Goal: Task Accomplishment & Management: Manage account settings

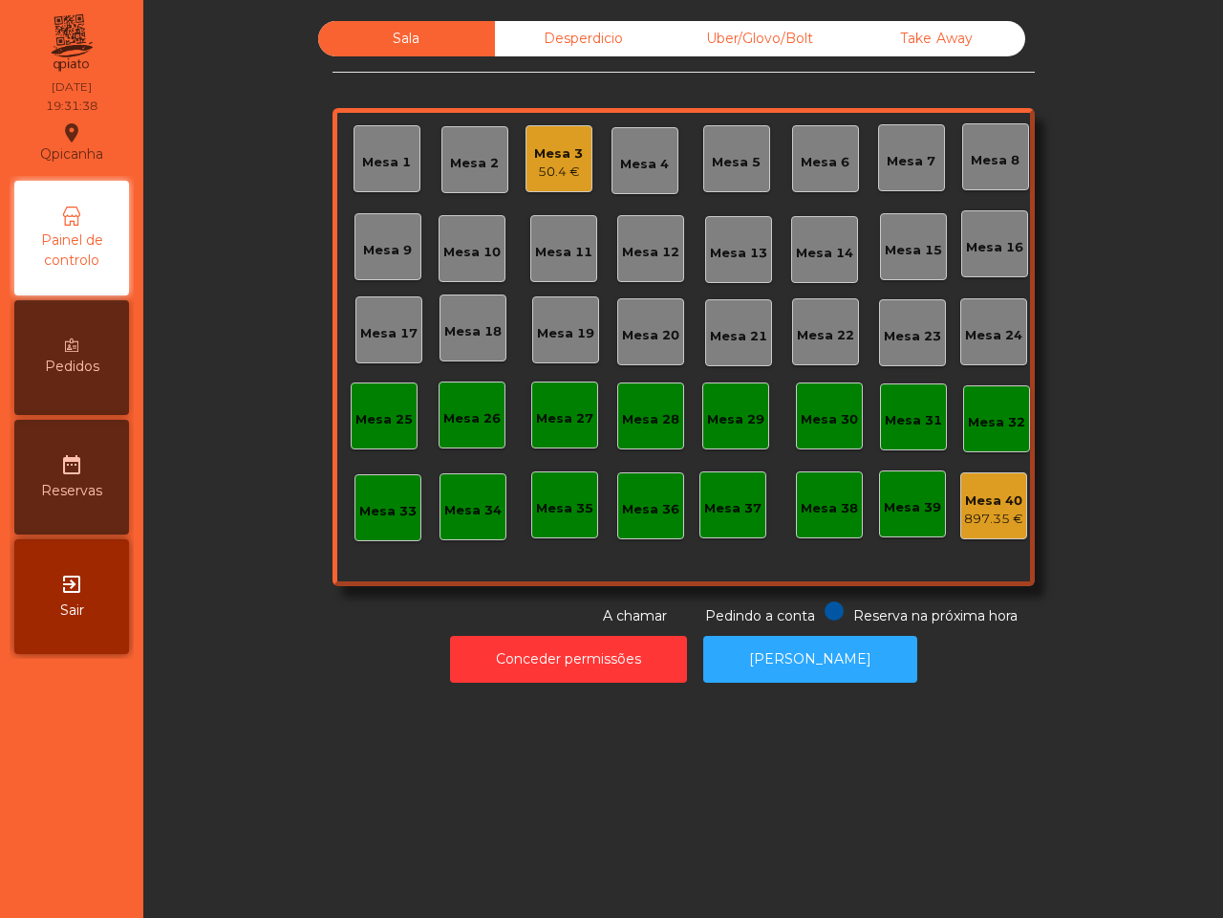
click at [746, 36] on div "Uber/Glovo/Bolt" at bounding box center [760, 38] width 177 height 35
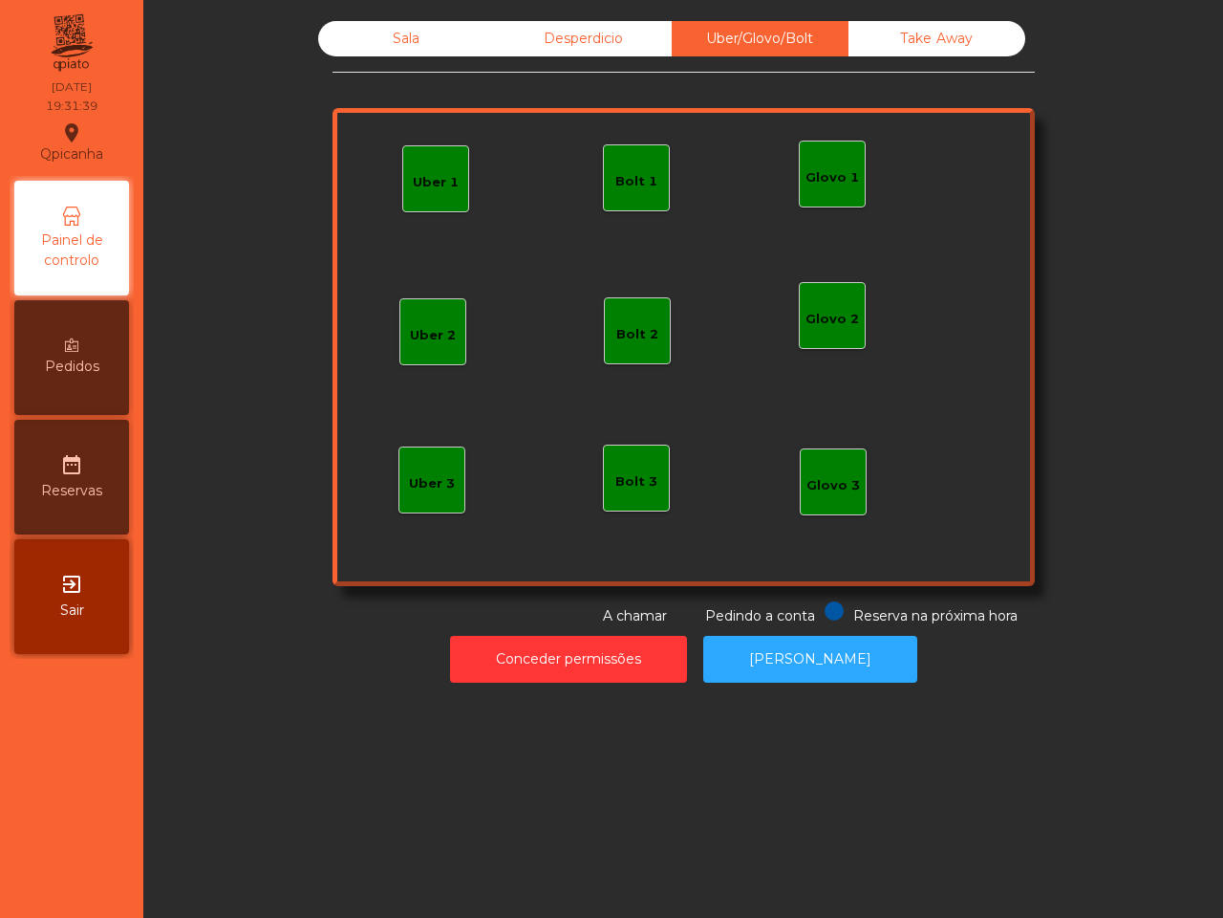
click at [414, 167] on div "Uber 1" at bounding box center [435, 178] width 67 height 67
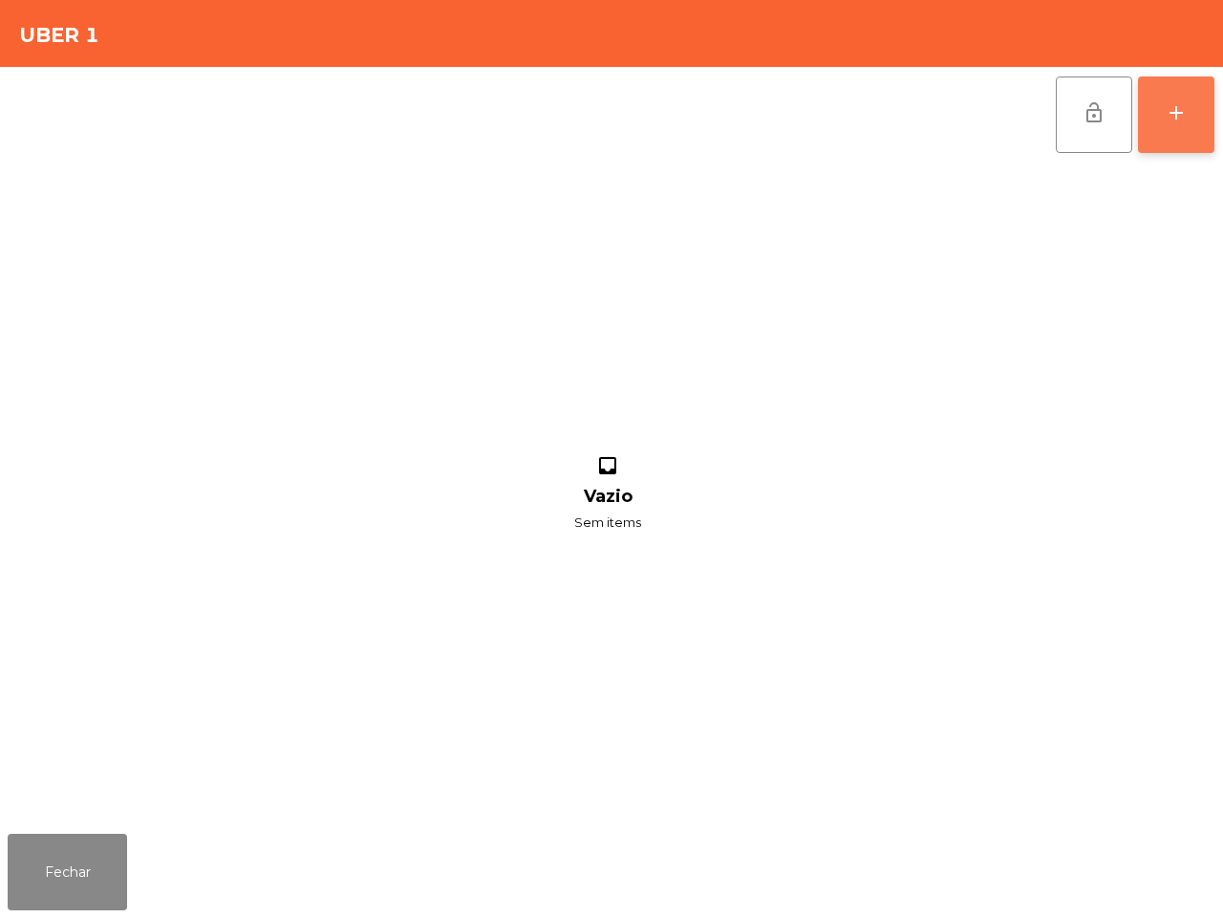
click at [1171, 106] on div "add" at bounding box center [1176, 112] width 23 height 23
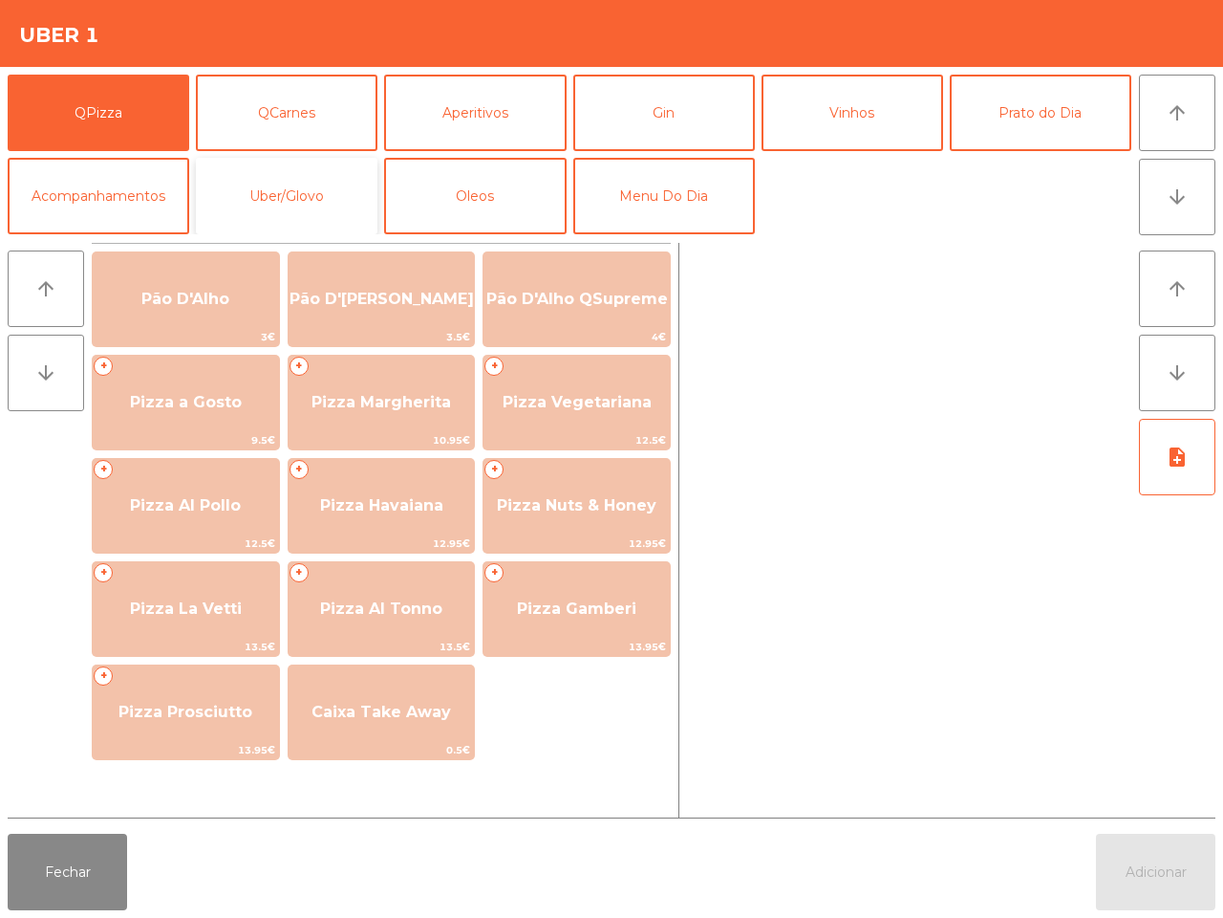
click at [292, 189] on button "Uber/Glovo" at bounding box center [287, 196] width 182 height 76
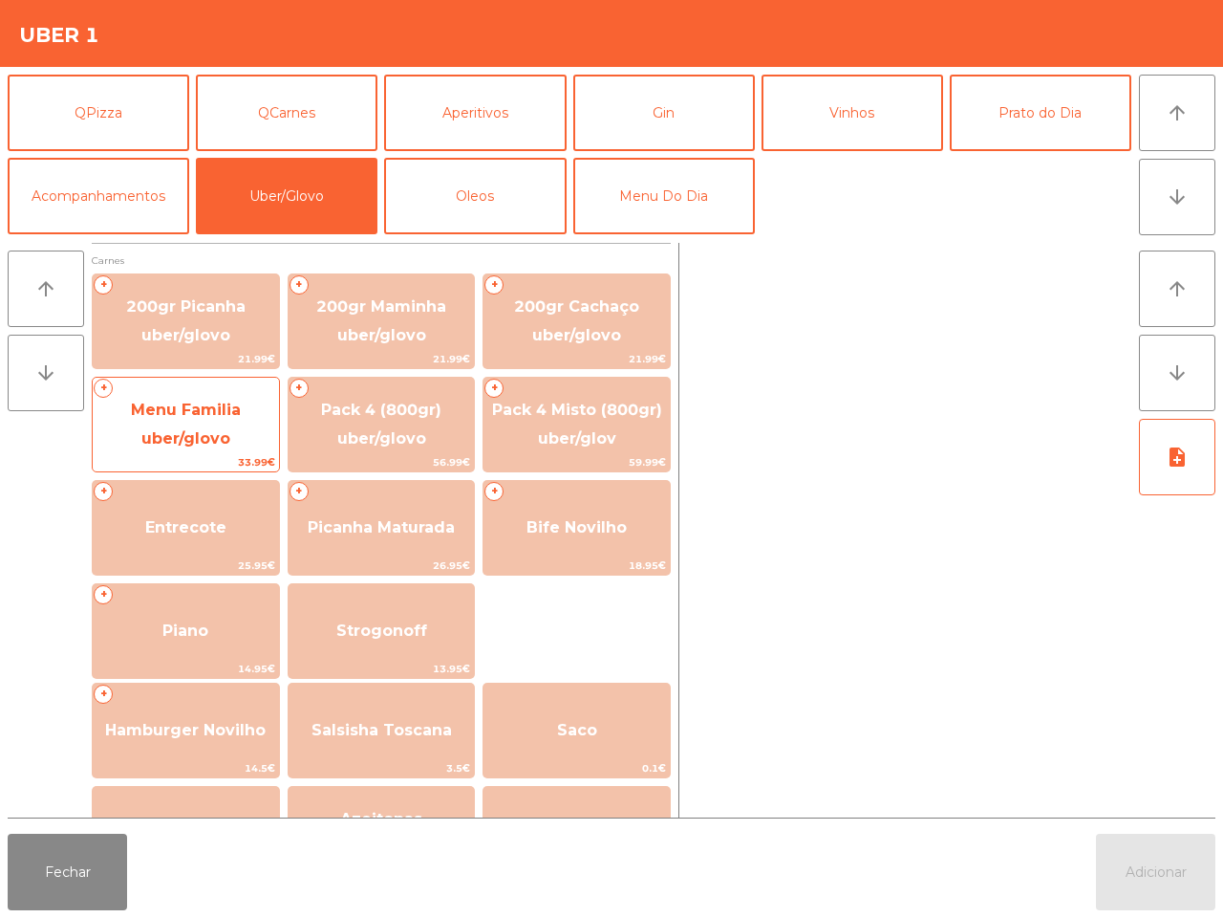
click at [173, 414] on span "Menu Familia uber/glovo" at bounding box center [186, 424] width 110 height 47
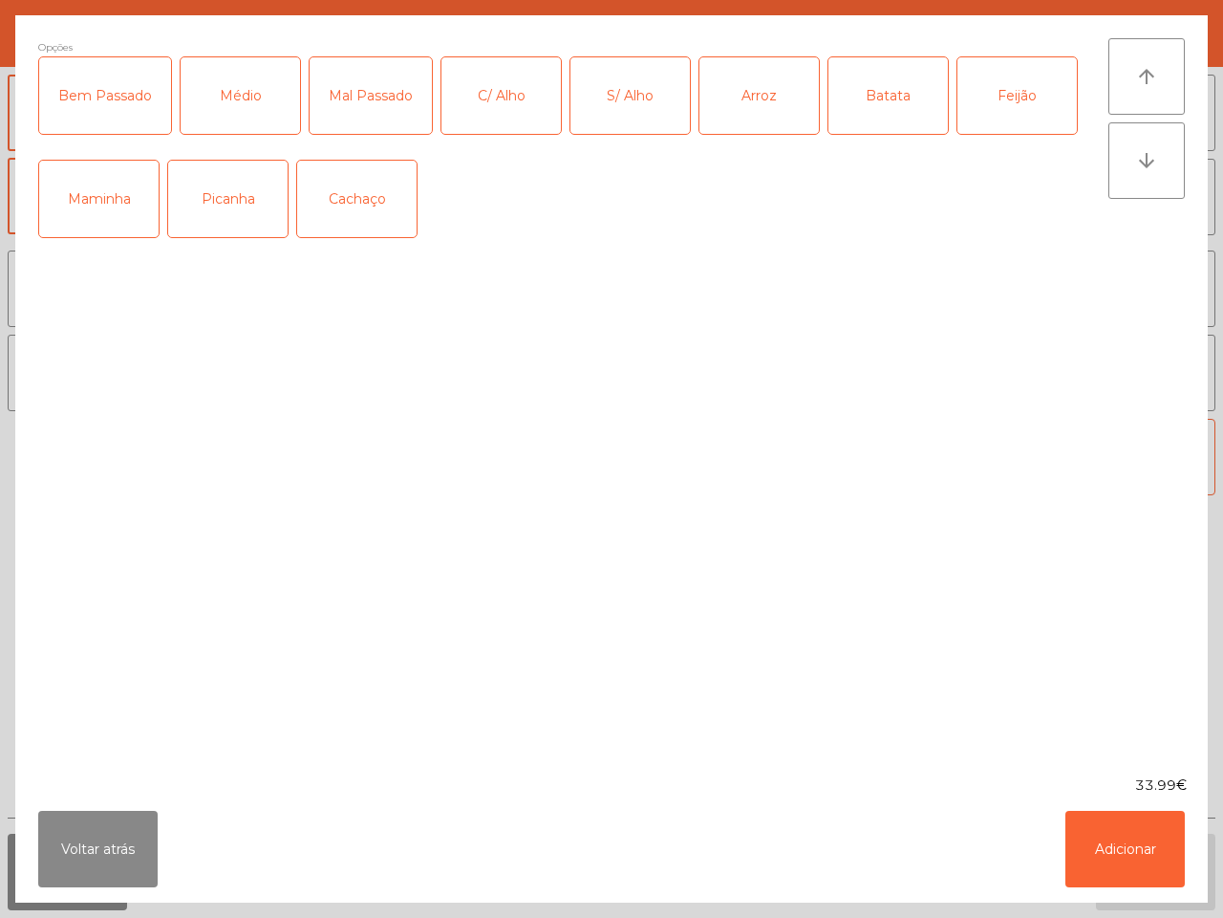
drag, startPoint x: 217, startPoint y: 194, endPoint x: 227, endPoint y: 203, distance: 12.9
click at [227, 203] on div "Picanha" at bounding box center [227, 199] width 119 height 76
click at [84, 82] on div "Bem Passado" at bounding box center [105, 95] width 132 height 76
click at [757, 96] on div "Arroz" at bounding box center [759, 95] width 119 height 76
click at [1024, 89] on div "Feijão" at bounding box center [1017, 95] width 119 height 76
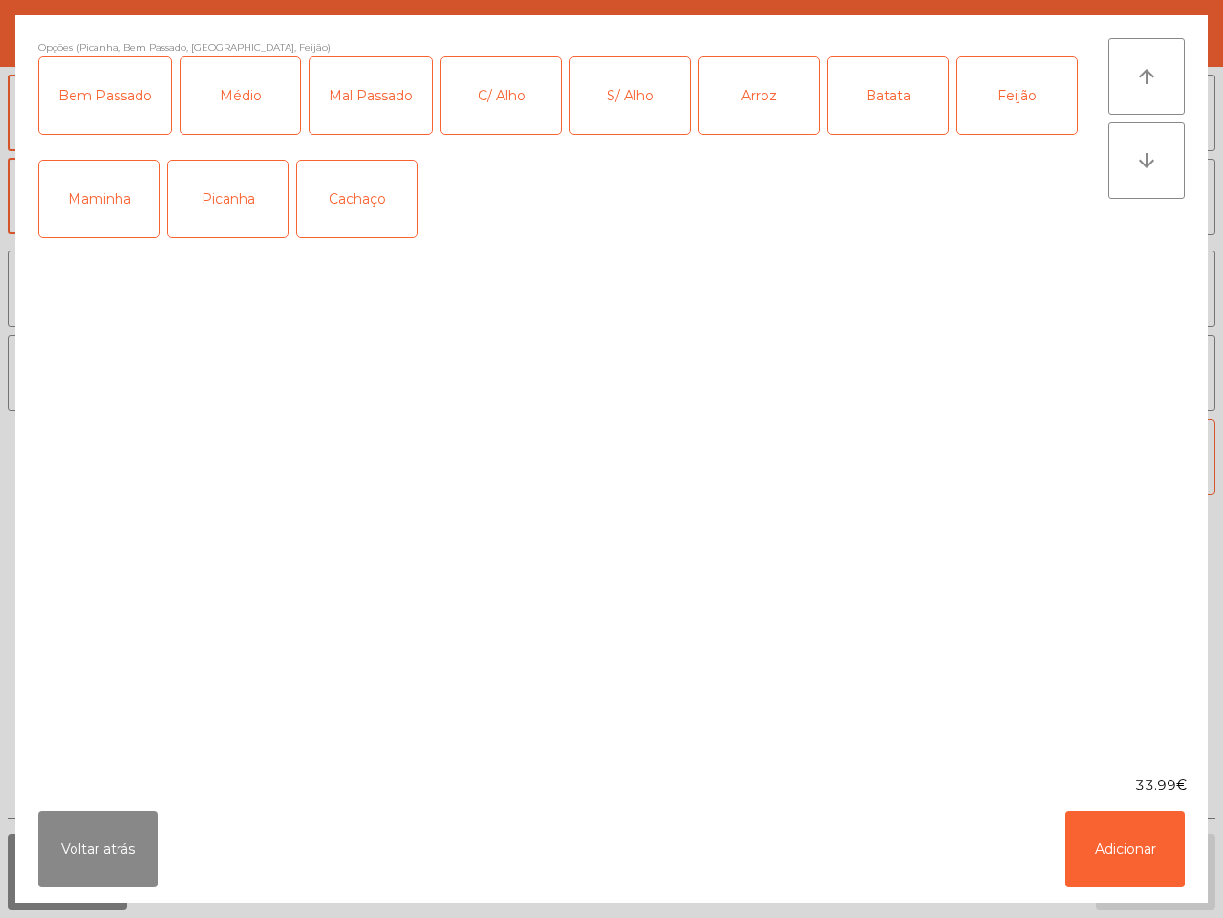
click at [599, 97] on div "S/ Alho" at bounding box center [630, 95] width 119 height 76
click at [1123, 839] on button "Adicionar" at bounding box center [1125, 849] width 119 height 76
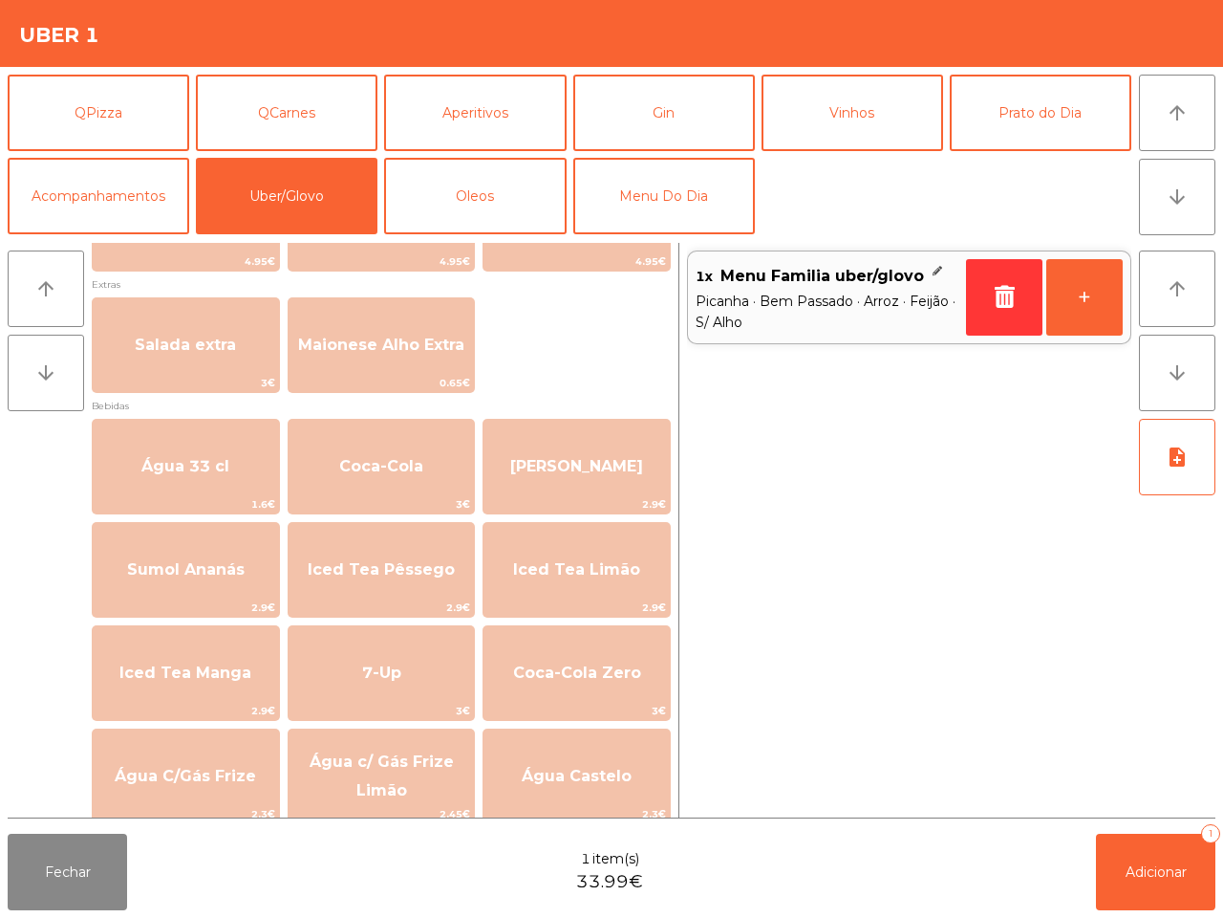
scroll to position [970, 0]
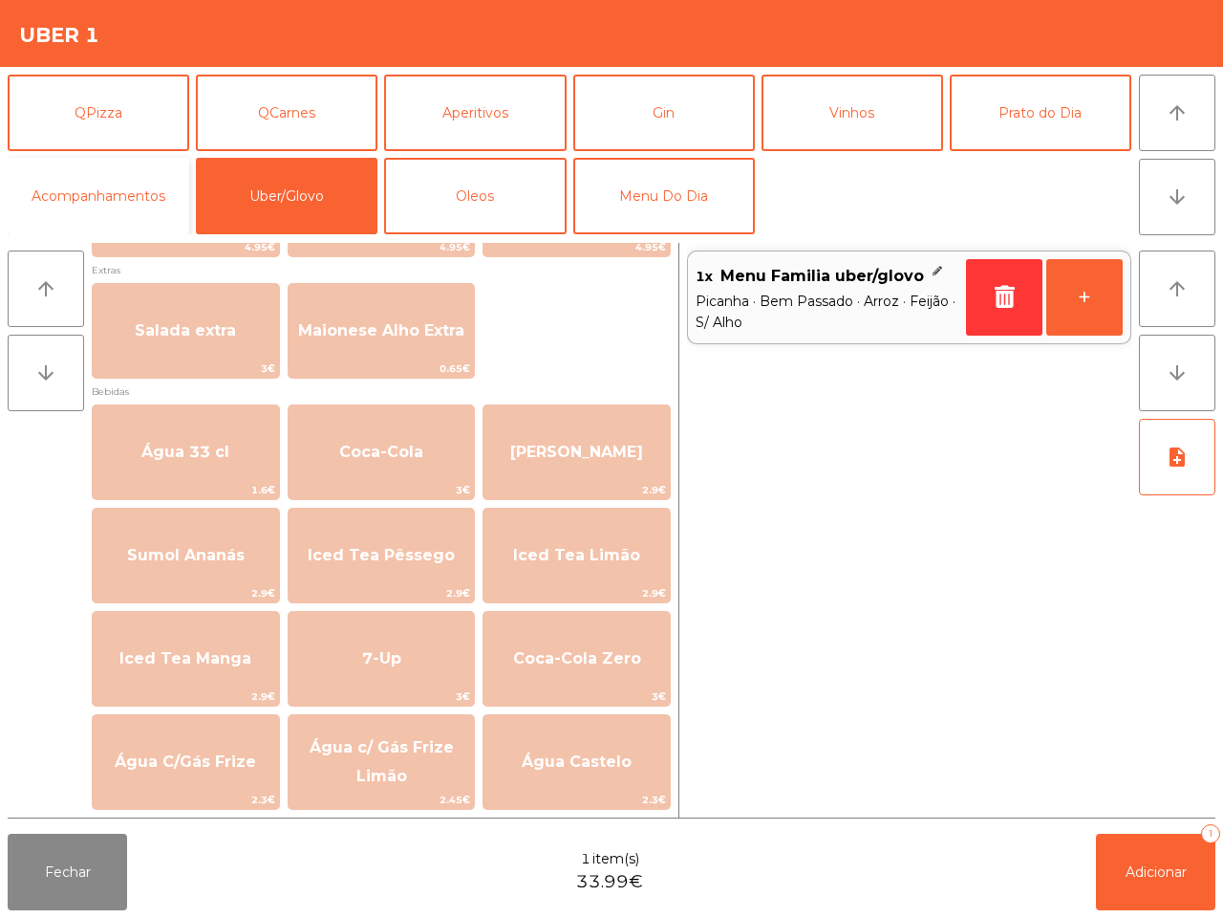
click at [97, 191] on button "Acompanhamentos" at bounding box center [99, 196] width 182 height 76
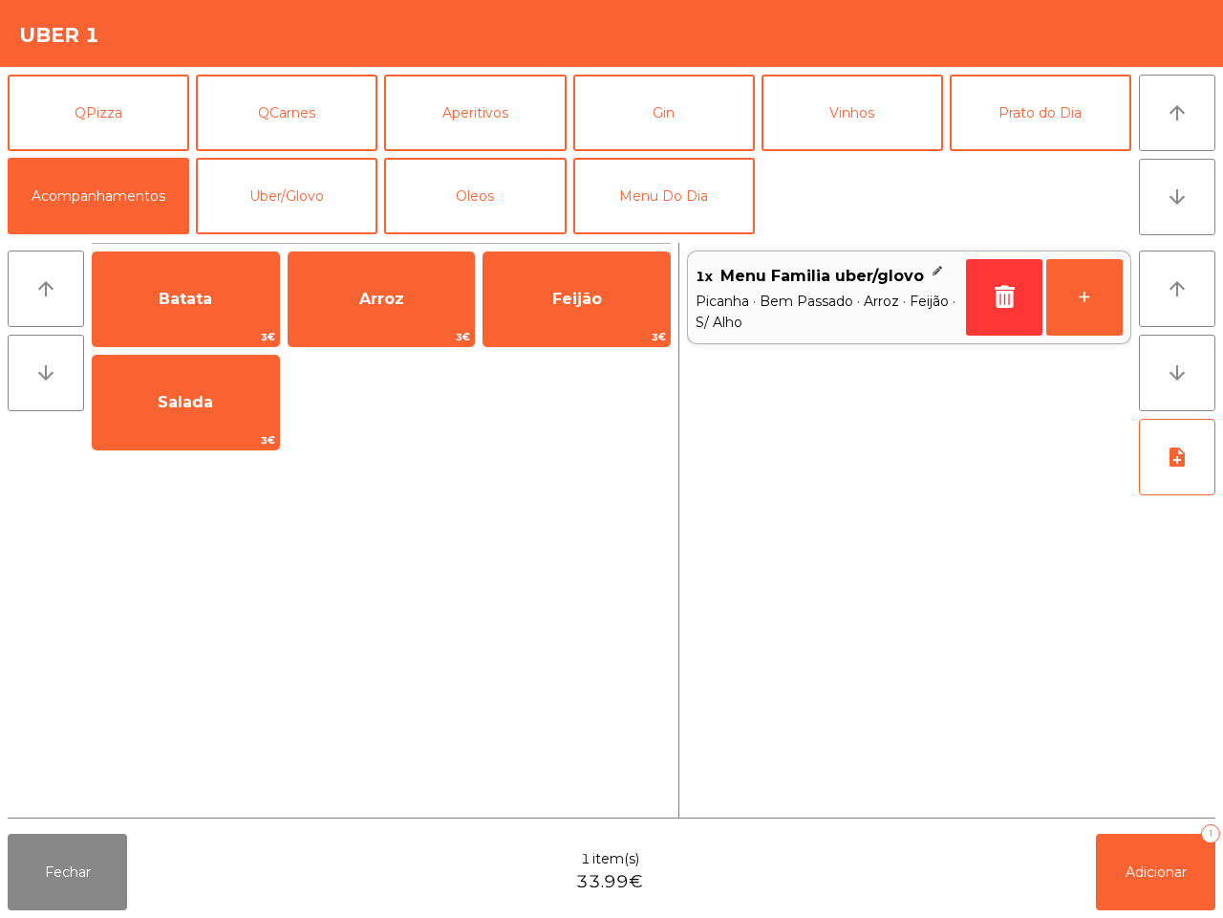
scroll to position [0, 0]
click at [285, 184] on button "Uber/Glovo" at bounding box center [287, 196] width 182 height 76
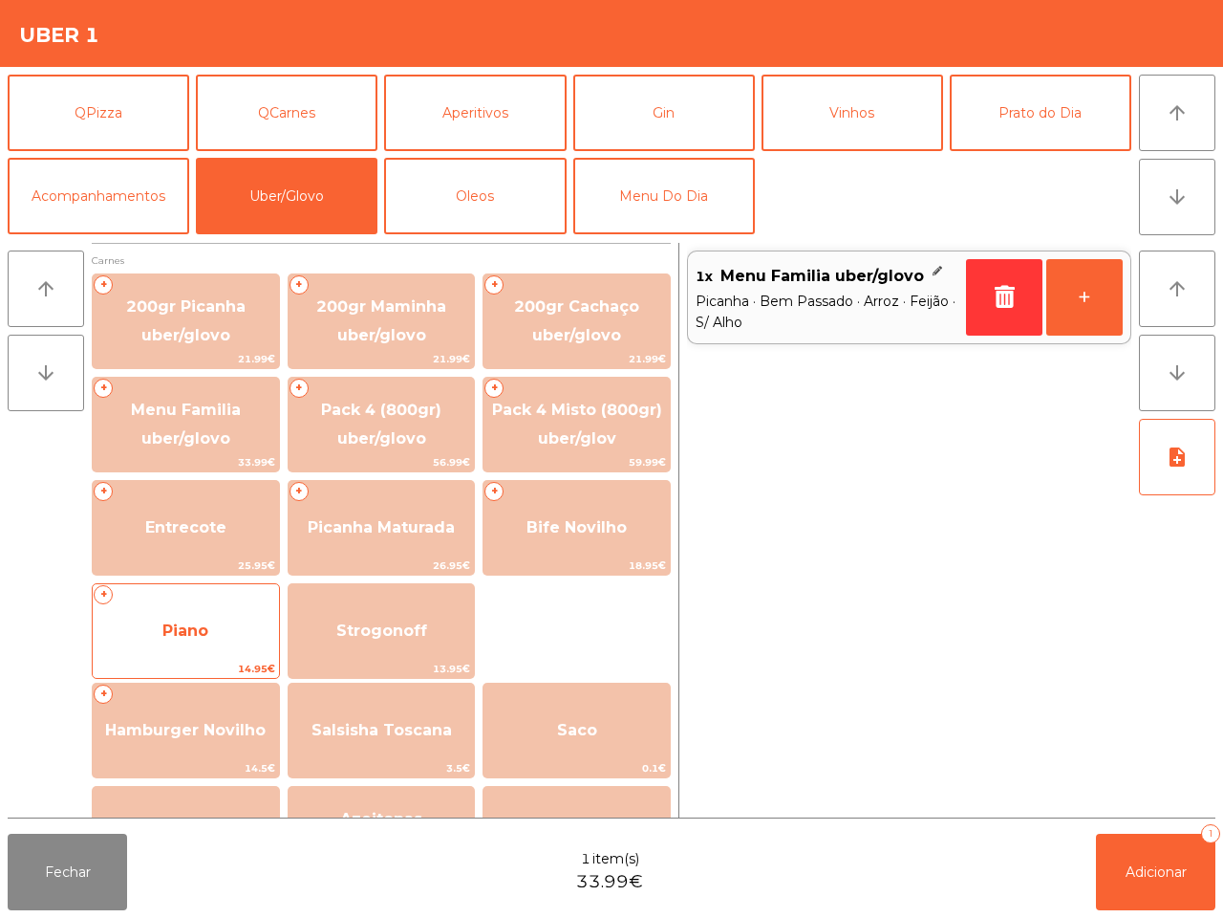
scroll to position [119, 0]
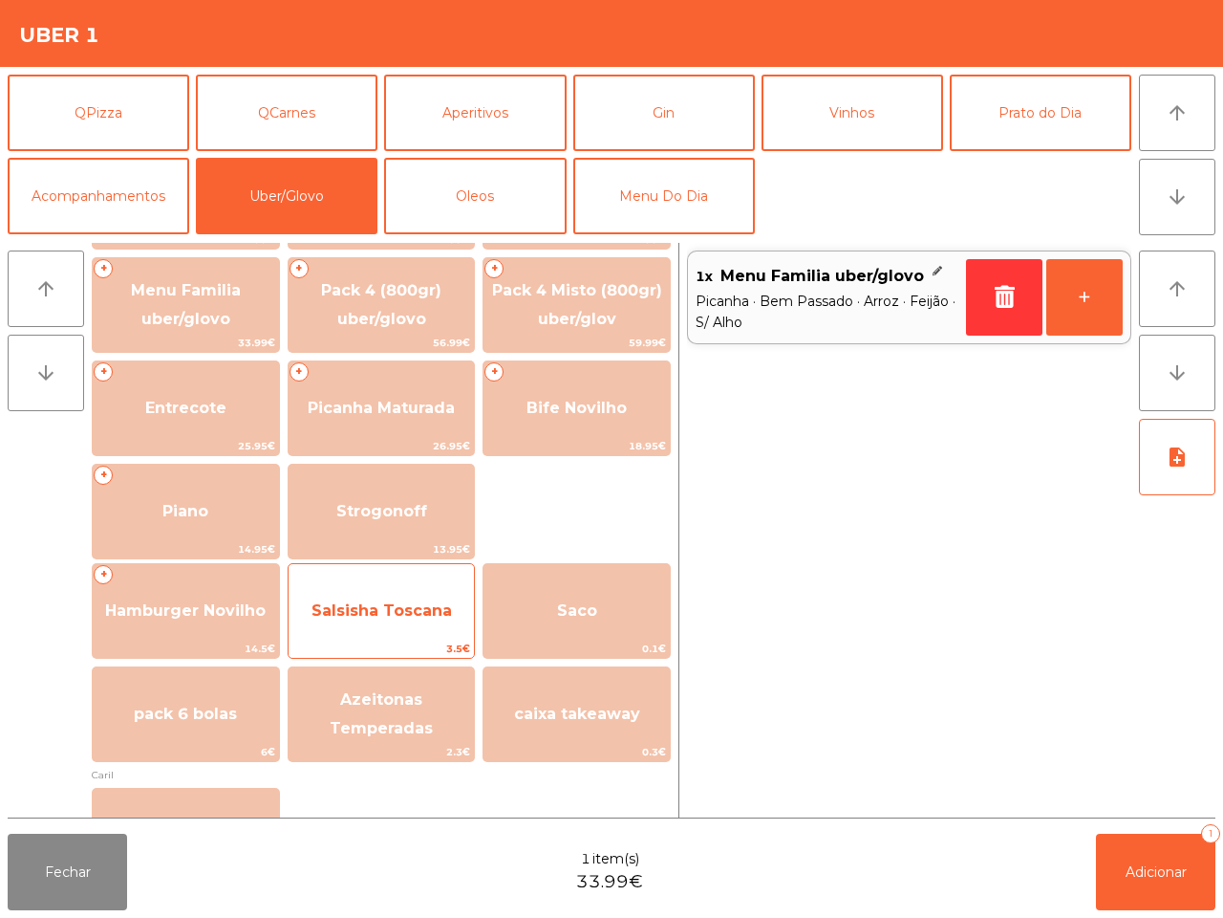
click at [393, 612] on span "Salsisha Toscana" at bounding box center [382, 610] width 141 height 18
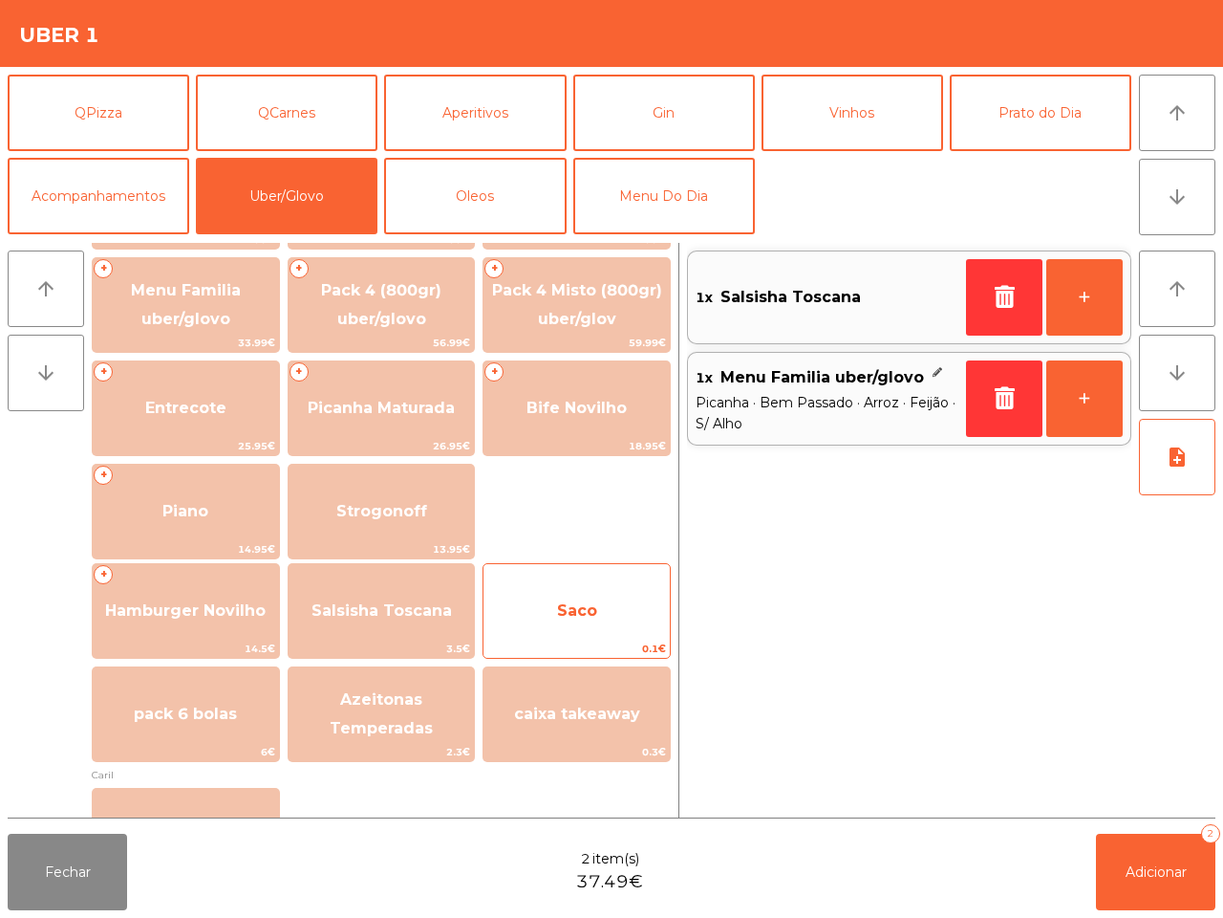
click at [567, 598] on span "Saco" at bounding box center [577, 611] width 186 height 52
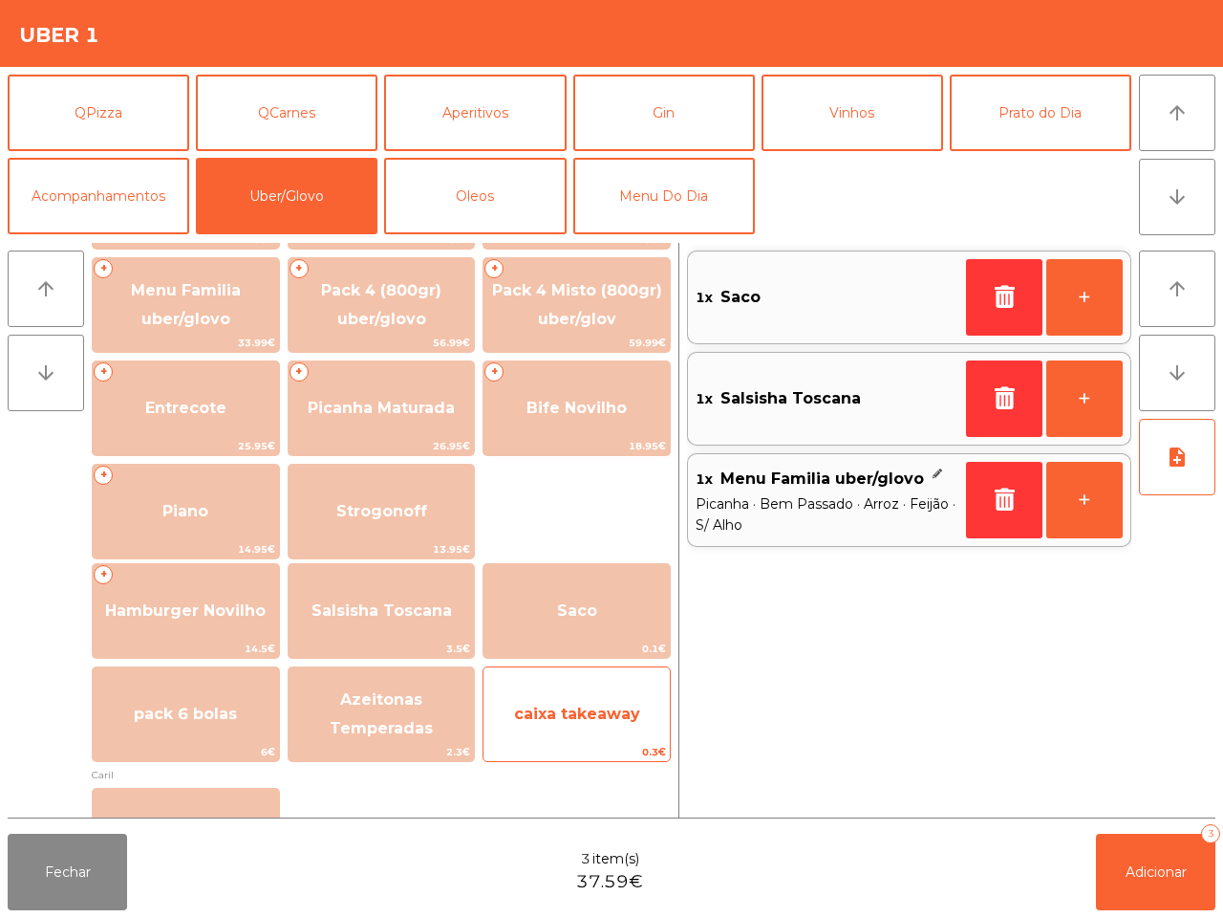
click at [585, 712] on span "caixa takeaway" at bounding box center [577, 713] width 126 height 18
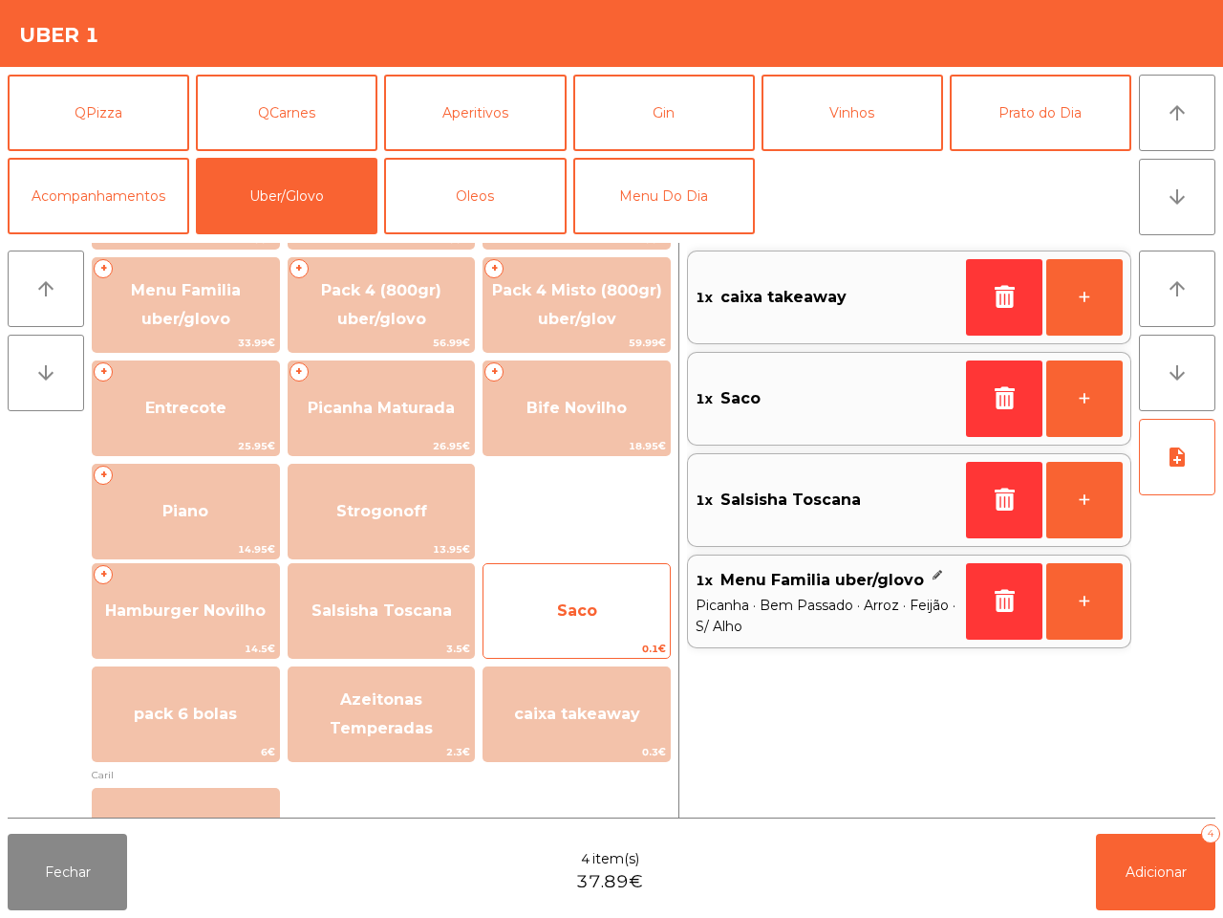
click at [572, 595] on span "Saco" at bounding box center [577, 611] width 186 height 52
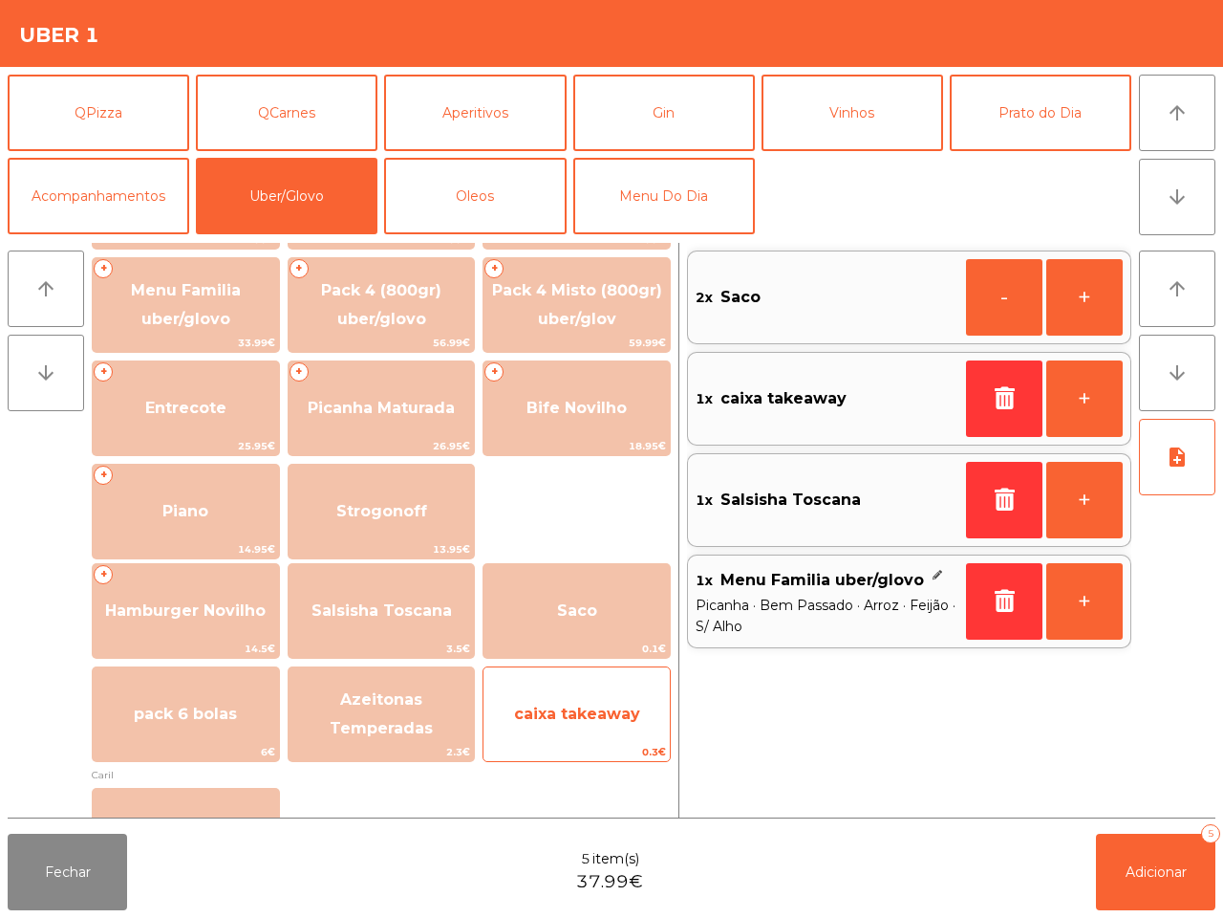
click at [591, 704] on span "caixa takeaway" at bounding box center [577, 713] width 126 height 18
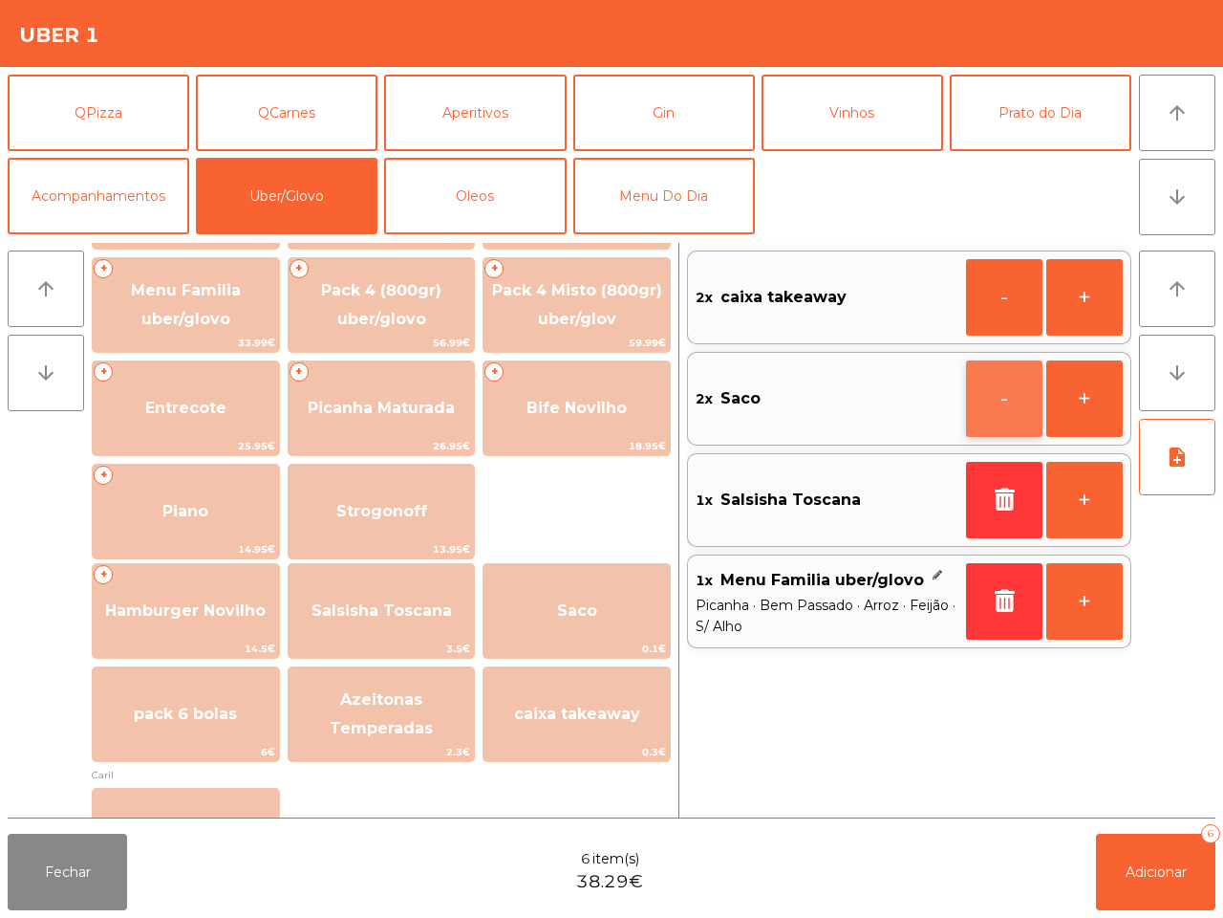
click at [972, 392] on button "-" at bounding box center [1004, 398] width 76 height 76
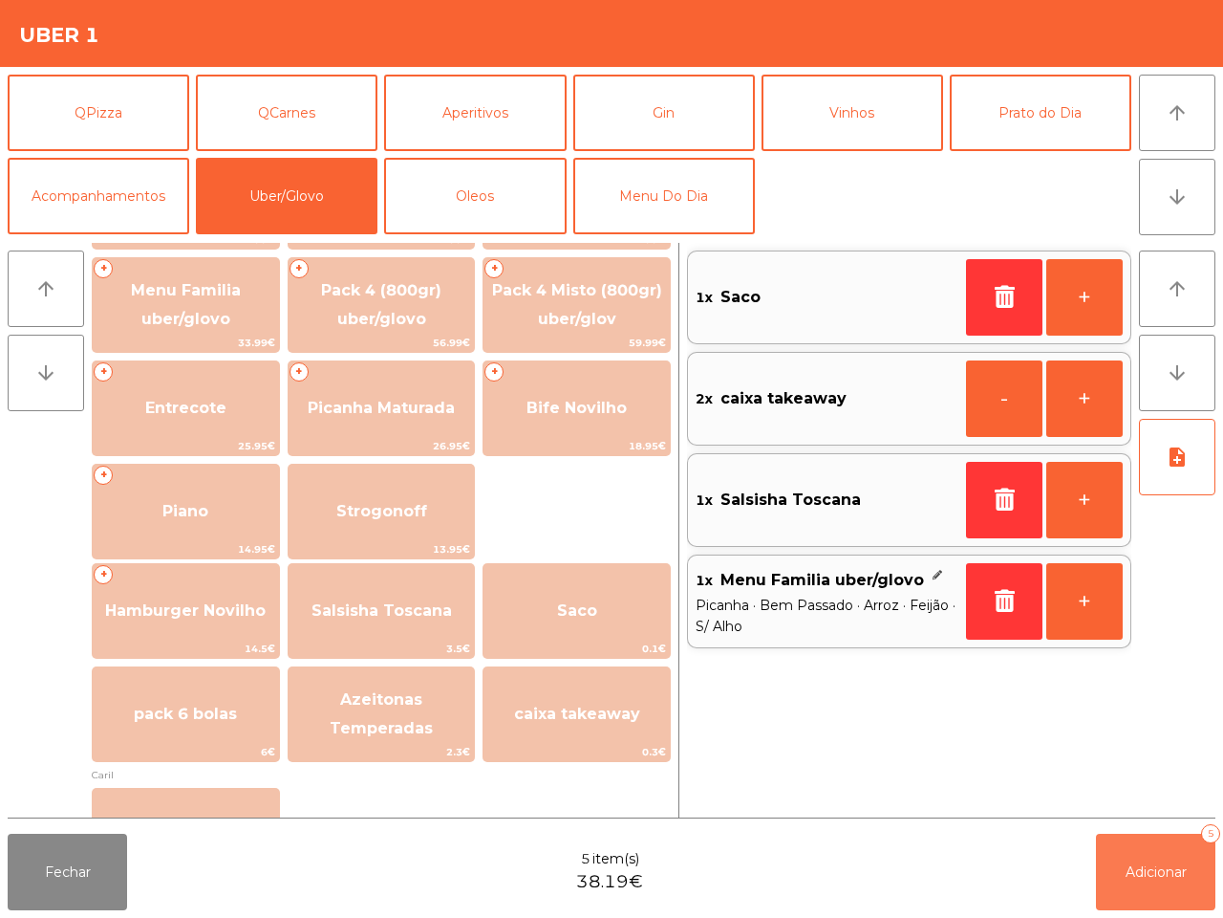
click at [1157, 889] on button "Adicionar 5" at bounding box center [1155, 872] width 119 height 76
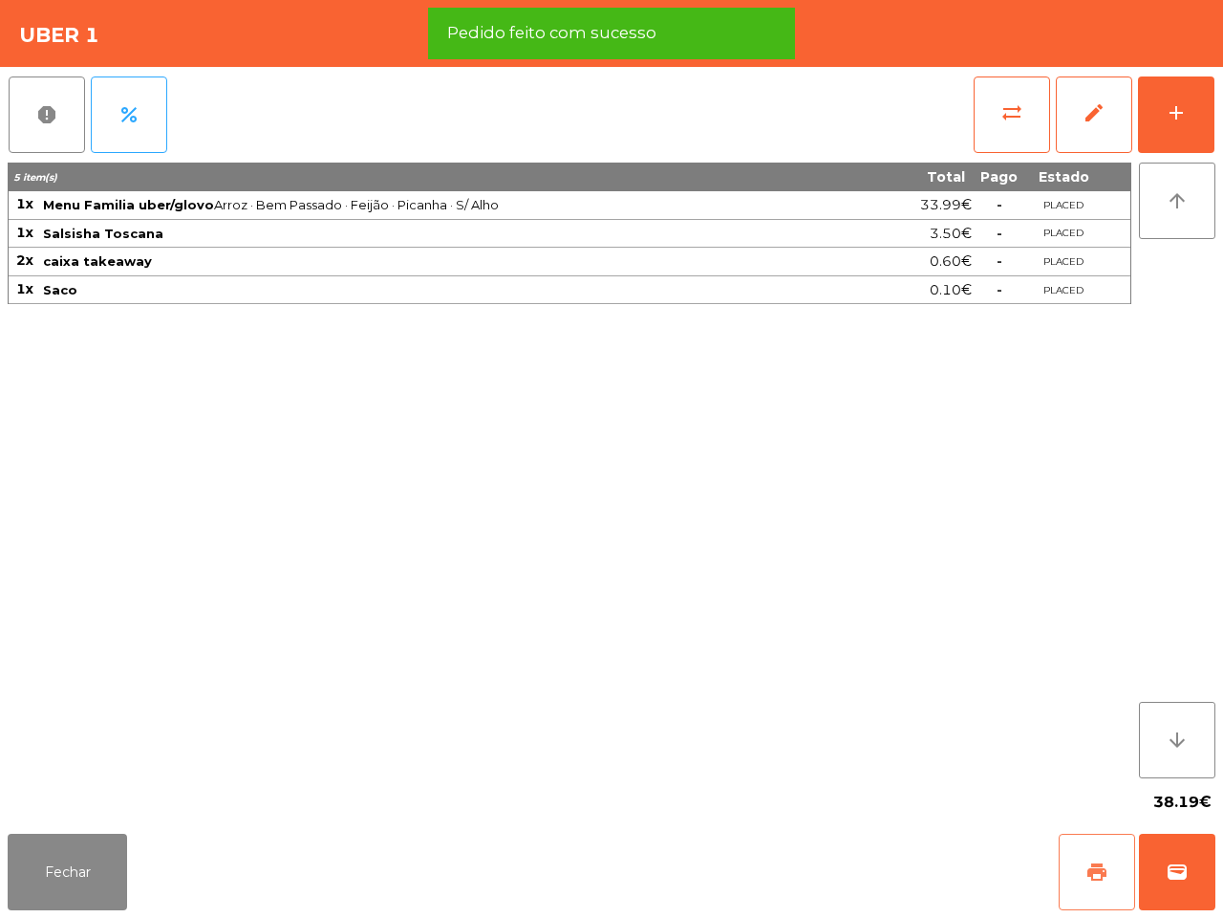
click at [1111, 877] on button "print" at bounding box center [1097, 872] width 76 height 76
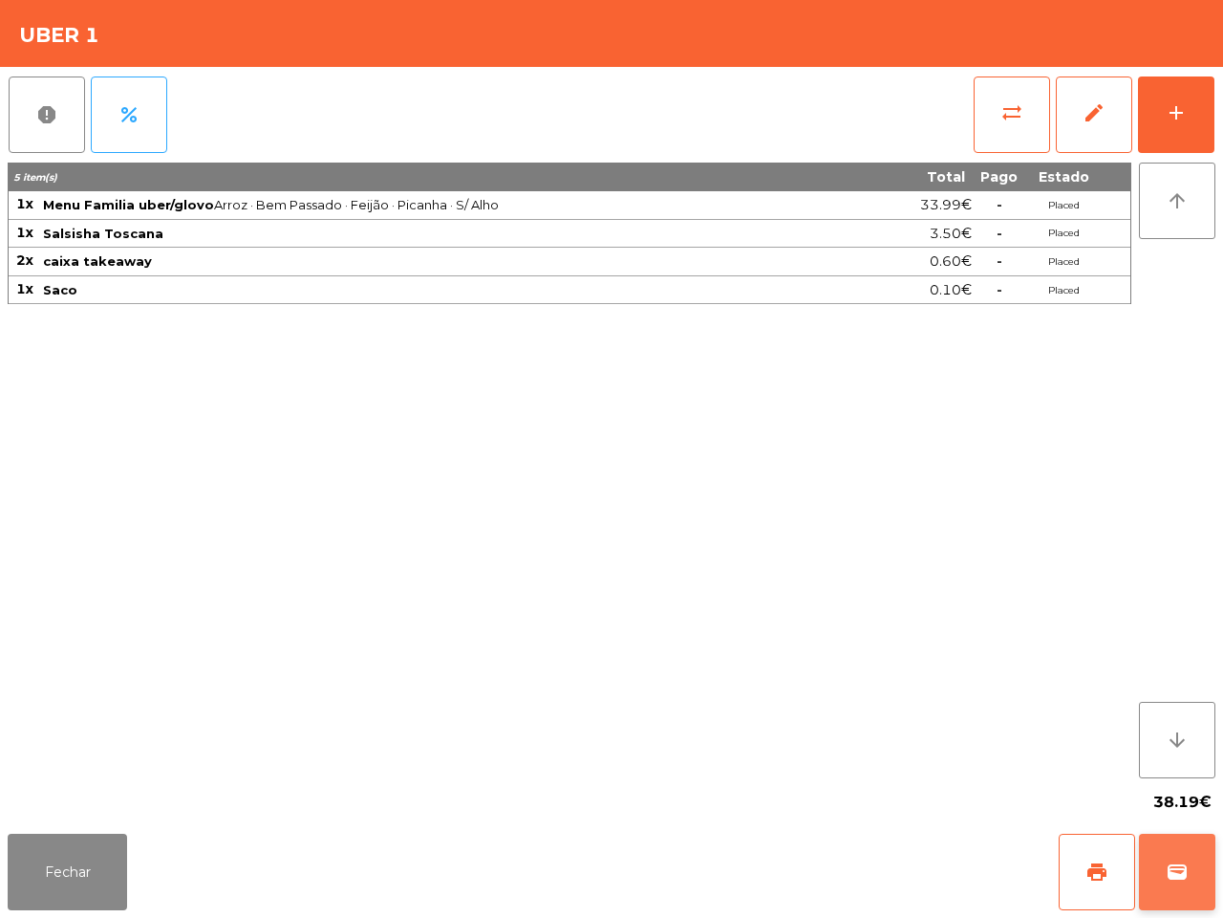
click at [1188, 877] on span "wallet" at bounding box center [1177, 871] width 23 height 23
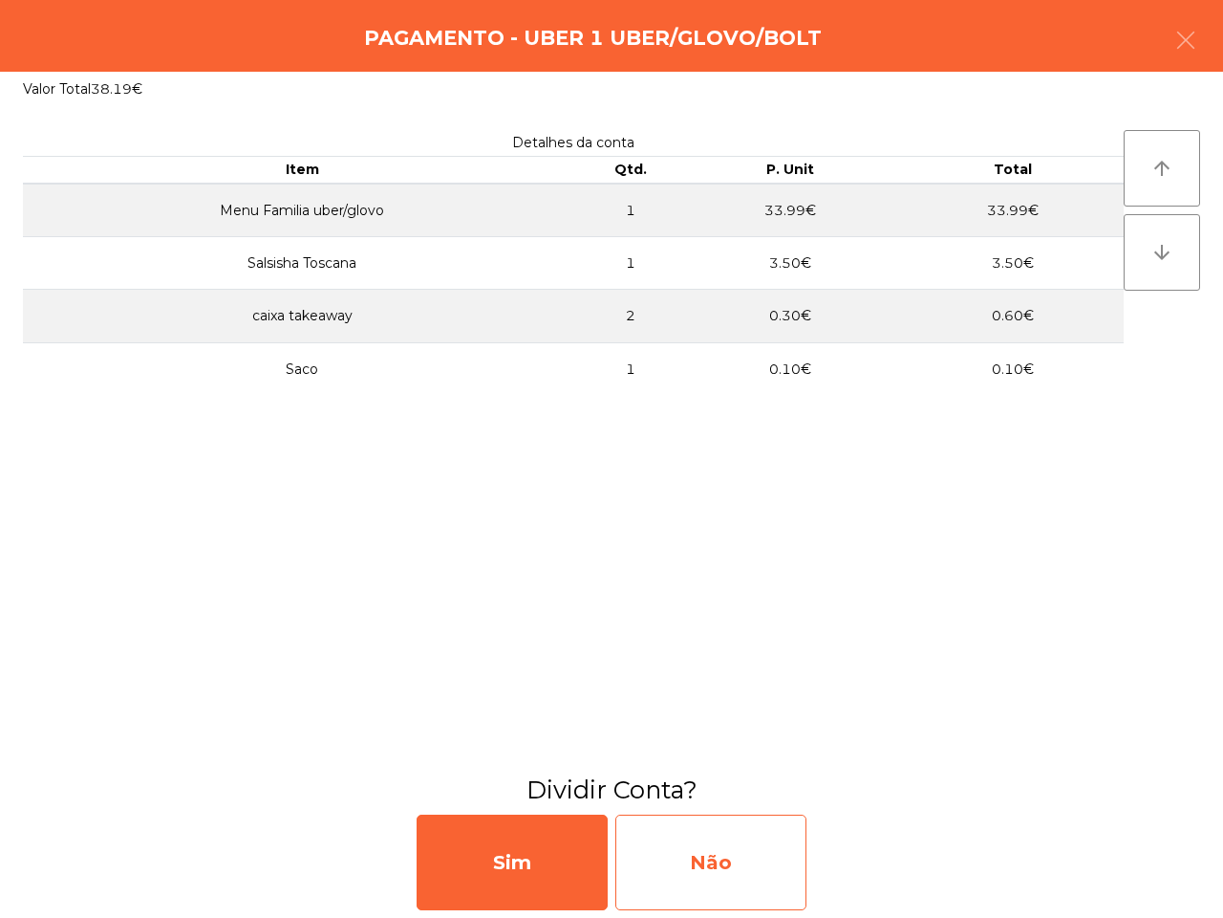
click at [771, 875] on div "Não" at bounding box center [711, 862] width 191 height 96
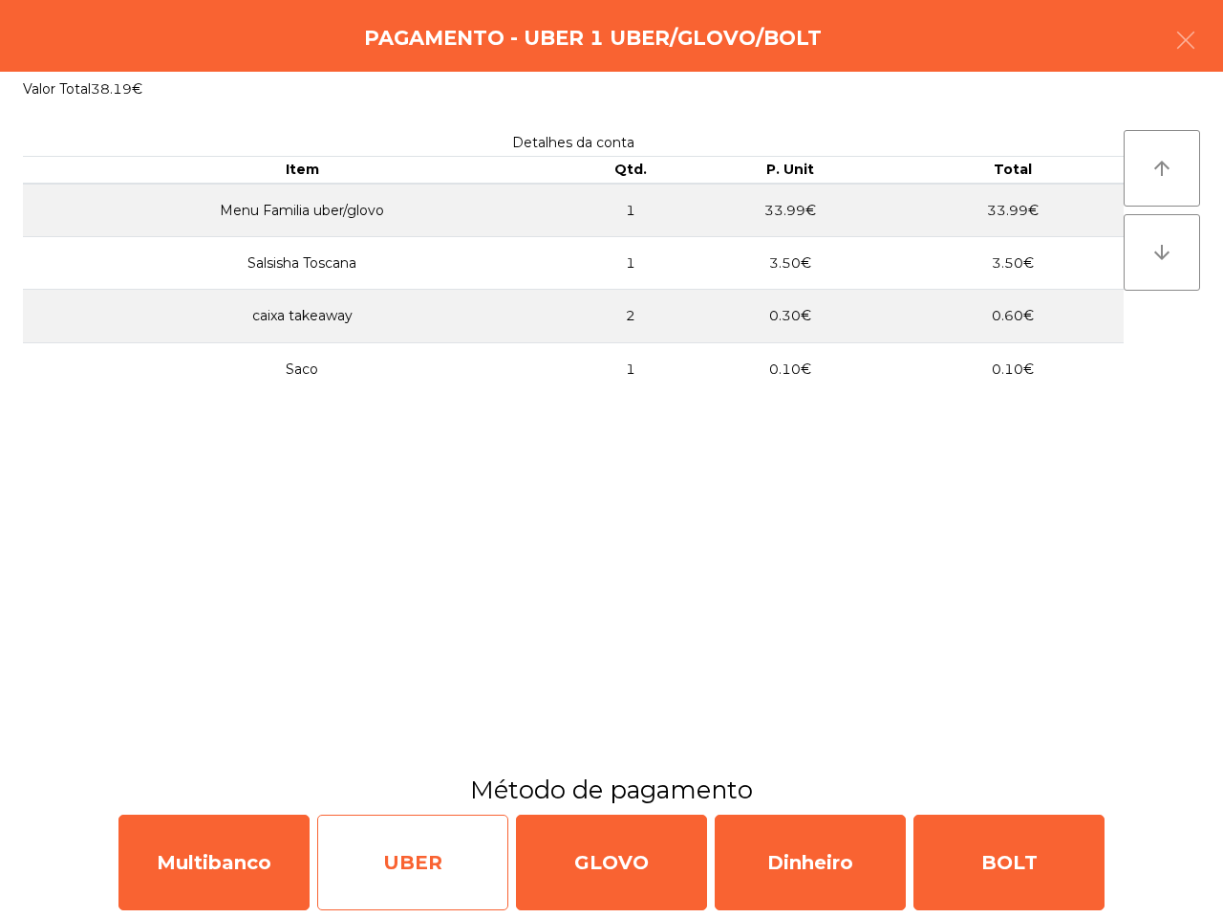
click at [365, 887] on div "UBER" at bounding box center [412, 862] width 191 height 96
select select "**"
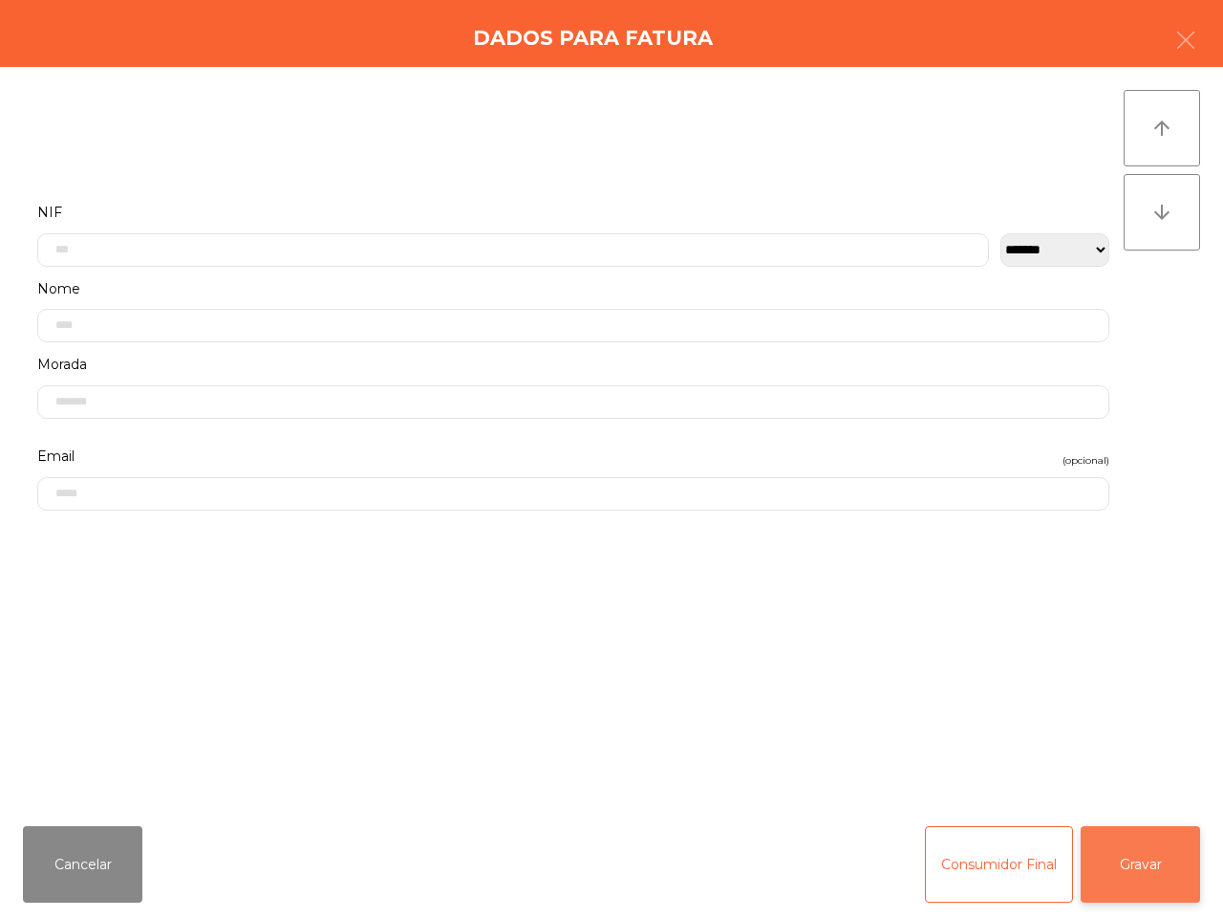
click at [1129, 855] on button "Gravar" at bounding box center [1140, 864] width 119 height 76
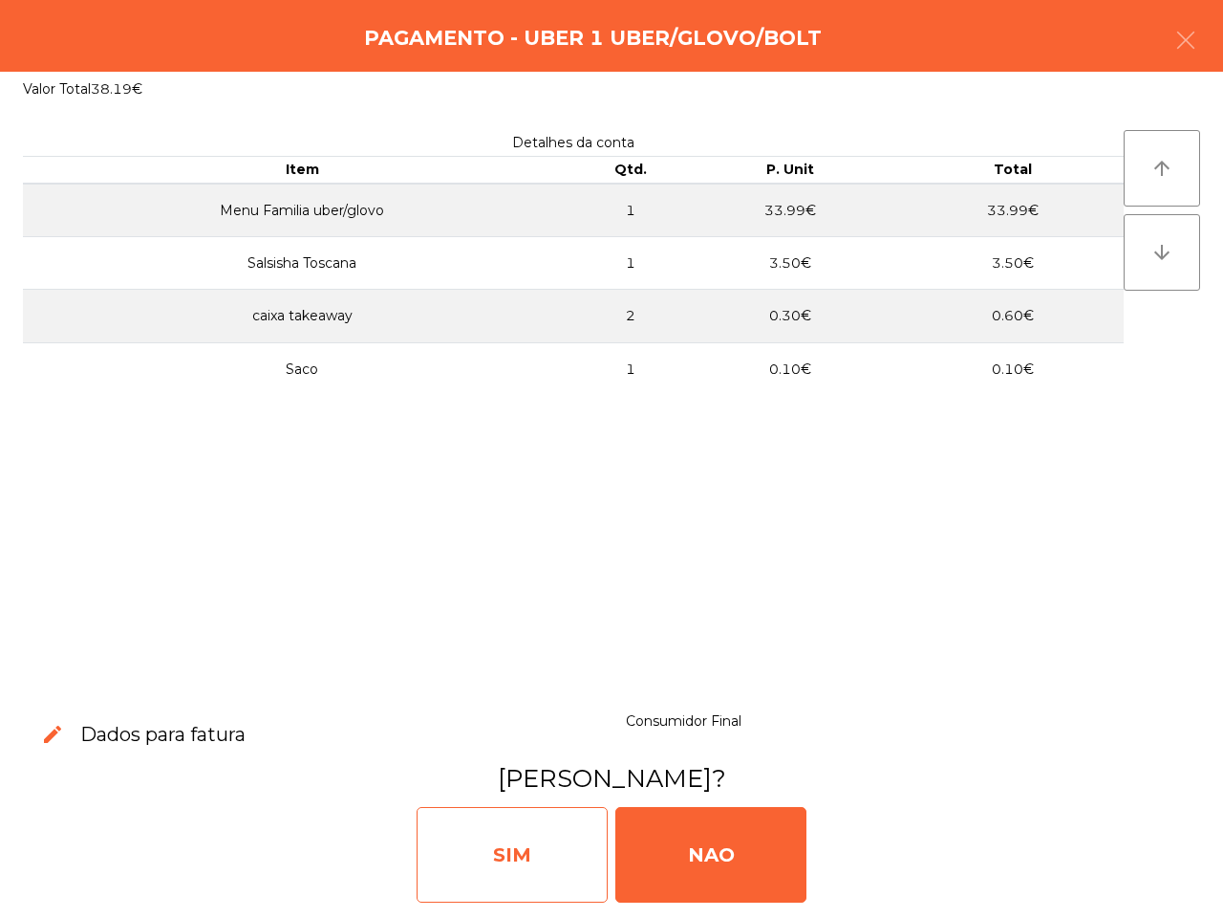
click at [527, 851] on div "SIM" at bounding box center [512, 855] width 191 height 96
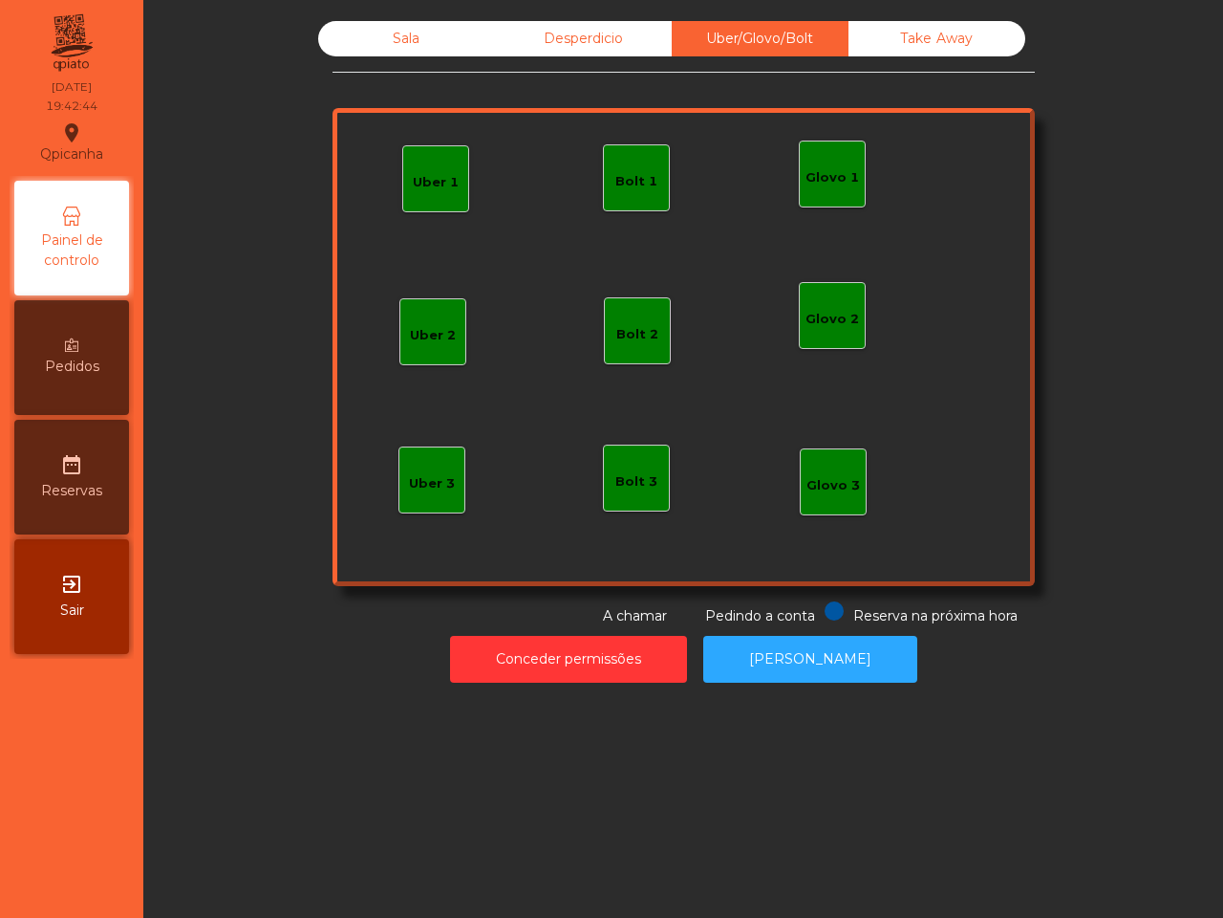
click at [352, 29] on div "Sala" at bounding box center [406, 38] width 177 height 35
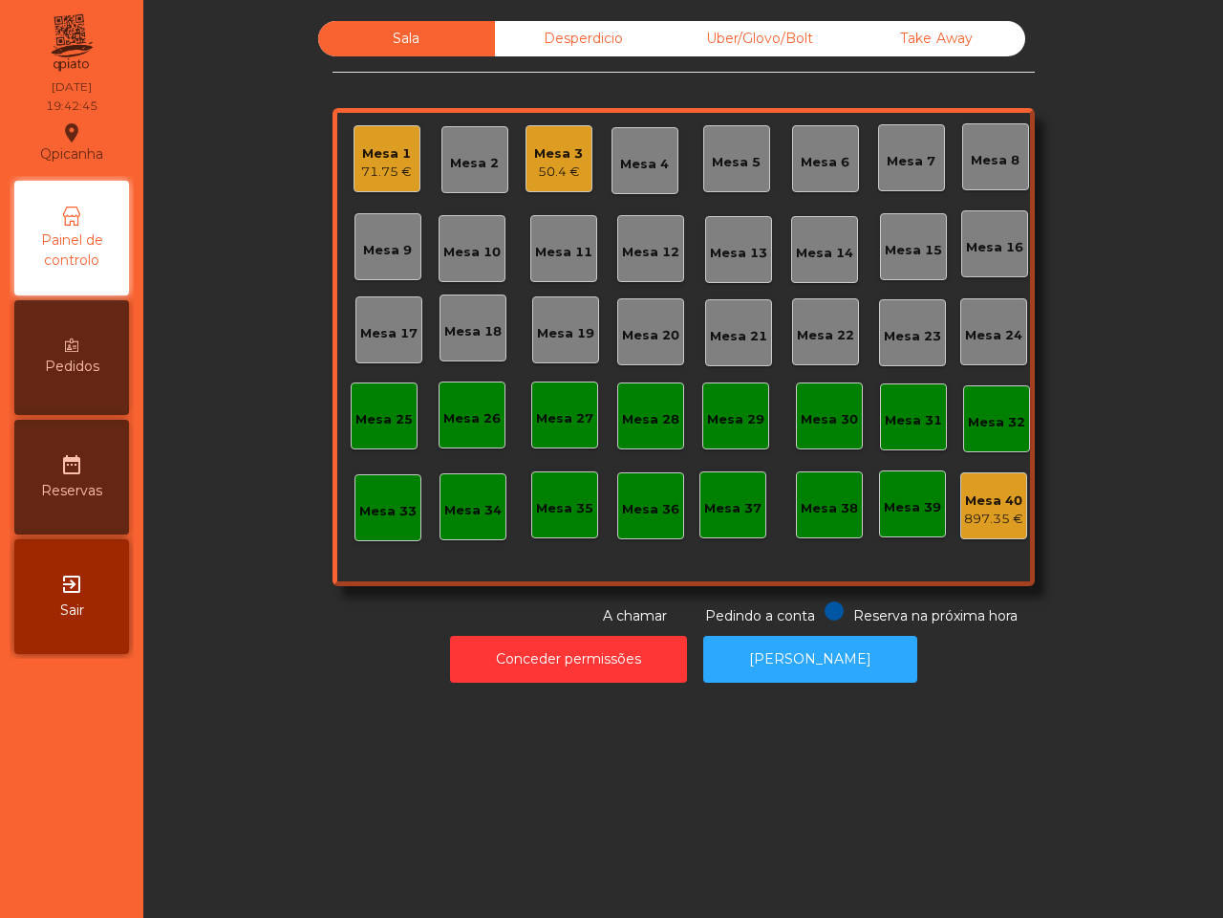
click at [361, 156] on div "Mesa 1" at bounding box center [386, 153] width 51 height 19
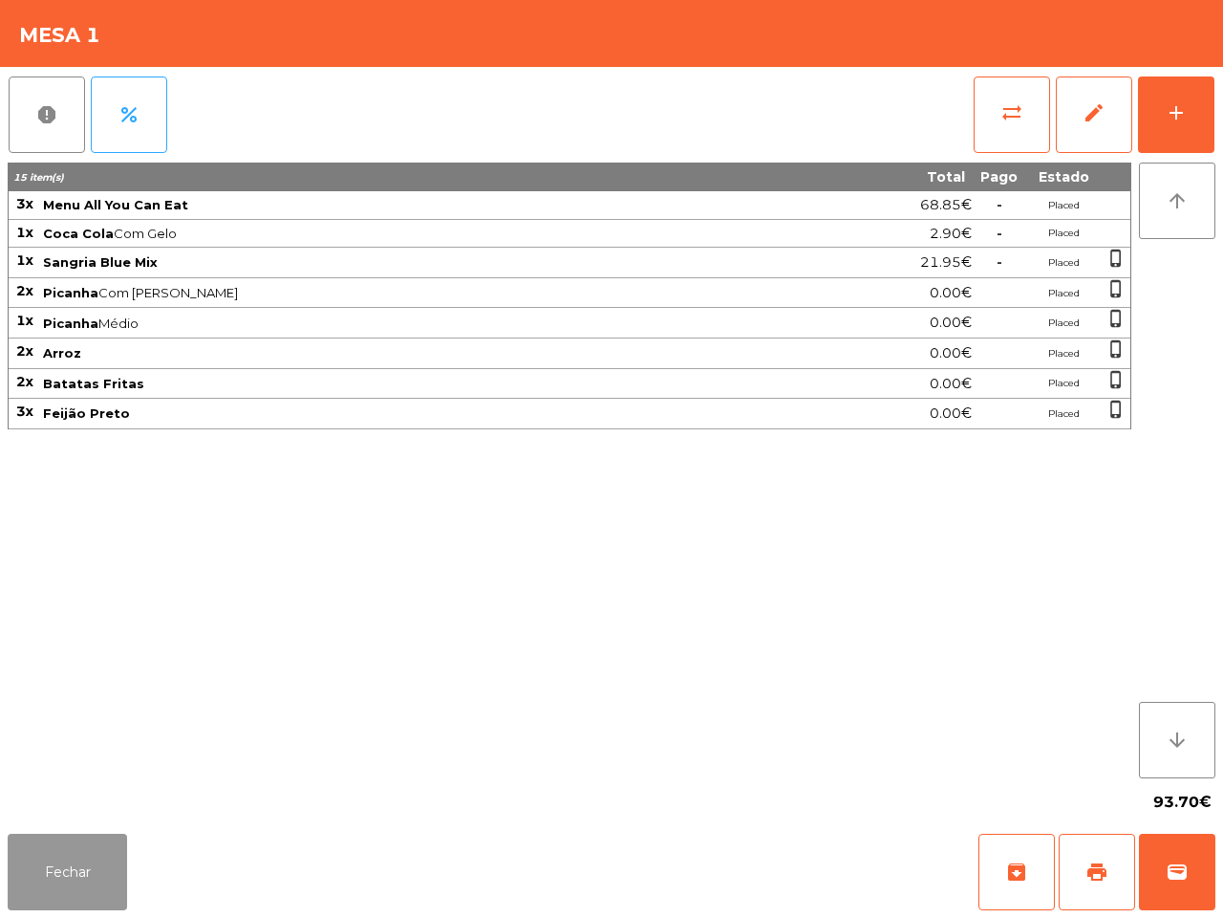
click at [50, 847] on button "Fechar" at bounding box center [67, 872] width 119 height 76
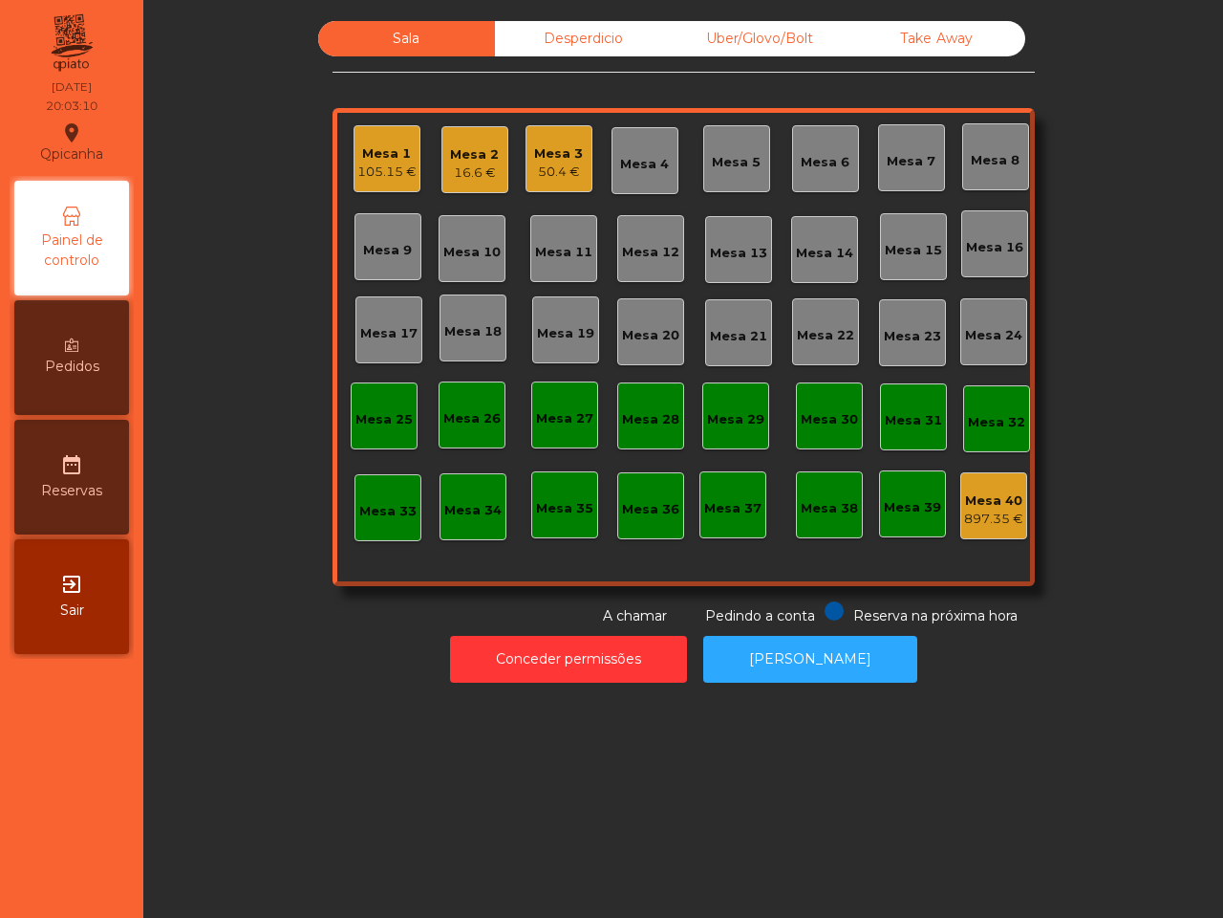
drag, startPoint x: 193, startPoint y: 634, endPoint x: 355, endPoint y: 454, distance: 241.6
click at [289, 690] on div "Conceder permissões Abrir [PERSON_NAME]" at bounding box center [683, 659] width 1028 height 66
click at [395, 231] on div "Mesa 9" at bounding box center [388, 246] width 67 height 67
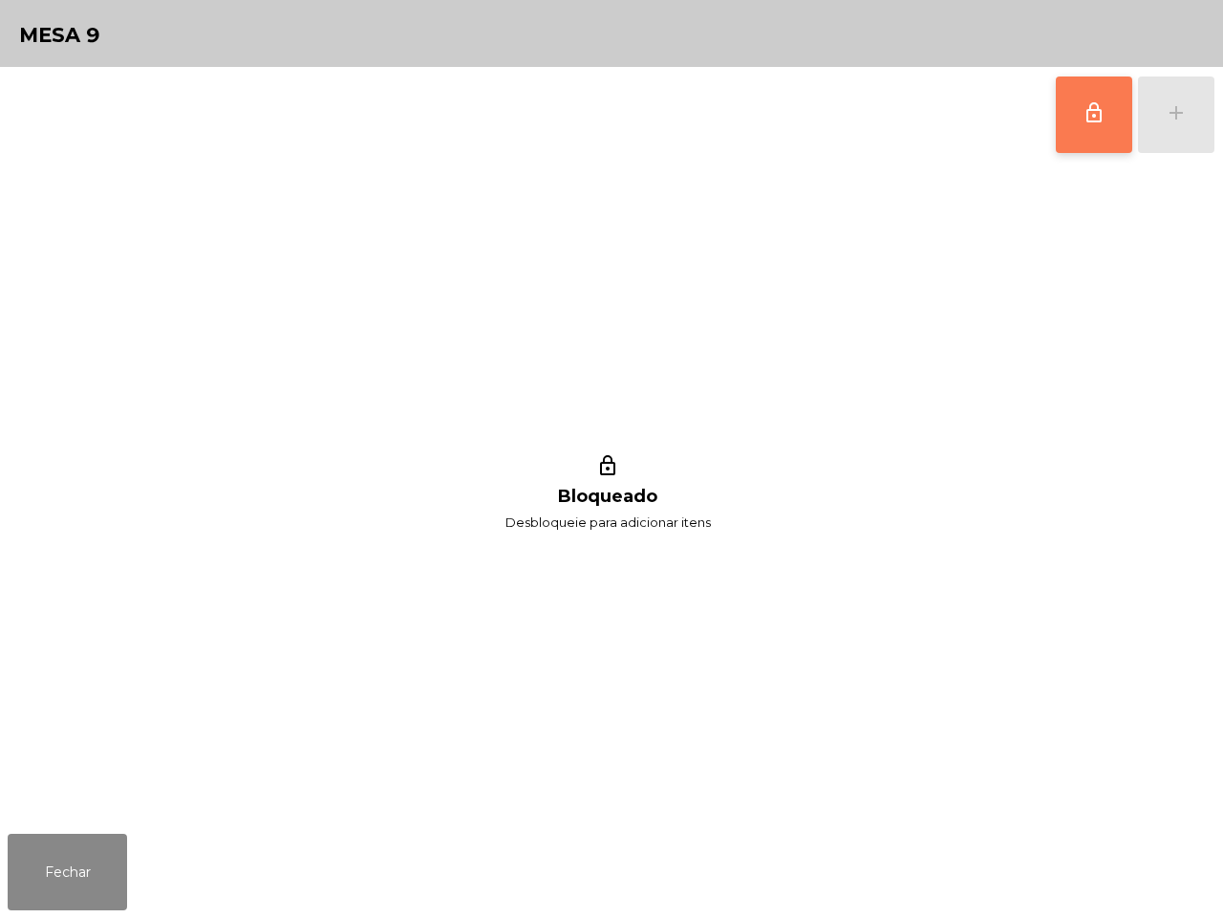
click at [1075, 103] on button "lock_outline" at bounding box center [1094, 114] width 76 height 76
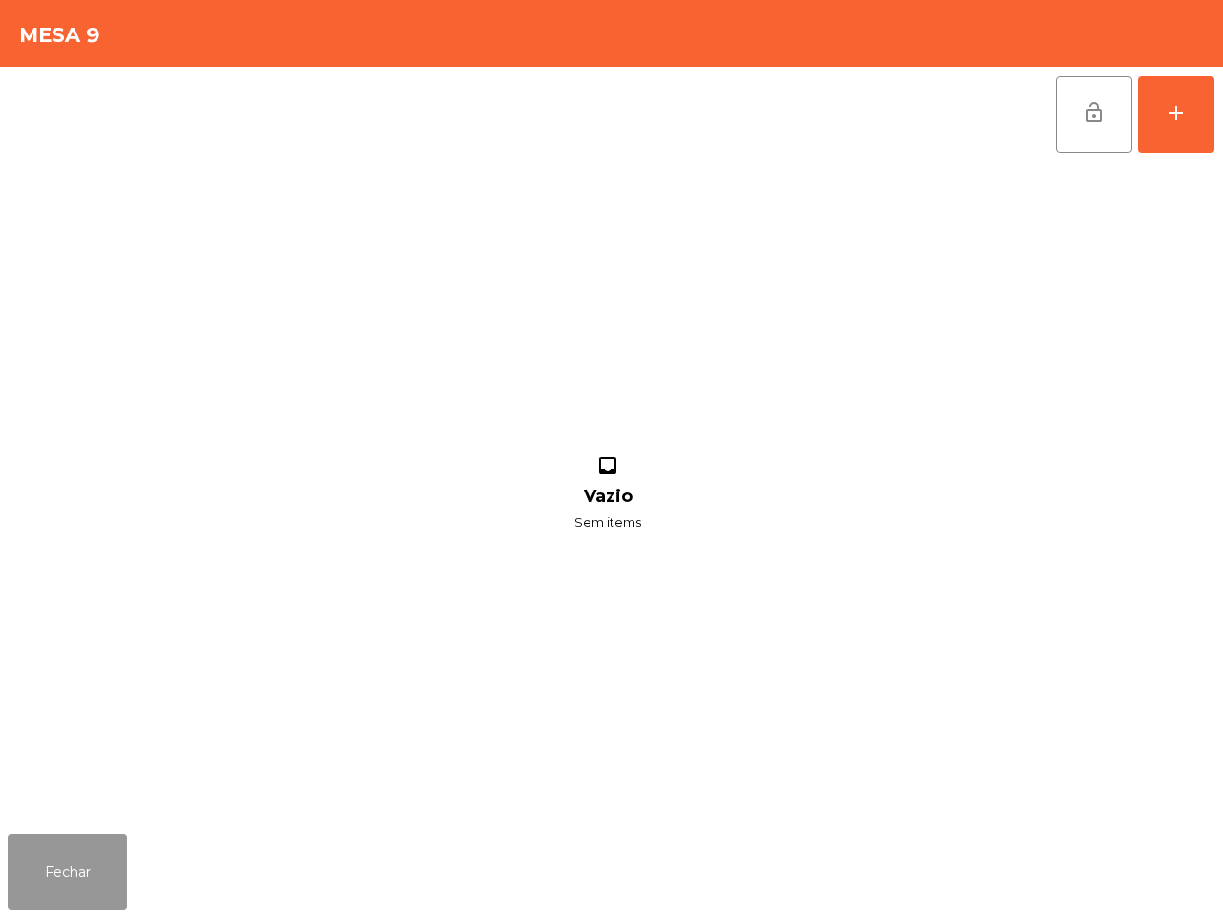
click at [94, 848] on button "Fechar" at bounding box center [67, 872] width 119 height 76
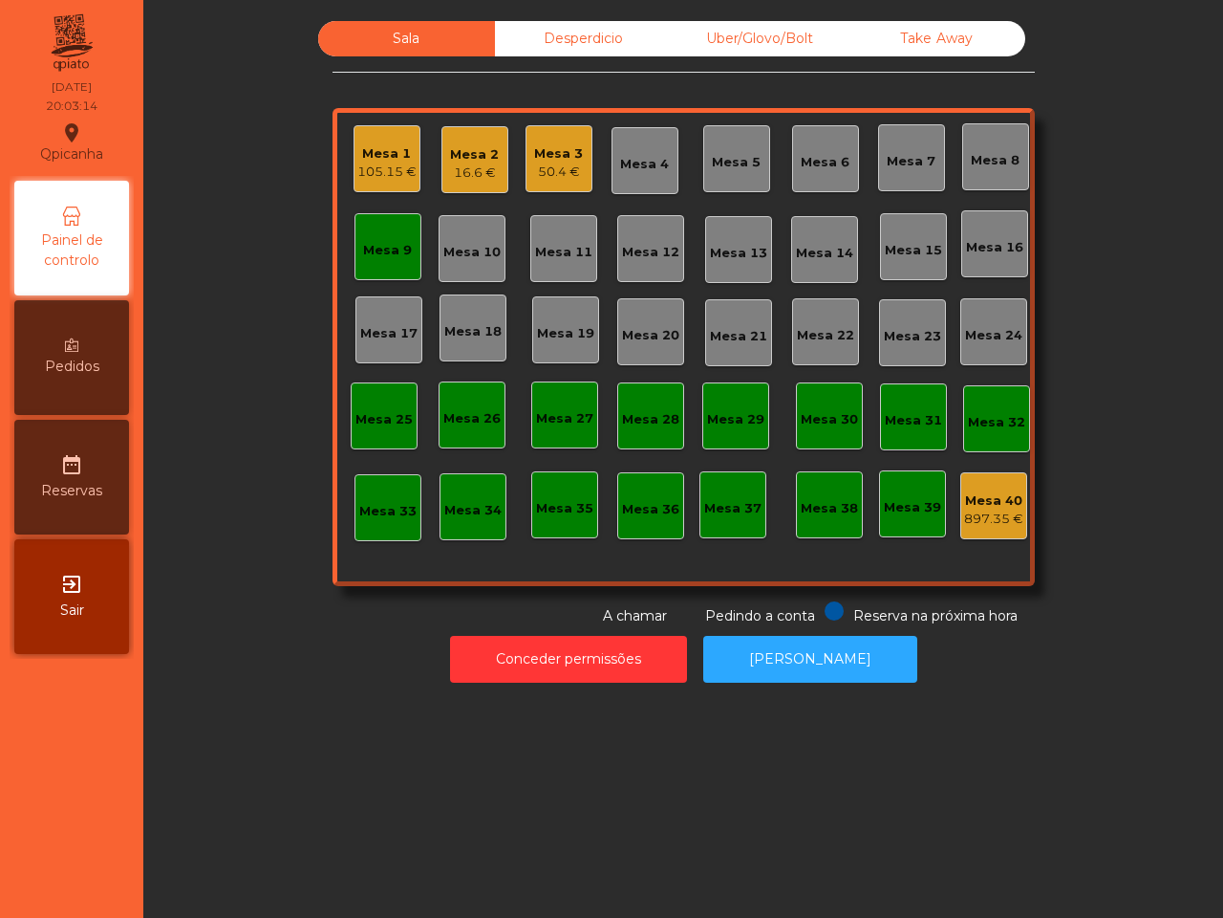
click at [462, 183] on div "Mesa 2 16.6 €" at bounding box center [475, 159] width 67 height 67
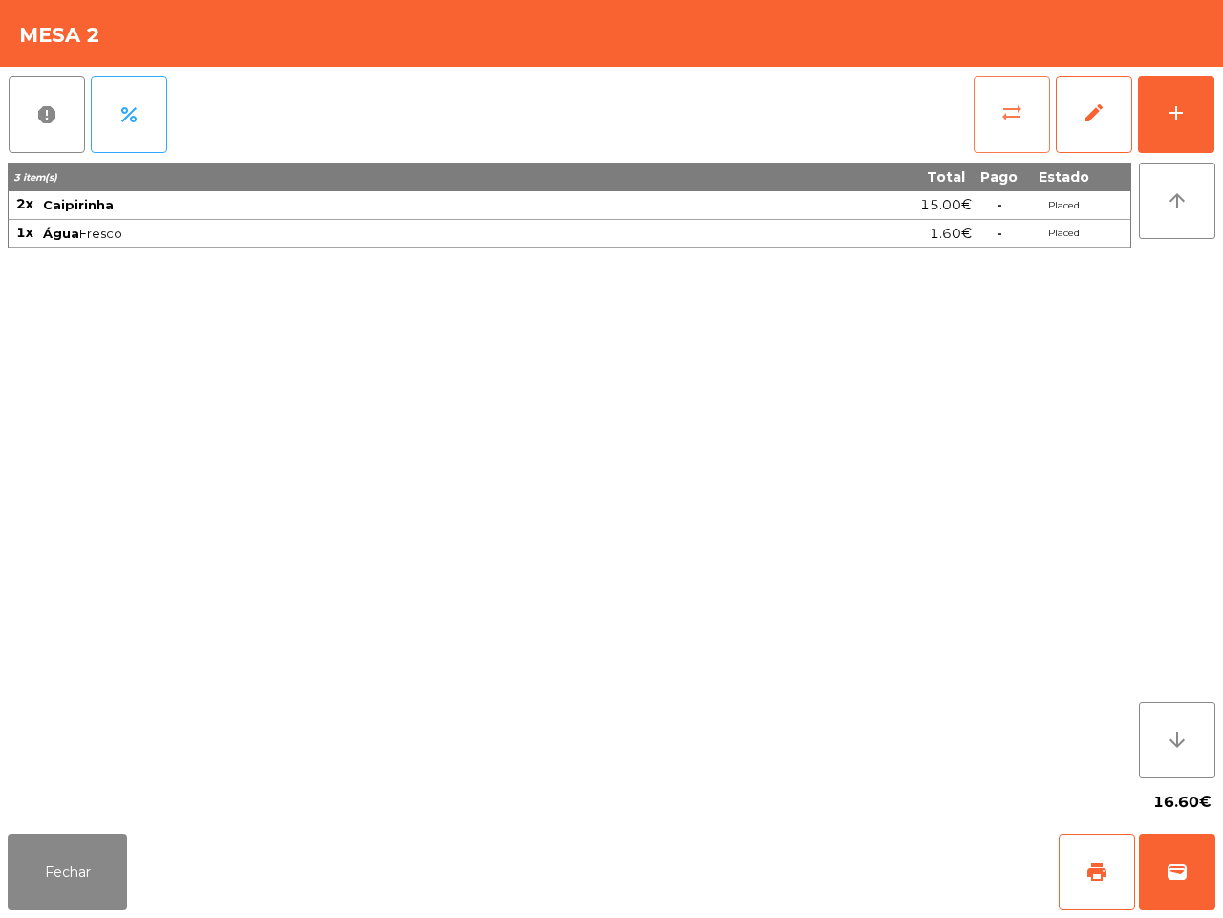
click at [987, 107] on button "sync_alt" at bounding box center [1012, 114] width 76 height 76
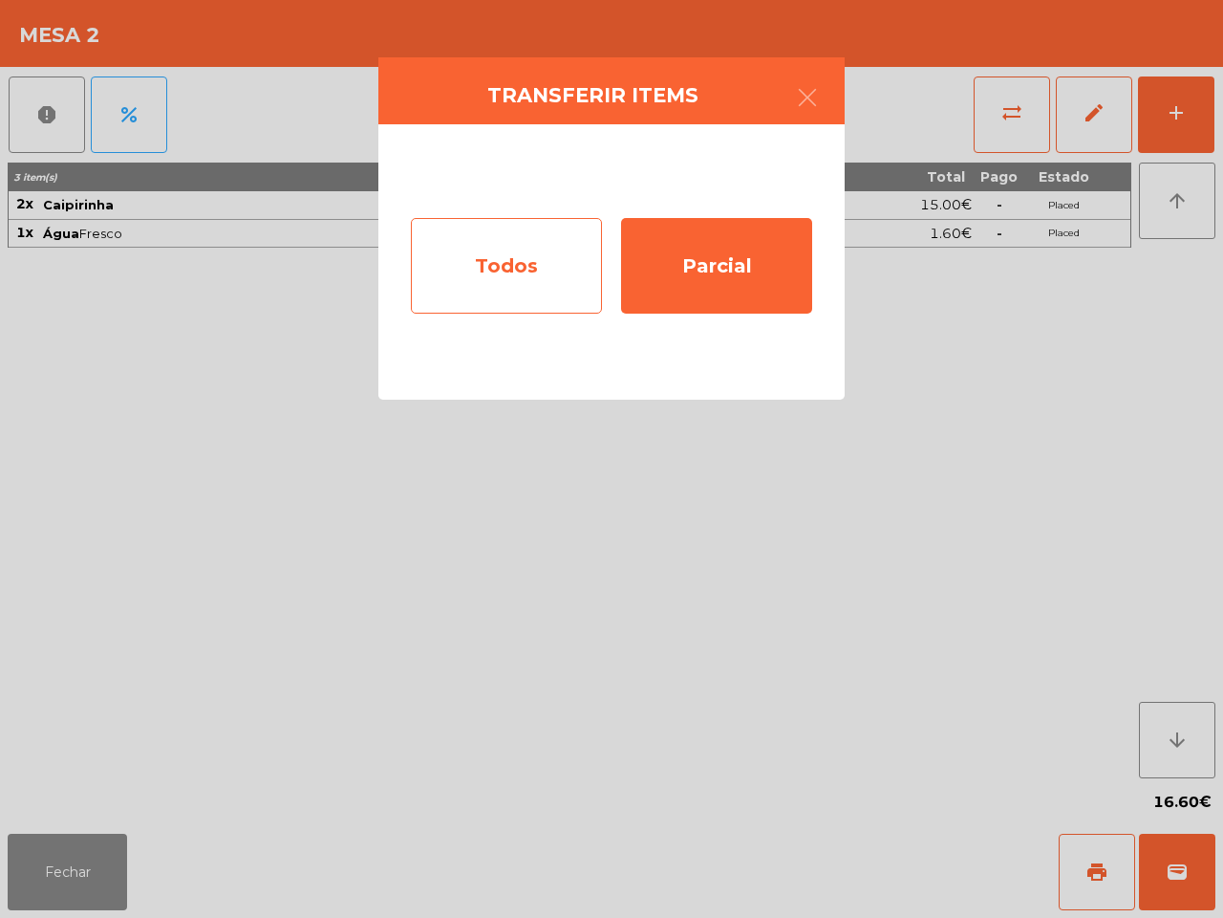
click at [521, 251] on div "Todos" at bounding box center [506, 266] width 191 height 96
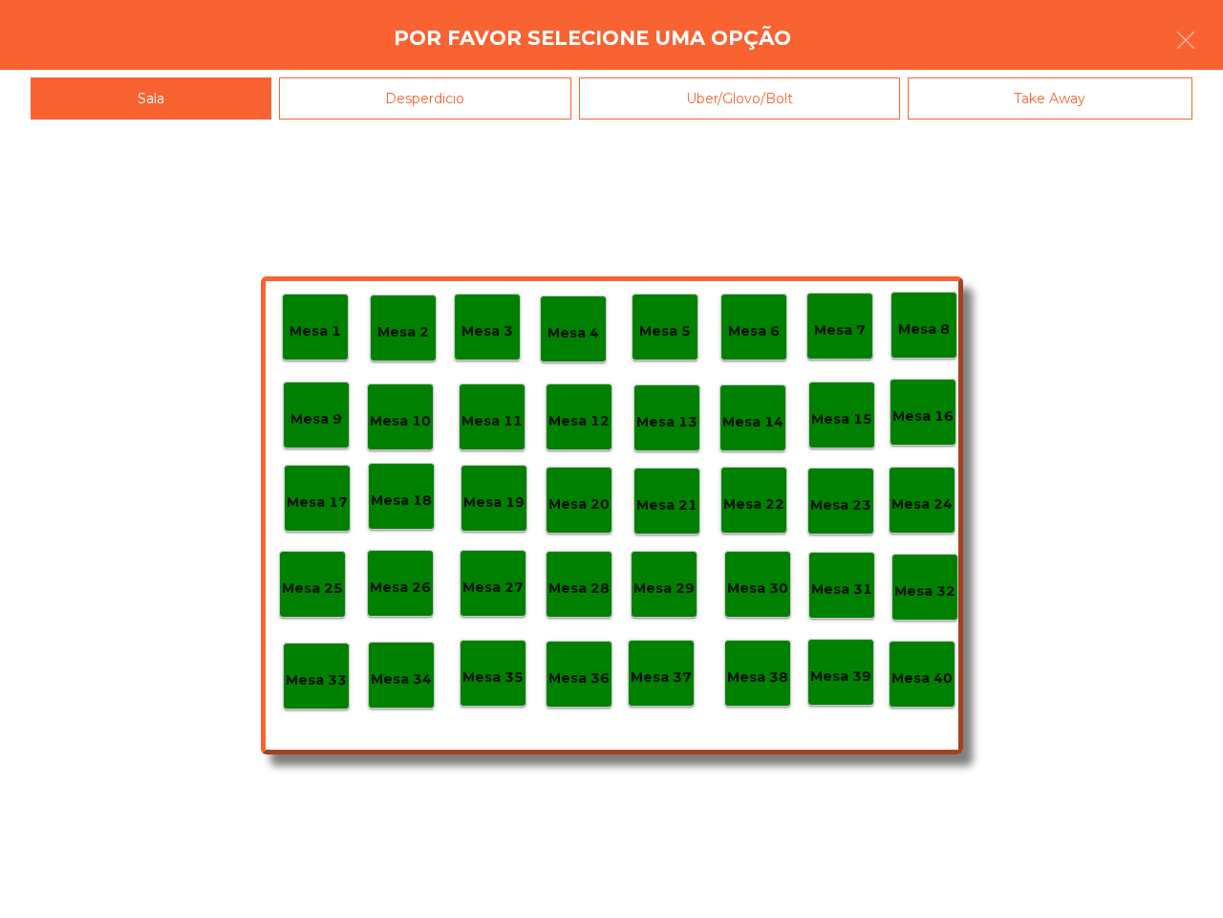
click at [327, 419] on p "Mesa 9" at bounding box center [317, 419] width 52 height 22
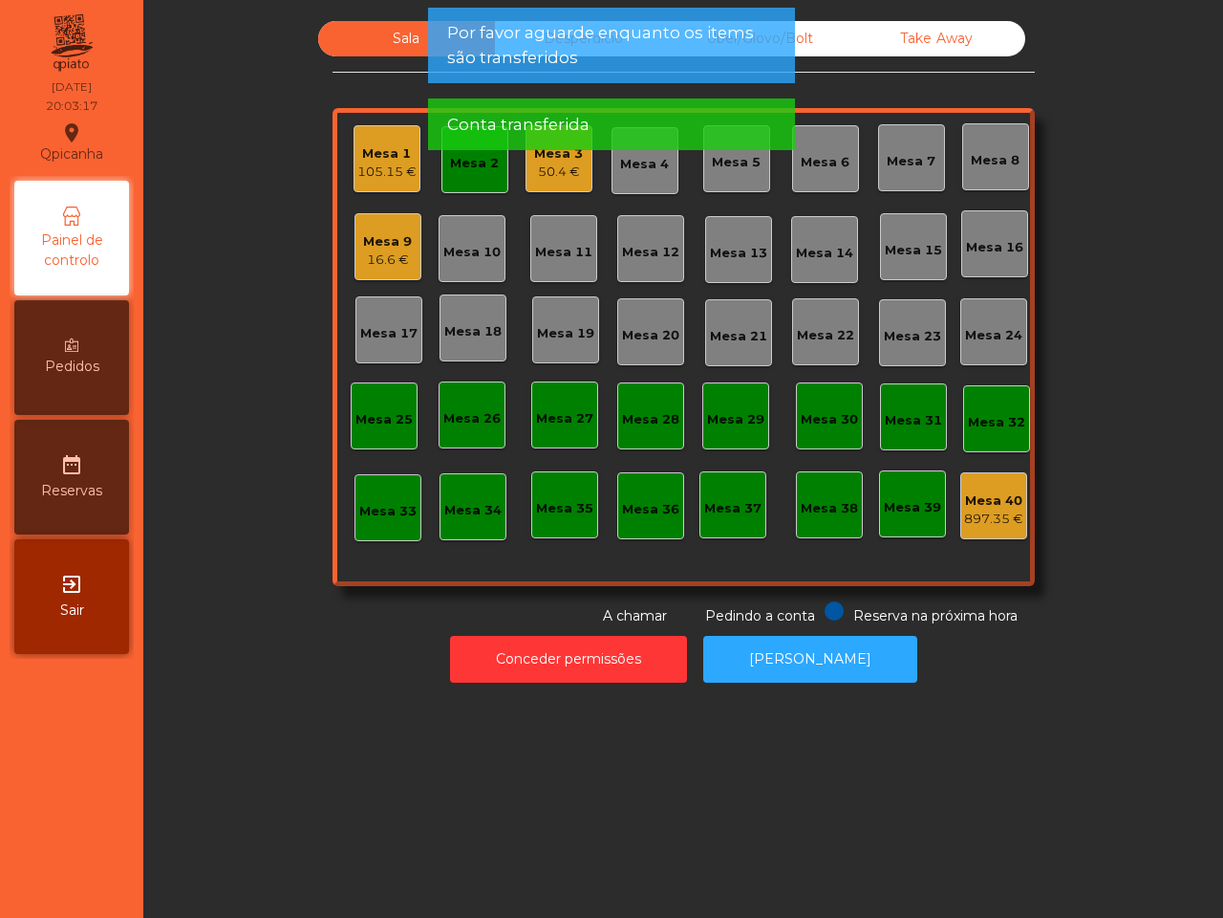
click at [476, 175] on div "Mesa 2" at bounding box center [475, 159] width 67 height 67
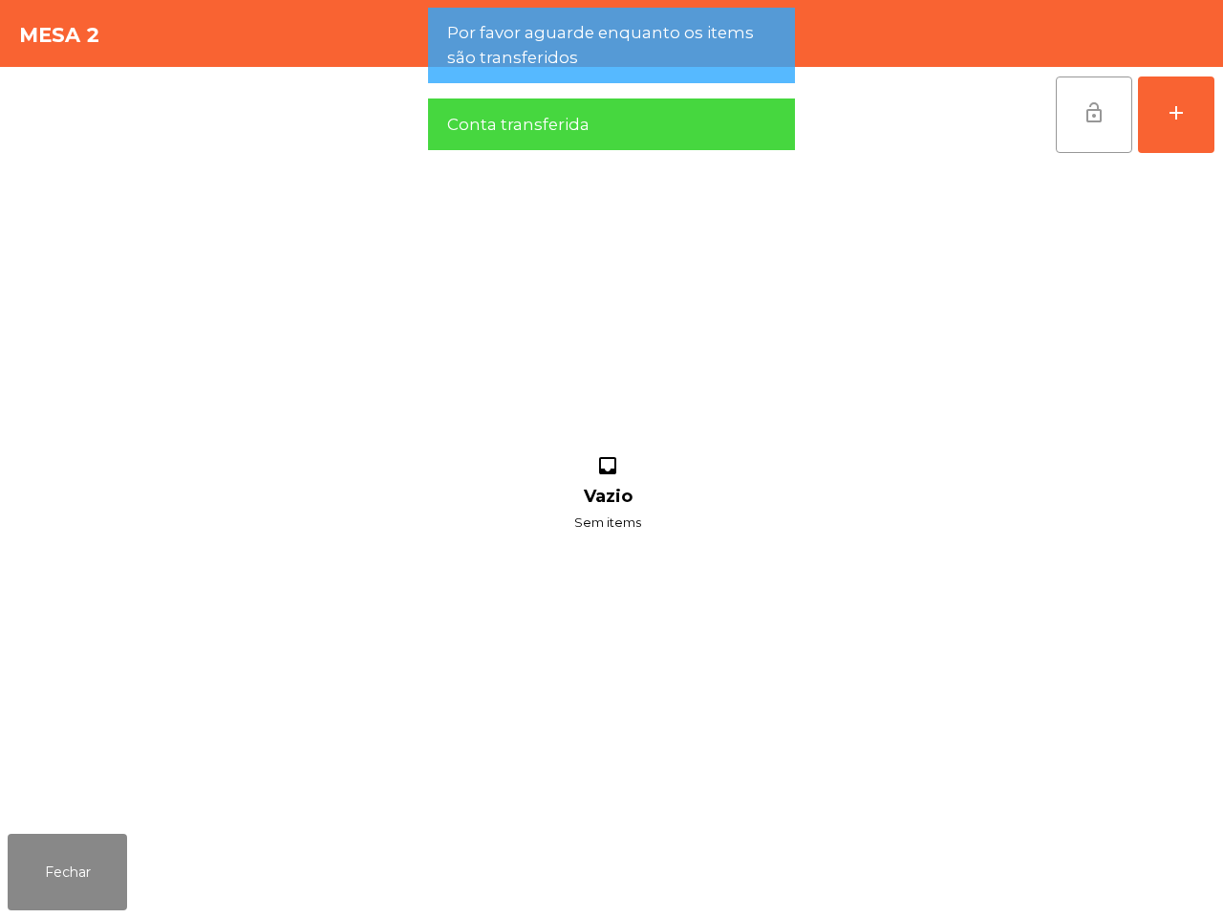
click at [1083, 115] on span "lock_open" at bounding box center [1094, 112] width 23 height 23
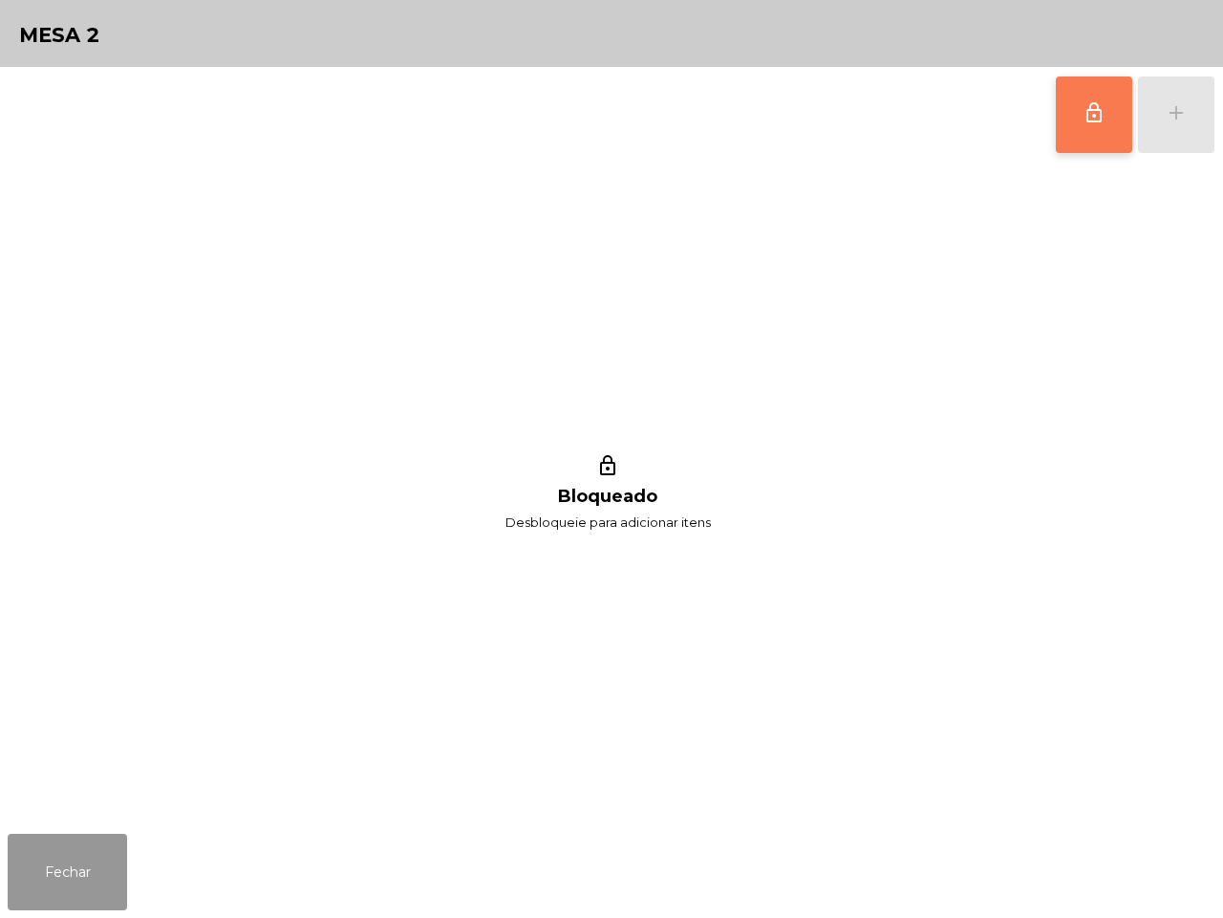
click at [69, 866] on button "Fechar" at bounding box center [67, 872] width 119 height 76
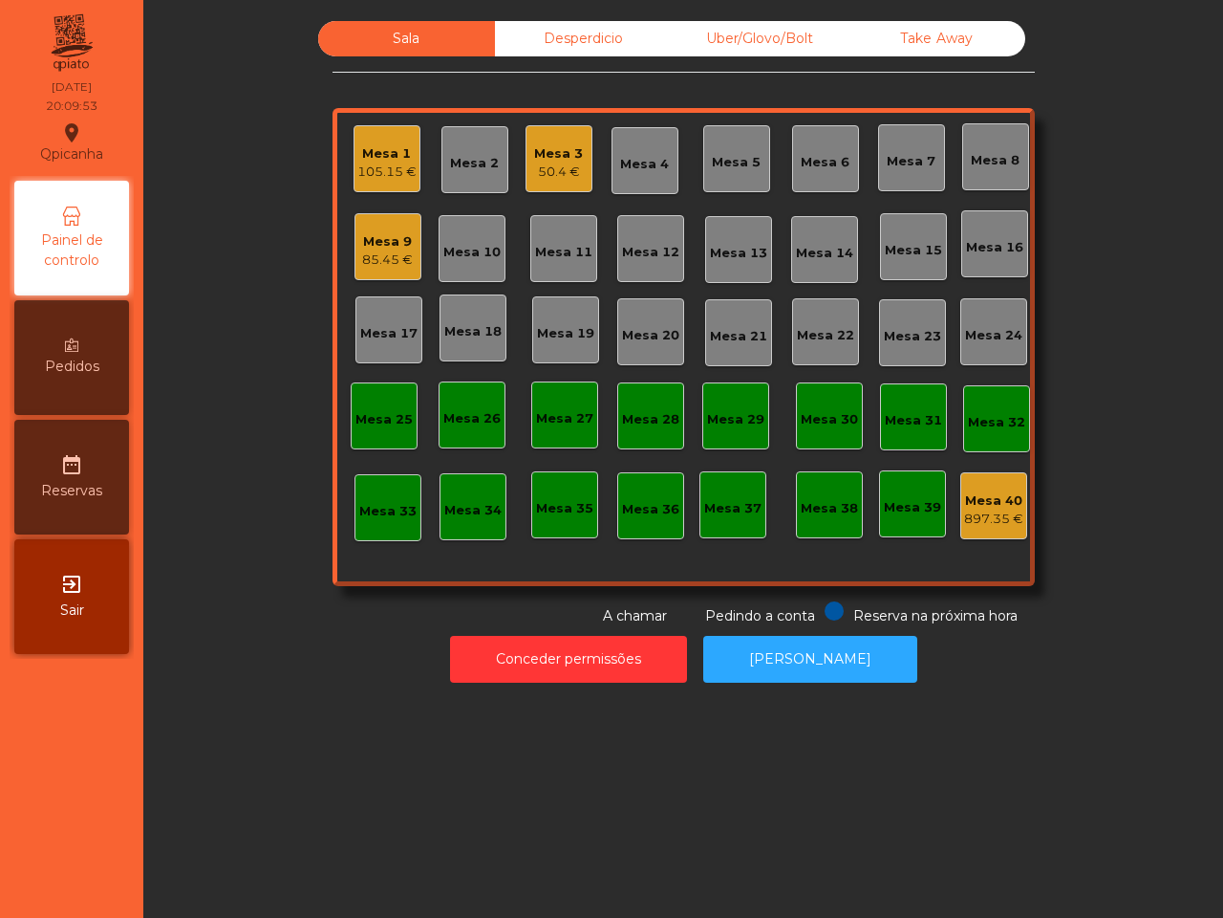
drag, startPoint x: 100, startPoint y: 772, endPoint x: 139, endPoint y: 855, distance: 91.5
click at [162, 829] on div "Qpicanha location_on 21/09/2025 20:09:53 Painel de controlo Pedidos date_range …" at bounding box center [611, 459] width 1223 height 918
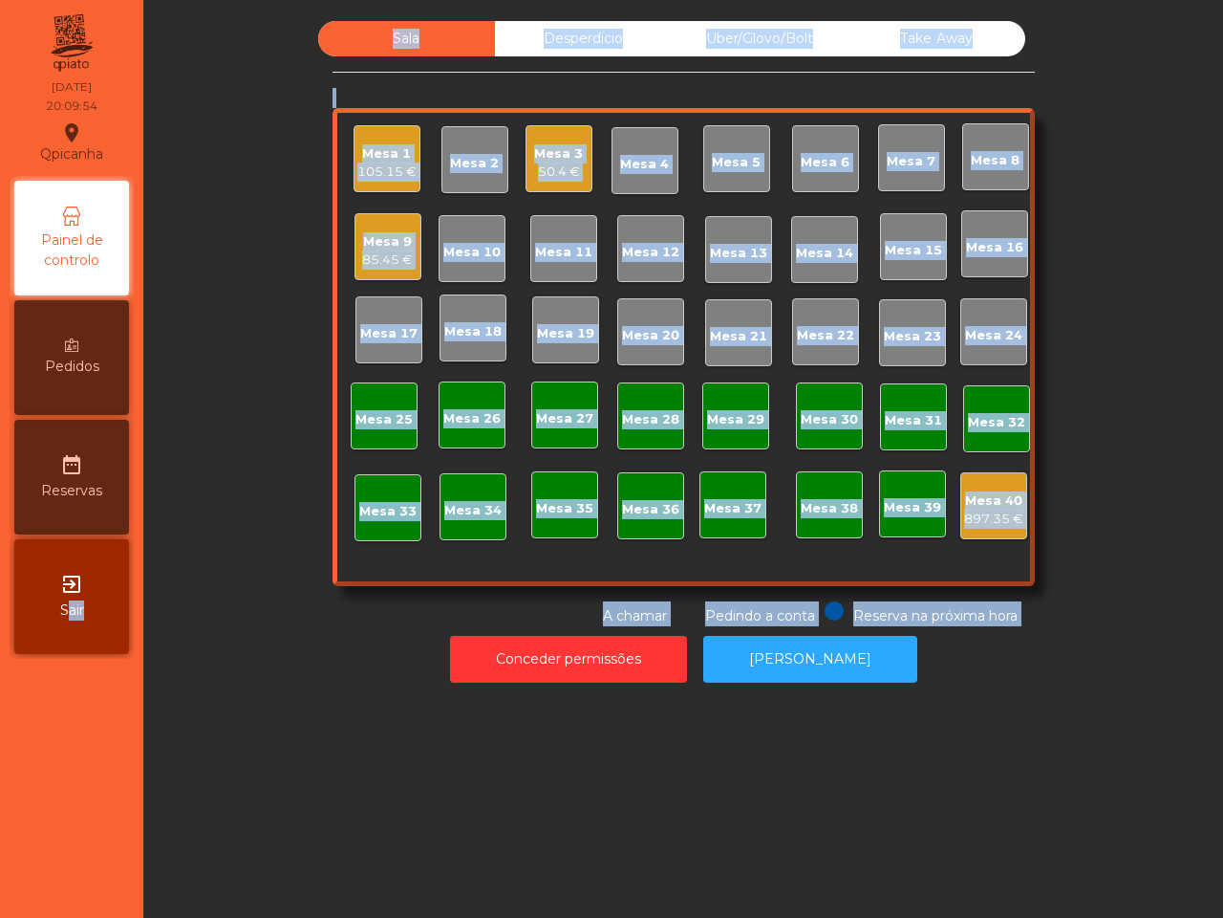
click at [232, 304] on div "Sala Desperdicio Uber/Glovo/Bolt Take Away Mesa 1 105.15 € Mesa 2 Mesa 3 50.4 €…" at bounding box center [683, 323] width 1028 height 605
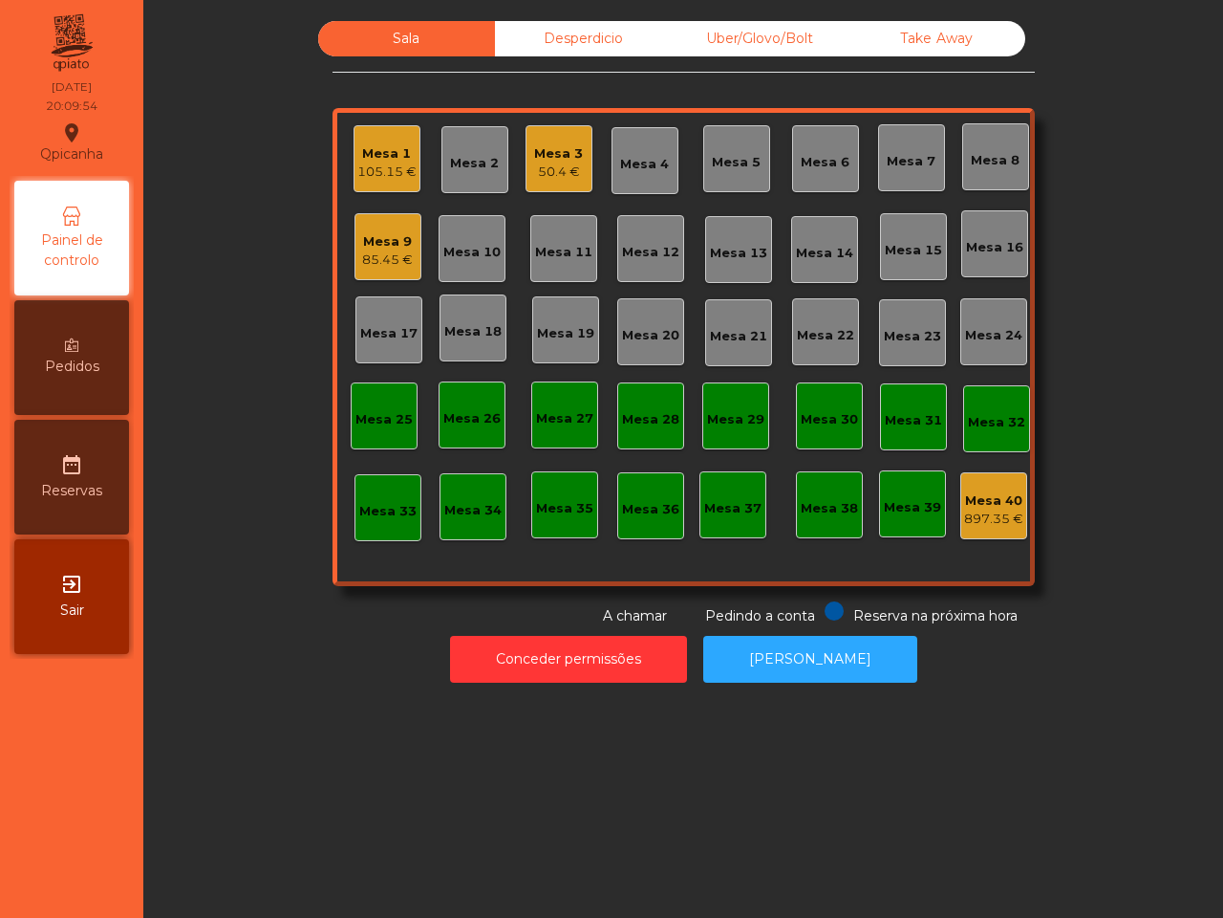
click at [414, 213] on div "Mesa 1 105.15 € Mesa 2 Mesa 3 50.4 € Mesa 4 Mesa 5 Mesa 6 Mesa 7 Mesa 8 Mesa 9 …" at bounding box center [684, 347] width 703 height 478
click at [401, 236] on div "Mesa 9" at bounding box center [387, 241] width 51 height 19
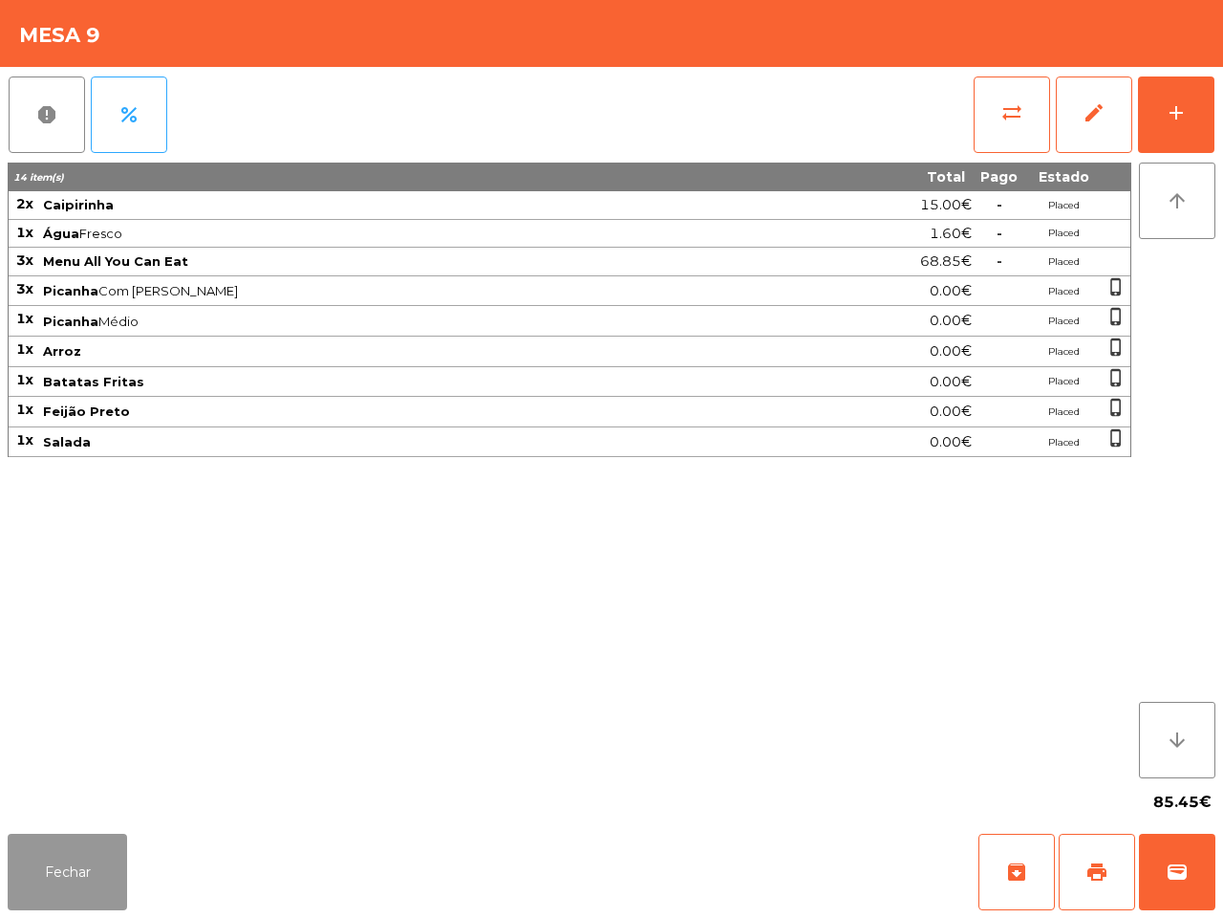
click at [105, 870] on button "Fechar" at bounding box center [67, 872] width 119 height 76
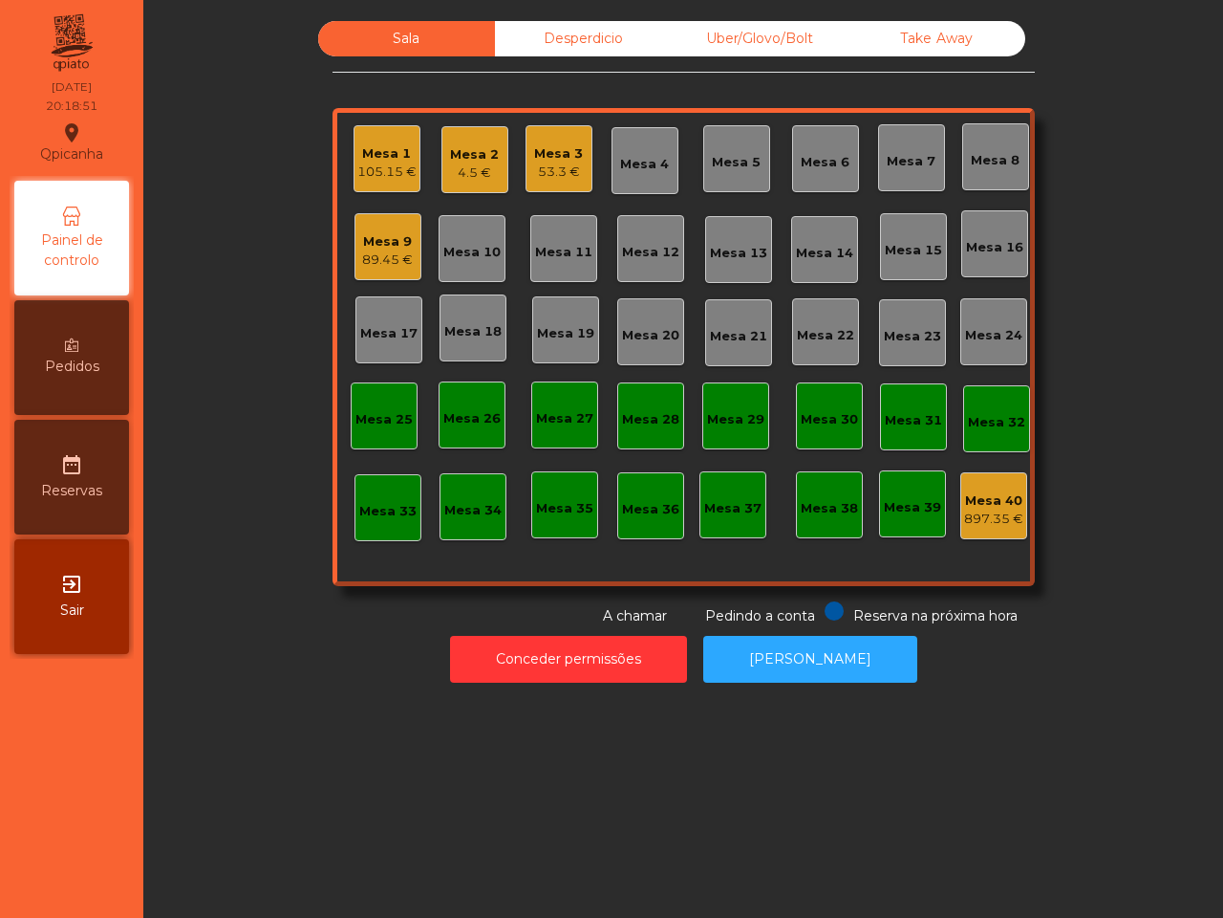
click at [1001, 238] on div "Mesa 16" at bounding box center [994, 247] width 57 height 19
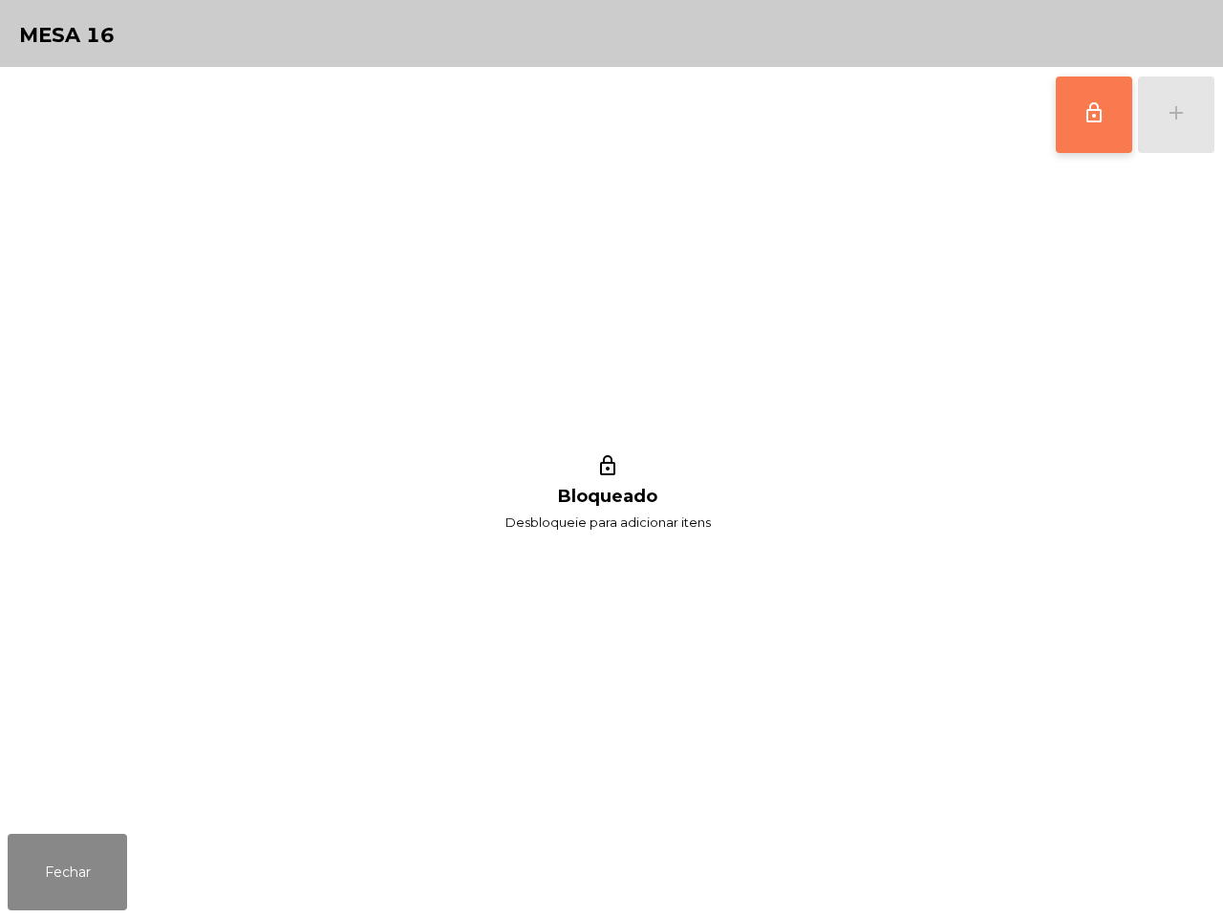
click at [1064, 107] on button "lock_outline" at bounding box center [1094, 114] width 76 height 76
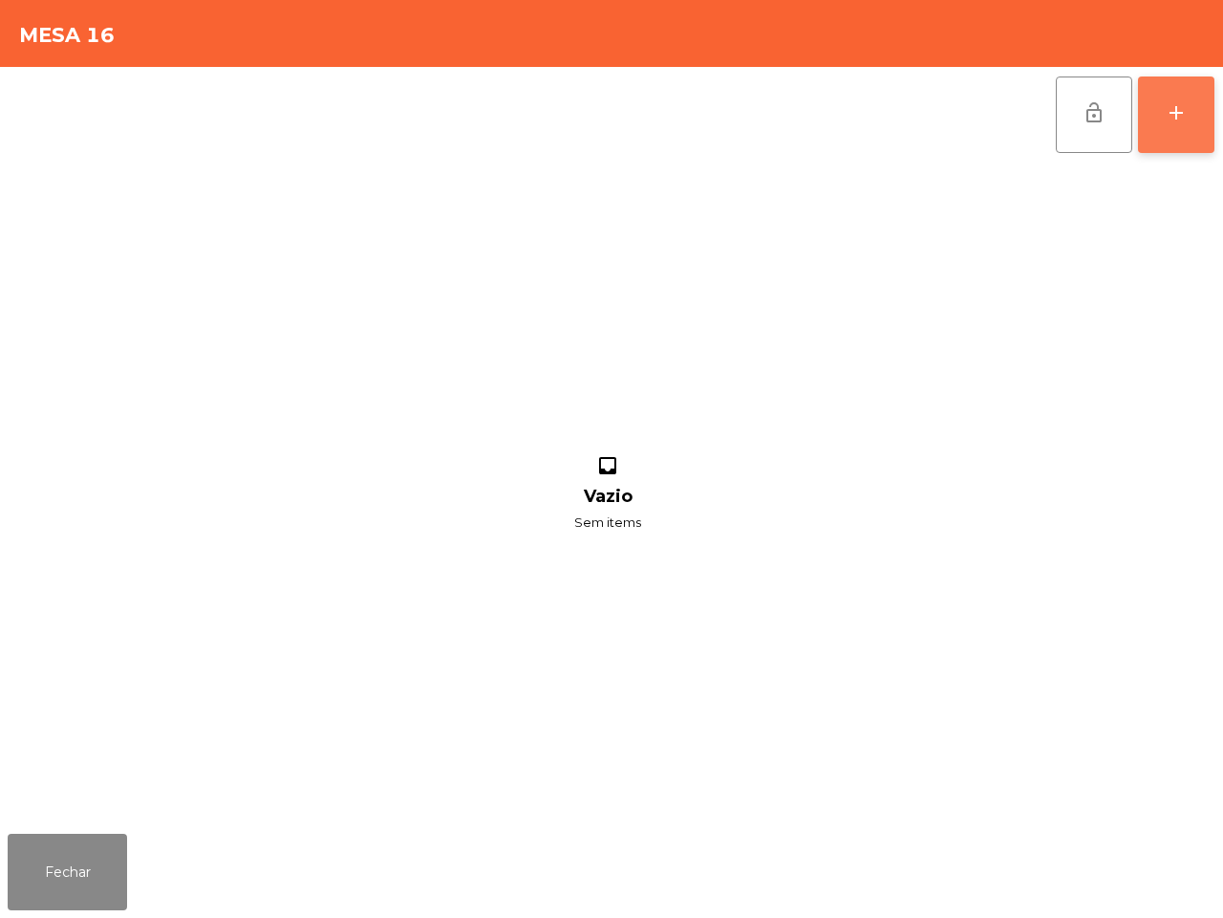
click at [1150, 137] on button "add" at bounding box center [1176, 114] width 76 height 76
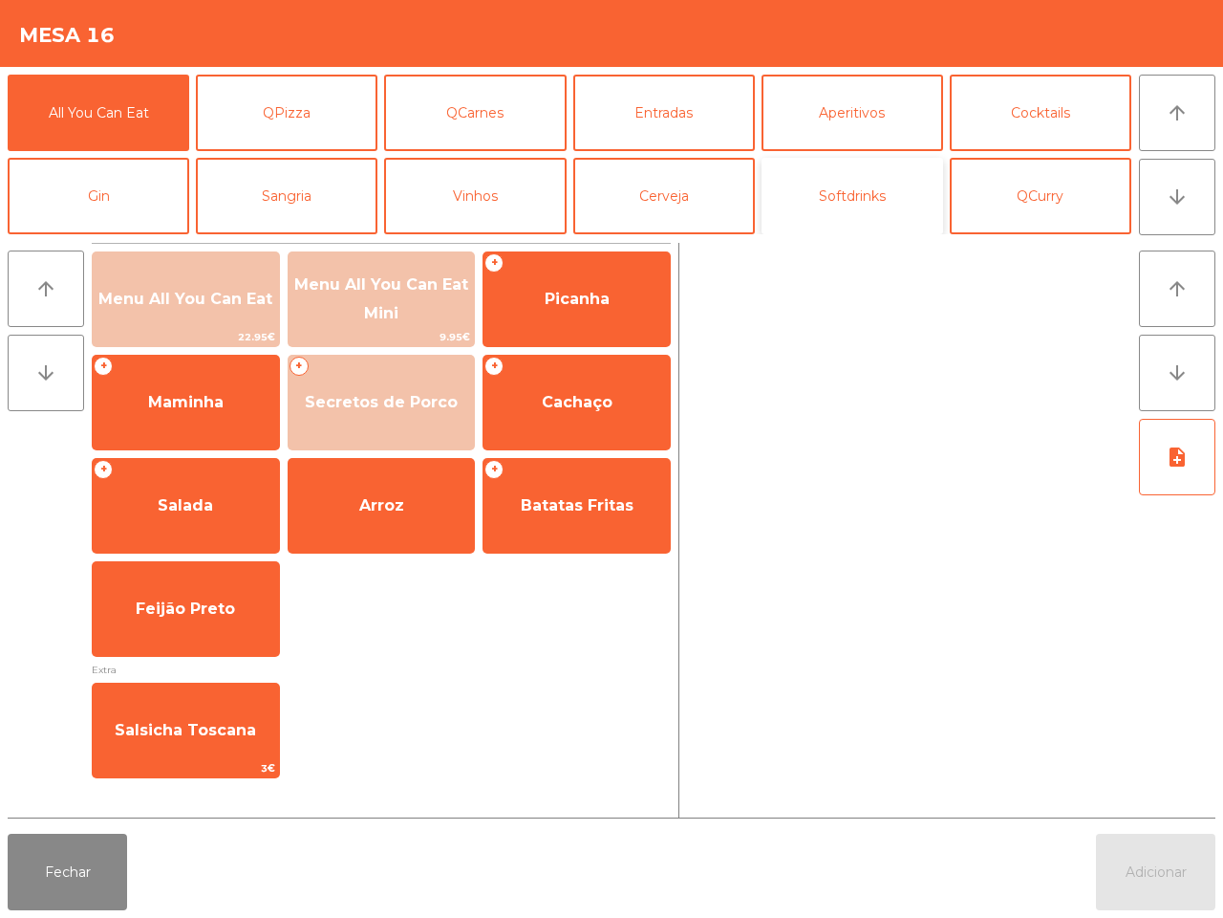
click at [880, 213] on button "Softdrinks" at bounding box center [853, 196] width 182 height 76
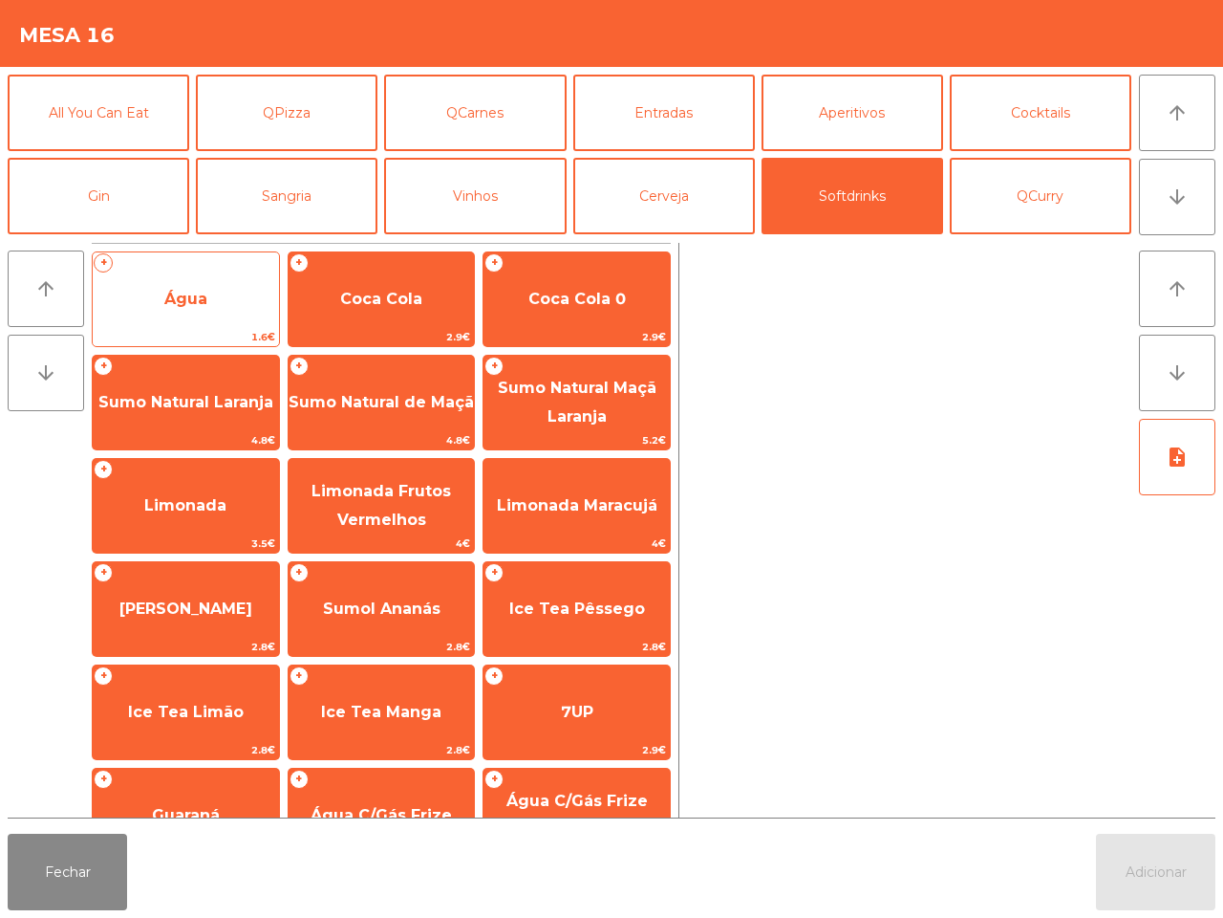
click at [187, 282] on span "Água" at bounding box center [186, 299] width 186 height 52
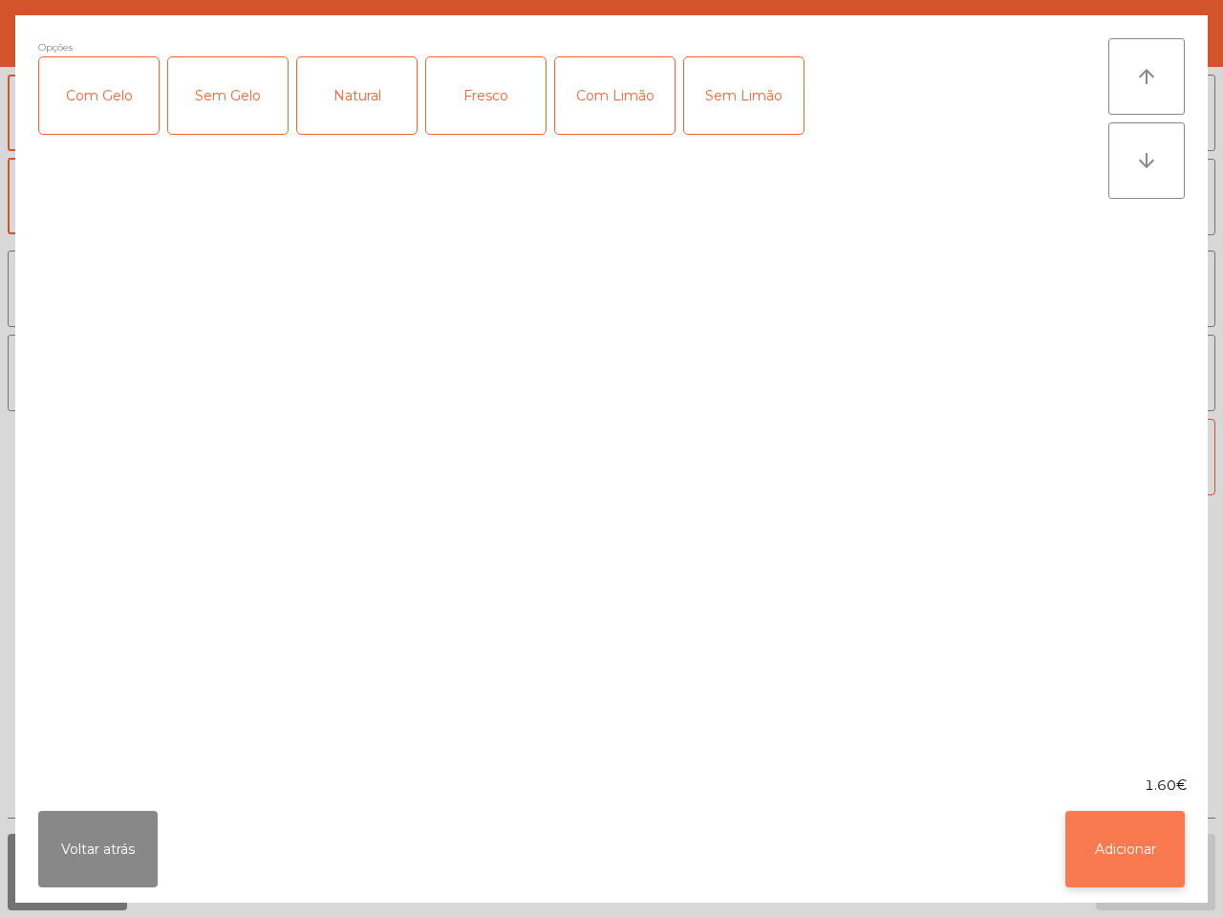
click at [1114, 824] on button "Adicionar" at bounding box center [1125, 849] width 119 height 76
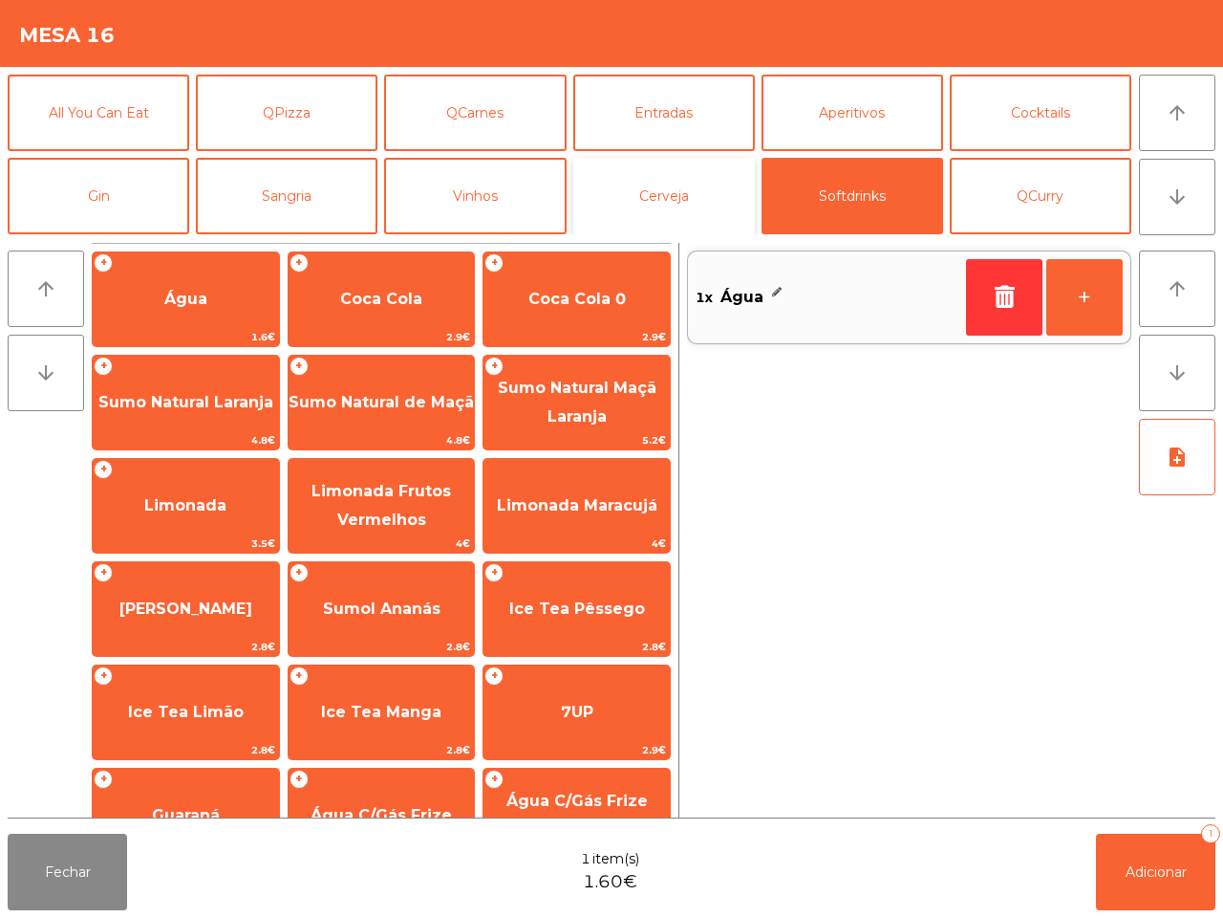
click at [652, 213] on button "Cerveja" at bounding box center [665, 196] width 182 height 76
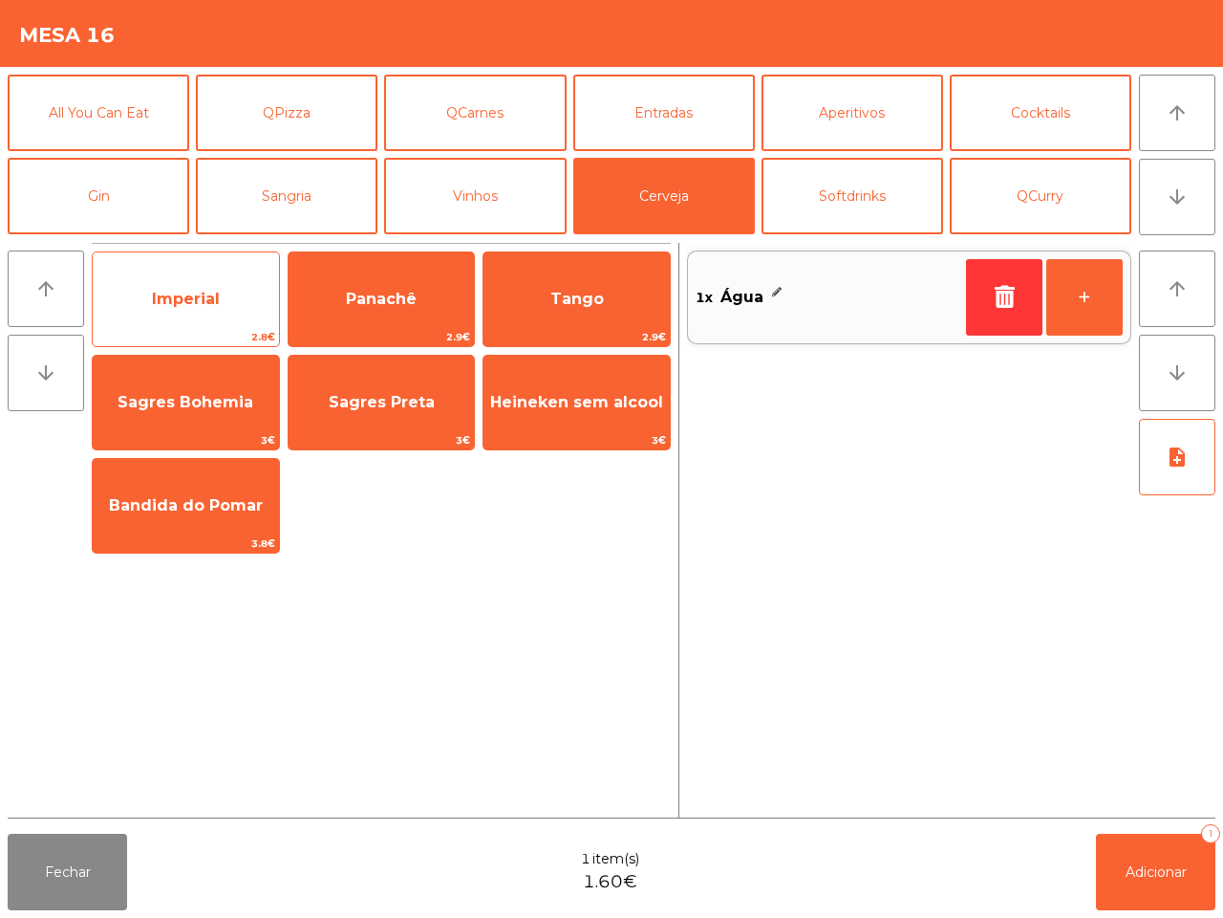
click at [204, 296] on span "Imperial" at bounding box center [186, 299] width 68 height 18
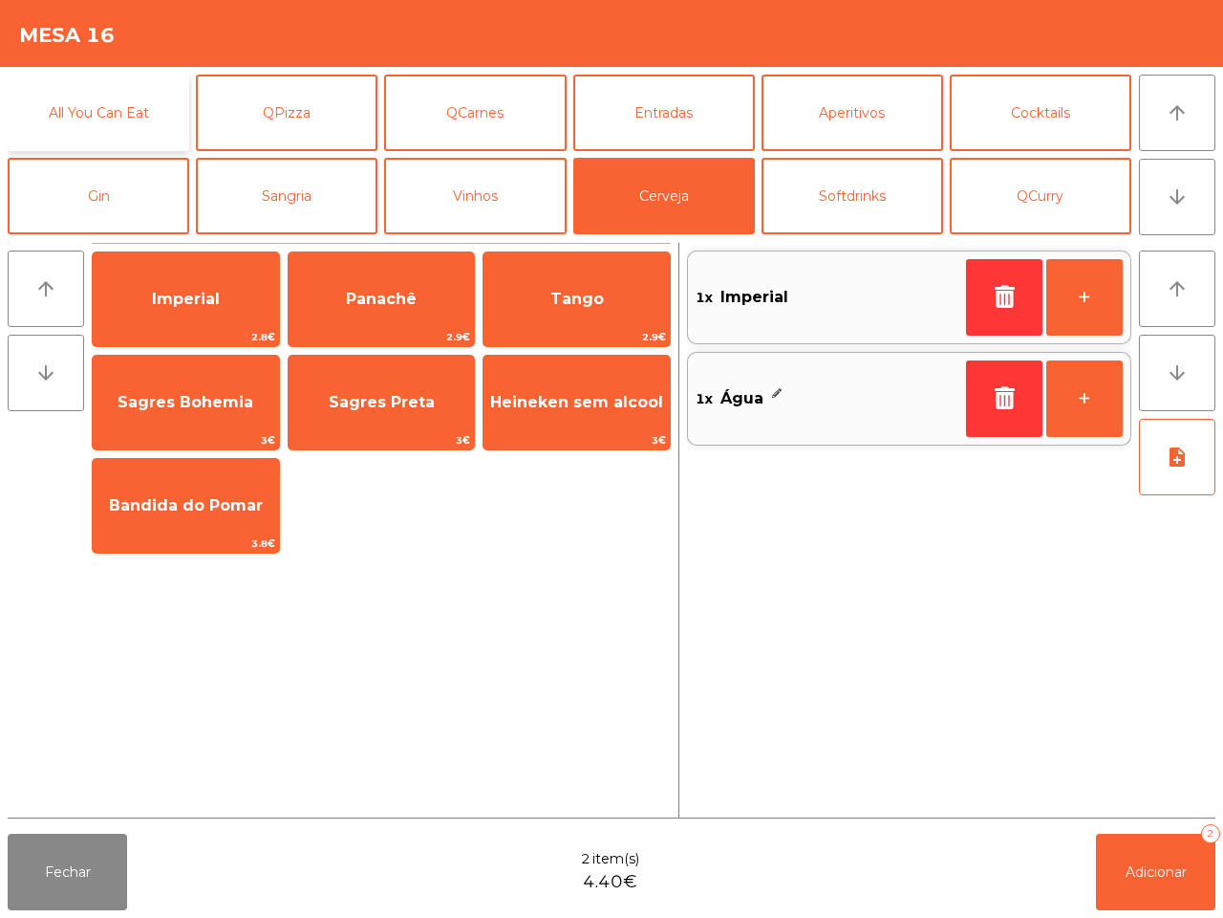
click at [55, 105] on button "All You Can Eat" at bounding box center [99, 113] width 182 height 76
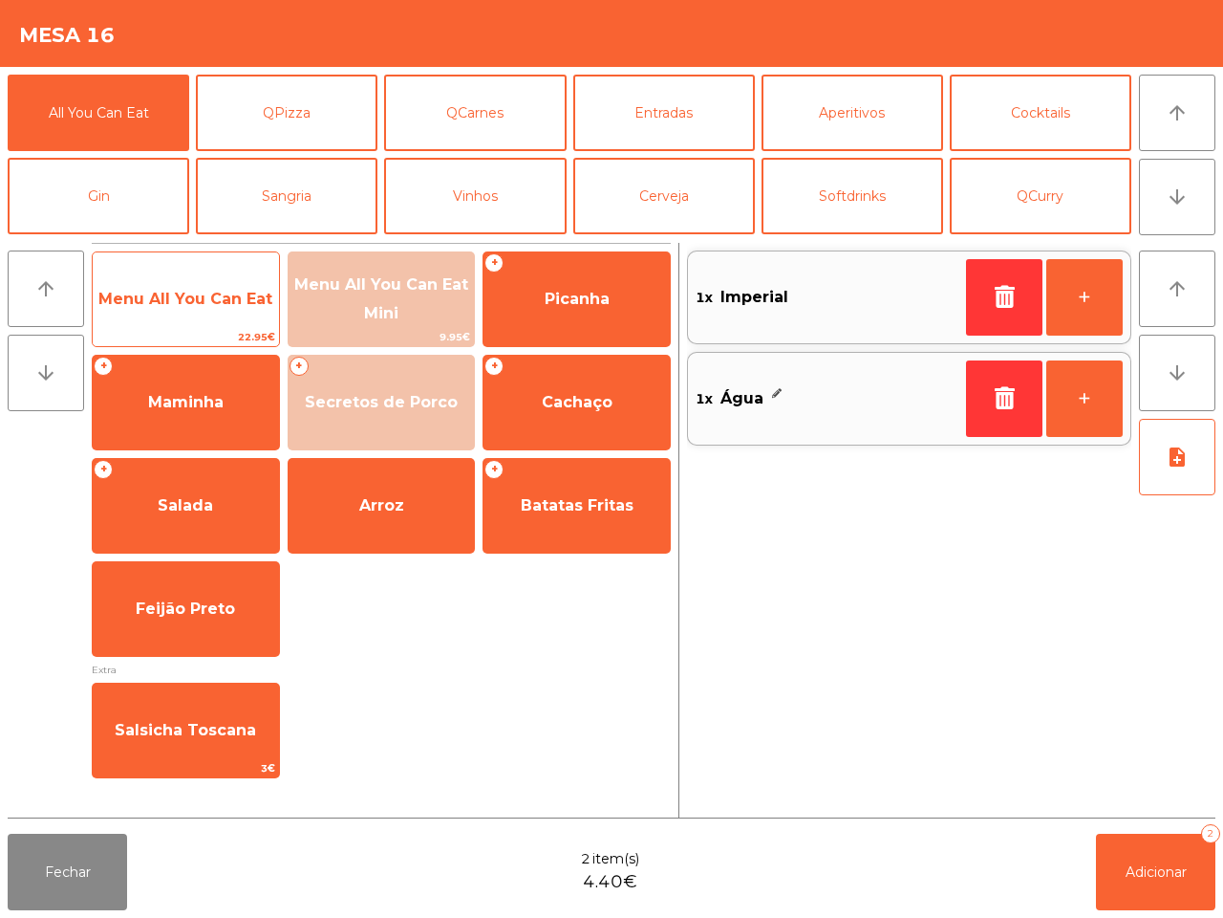
click at [207, 344] on span "22.95€" at bounding box center [186, 337] width 186 height 18
click at [198, 333] on span "22.95€" at bounding box center [186, 337] width 186 height 18
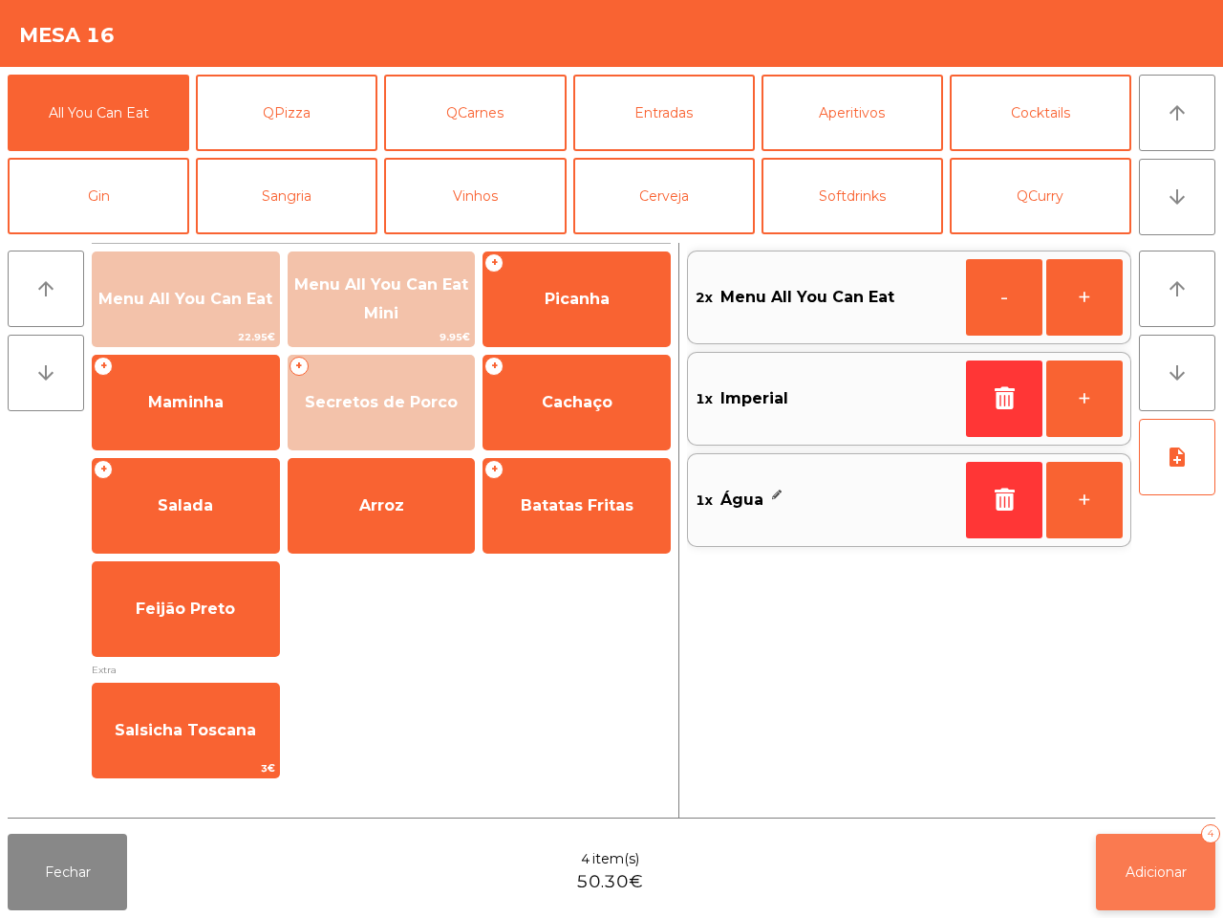
click at [1163, 901] on button "Adicionar 4" at bounding box center [1155, 872] width 119 height 76
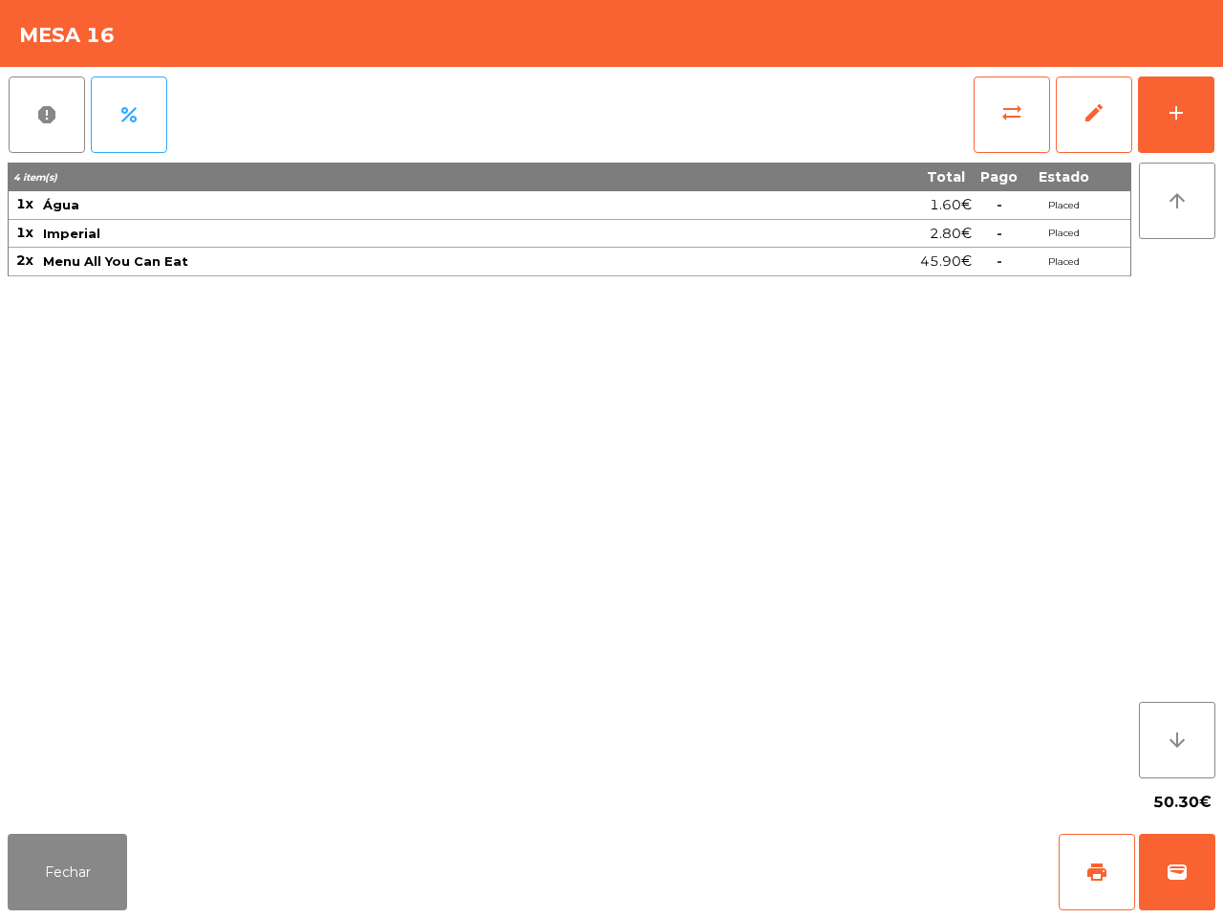
click at [841, 584] on div "4 item(s) Total Pago Estado 1x Água 1.60€ - Placed 1x Imperial 2.80€ - Placed 2…" at bounding box center [570, 470] width 1124 height 616
click at [105, 890] on button "Fechar" at bounding box center [67, 872] width 119 height 76
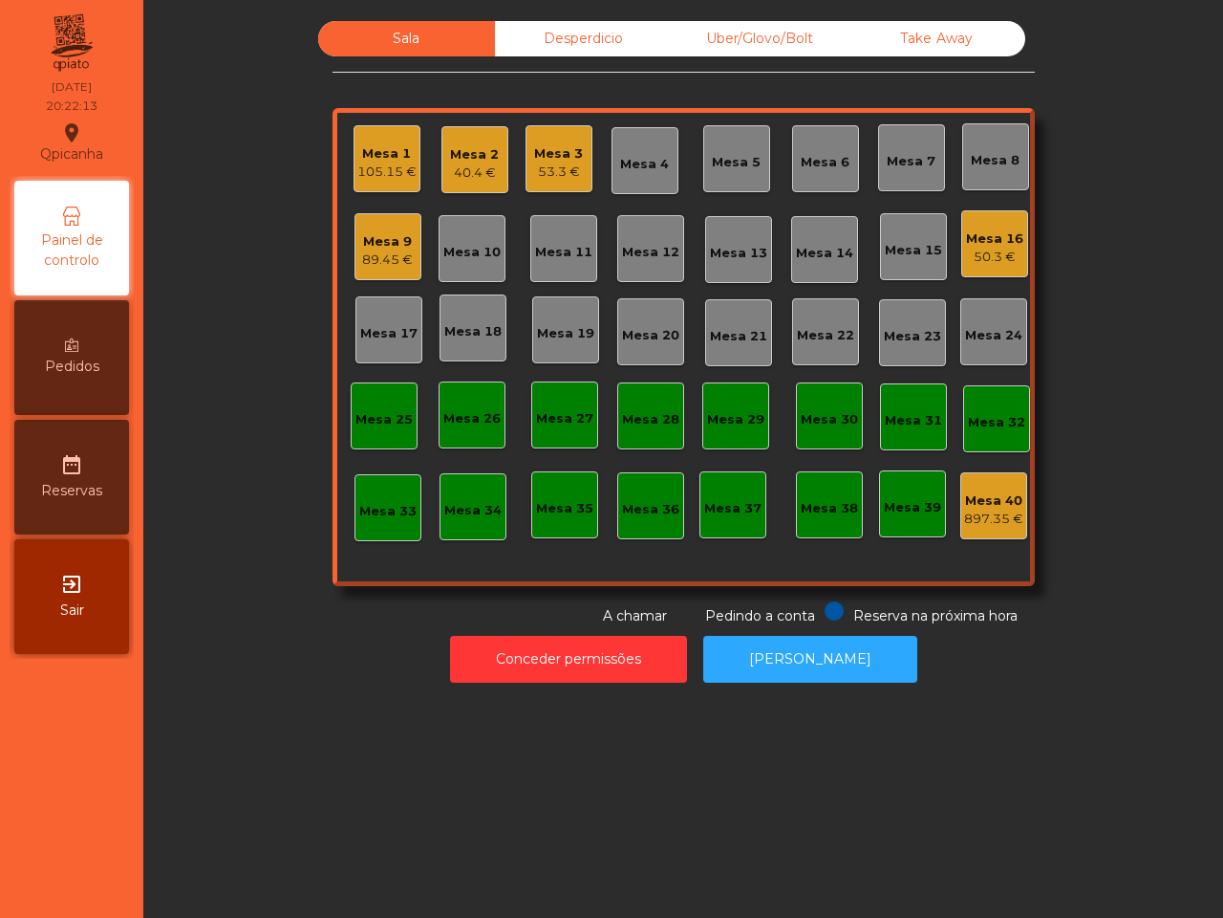
click at [388, 260] on div "89.45 €" at bounding box center [387, 259] width 51 height 19
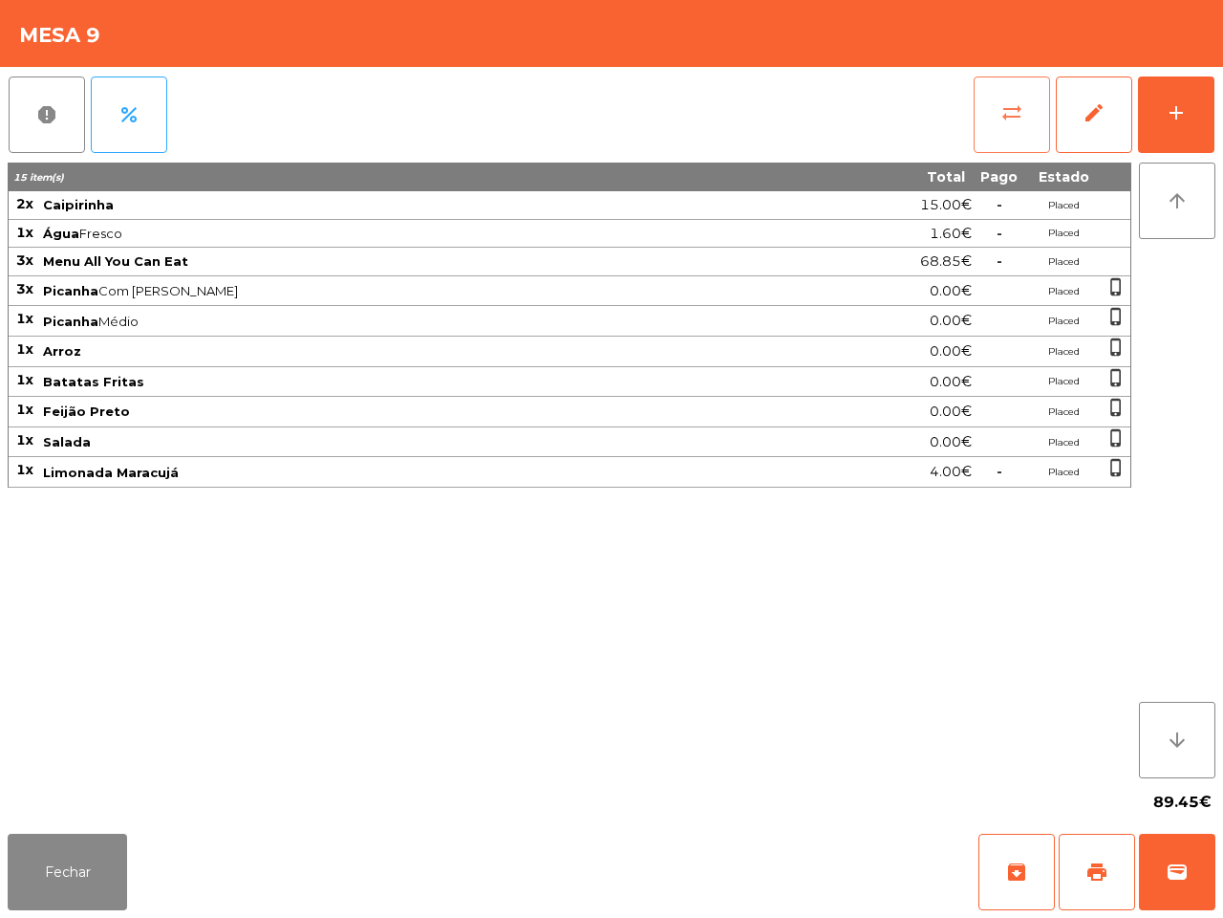
click at [1026, 121] on button "sync_alt" at bounding box center [1012, 114] width 76 height 76
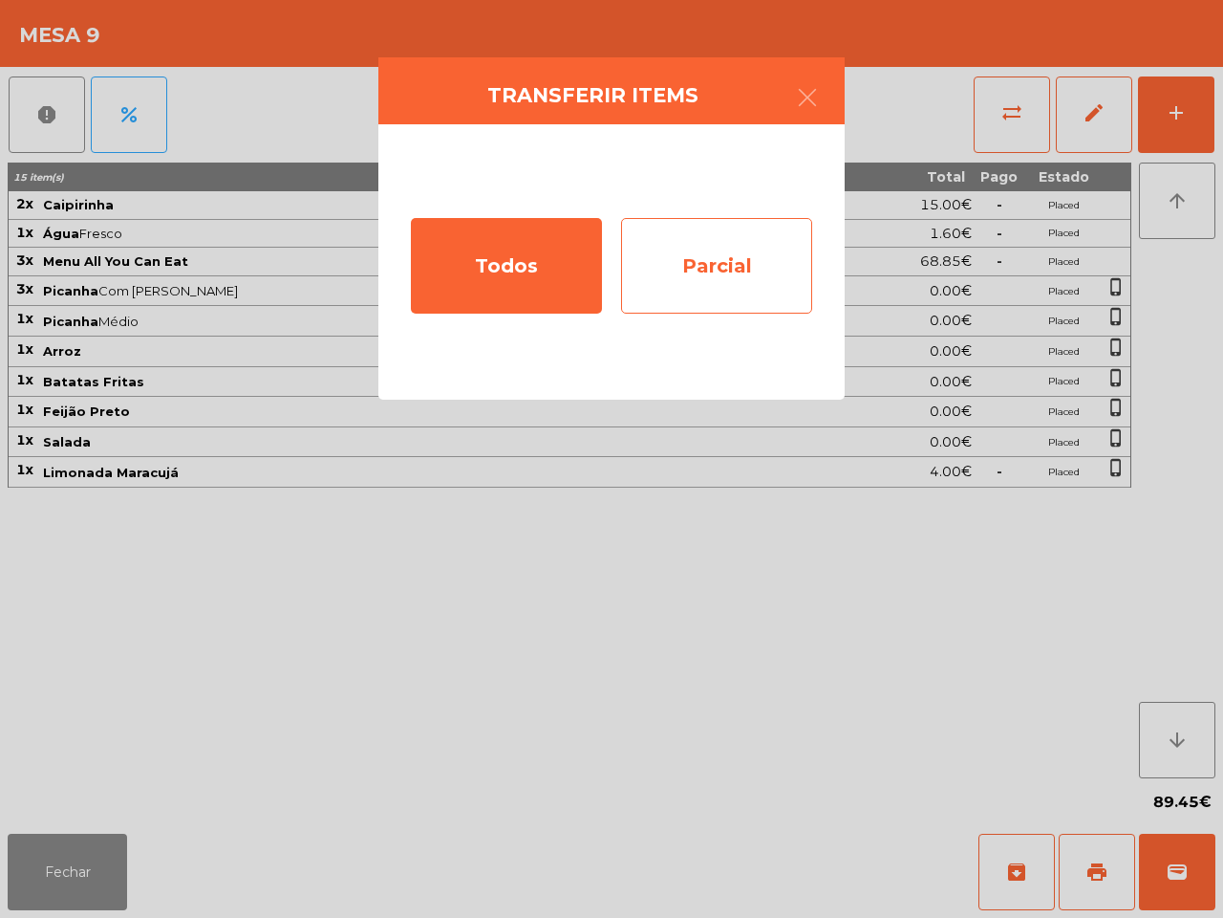
click at [705, 294] on div "Parcial" at bounding box center [716, 266] width 191 height 96
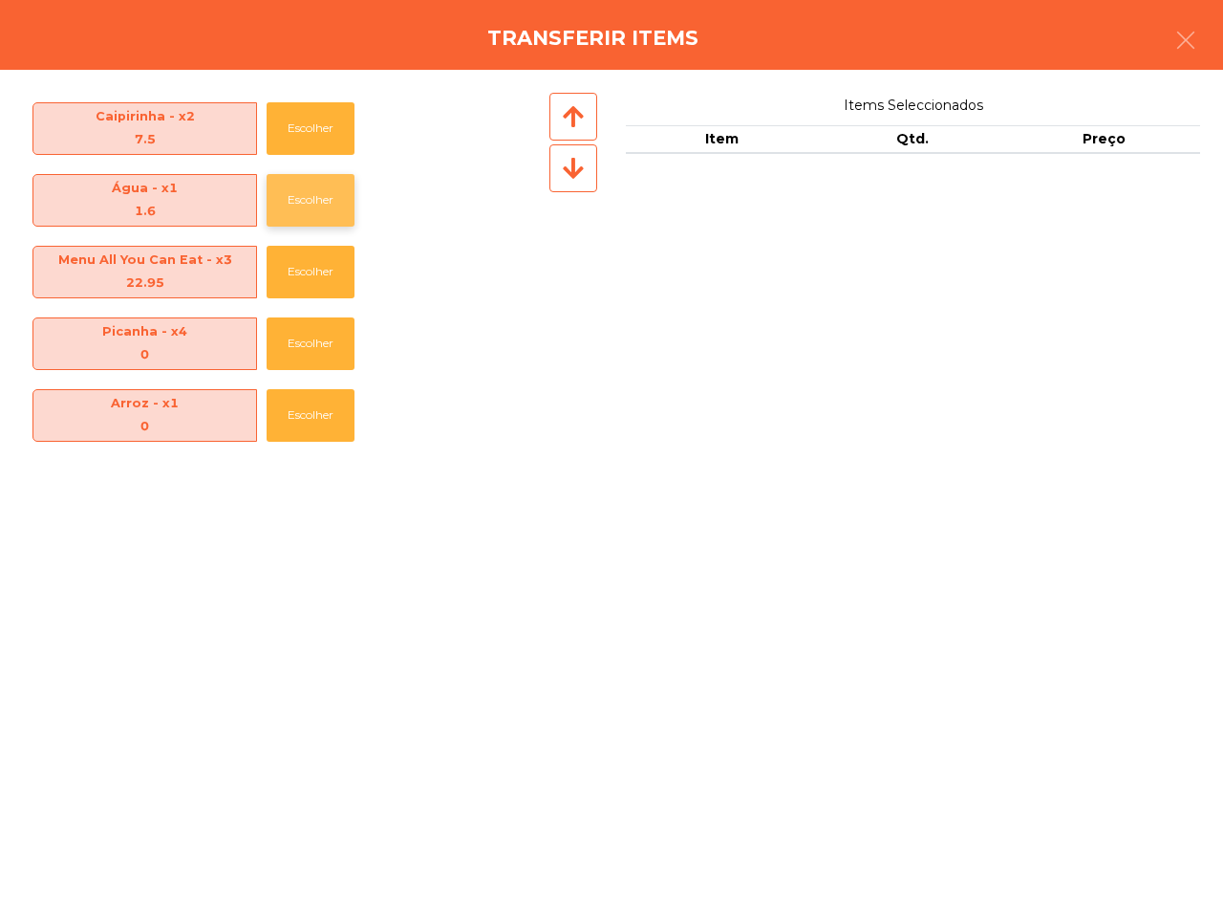
click at [303, 196] on button "Escolher" at bounding box center [311, 200] width 88 height 53
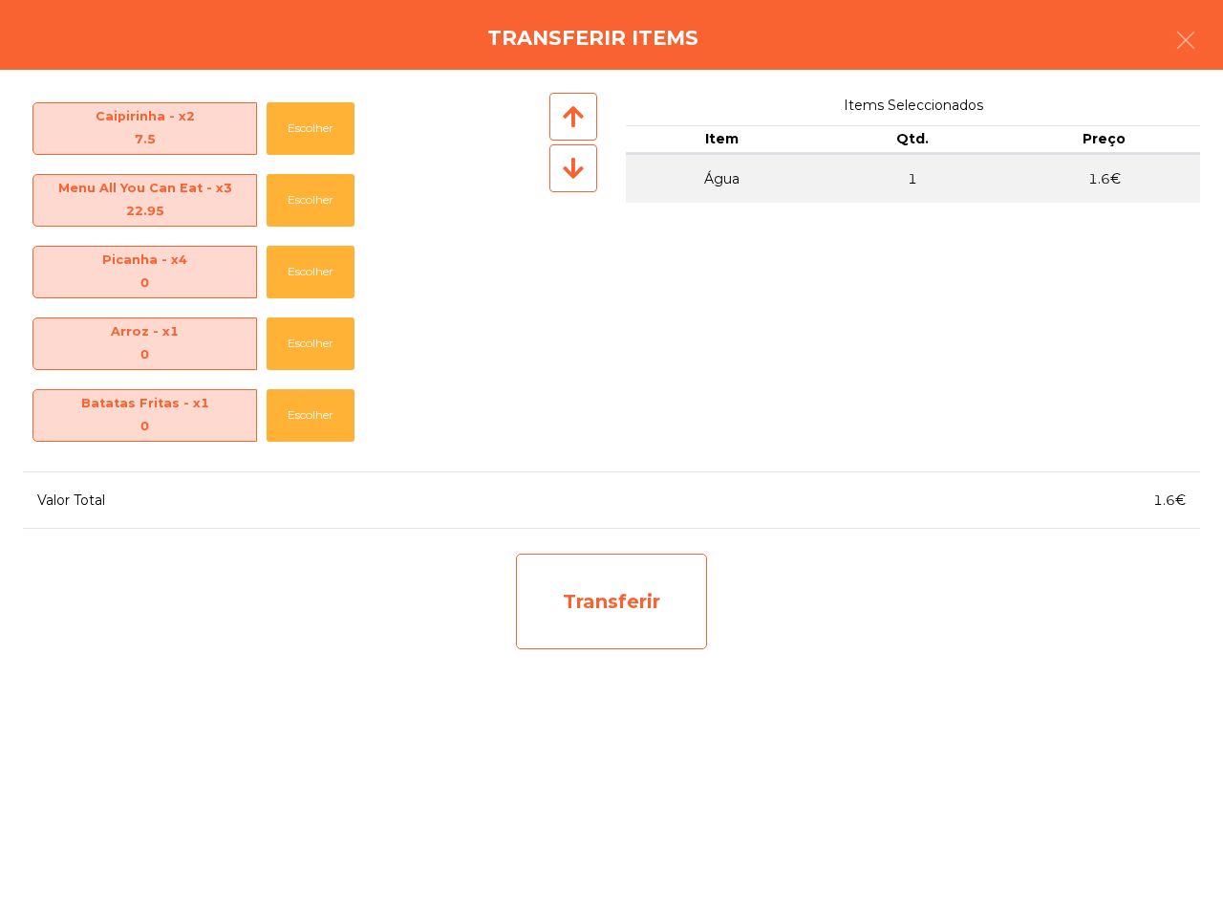
click at [586, 607] on div "Transferir" at bounding box center [611, 601] width 191 height 96
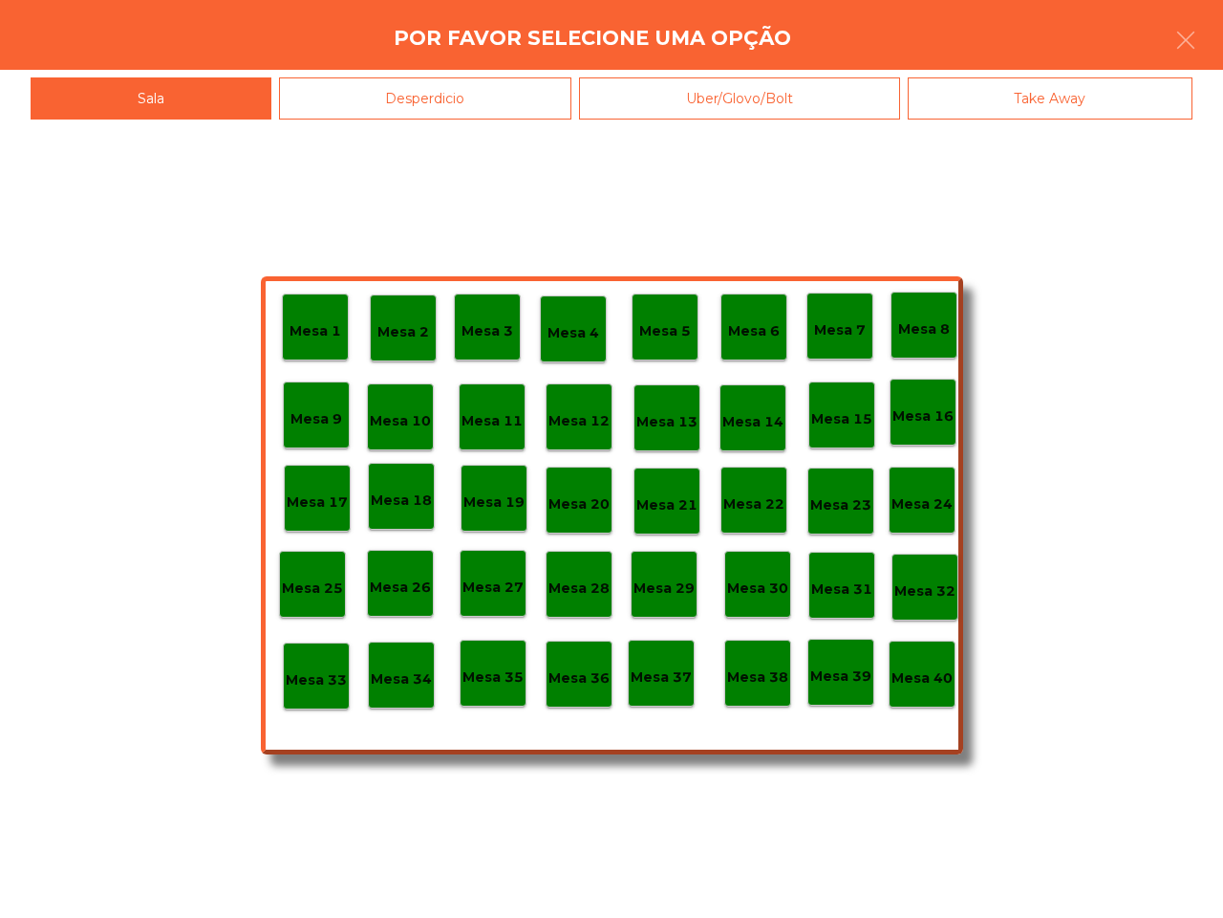
click at [316, 589] on p "Mesa 25" at bounding box center [312, 588] width 61 height 22
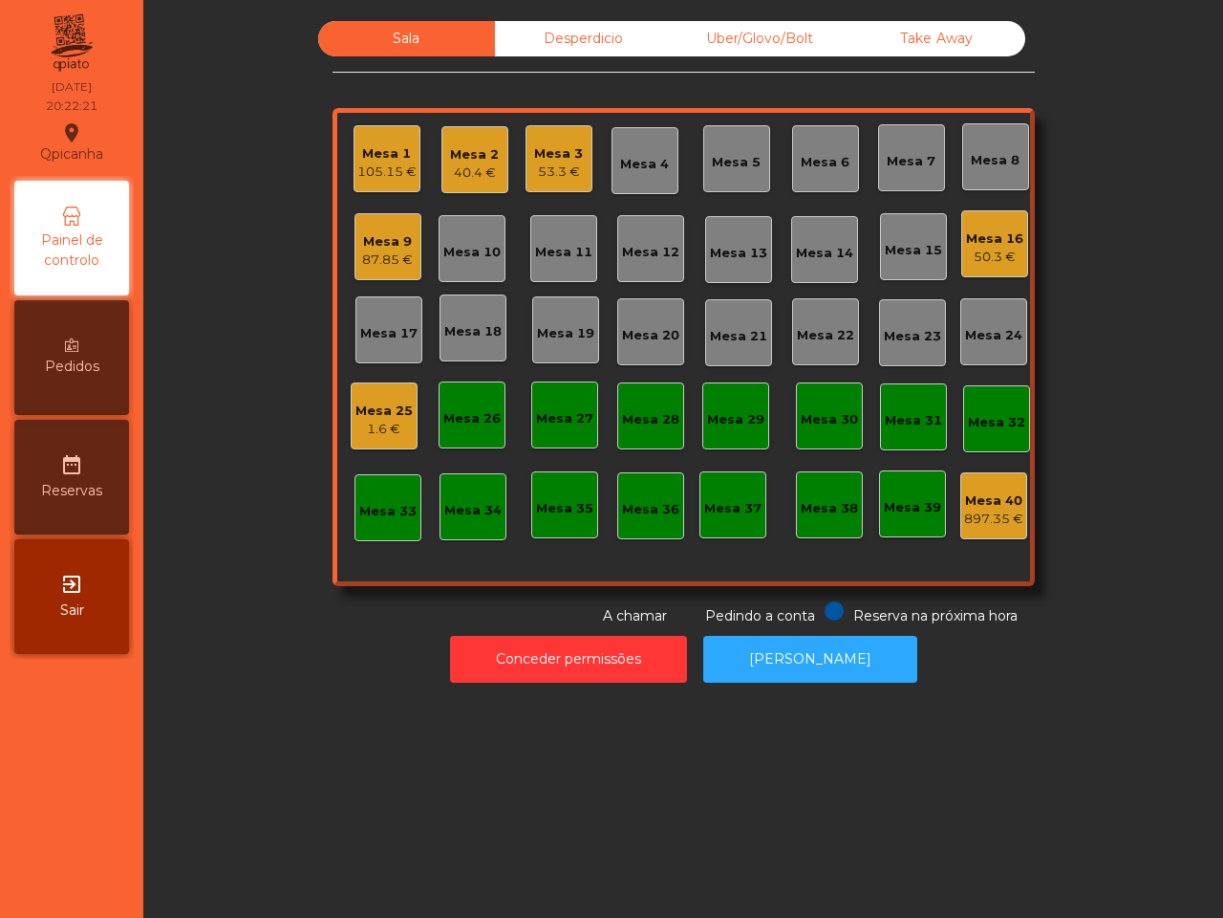
click at [480, 170] on div "40.4 €" at bounding box center [474, 172] width 49 height 19
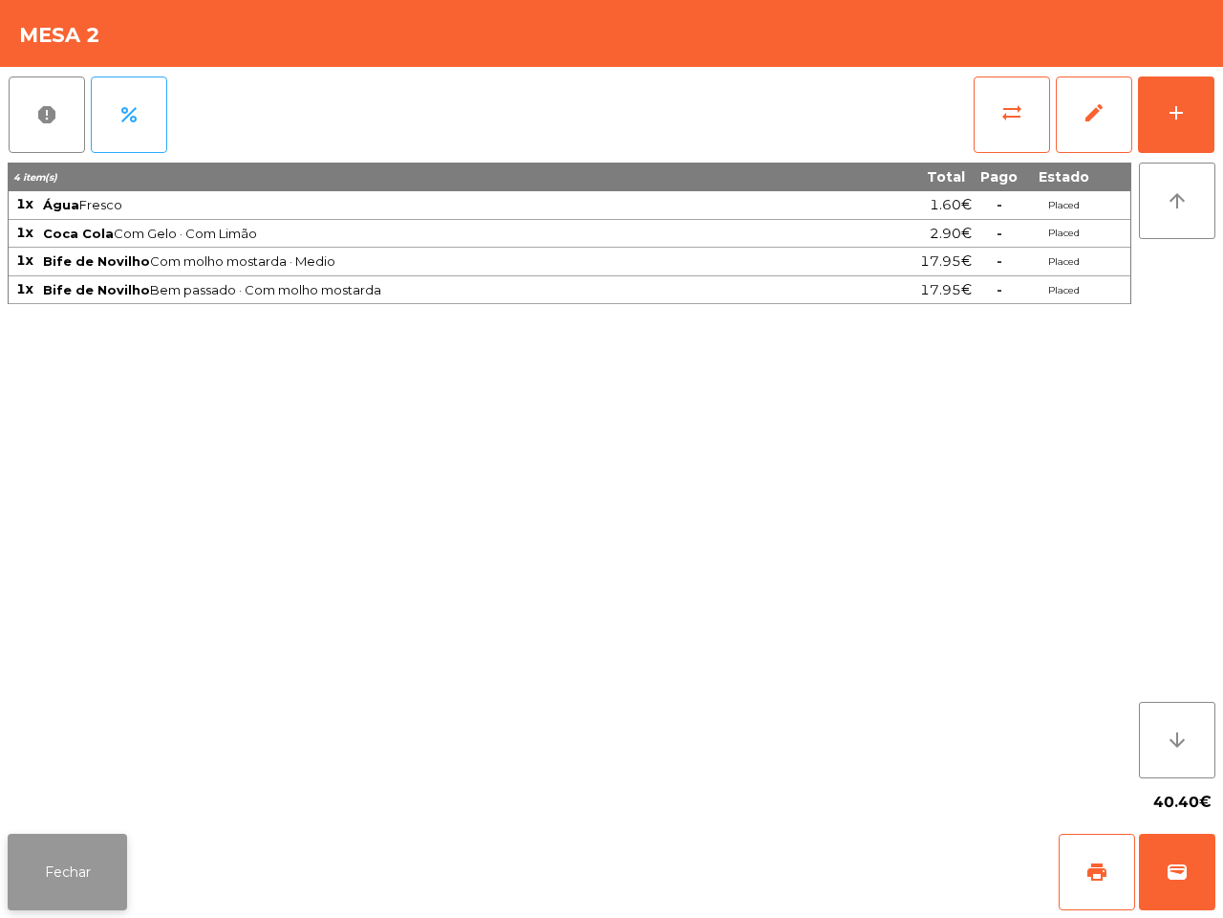
click at [72, 851] on button "Fechar" at bounding box center [67, 872] width 119 height 76
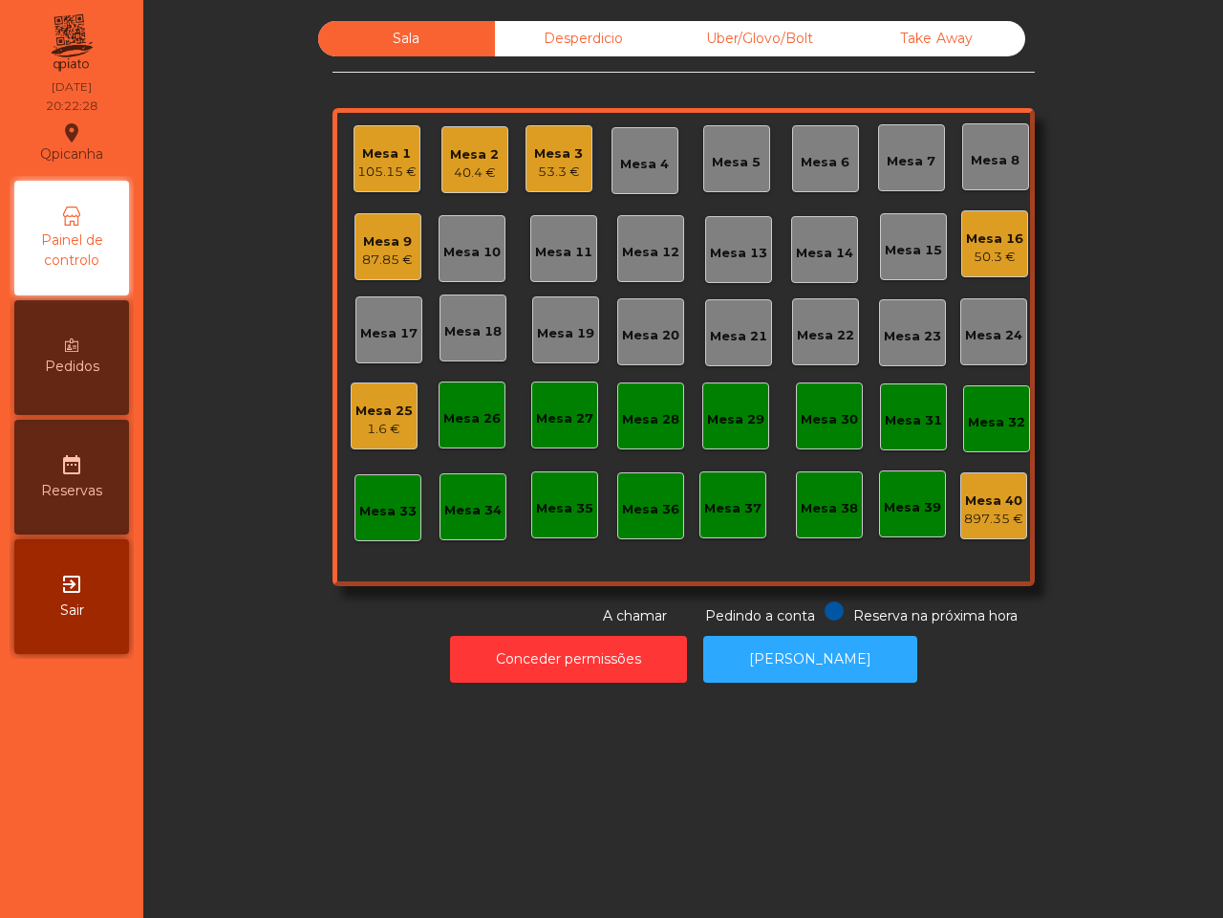
click at [962, 218] on div "Mesa 16 50.3 €" at bounding box center [995, 243] width 67 height 67
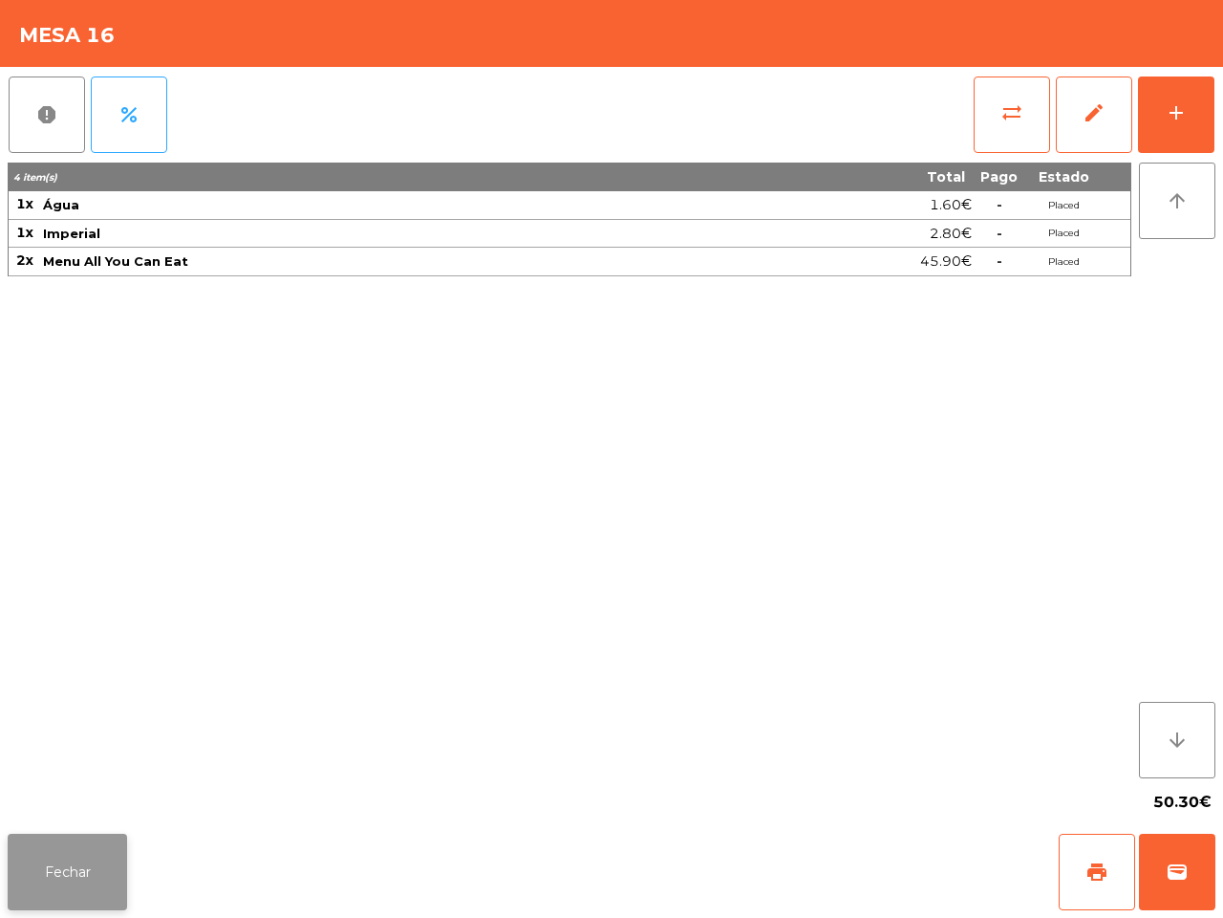
click at [41, 862] on button "Fechar" at bounding box center [67, 872] width 119 height 76
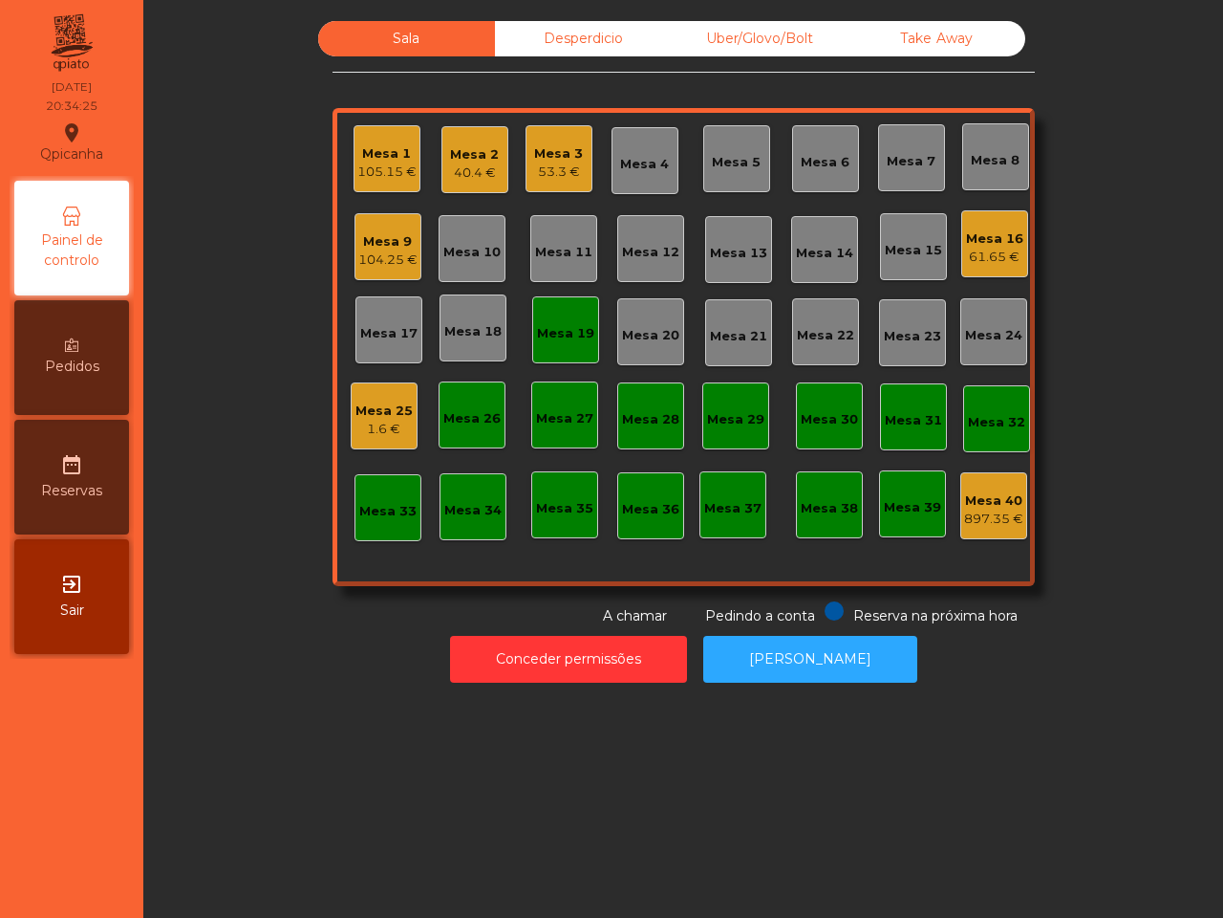
click at [572, 327] on div "Mesa 19" at bounding box center [565, 333] width 57 height 19
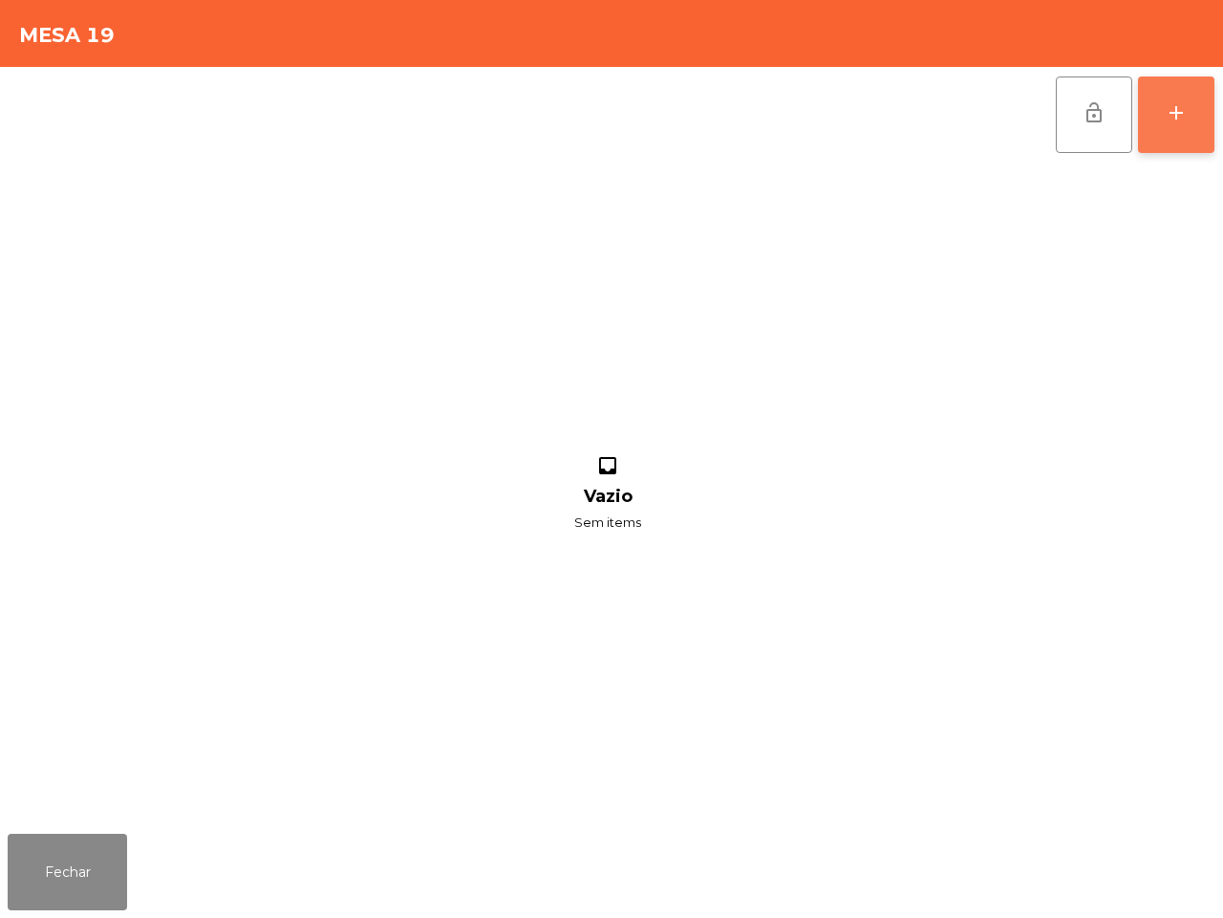
click at [1188, 121] on button "add" at bounding box center [1176, 114] width 76 height 76
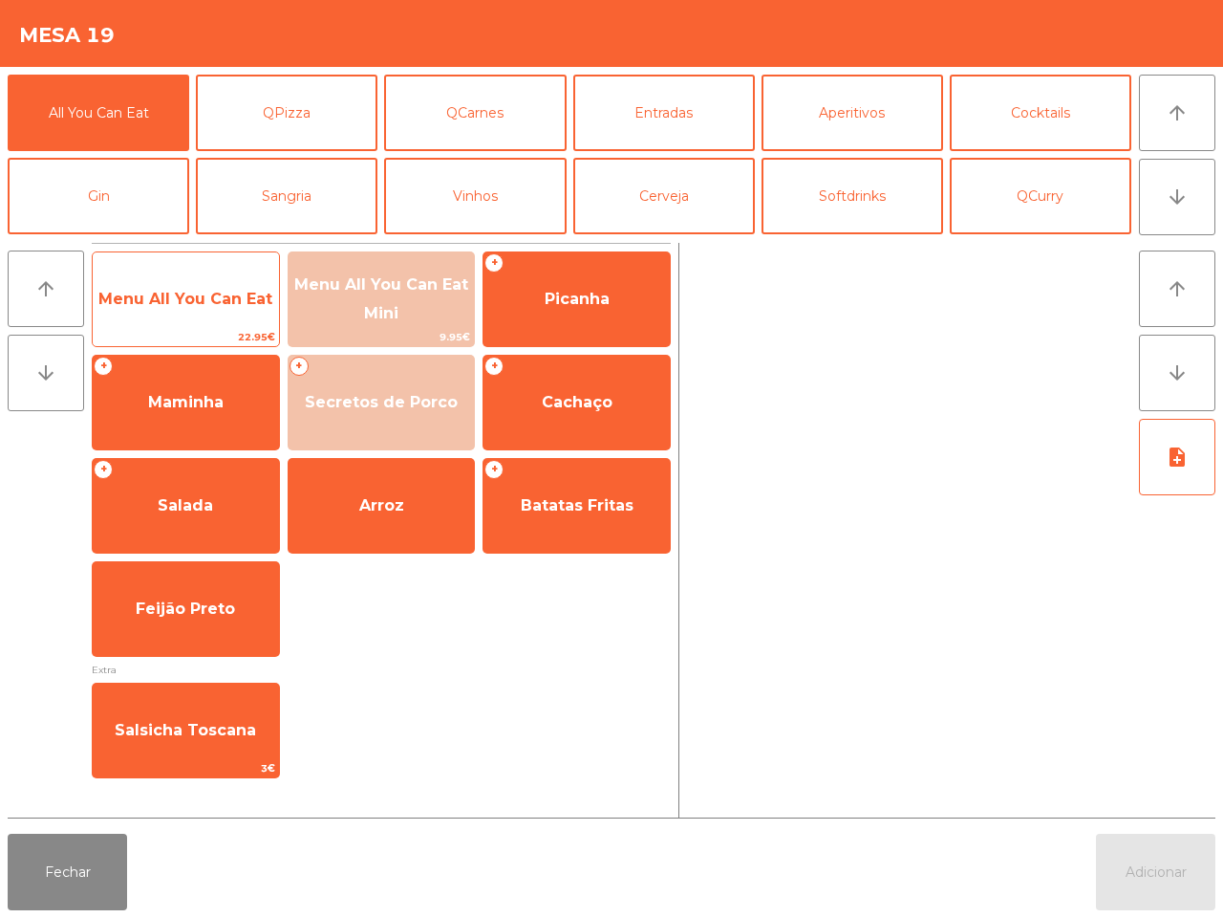
click at [227, 301] on span "Menu All You Can Eat" at bounding box center [185, 299] width 174 height 18
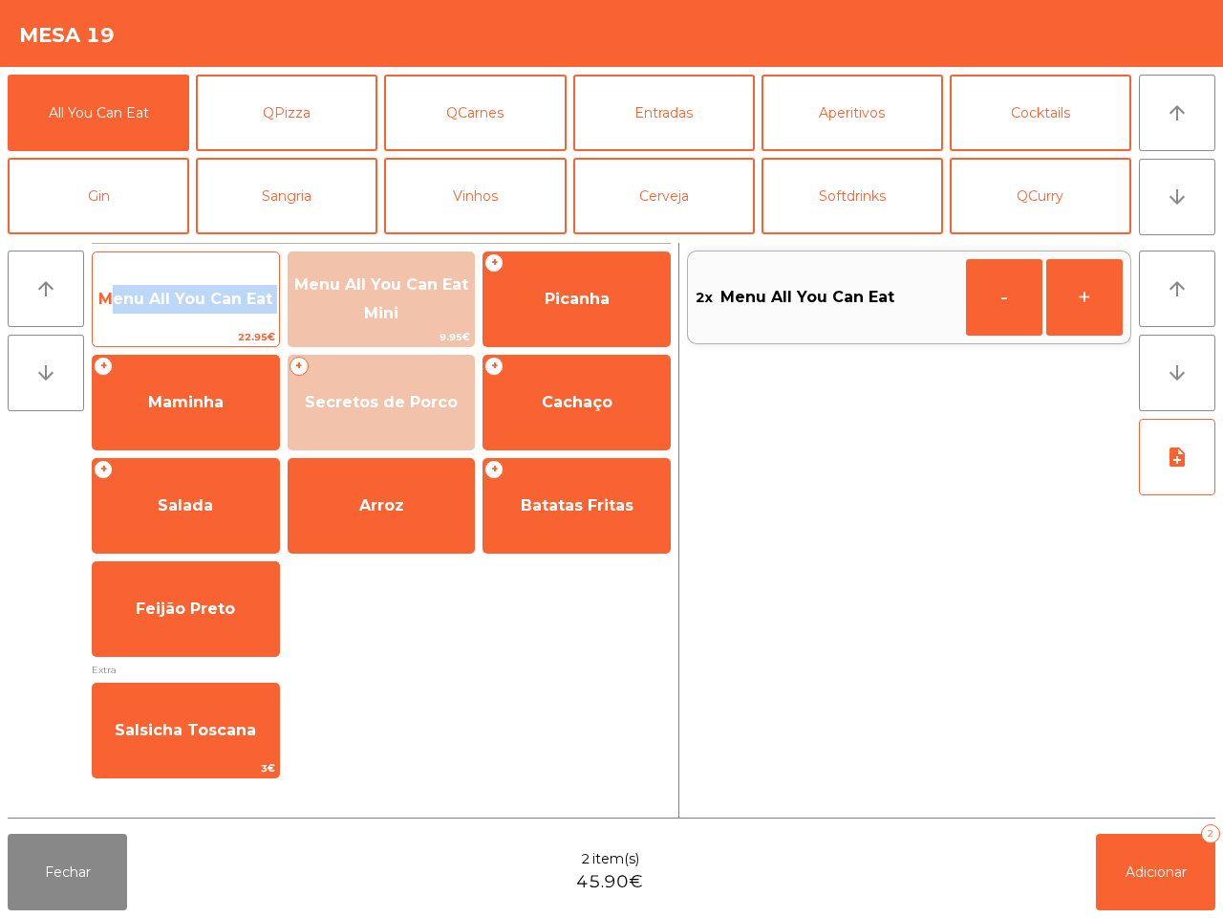
click at [227, 301] on span "Menu All You Can Eat" at bounding box center [185, 299] width 174 height 18
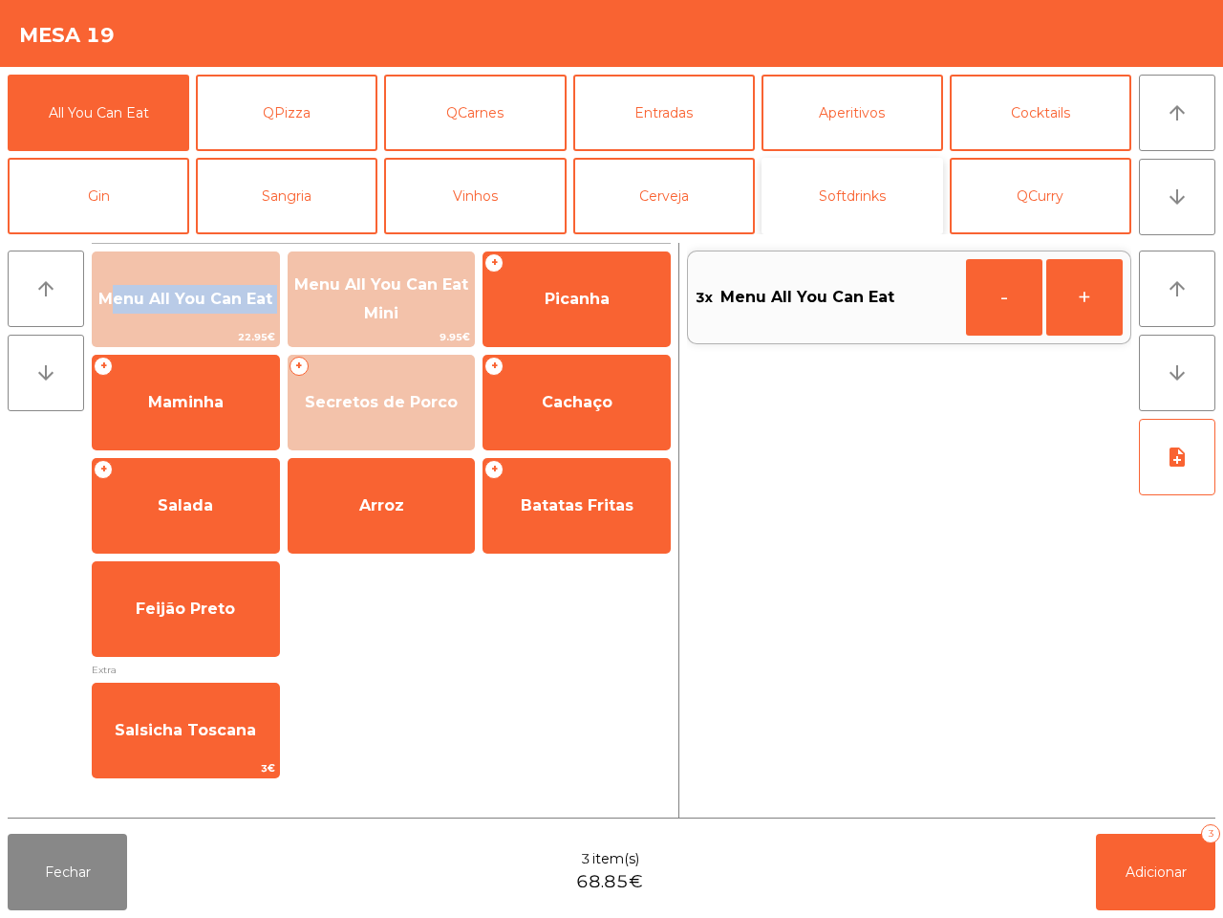
click at [867, 193] on button "Softdrinks" at bounding box center [853, 196] width 182 height 76
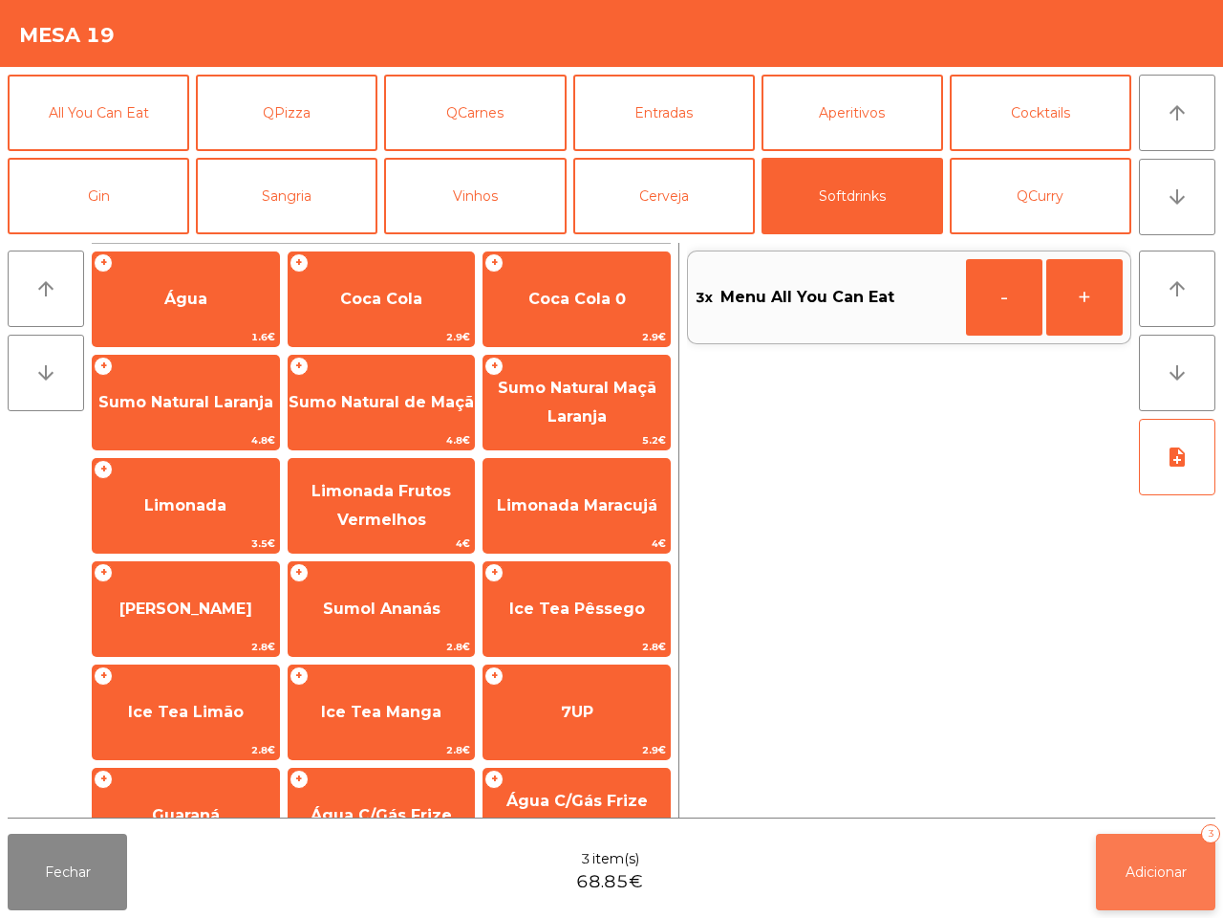
click at [1172, 856] on button "Adicionar 3" at bounding box center [1155, 872] width 119 height 76
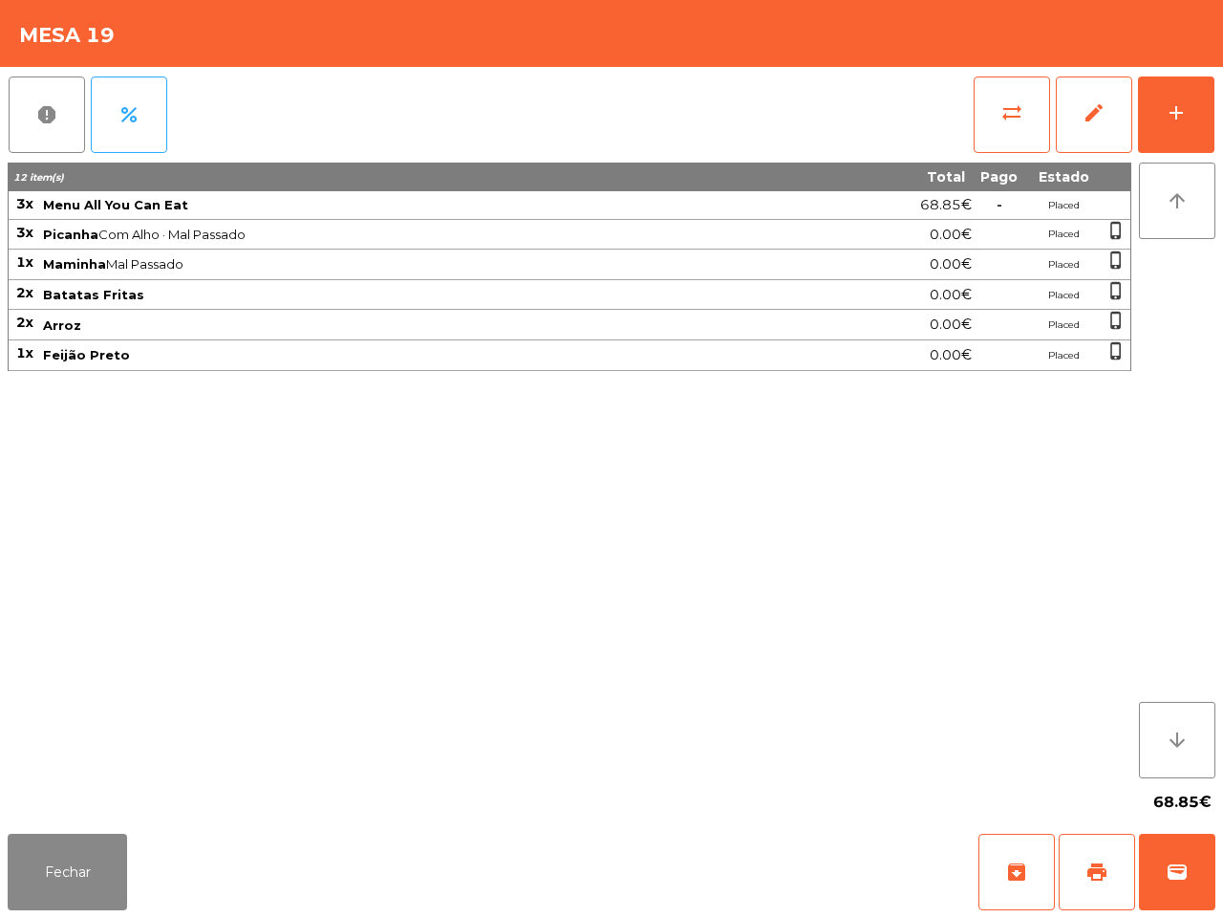
click at [954, 684] on div "12 item(s) Total Pago Estado 3x Menu All You Can Eat 68.85€ - Placed 3x Picanha…" at bounding box center [570, 470] width 1124 height 616
click at [64, 875] on button "Fechar" at bounding box center [67, 872] width 119 height 76
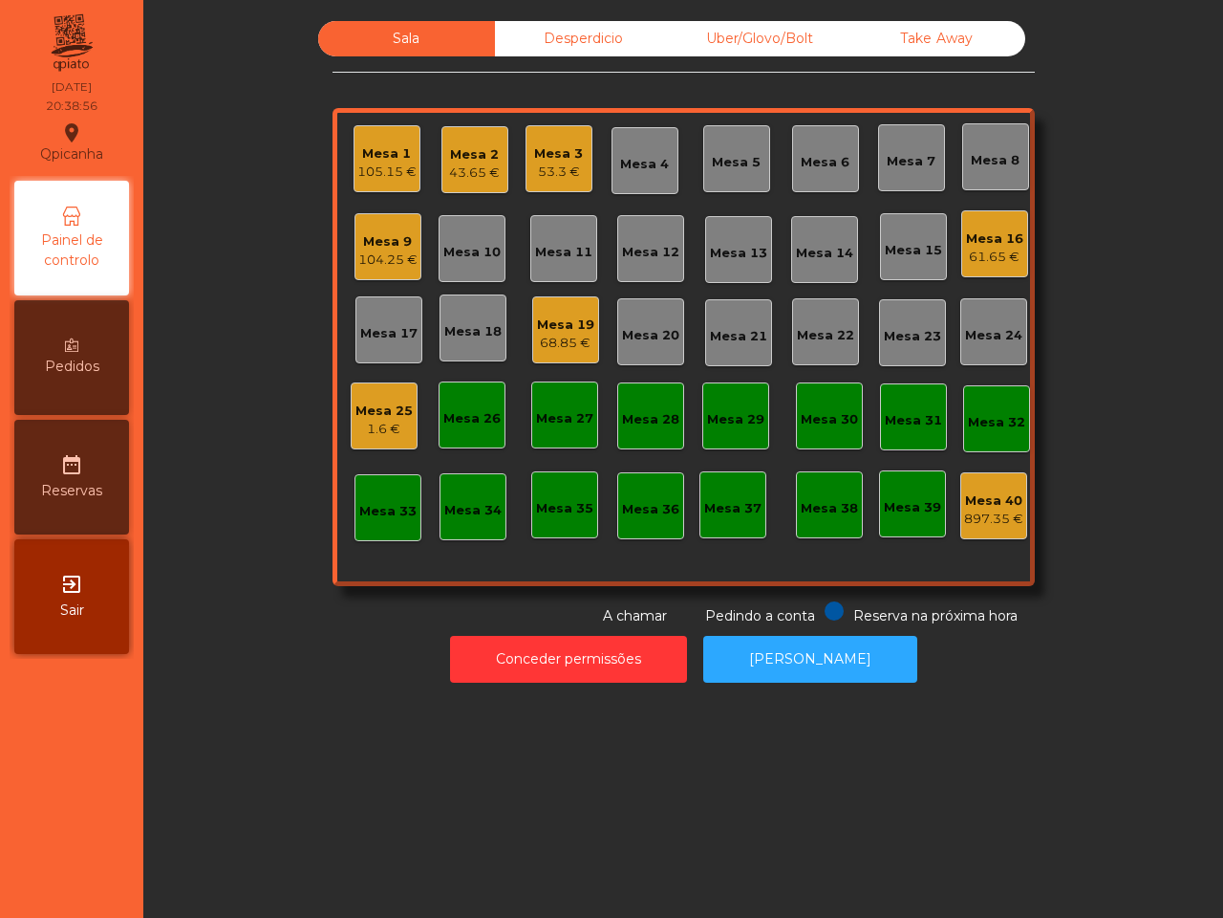
click at [383, 169] on div "105.15 €" at bounding box center [386, 171] width 59 height 19
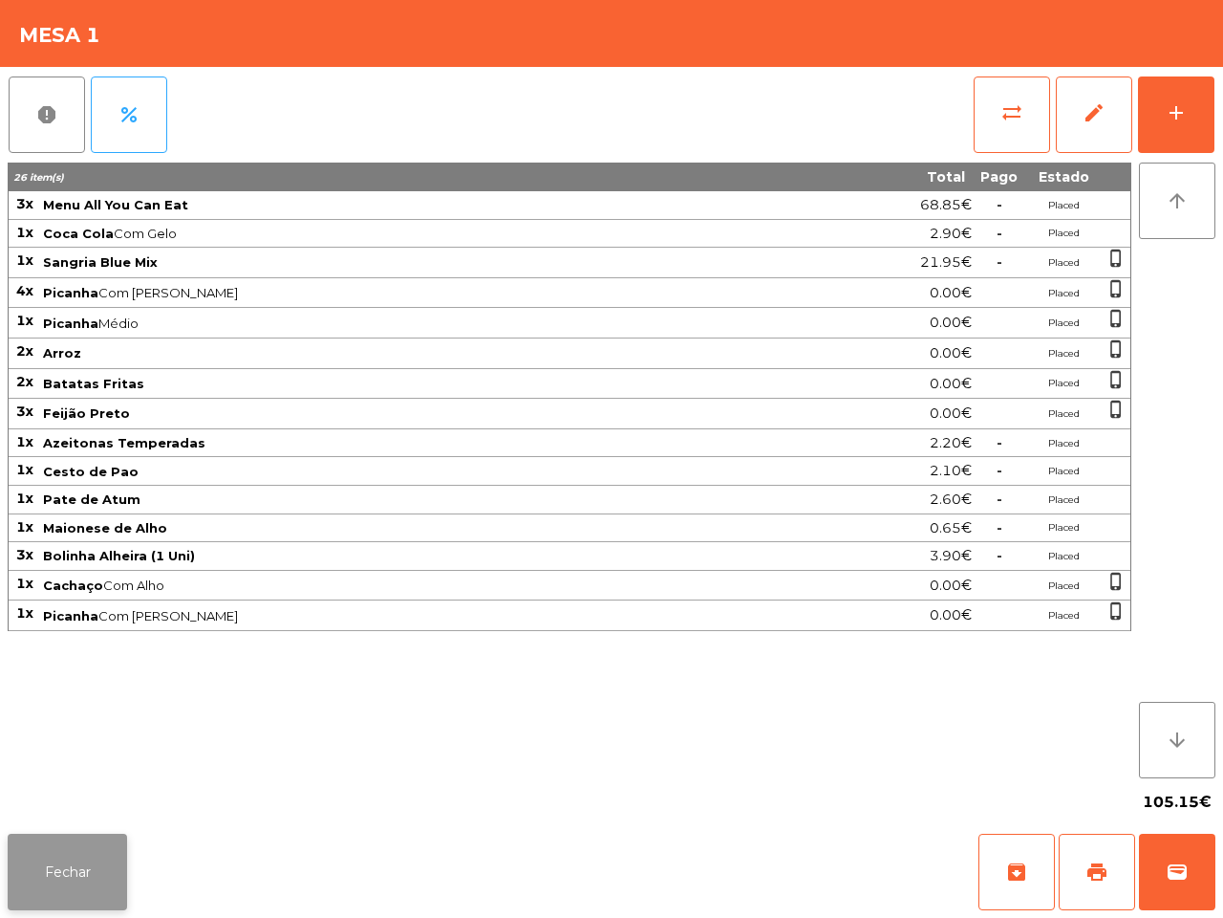
click at [121, 900] on button "Fechar" at bounding box center [67, 872] width 119 height 76
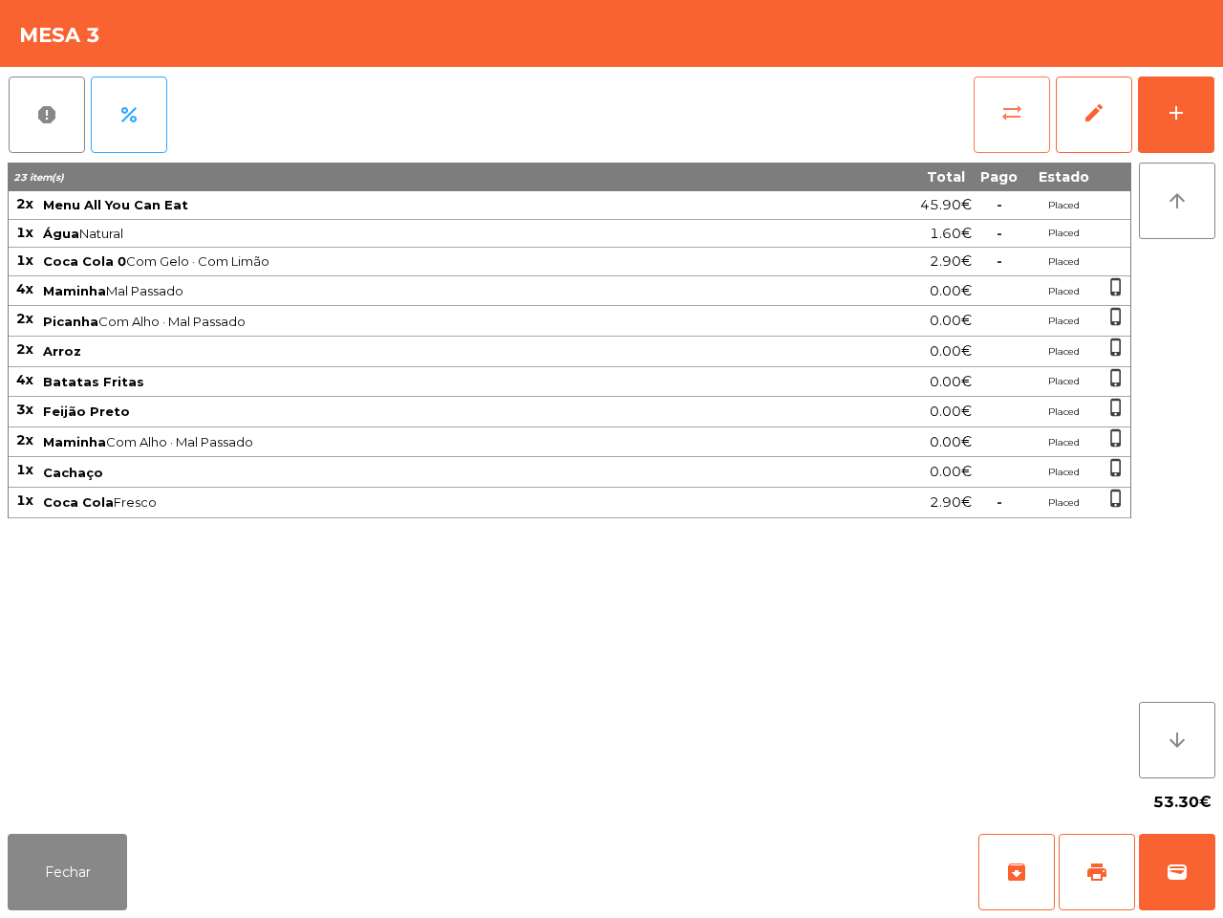
click at [1037, 132] on button "sync_alt" at bounding box center [1012, 114] width 76 height 76
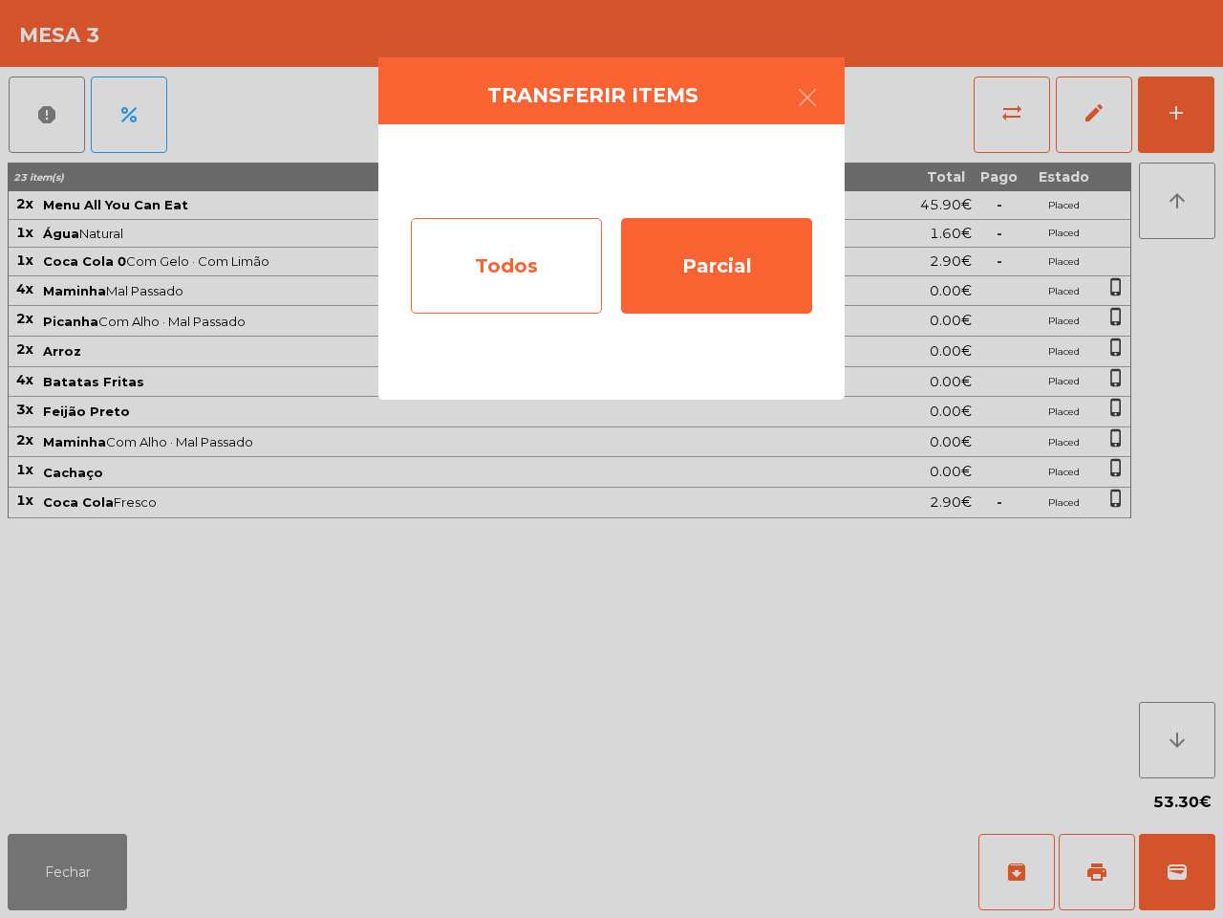
click at [556, 247] on div "Todos" at bounding box center [506, 266] width 191 height 96
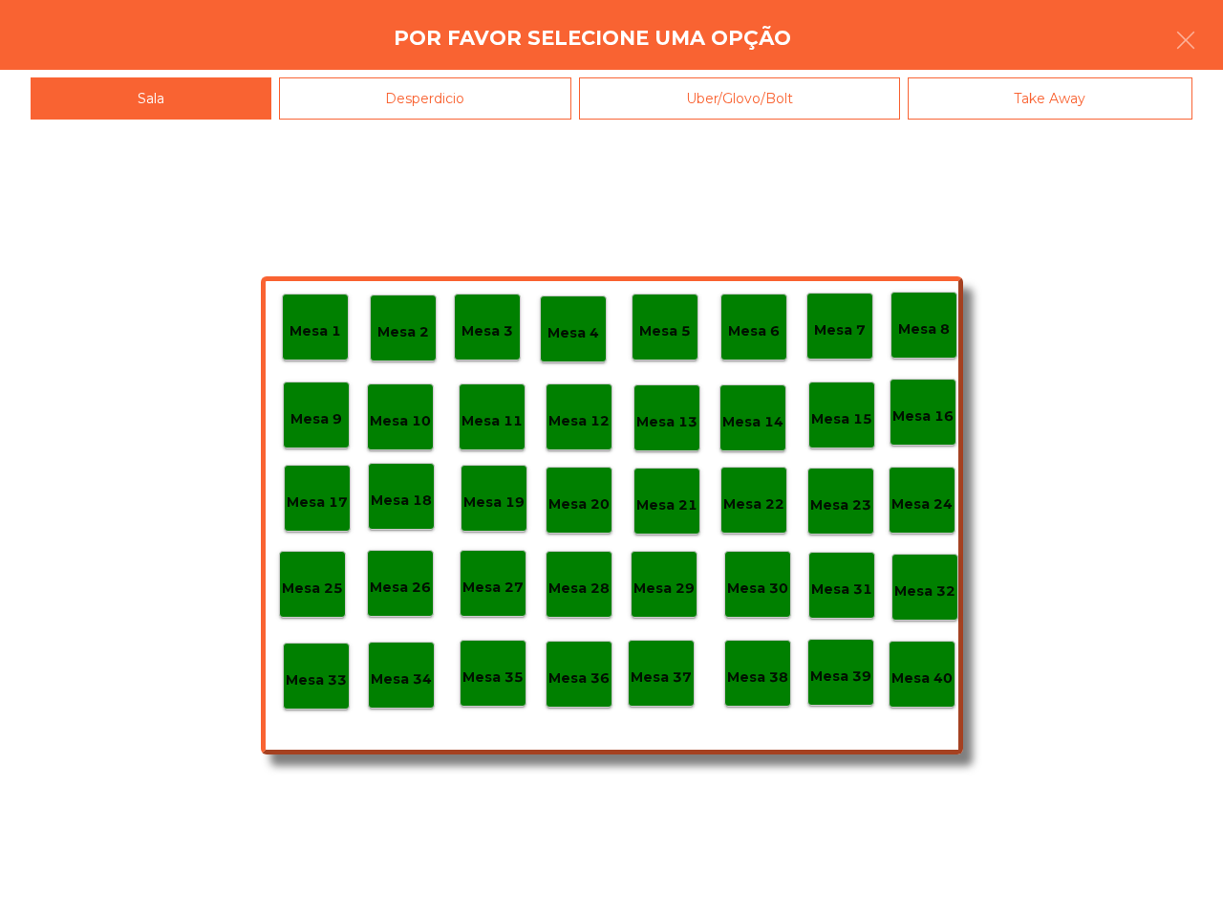
click at [963, 658] on div "Mesa 1 Mesa 2 Mesa 3 Mesa 4 Mesa 5 Mesa 6 Mesa 7 Mesa 8 Mesa 9 Mesa 10 Mesa 11 …" at bounding box center [611, 518] width 1223 height 798
click at [949, 680] on p "Mesa 40" at bounding box center [922, 678] width 61 height 22
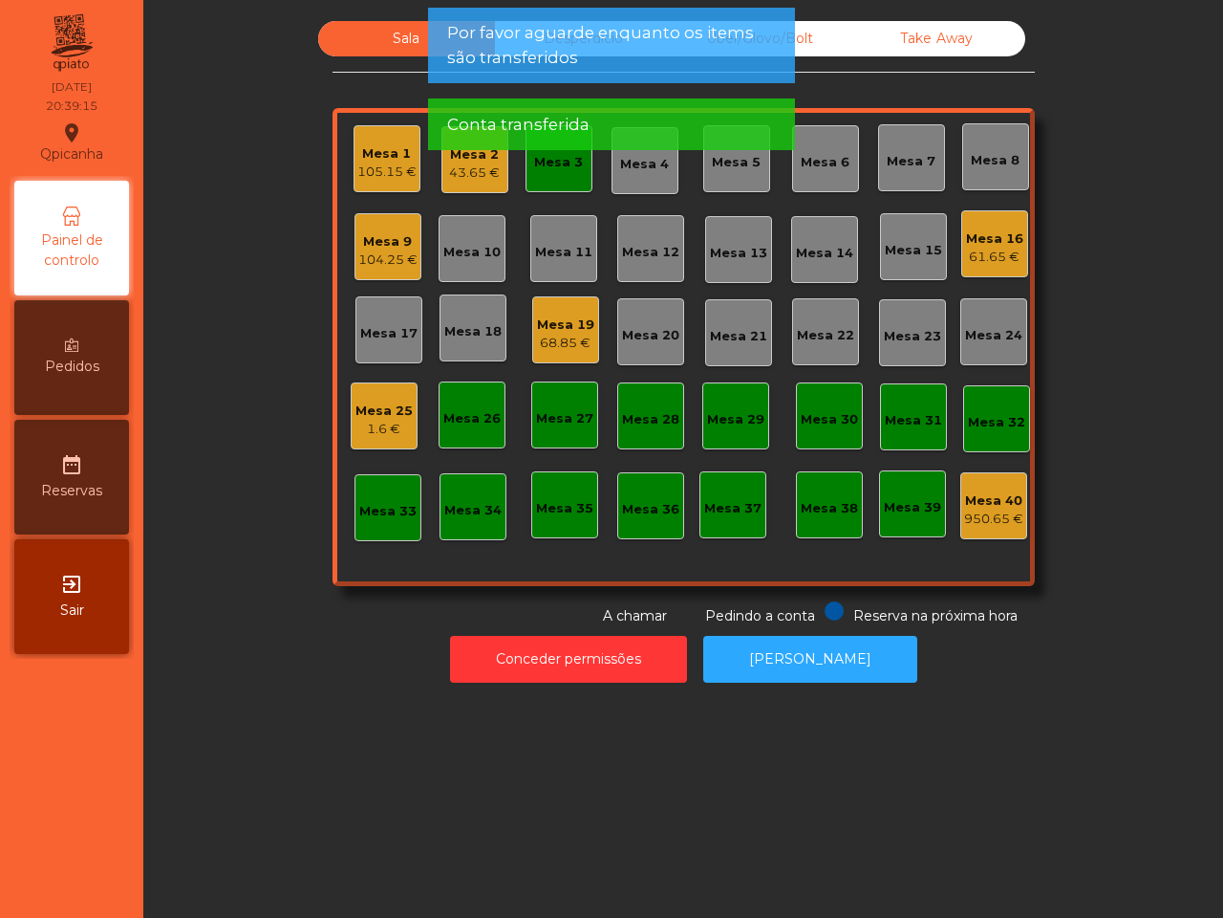
click at [560, 169] on div "Mesa 3" at bounding box center [558, 162] width 49 height 19
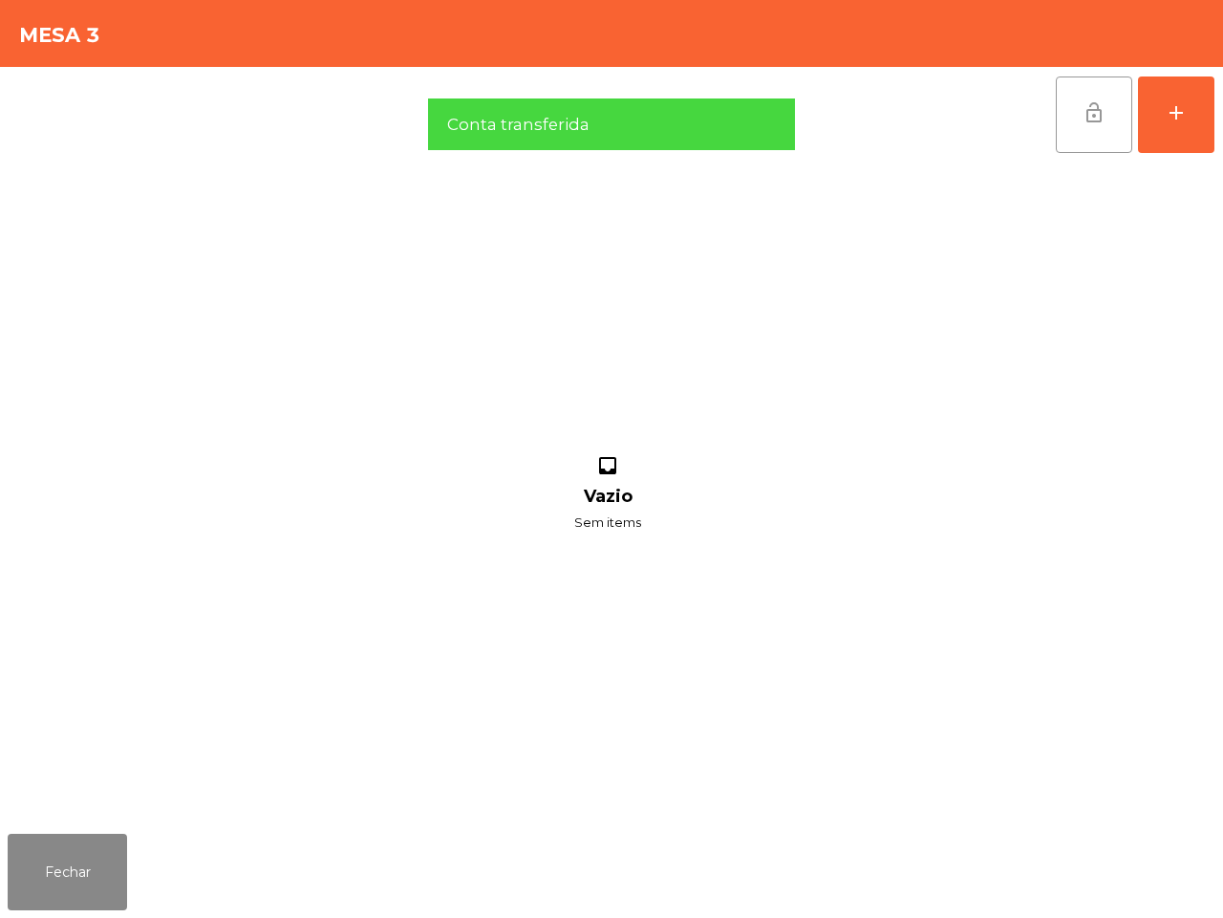
click at [1085, 126] on button "lock_open" at bounding box center [1094, 114] width 76 height 76
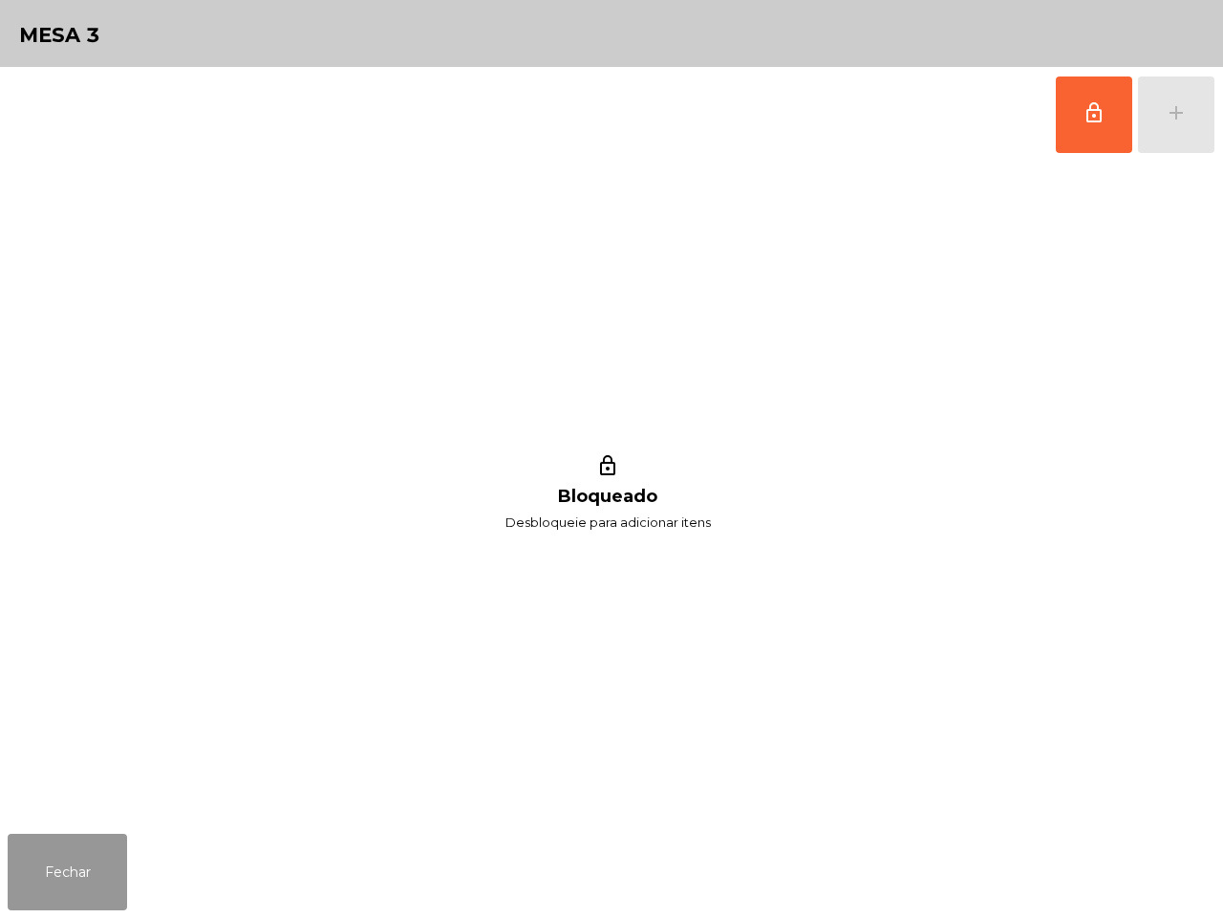
click at [76, 842] on button "Fechar" at bounding box center [67, 872] width 119 height 76
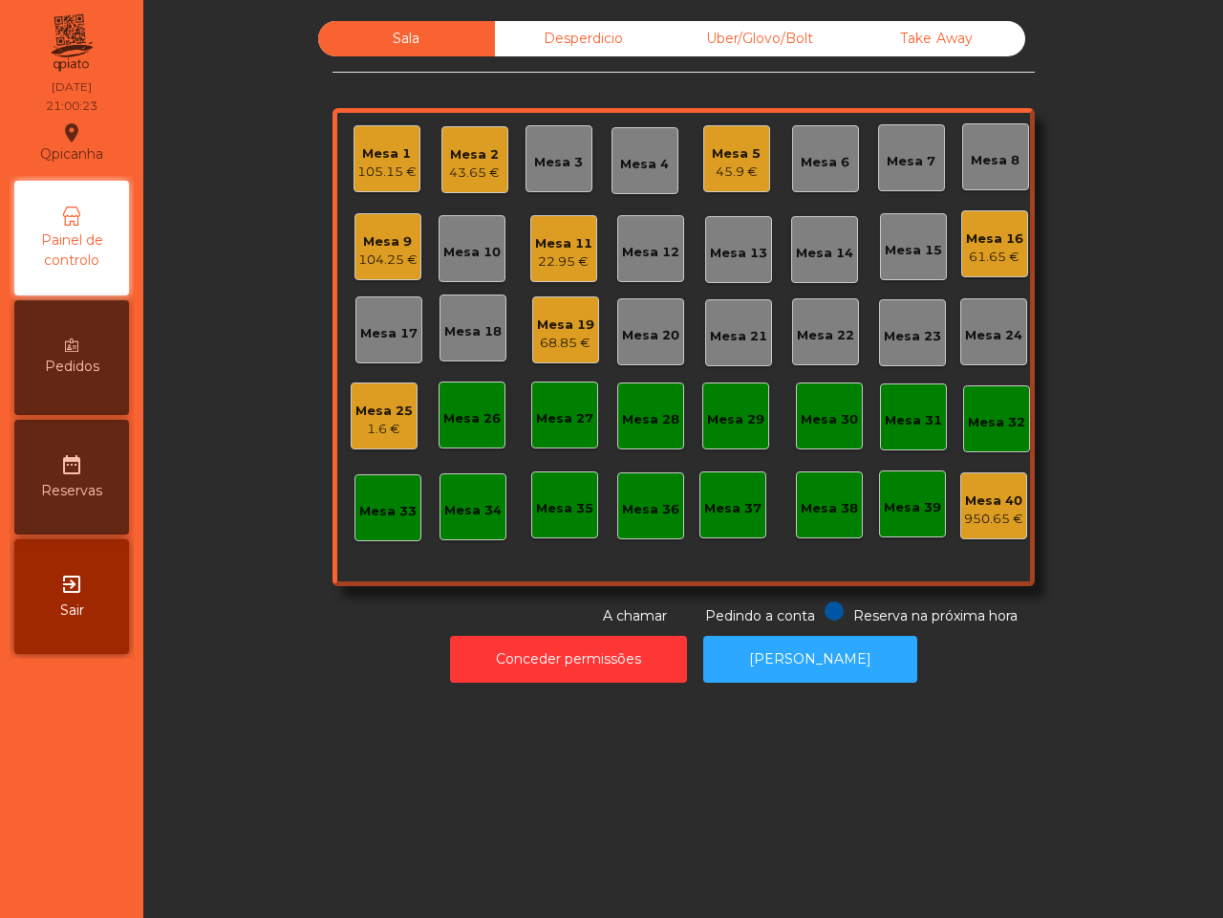
click at [461, 151] on div "Mesa 2" at bounding box center [474, 154] width 51 height 19
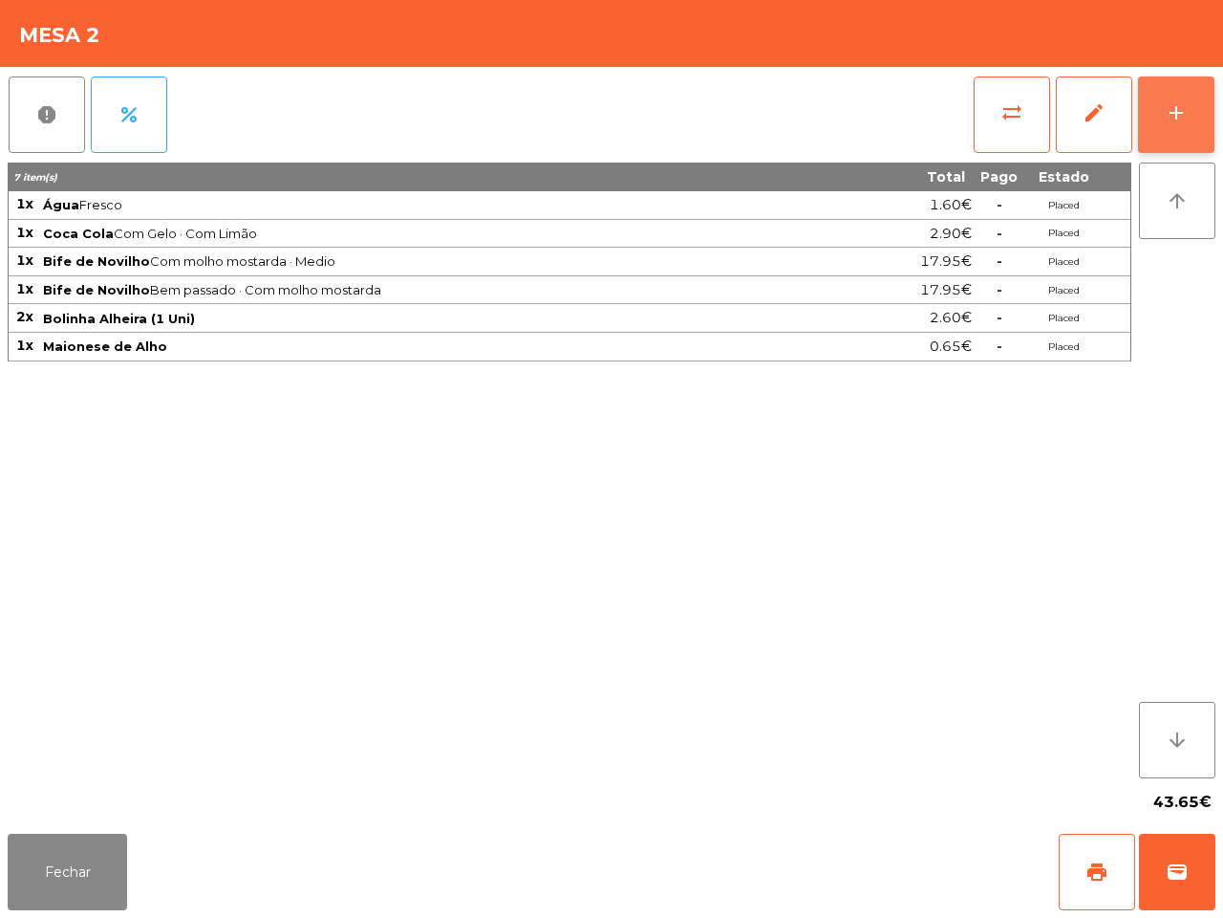
click at [1168, 124] on button "add" at bounding box center [1176, 114] width 76 height 76
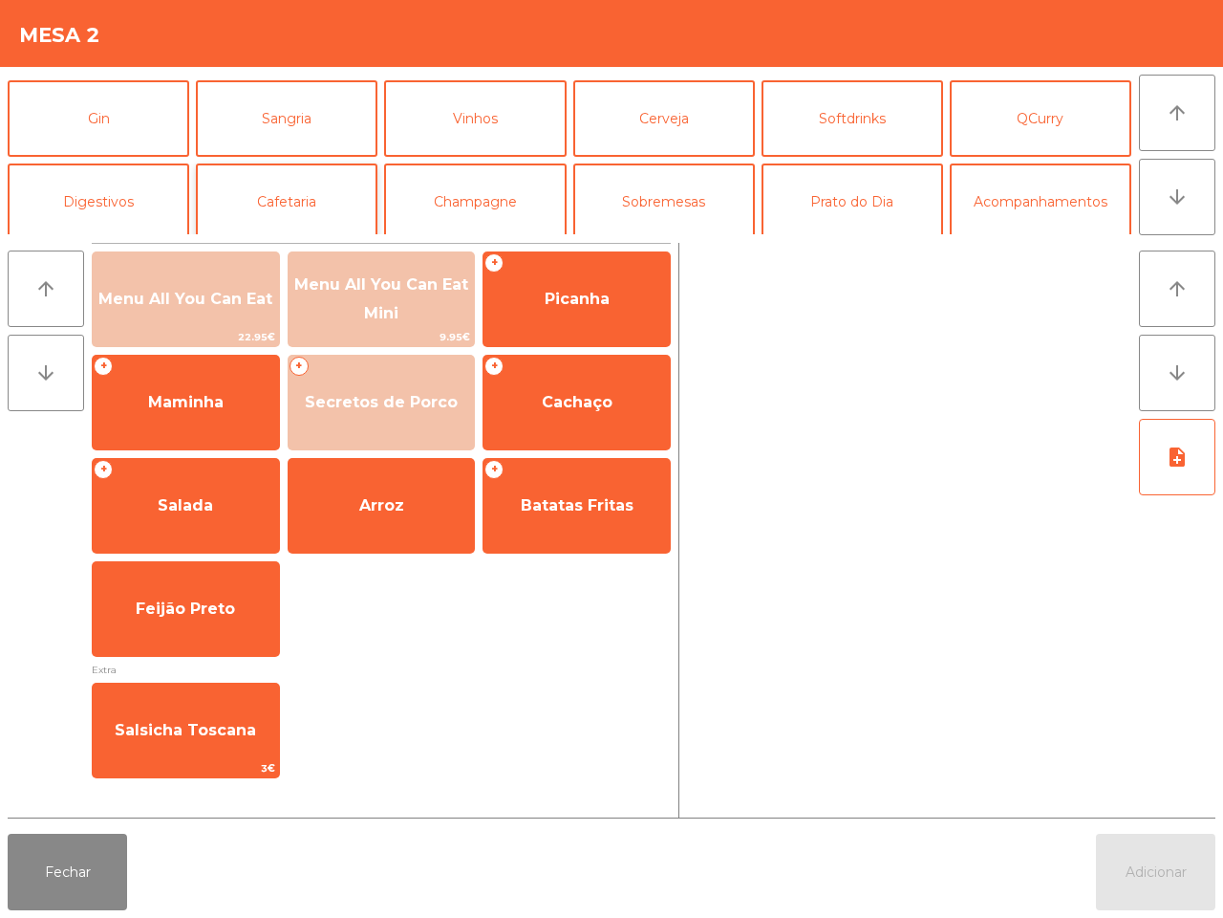
scroll to position [165, 0]
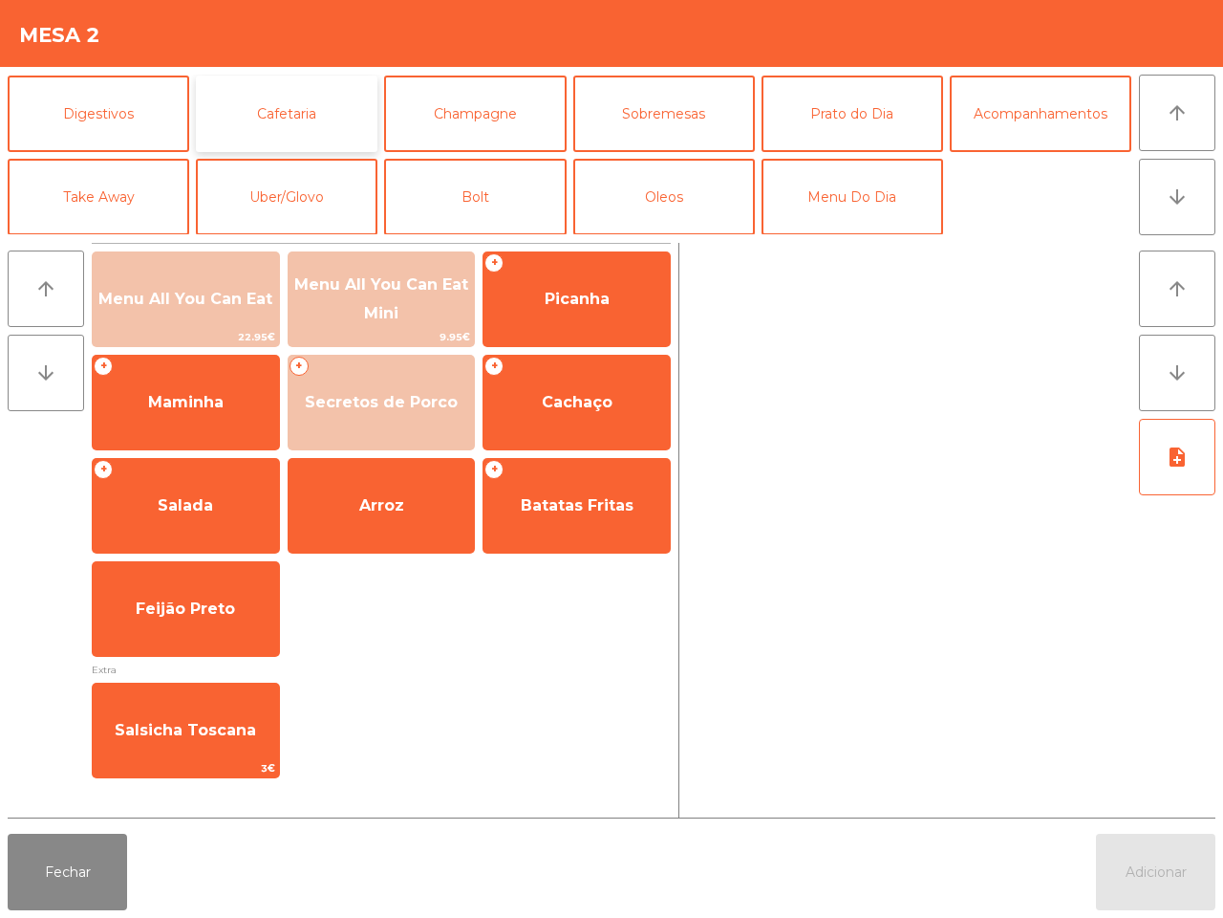
click at [269, 112] on button "Cafetaria" at bounding box center [287, 114] width 182 height 76
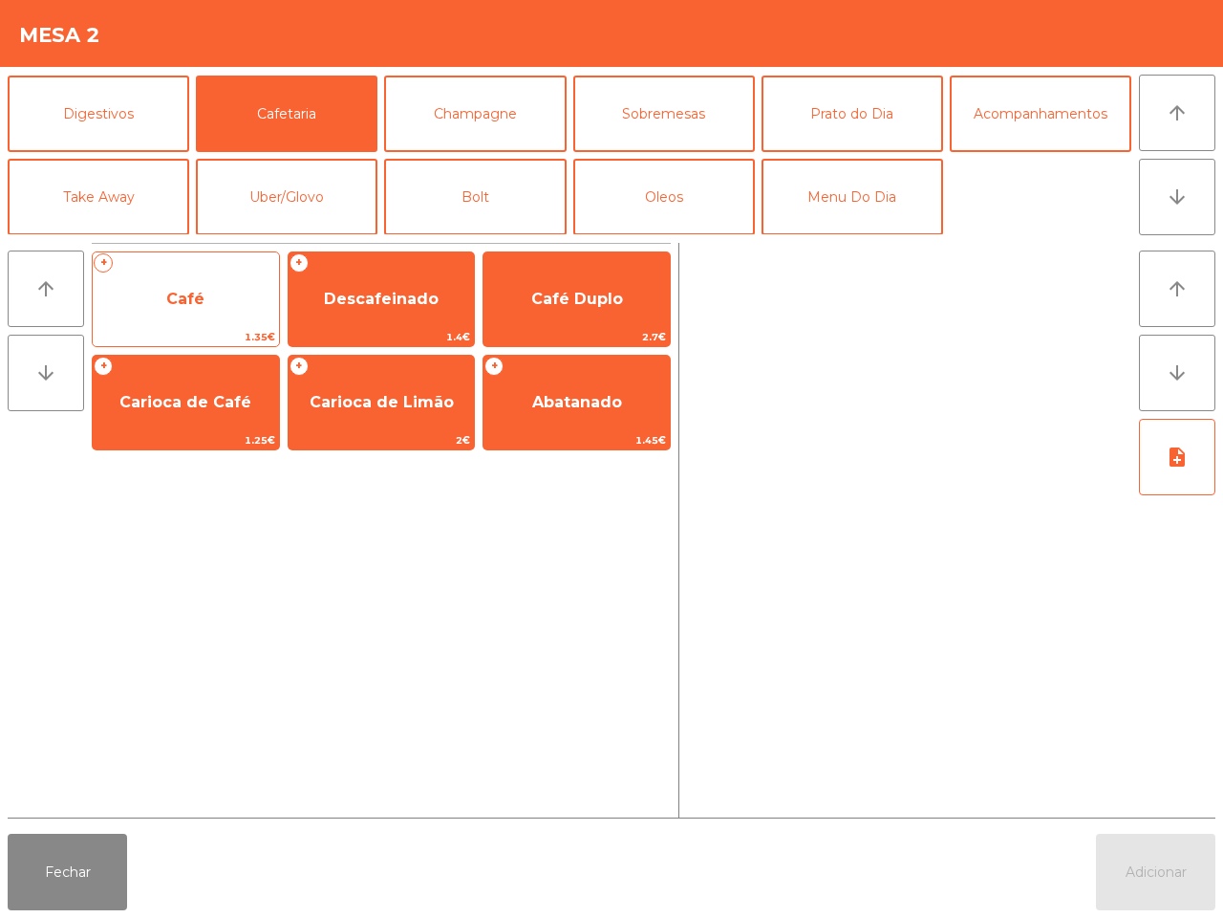
click at [173, 285] on span "Café" at bounding box center [186, 299] width 186 height 52
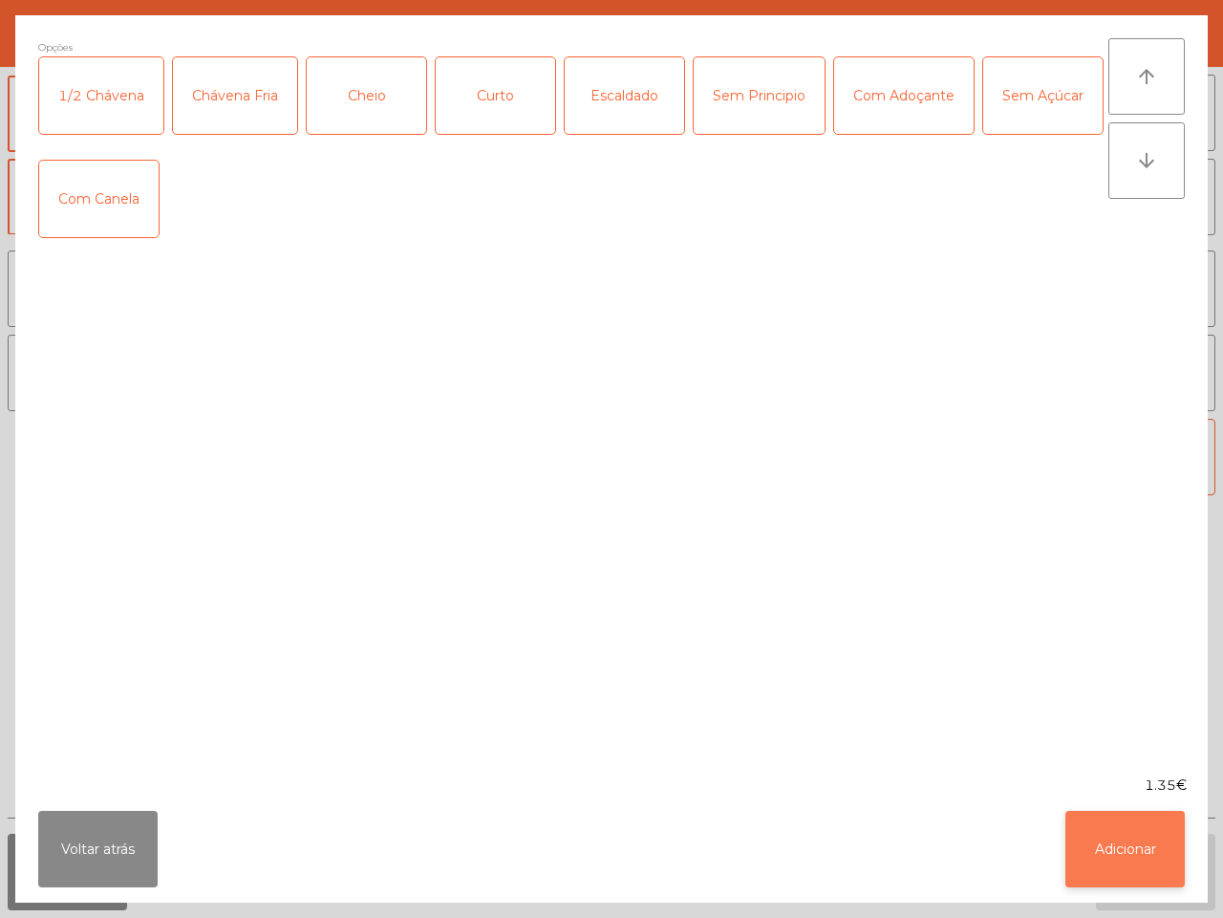
drag, startPoint x: 967, startPoint y: 680, endPoint x: 1118, endPoint y: 811, distance: 199.9
click at [968, 775] on app-choose-options-modal "Opções 1/2 Chávena Chávena Fria Cheio Curto Escaldado Sem Principio Com Adoçant…" at bounding box center [611, 458] width 1193 height 887
click at [1144, 861] on button "Adicionar" at bounding box center [1125, 849] width 119 height 76
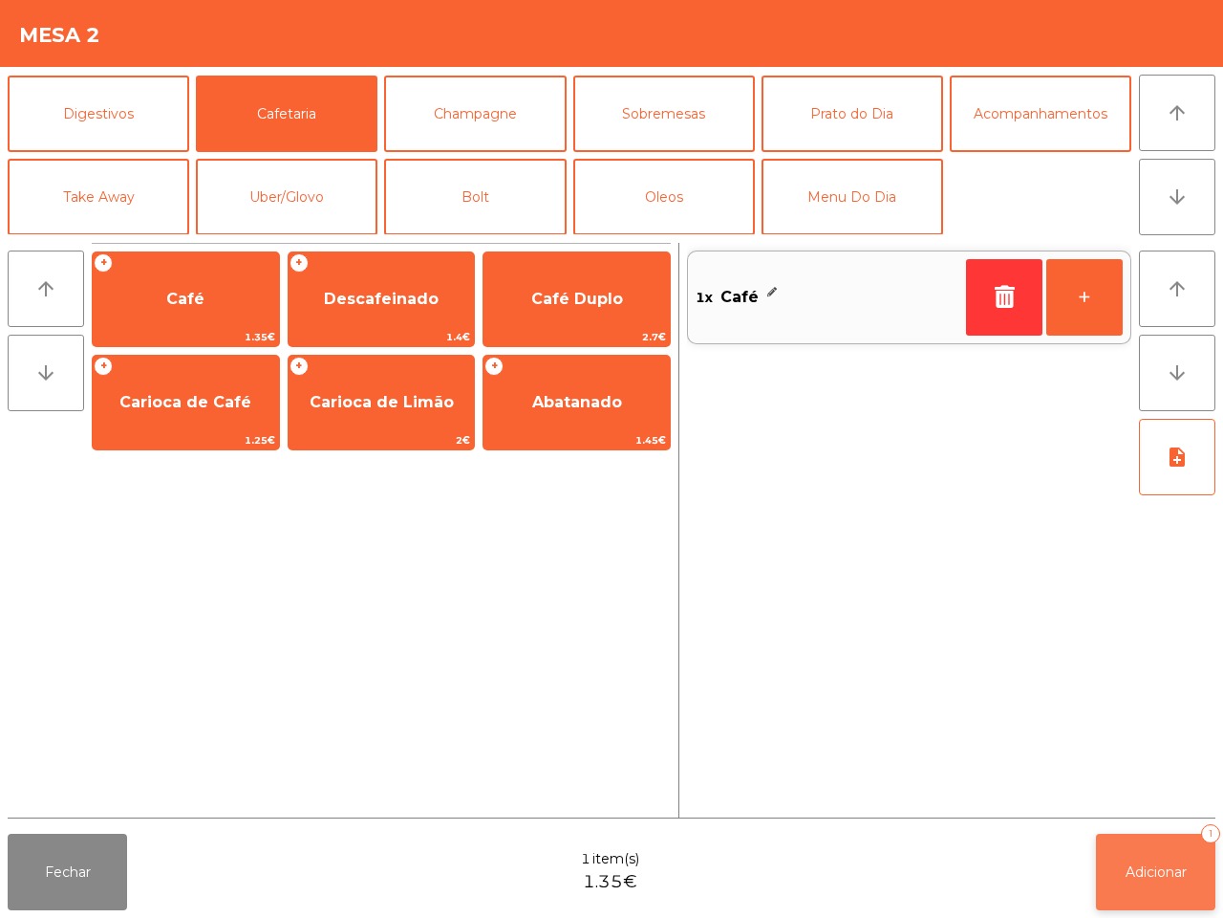
click at [1172, 848] on button "Adicionar 1" at bounding box center [1155, 872] width 119 height 76
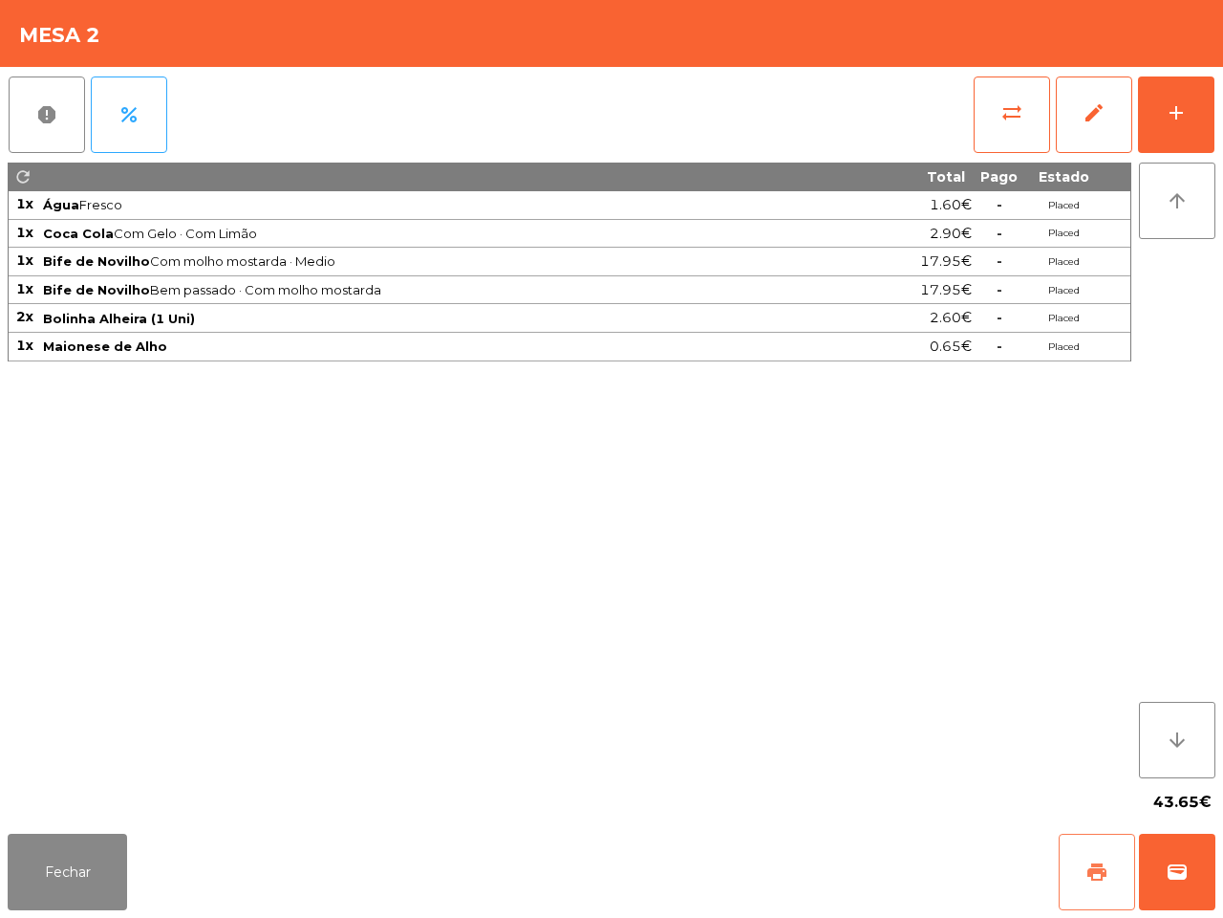
click at [1087, 863] on span "print" at bounding box center [1097, 871] width 23 height 23
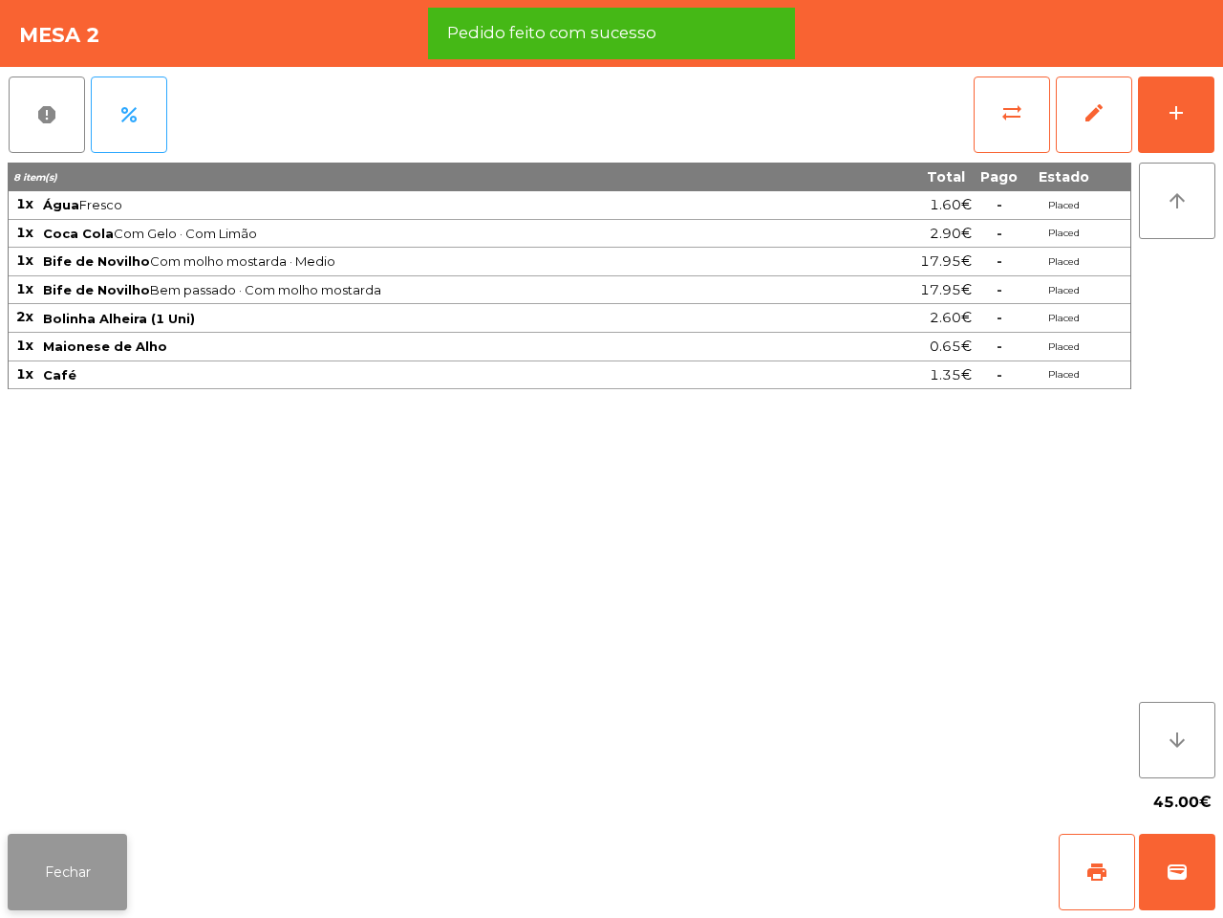
click at [59, 879] on button "Fechar" at bounding box center [67, 872] width 119 height 76
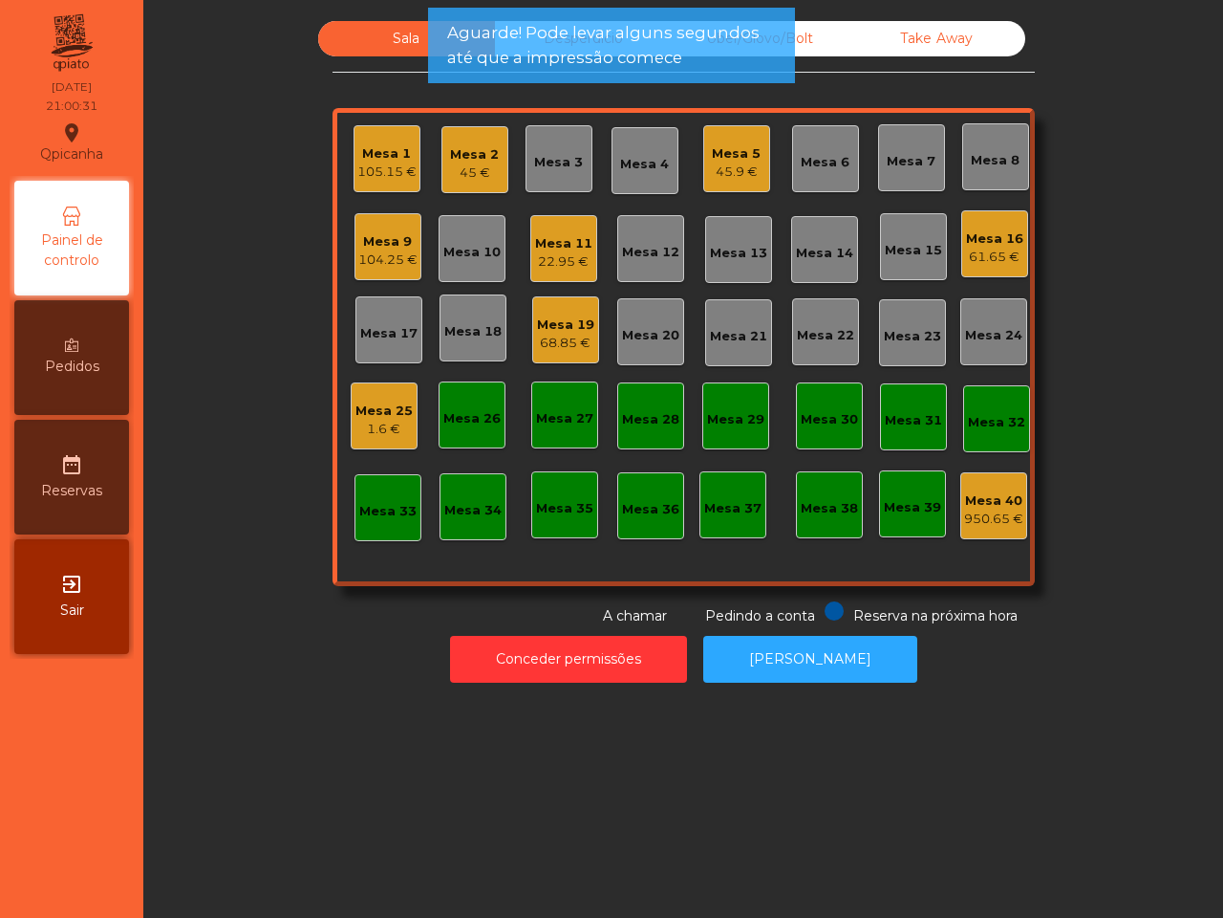
click at [366, 169] on div "105.15 €" at bounding box center [386, 171] width 59 height 19
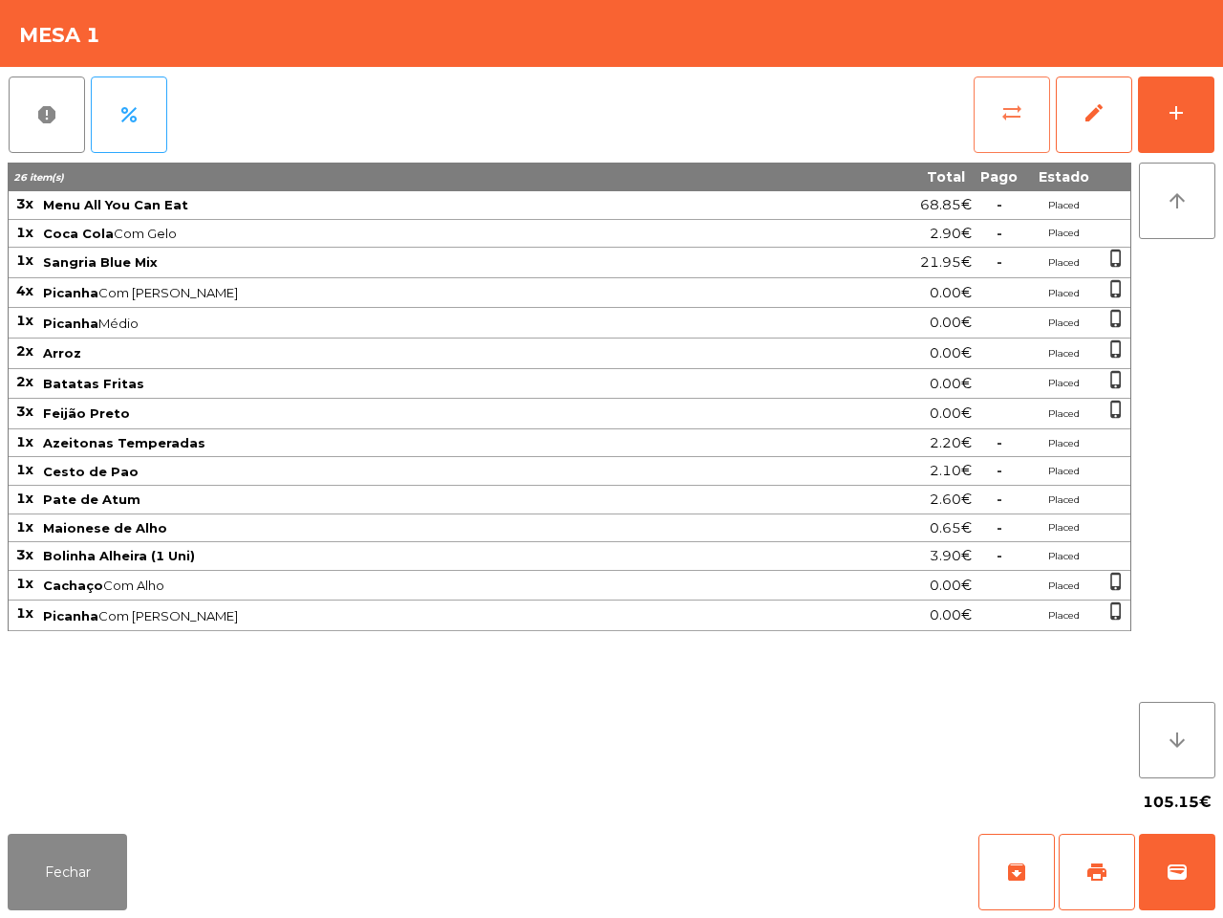
click at [1020, 148] on button "sync_alt" at bounding box center [1012, 114] width 76 height 76
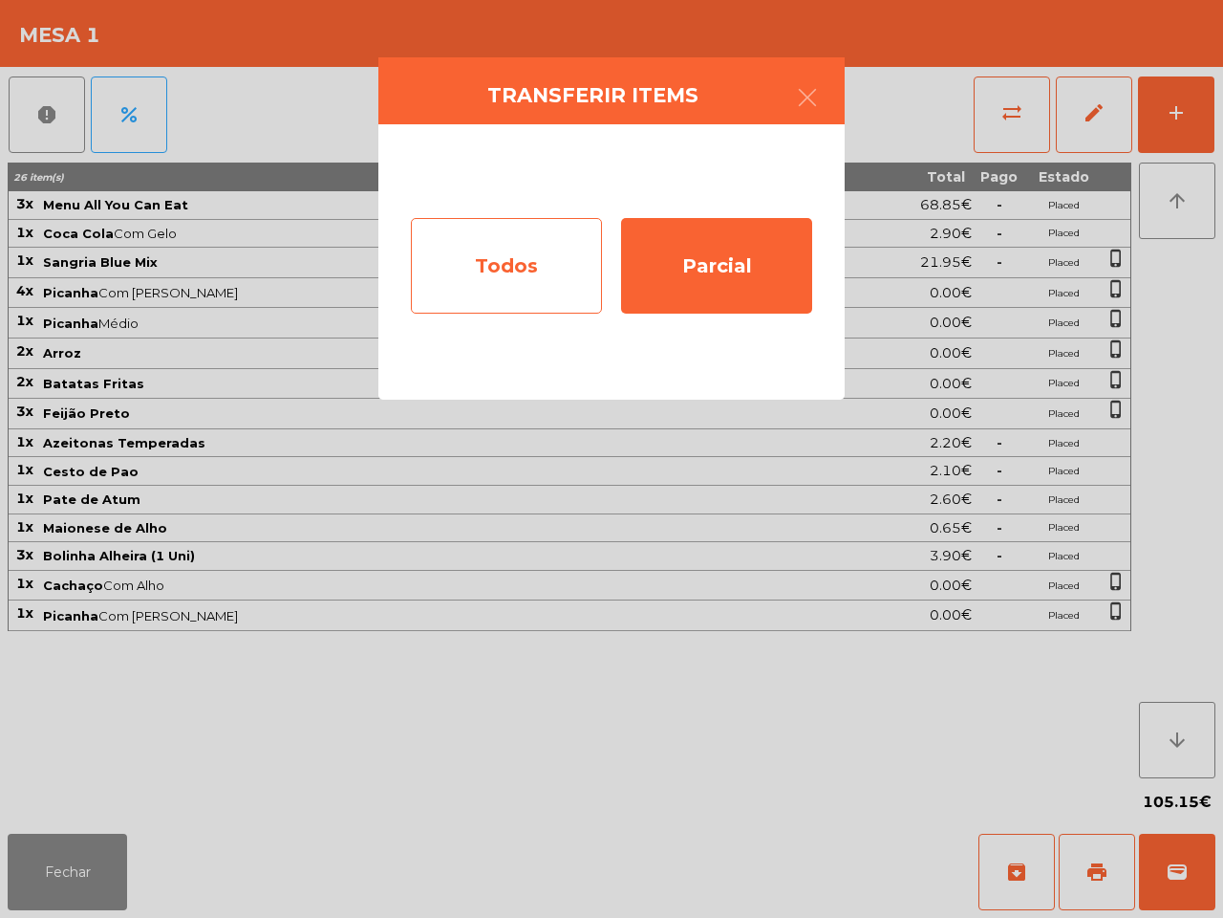
click at [450, 278] on div "Todos" at bounding box center [506, 266] width 191 height 96
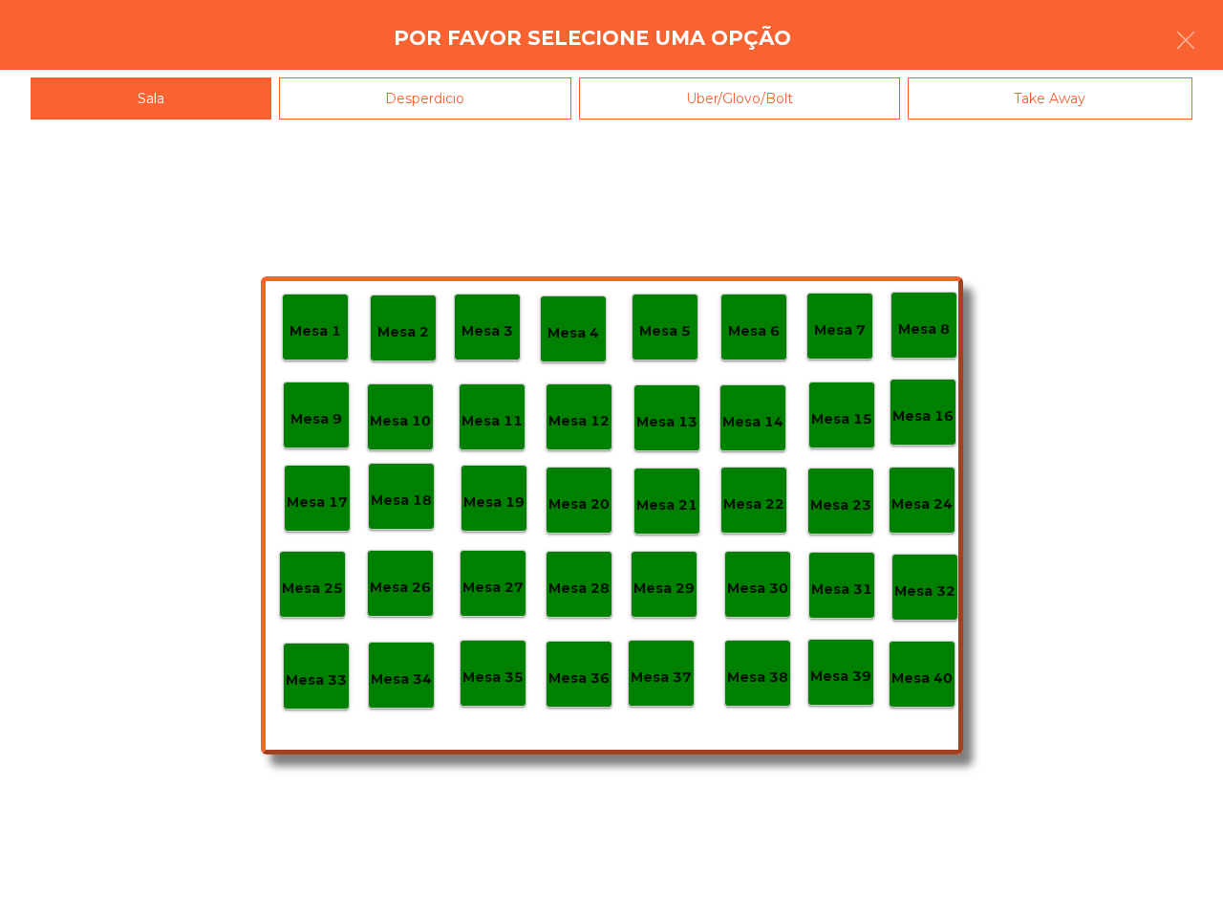
click at [920, 704] on div "Mesa 40" at bounding box center [922, 673] width 67 height 67
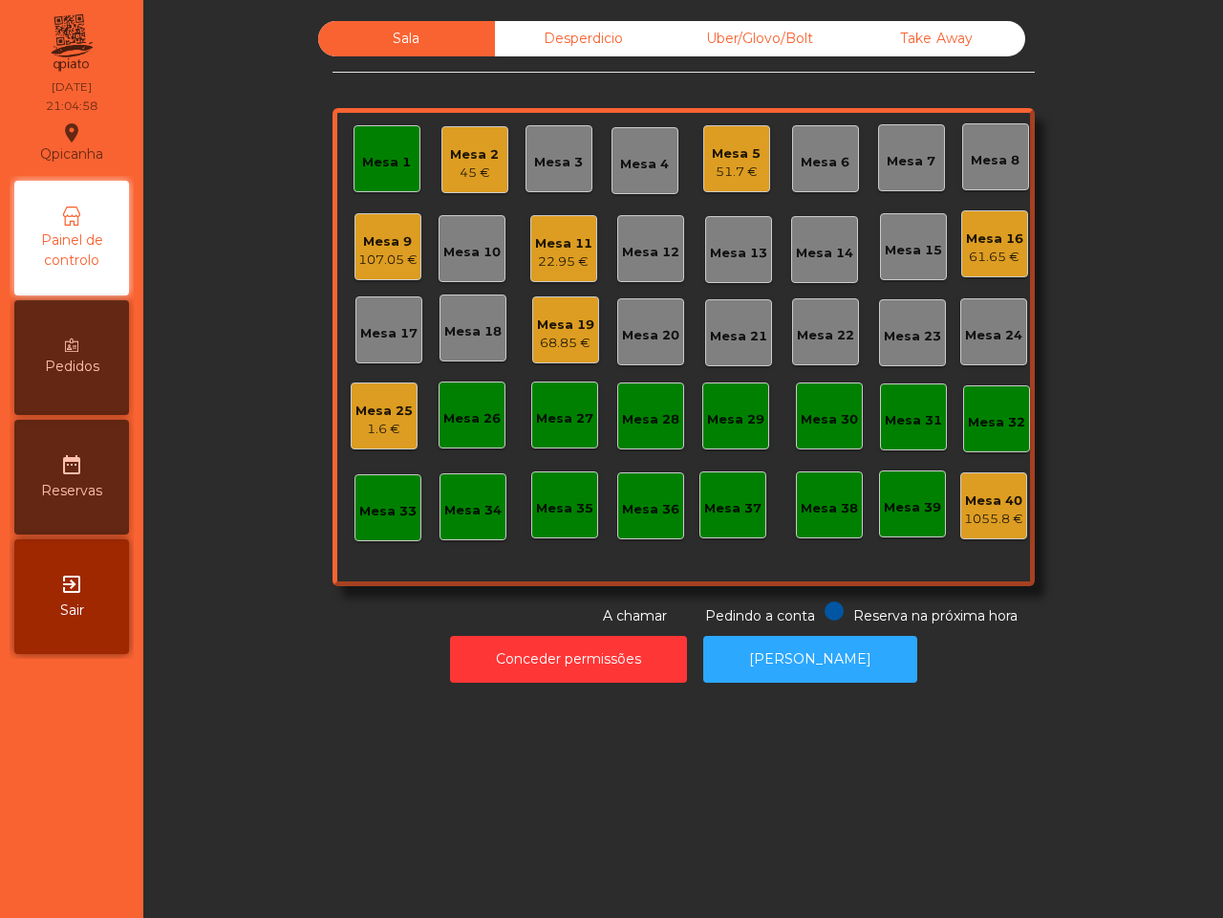
click at [916, 699] on div "Sala Desperdicio Uber/Glovo/Bolt Take Away Mesa 1 Mesa 2 45 € Mesa 3 Mesa 4 Mes…" at bounding box center [683, 459] width 1080 height 918
click at [535, 254] on div "22.95 €" at bounding box center [563, 261] width 57 height 19
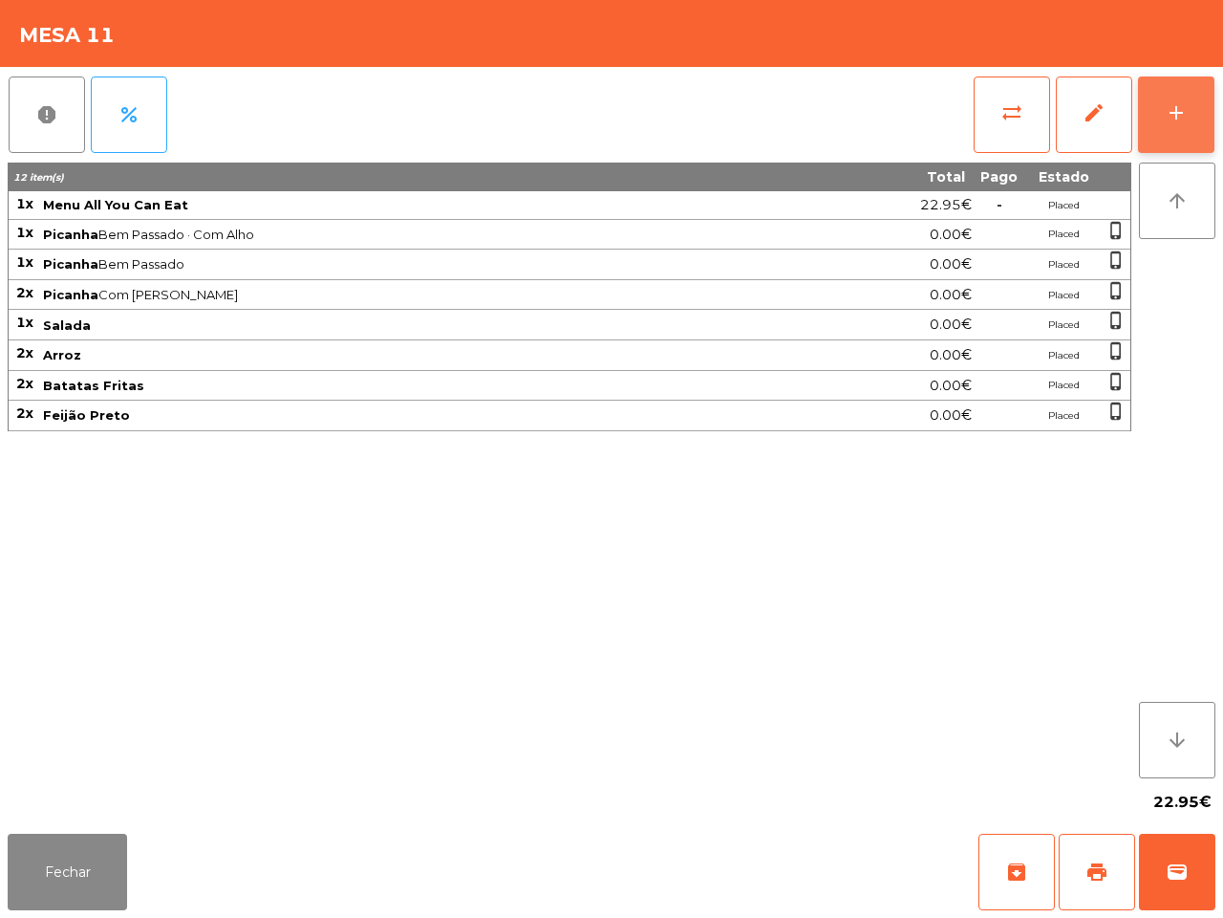
click at [1161, 130] on button "add" at bounding box center [1176, 114] width 76 height 76
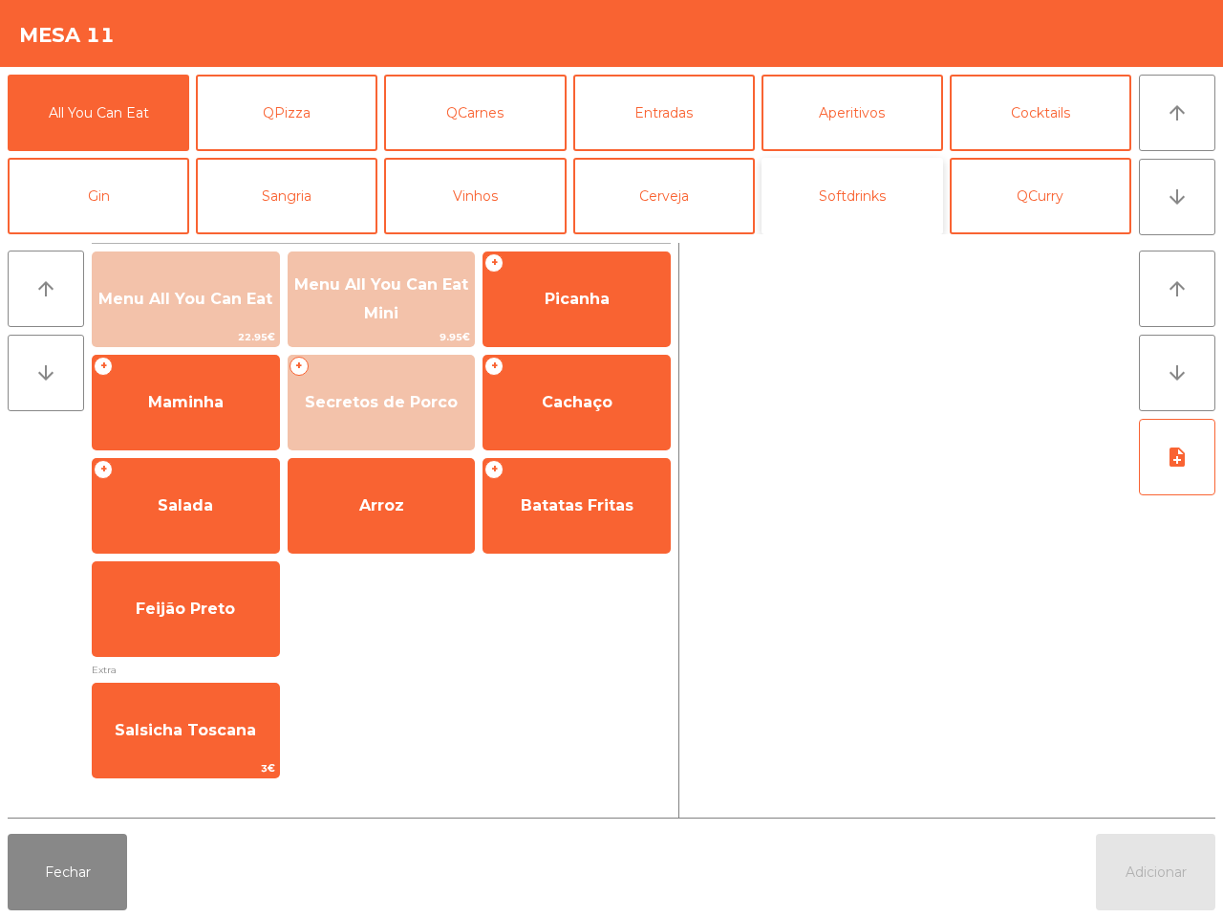
click at [825, 211] on button "Softdrinks" at bounding box center [853, 196] width 182 height 76
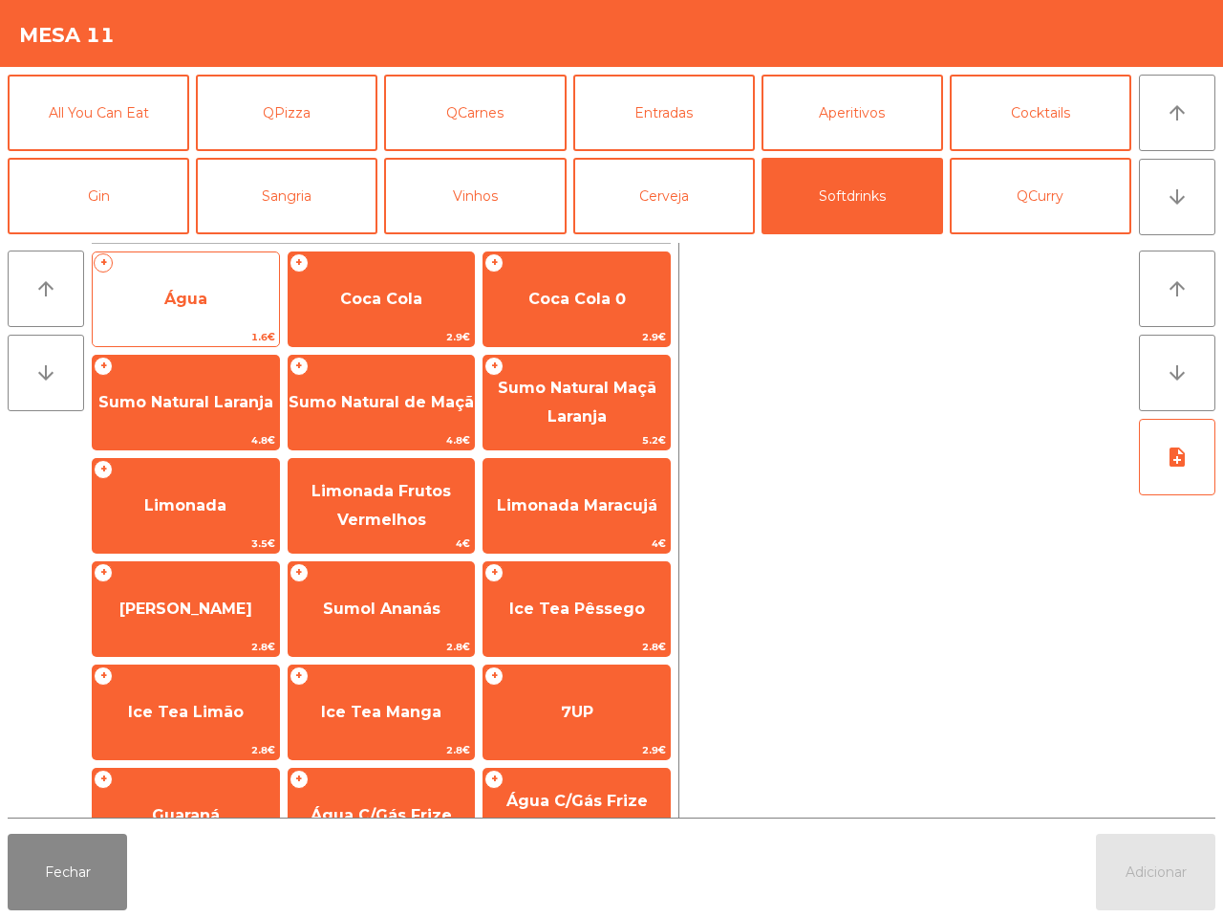
click at [234, 275] on span "Água" at bounding box center [186, 299] width 186 height 52
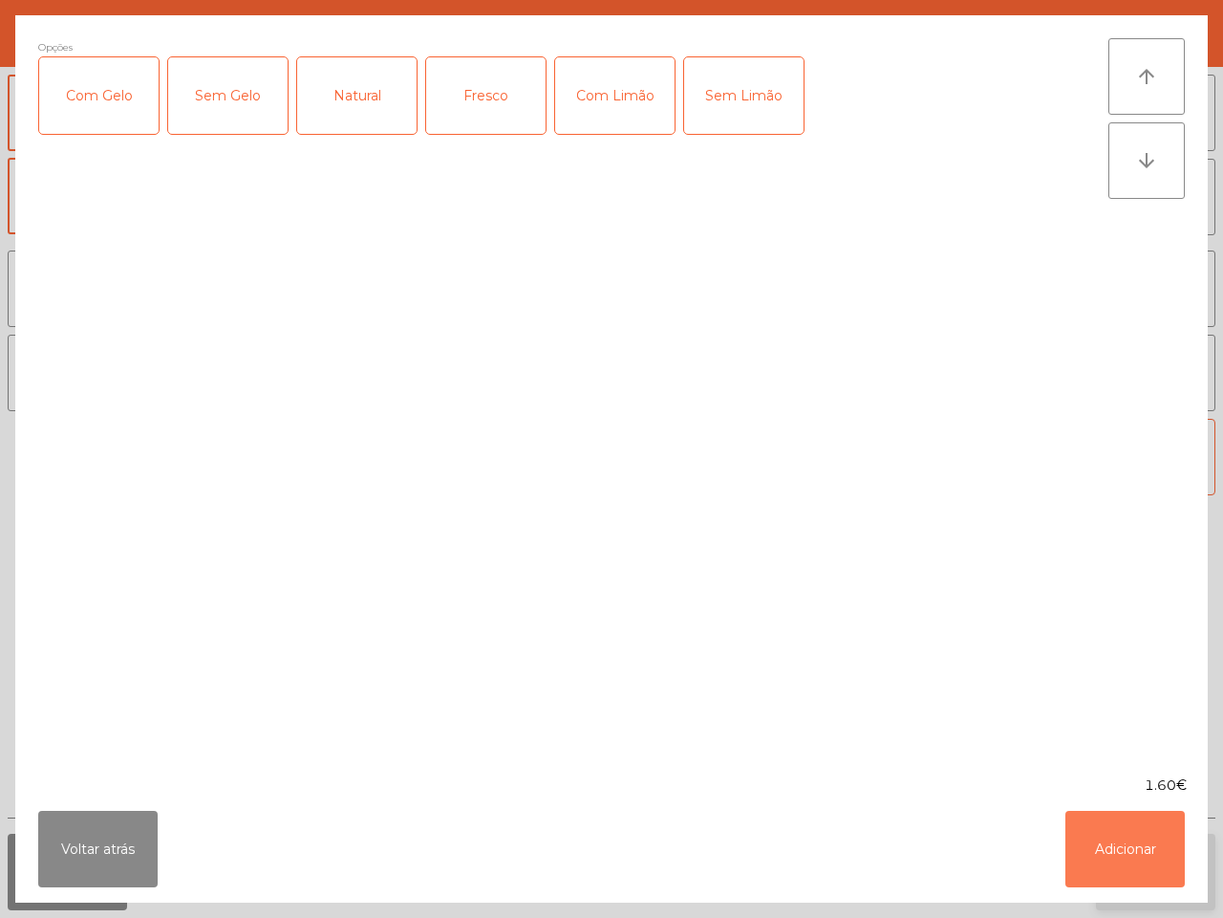
click at [1133, 851] on button "Adicionar" at bounding box center [1125, 849] width 119 height 76
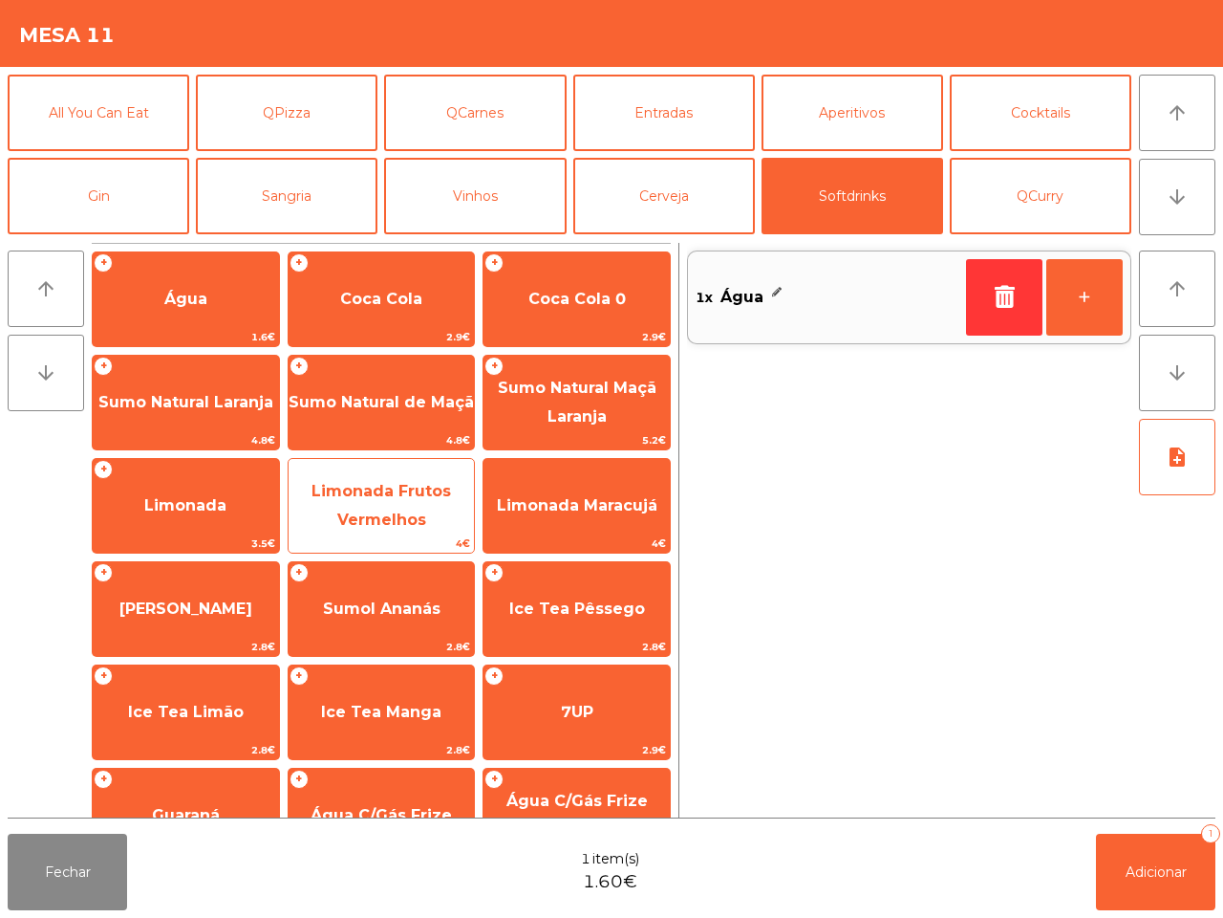
scroll to position [119, 0]
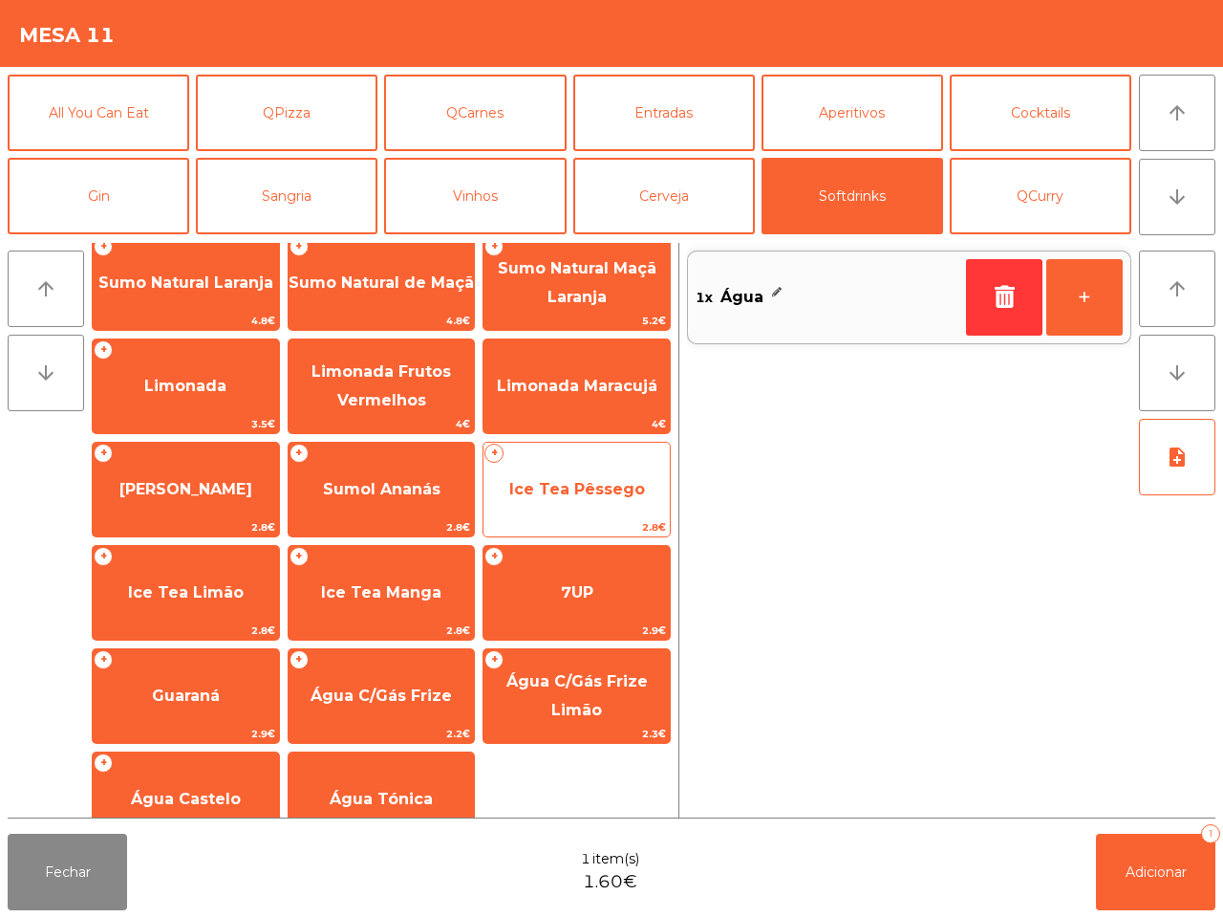
click at [598, 493] on span "Ice Tea Pêssego" at bounding box center [577, 489] width 136 height 18
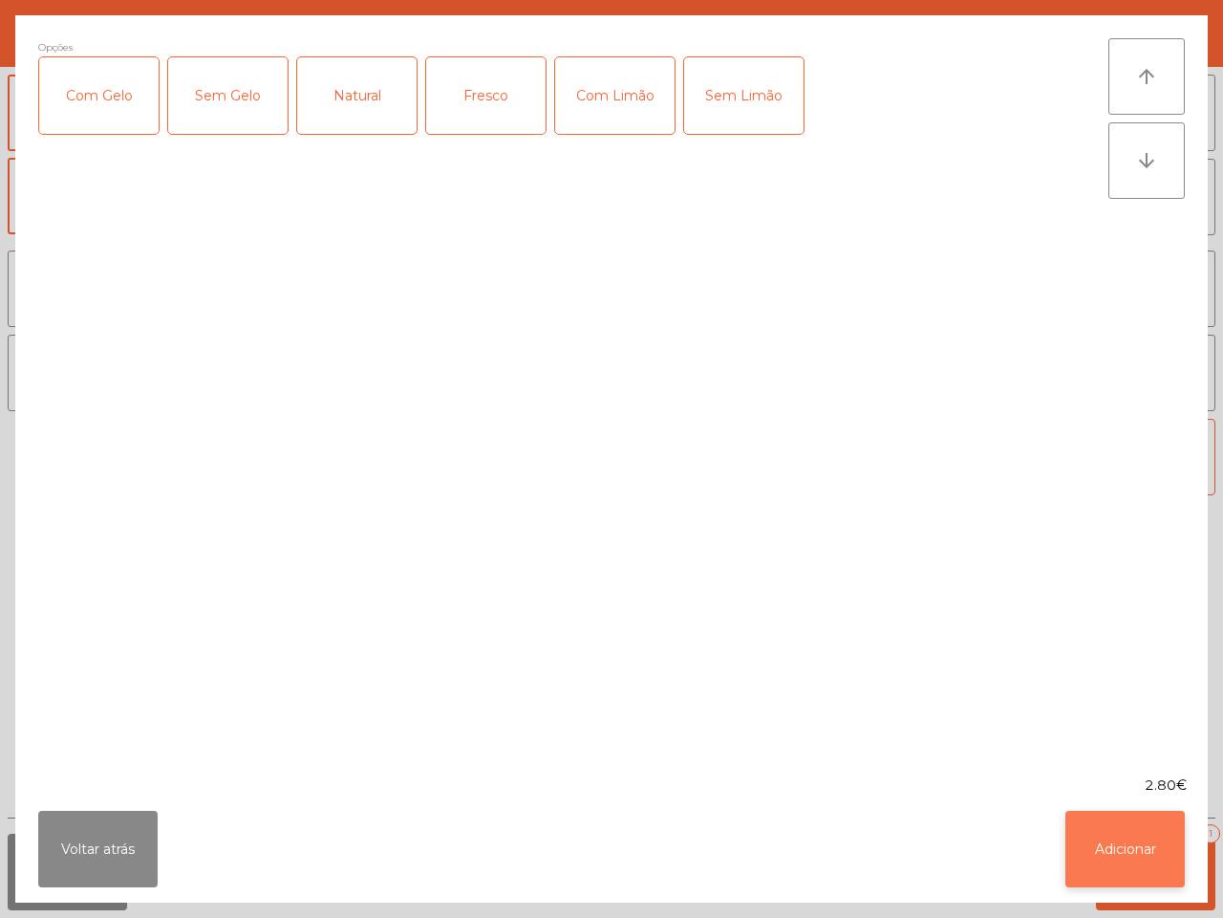
click at [1120, 843] on button "Adicionar" at bounding box center [1125, 849] width 119 height 76
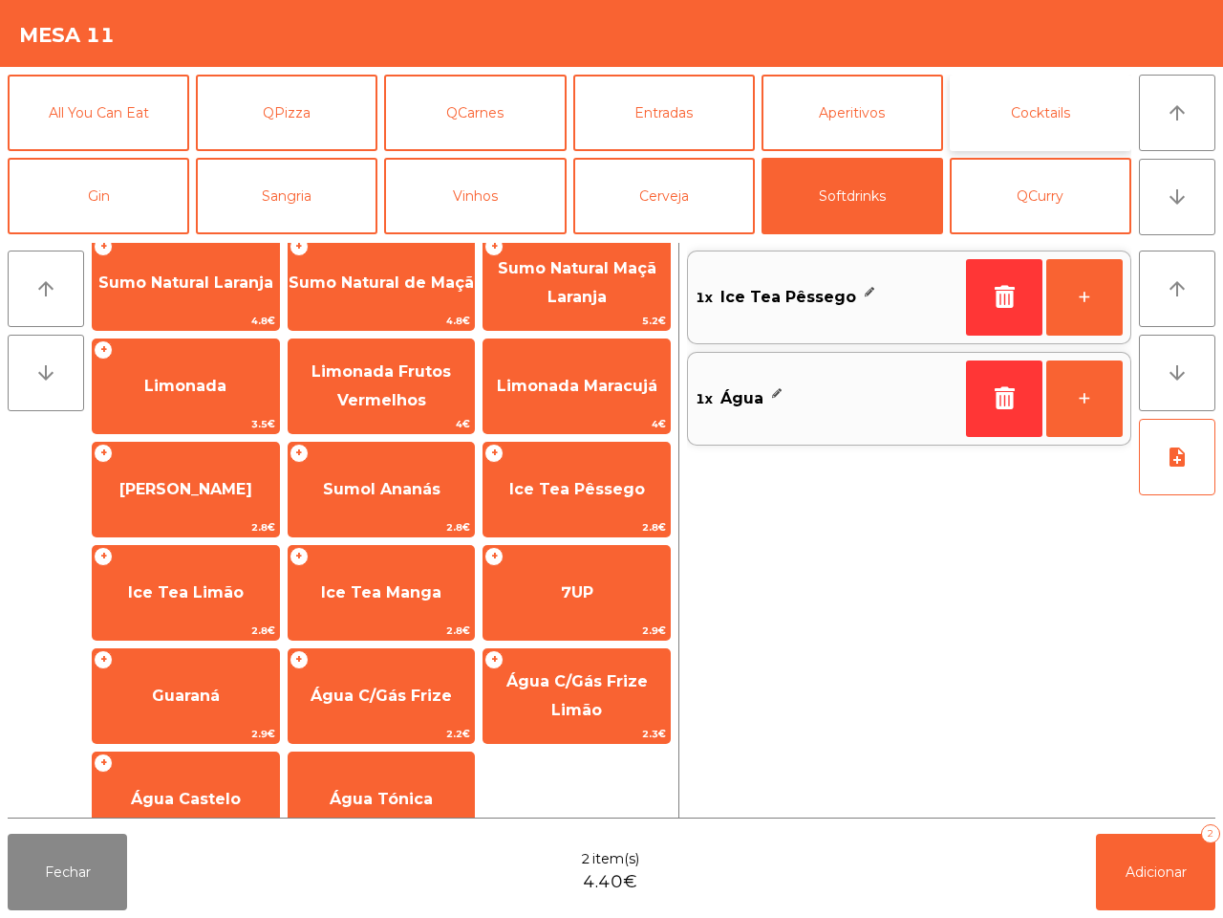
click at [1056, 115] on button "Cocktails" at bounding box center [1041, 113] width 182 height 76
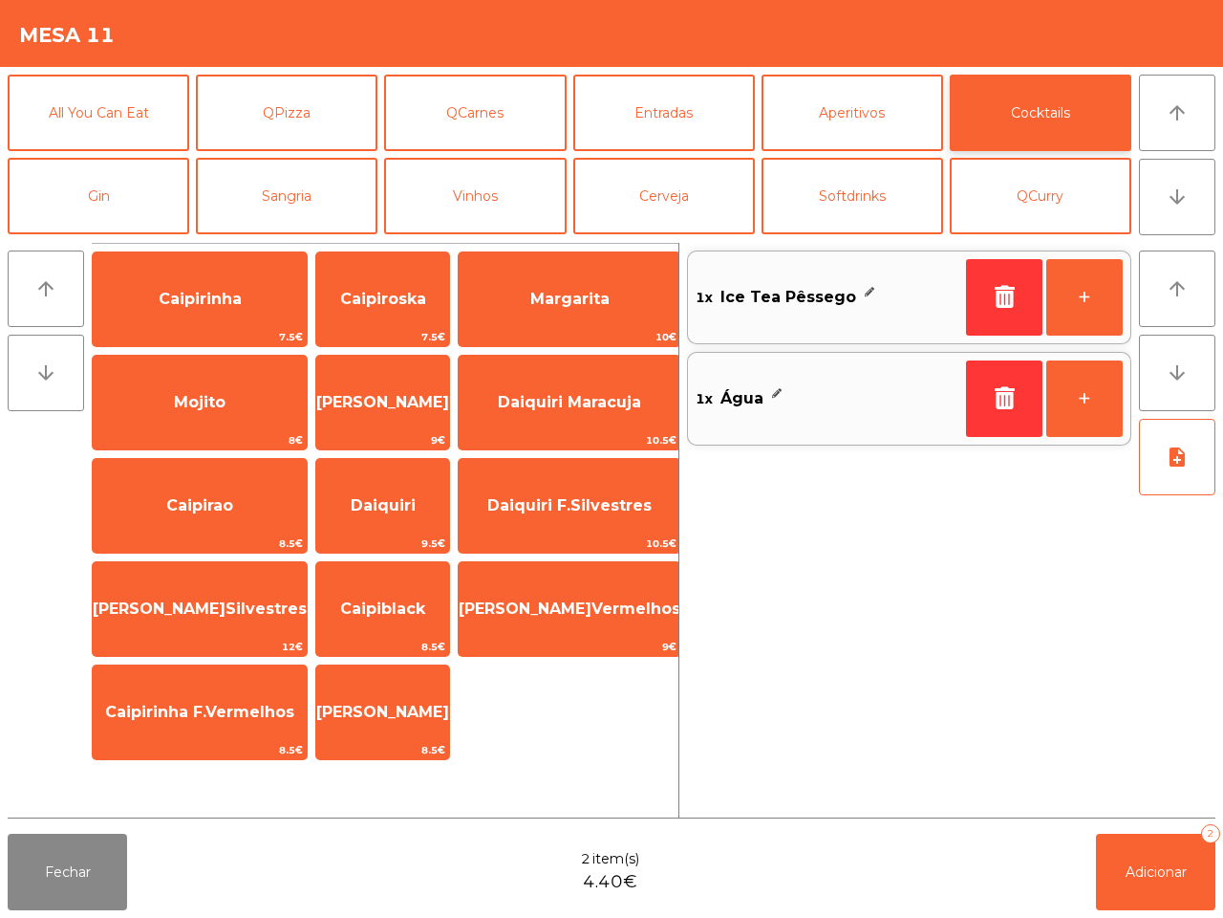
scroll to position [0, 0]
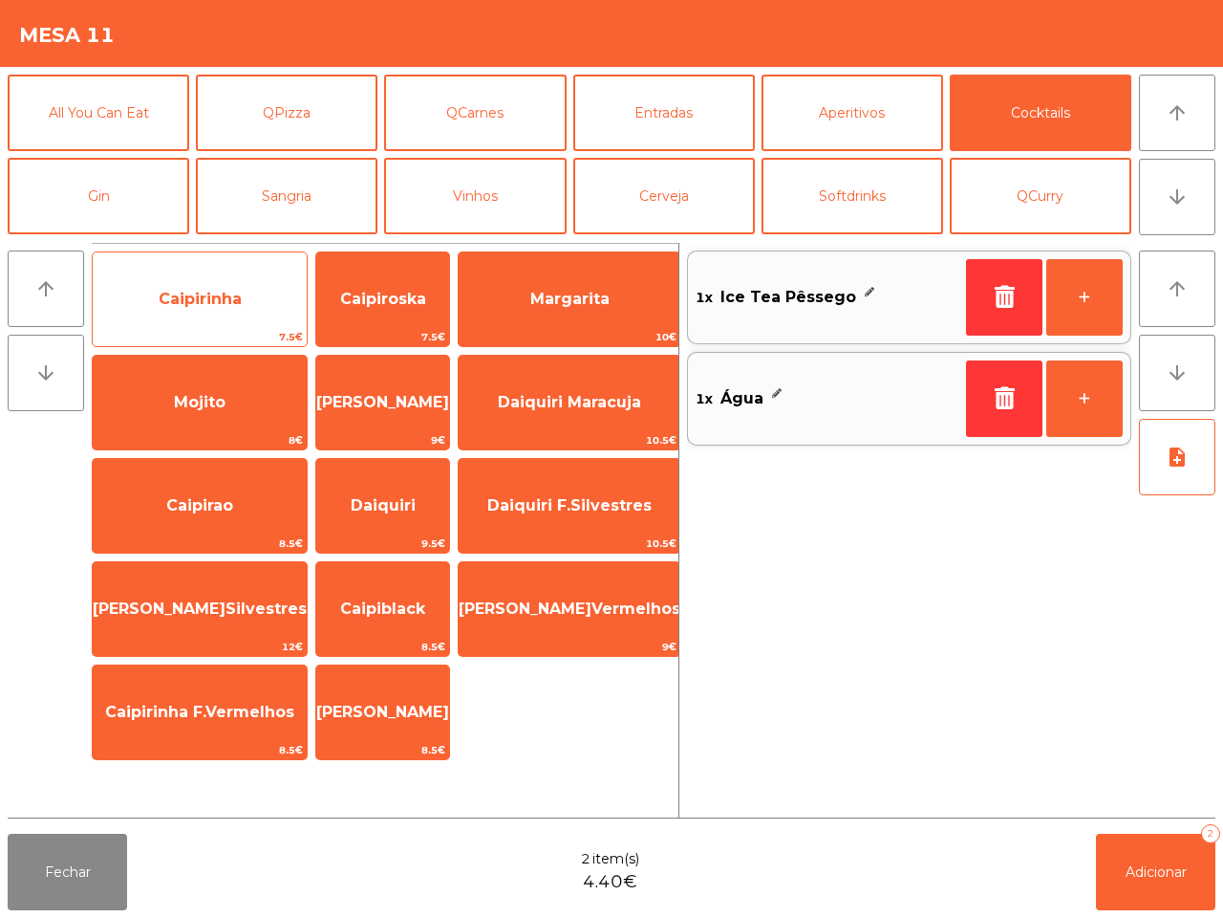
click at [244, 325] on span "Caipirinha" at bounding box center [200, 299] width 214 height 52
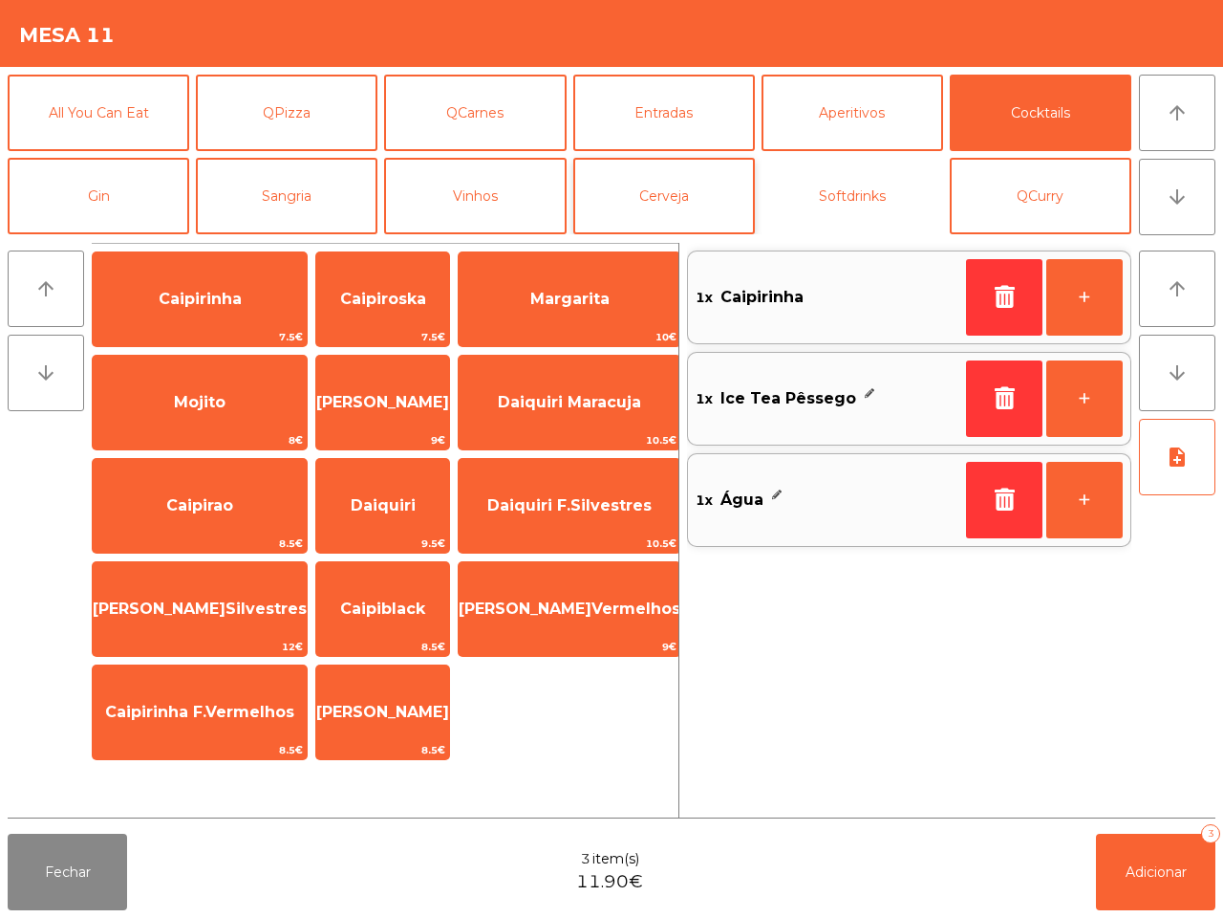
click at [825, 189] on button "Softdrinks" at bounding box center [853, 196] width 182 height 76
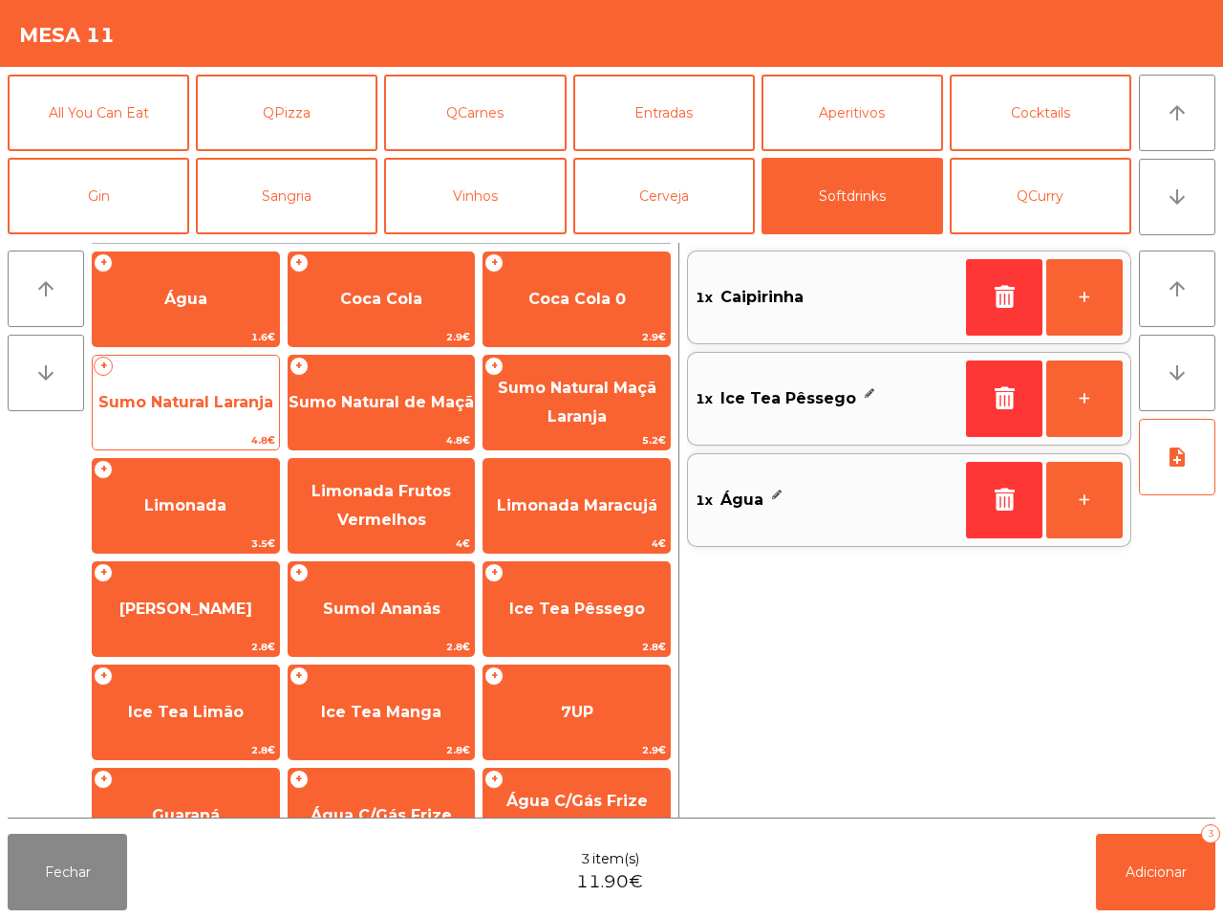
click at [225, 409] on span "Sumo Natural Laranja" at bounding box center [186, 403] width 186 height 52
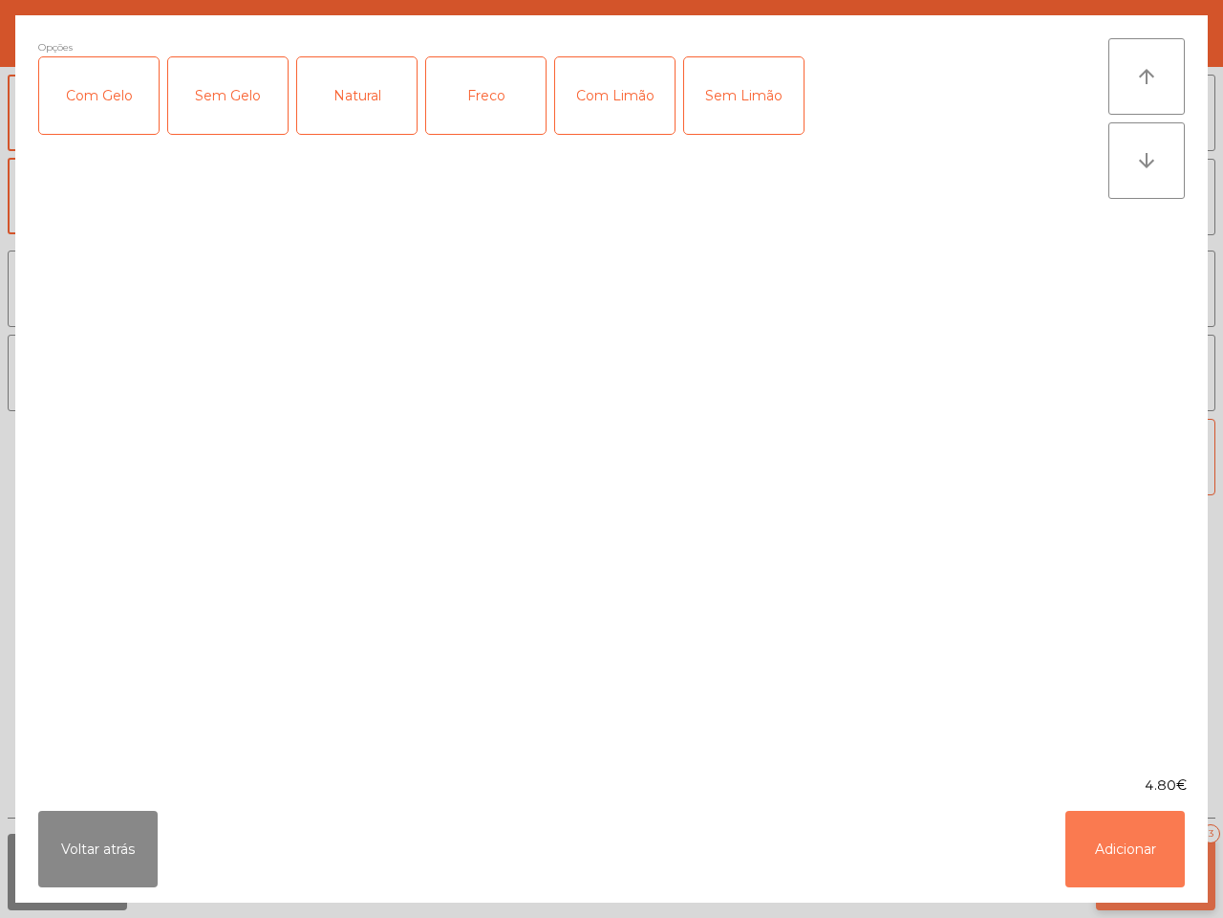
drag, startPoint x: 1096, startPoint y: 837, endPoint x: 1131, endPoint y: 865, distance: 44.2
click at [1096, 838] on button "Adicionar" at bounding box center [1125, 849] width 119 height 76
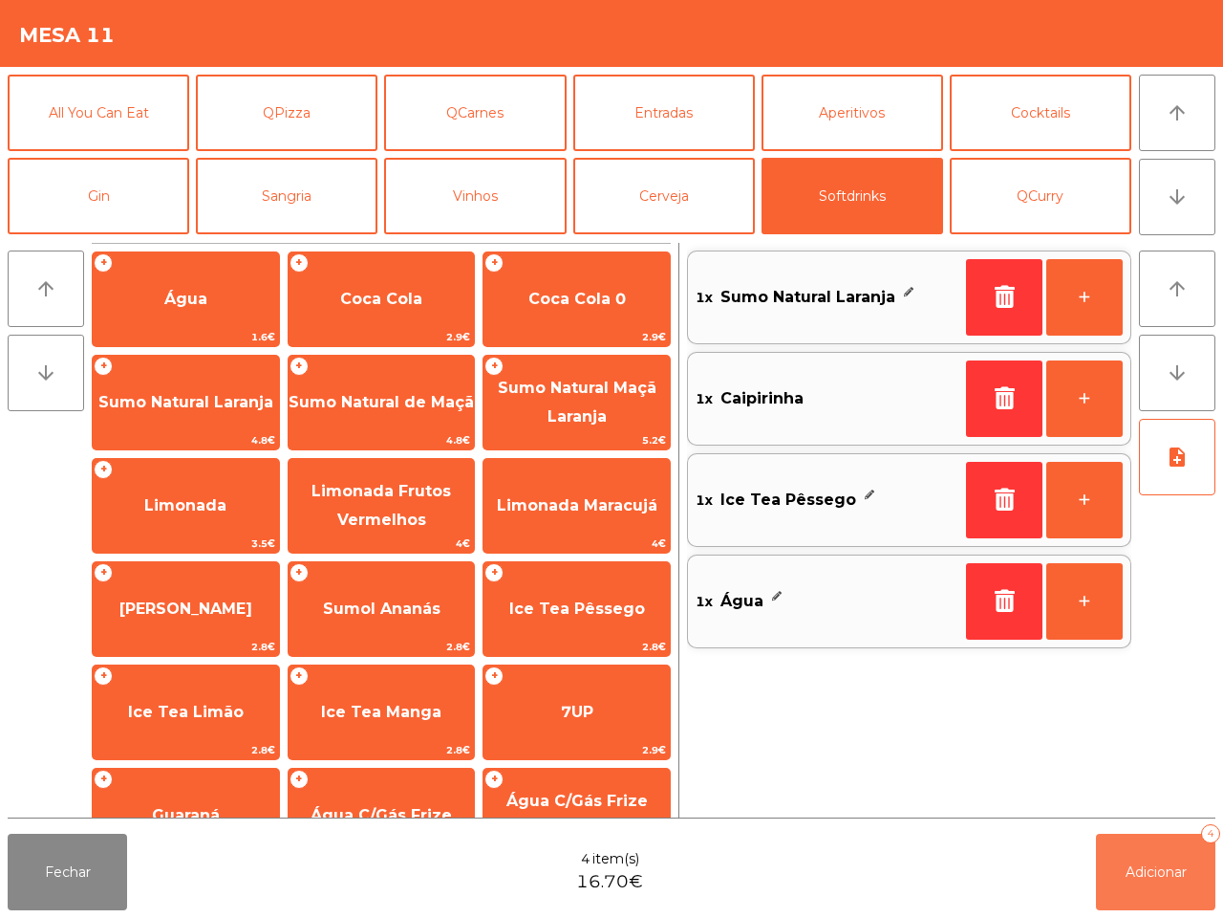
click at [1157, 875] on span "Adicionar" at bounding box center [1156, 871] width 61 height 17
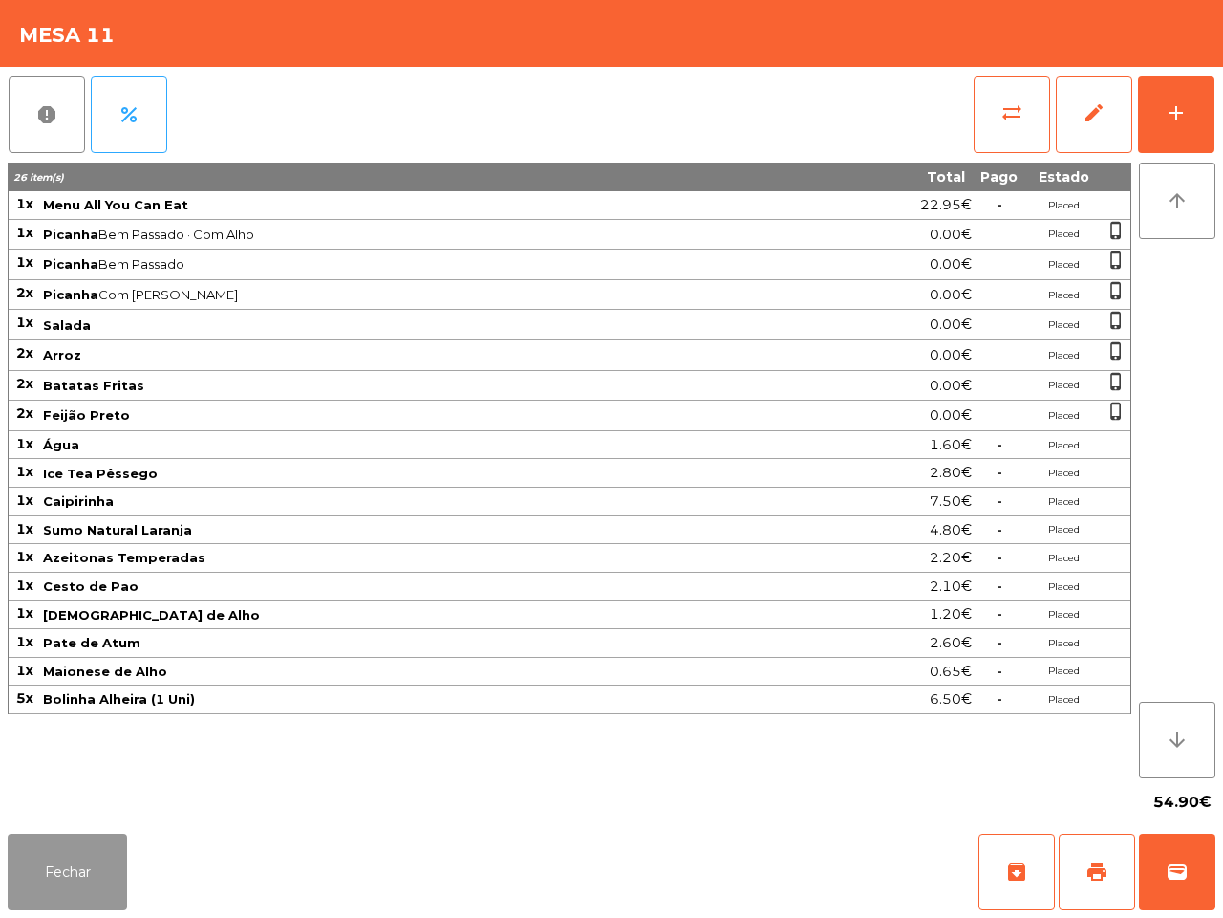
click at [78, 871] on button "Fechar" at bounding box center [67, 872] width 119 height 76
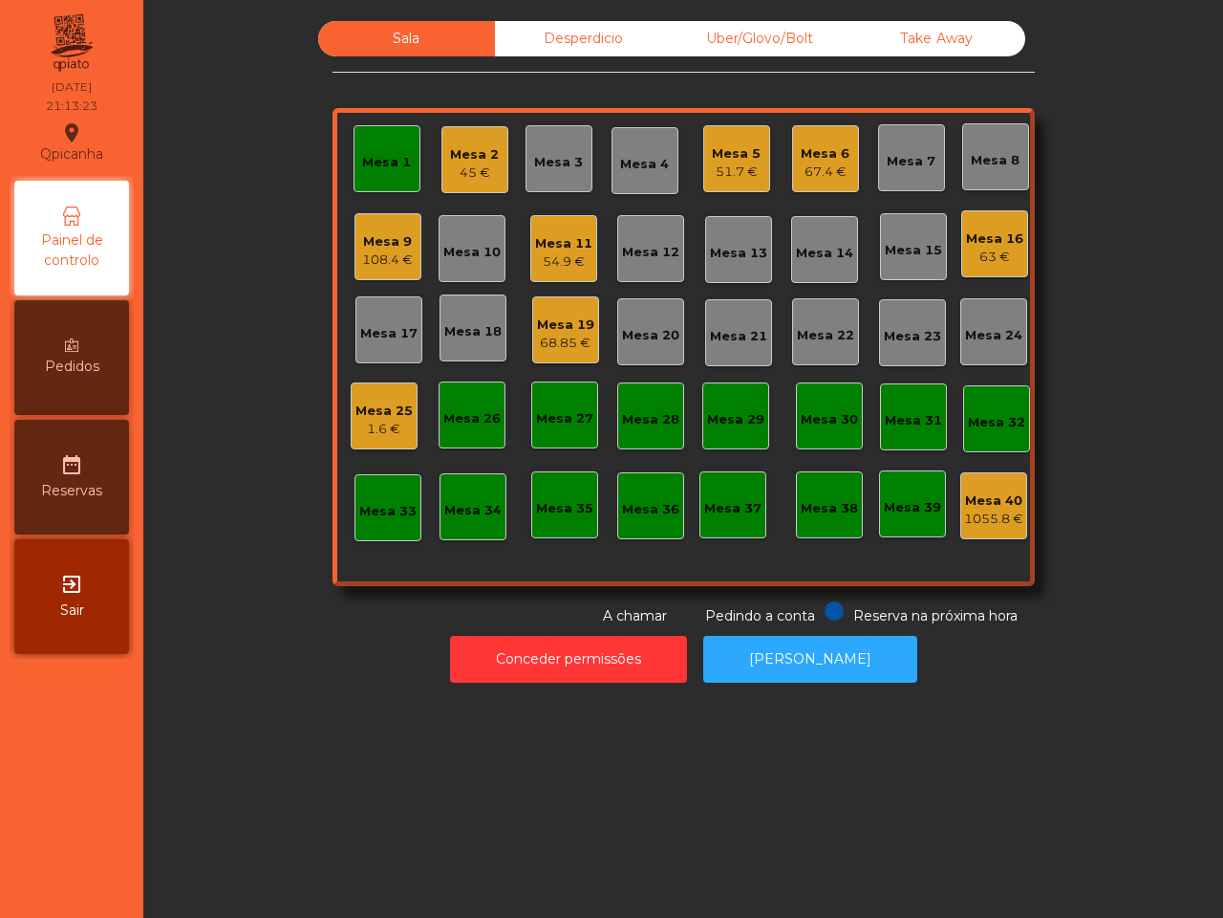
click at [834, 156] on div "Mesa 6" at bounding box center [825, 153] width 49 height 19
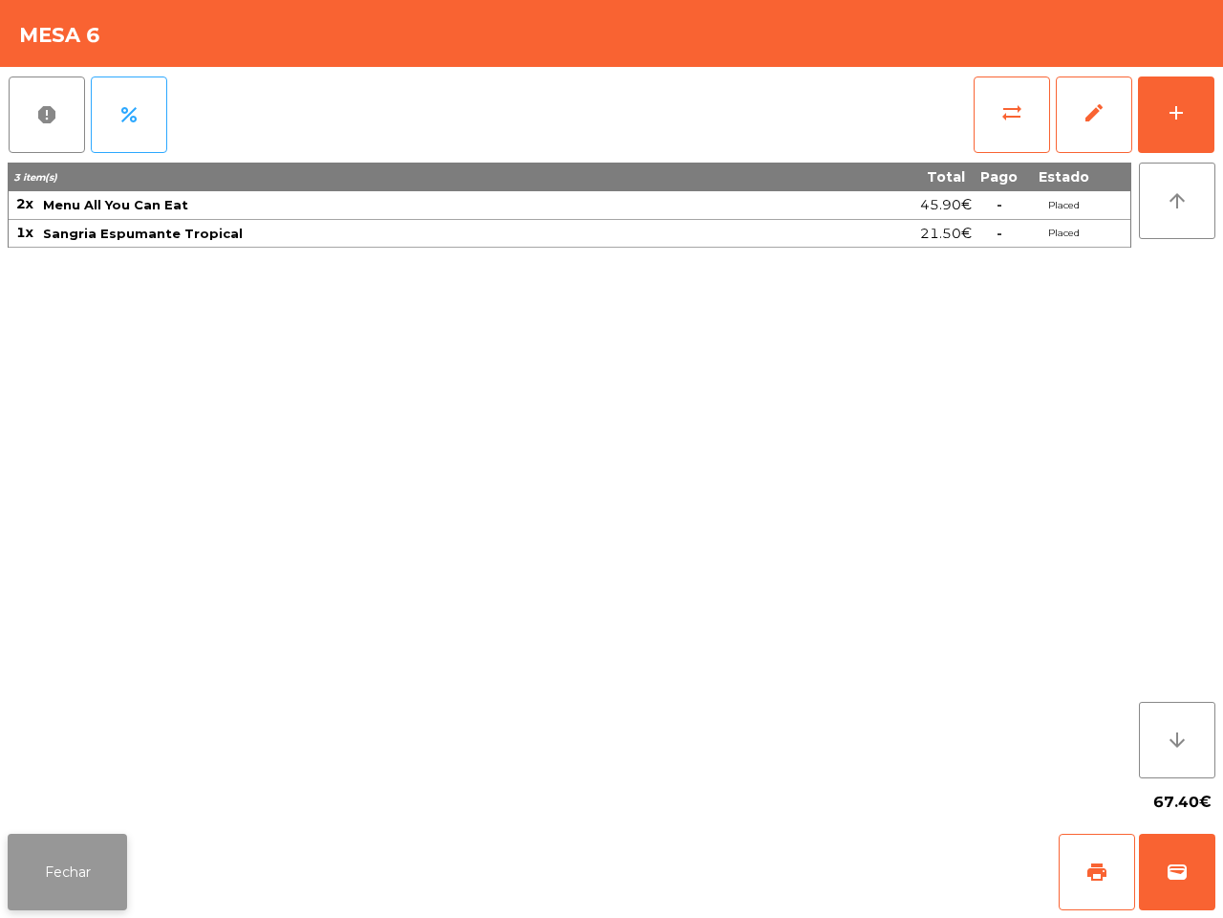
click at [40, 842] on button "Fechar" at bounding box center [67, 872] width 119 height 76
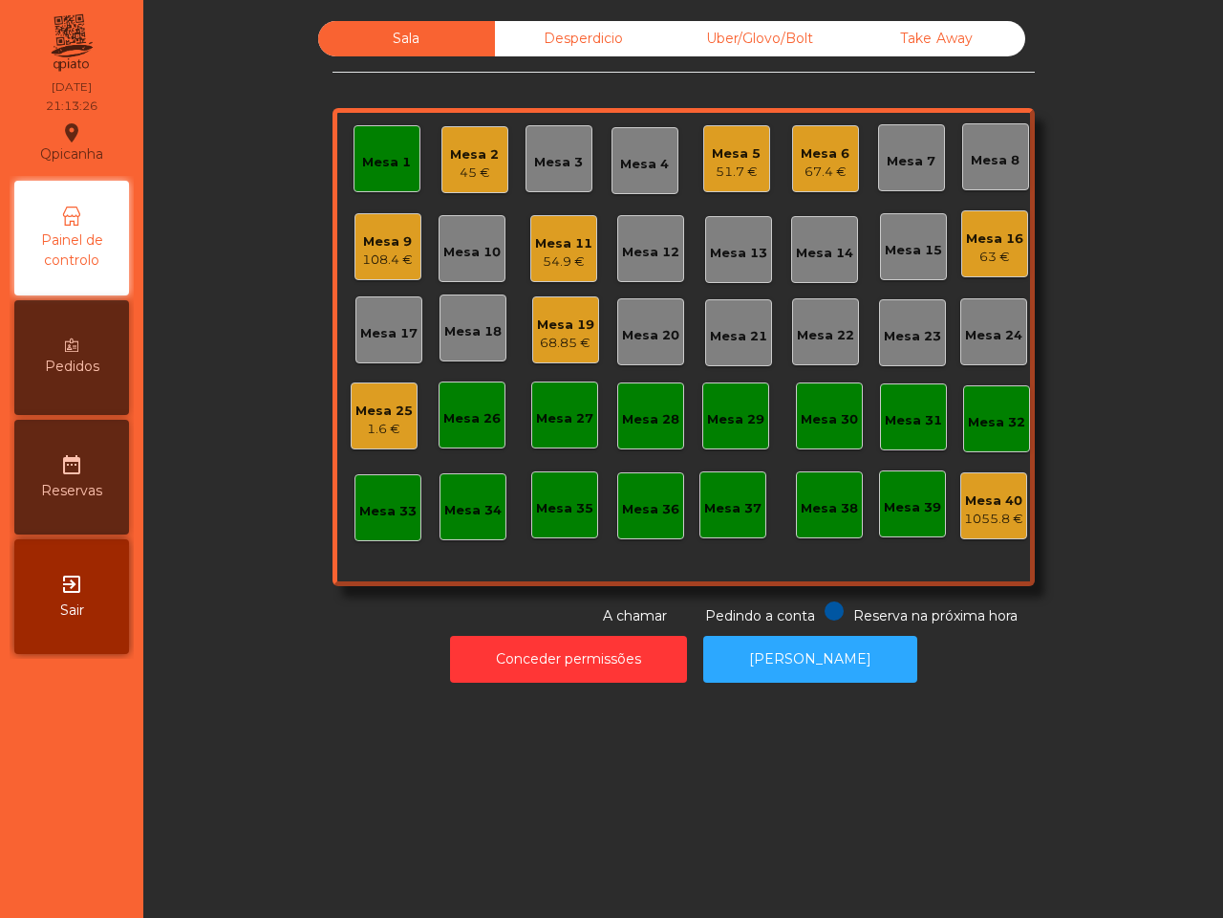
click at [822, 127] on div "Mesa 6 67.4 €" at bounding box center [825, 158] width 67 height 67
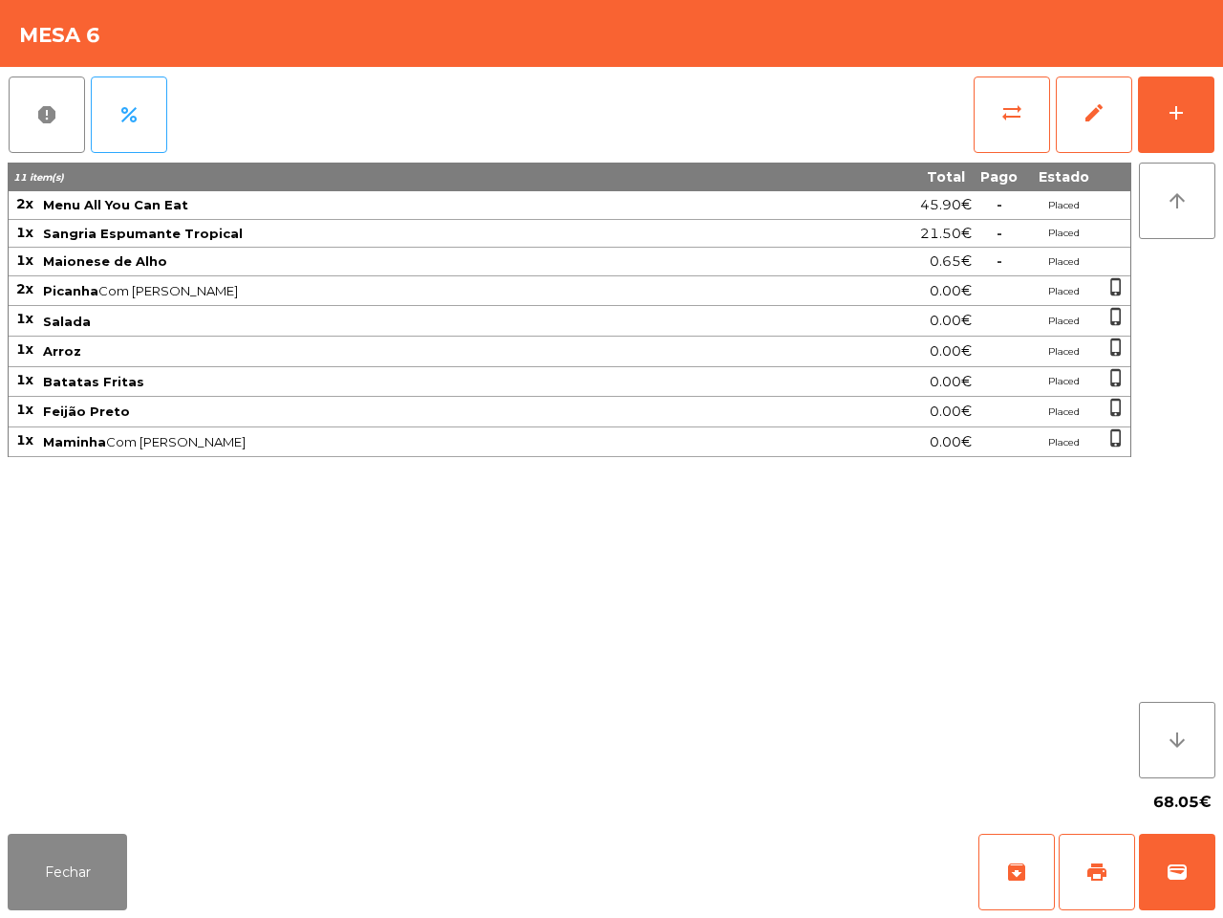
drag, startPoint x: 1, startPoint y: 321, endPoint x: 0, endPoint y: 278, distance: 43.0
click at [0, 314] on div "report percent sync_alt edit add 11 item(s) Total Pago Estado 2x Menu All You C…" at bounding box center [611, 446] width 1223 height 759
click at [44, 860] on button "Fechar" at bounding box center [67, 872] width 119 height 76
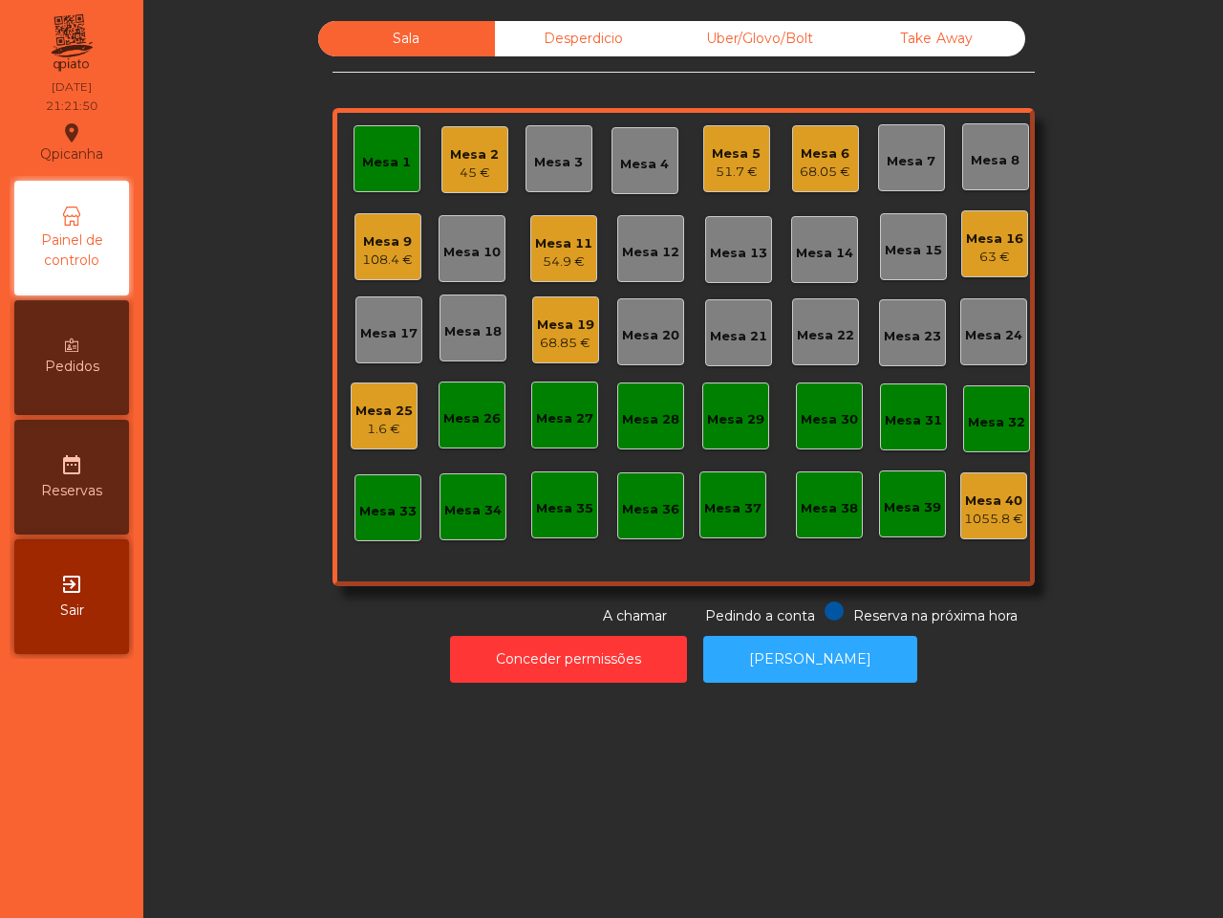
click at [383, 242] on div "Mesa 9" at bounding box center [387, 241] width 51 height 19
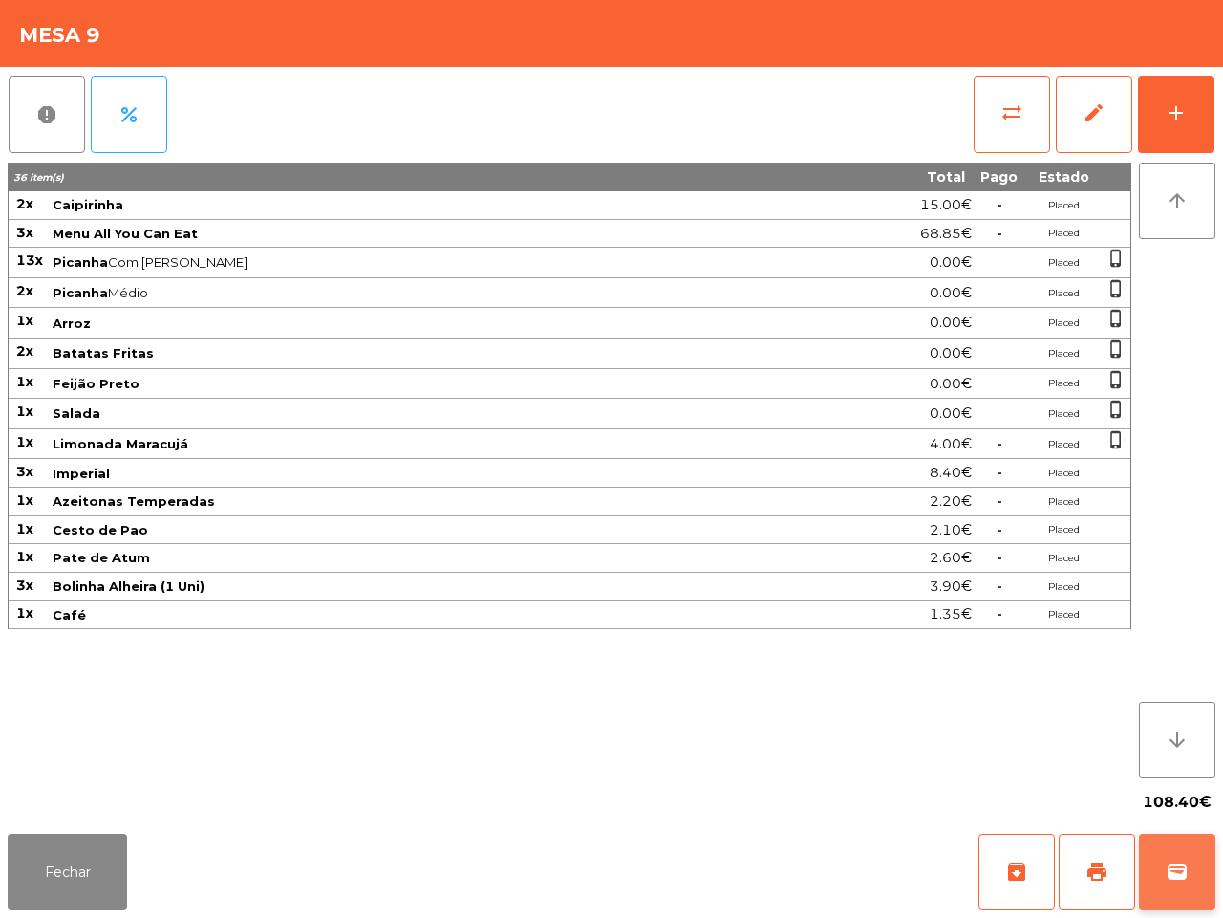
click at [1172, 880] on span "wallet" at bounding box center [1177, 871] width 23 height 23
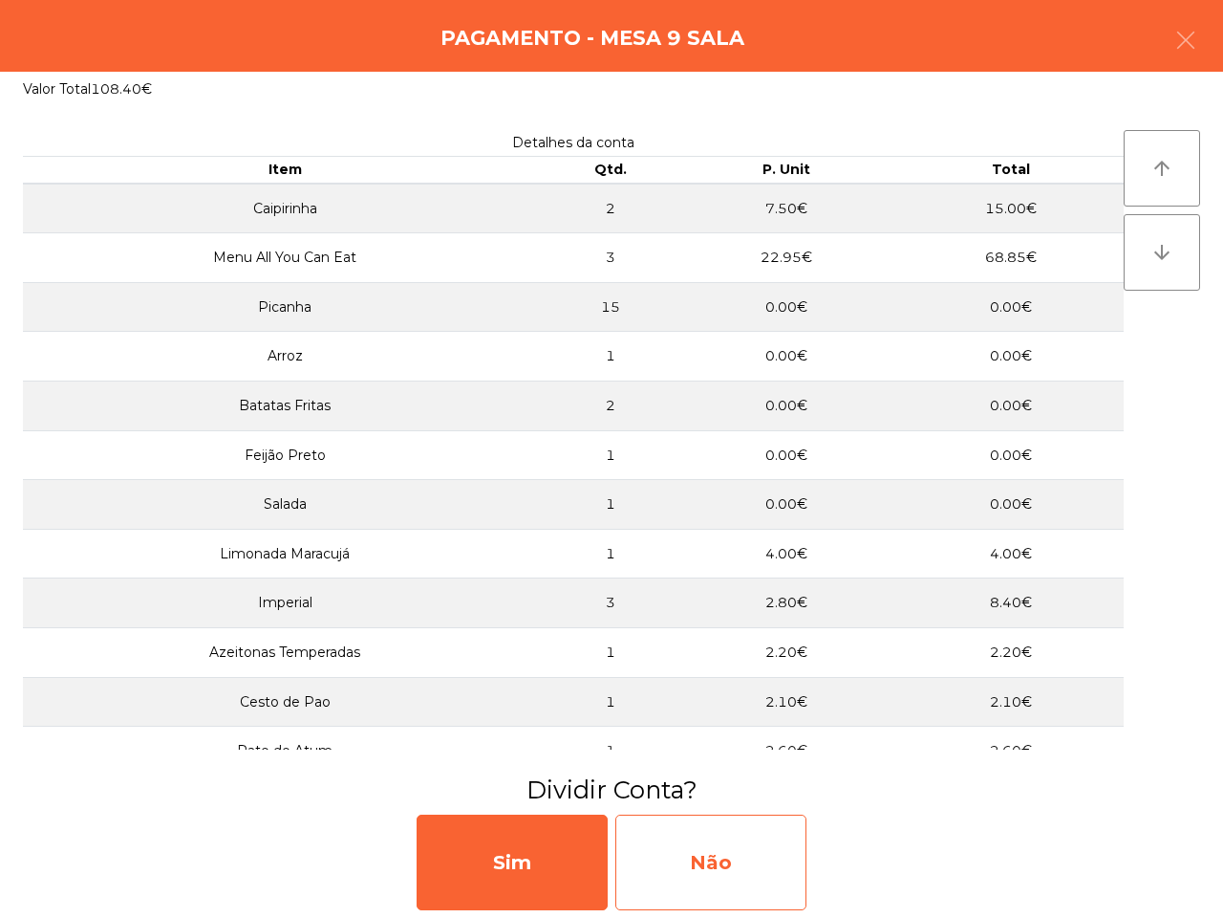
click at [774, 865] on div "Não" at bounding box center [711, 862] width 191 height 96
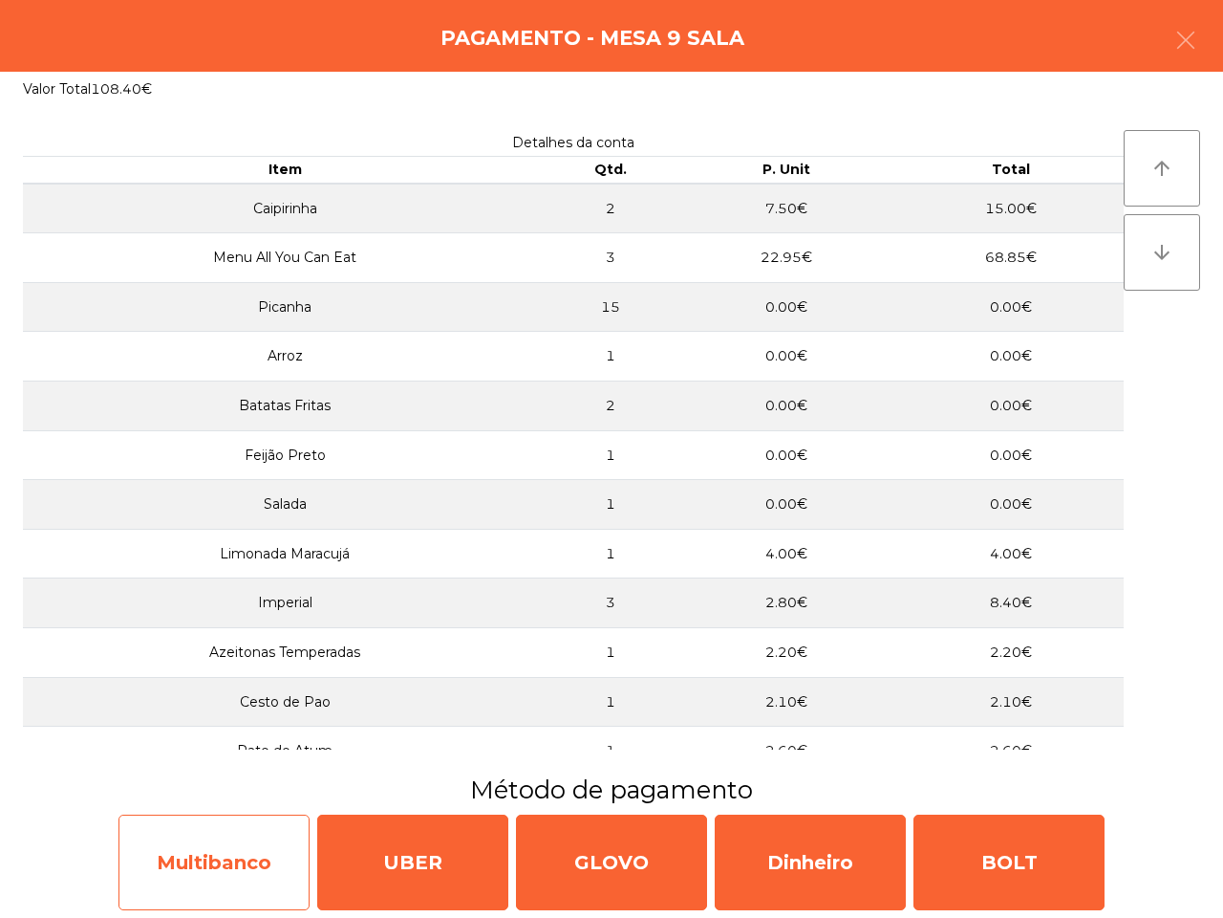
click at [240, 870] on div "Multibanco" at bounding box center [214, 862] width 191 height 96
select select "**"
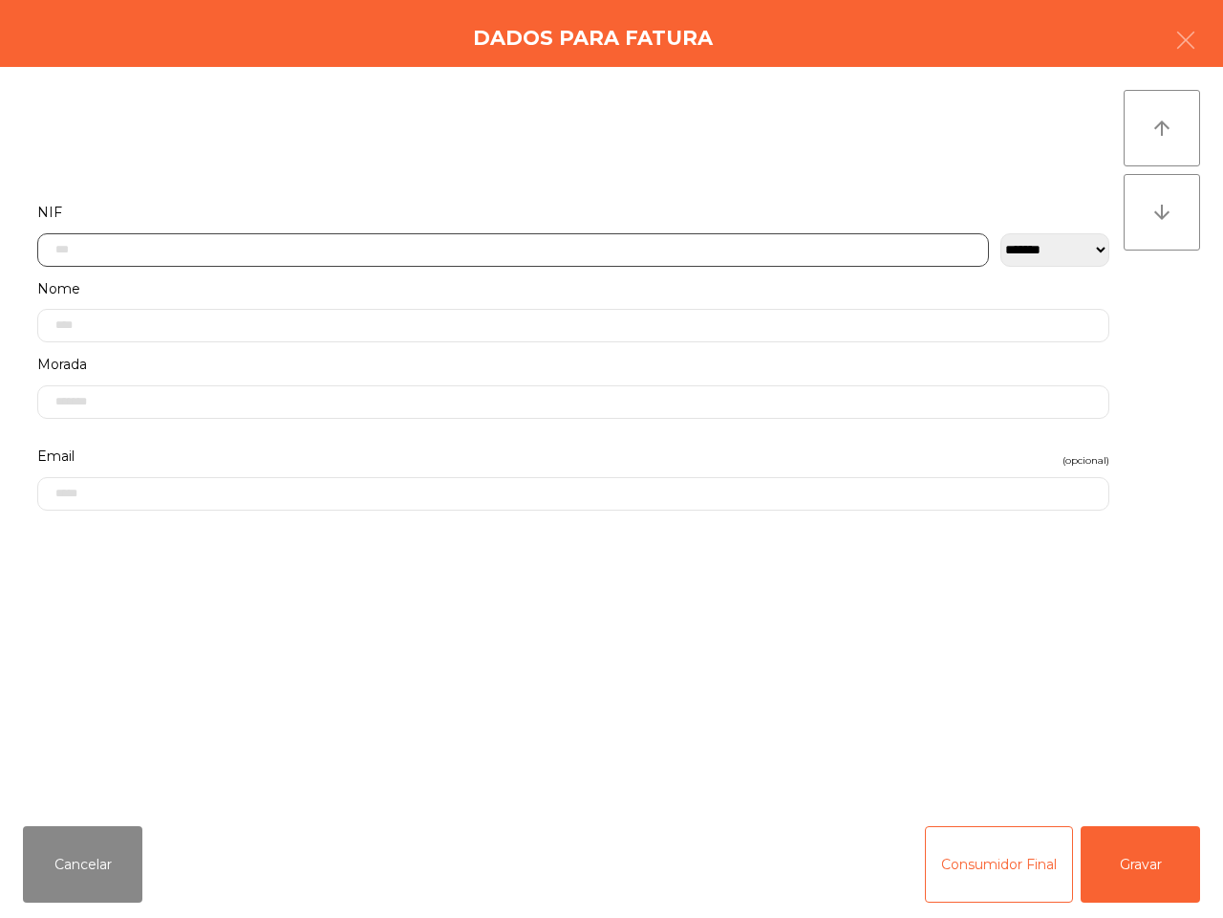
click at [422, 249] on input "text" at bounding box center [513, 249] width 952 height 33
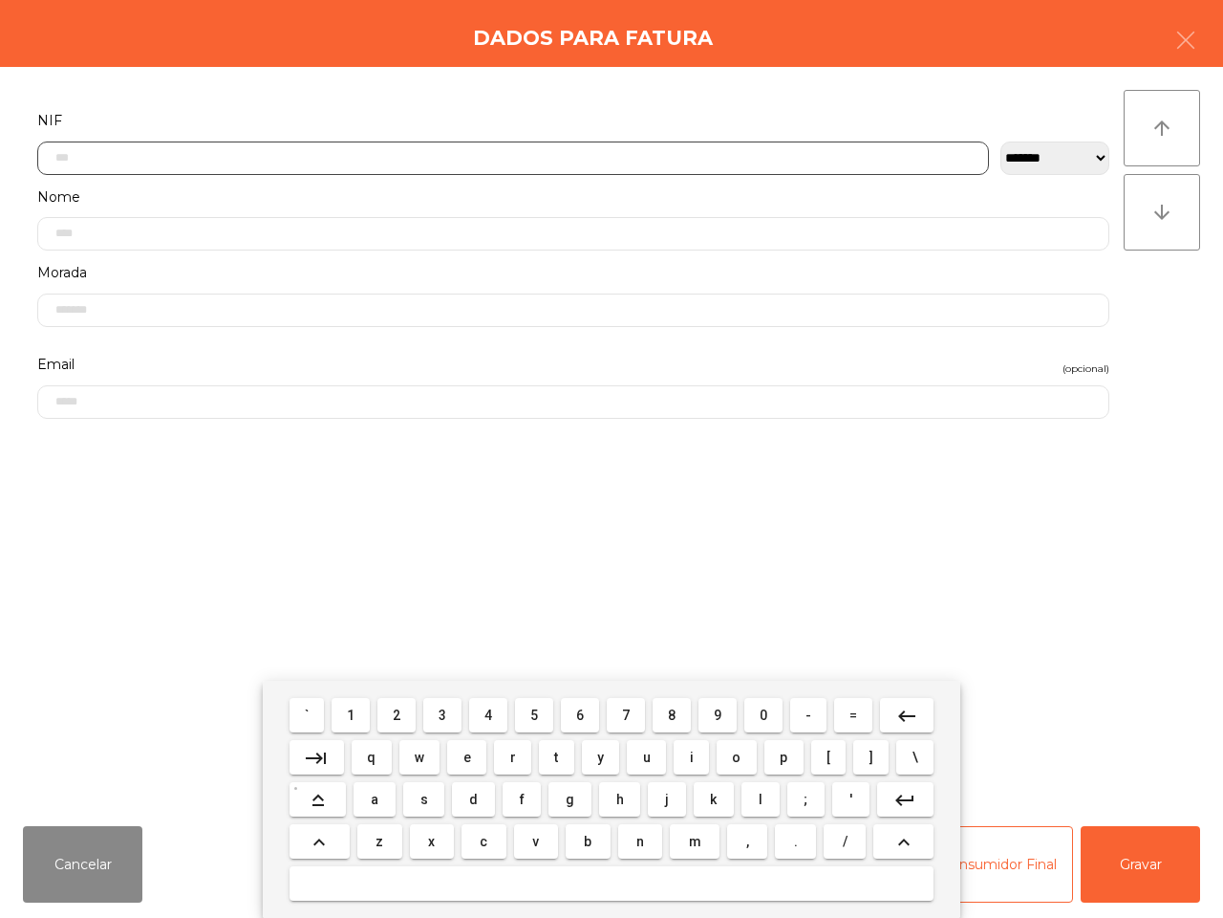
scroll to position [107, 0]
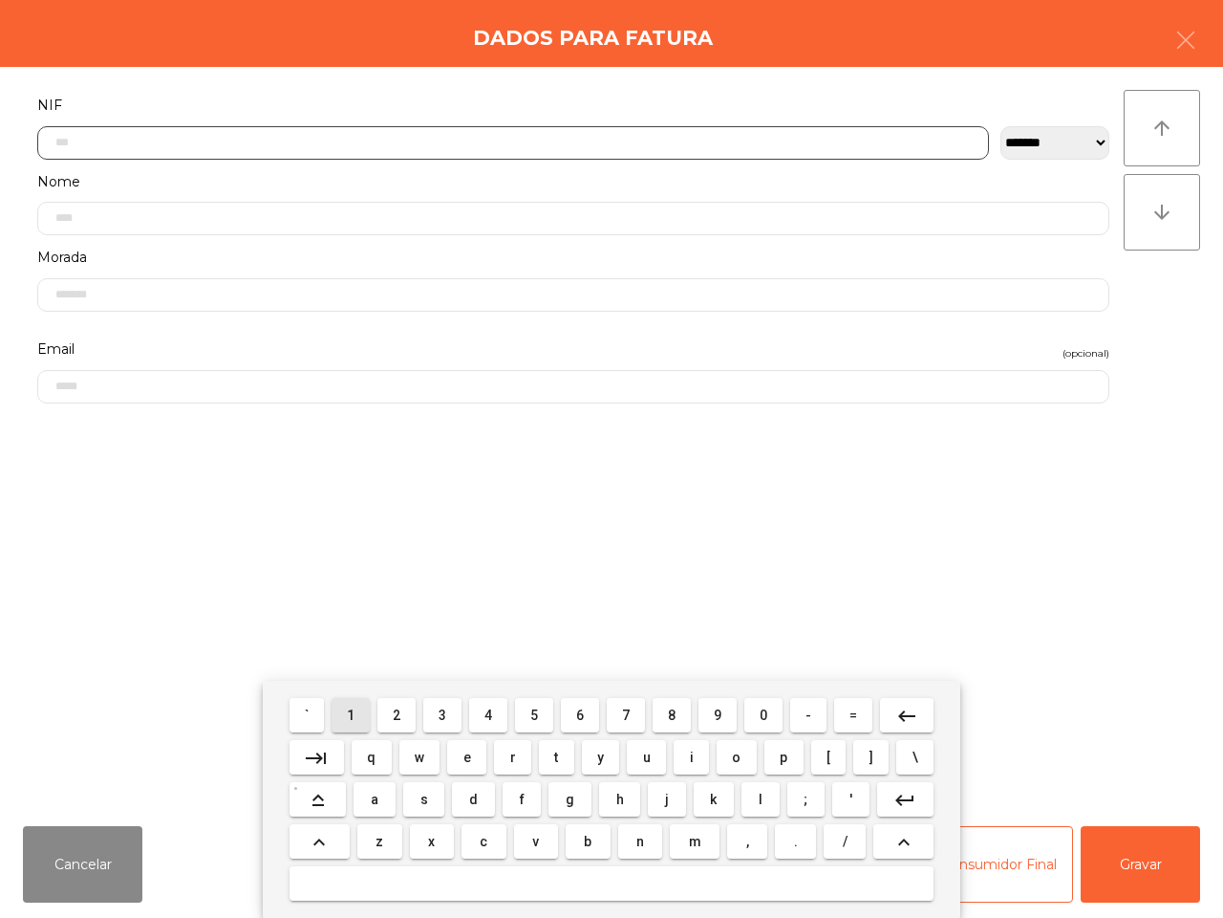
click at [347, 714] on button "1" at bounding box center [351, 715] width 38 height 34
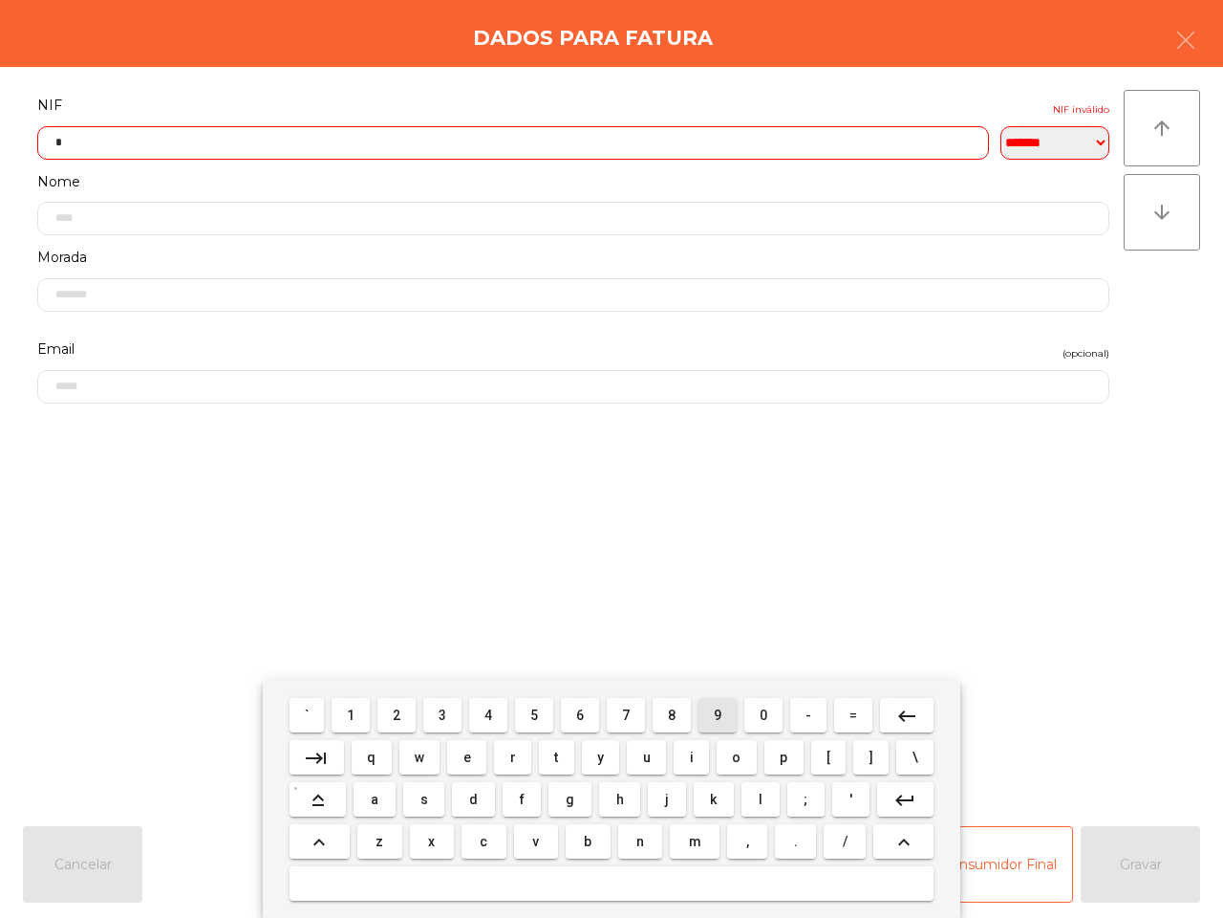
click at [720, 709] on span "9" at bounding box center [718, 714] width 8 height 15
click at [623, 710] on span "7" at bounding box center [626, 714] width 8 height 15
click at [762, 720] on span "0" at bounding box center [764, 714] width 8 height 15
click at [527, 717] on button "5" at bounding box center [534, 715] width 38 height 34
click at [437, 722] on button "3" at bounding box center [442, 715] width 38 height 34
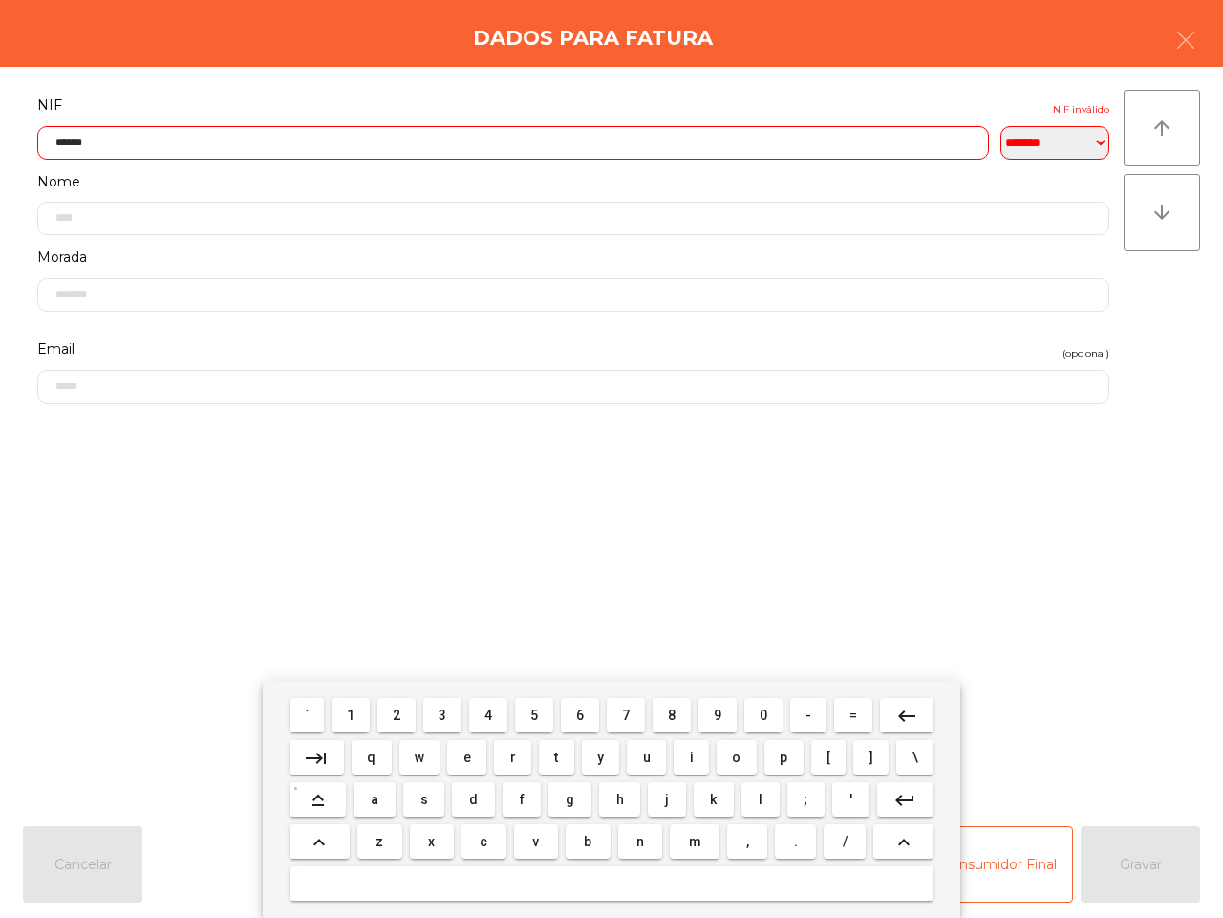
click at [474, 717] on button "4" at bounding box center [488, 715] width 38 height 34
click at [714, 718] on span "9" at bounding box center [718, 714] width 8 height 15
click at [355, 718] on span "1" at bounding box center [351, 714] width 8 height 15
type input "*********"
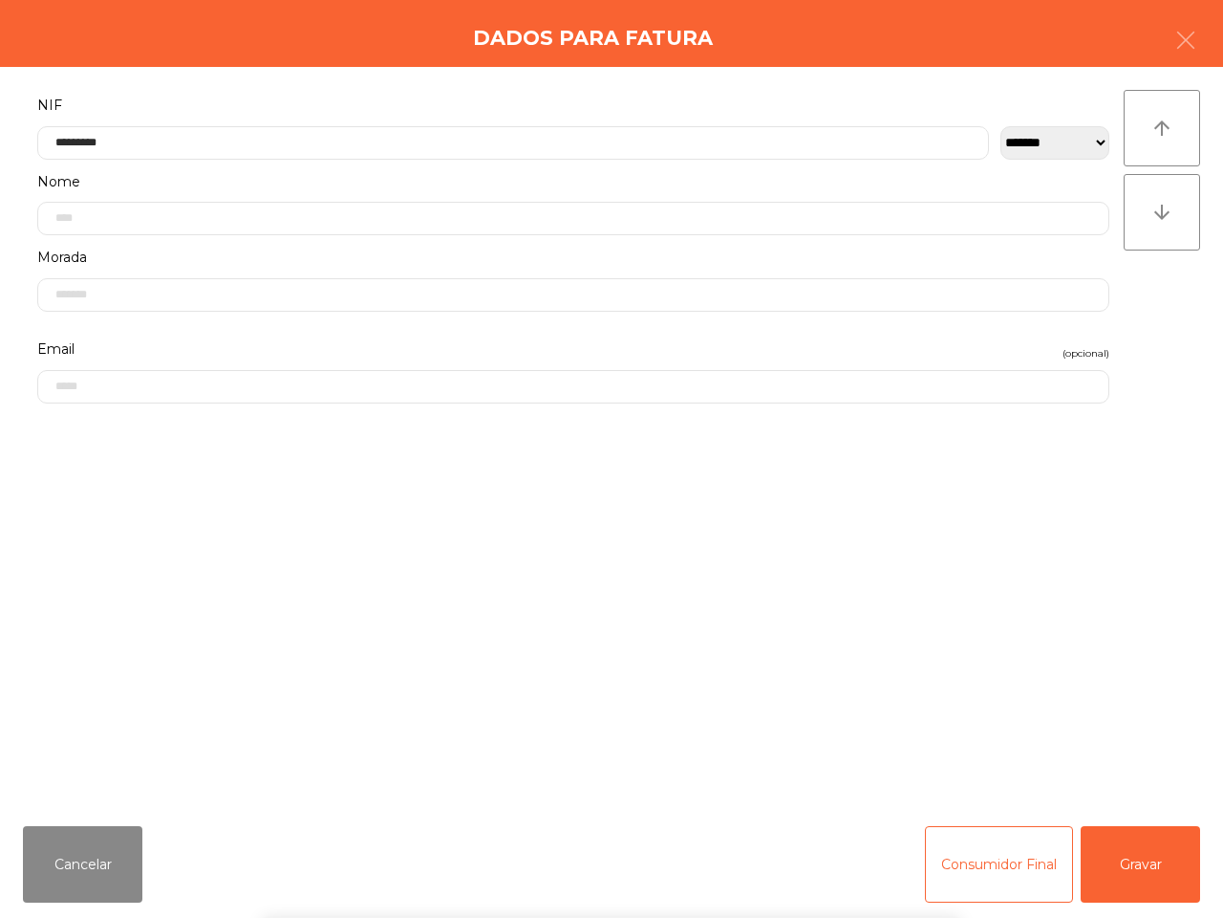
click at [1115, 866] on div "` 1 2 3 4 5 6 7 8 9 0 - = keyboard_backspace keyboard_tab q w e r t y u i o p […" at bounding box center [611, 799] width 1223 height 237
click at [1118, 872] on div "` 1 2 3 4 5 6 7 8 9 0 - = keyboard_backspace keyboard_tab q w e r t y u i o p […" at bounding box center [611, 799] width 1223 height 237
click at [1138, 875] on button "Gravar" at bounding box center [1140, 864] width 119 height 76
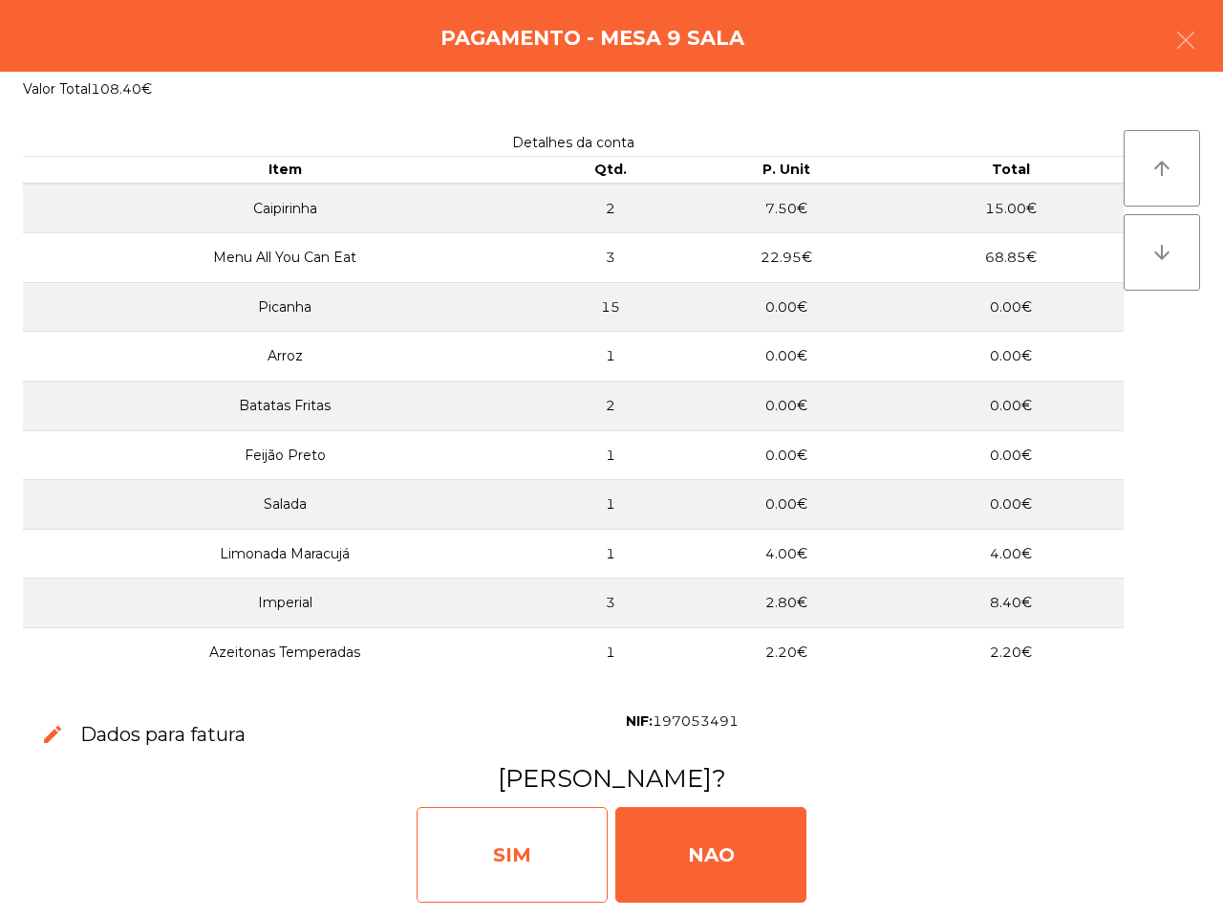
click at [545, 862] on div "SIM" at bounding box center [512, 855] width 191 height 96
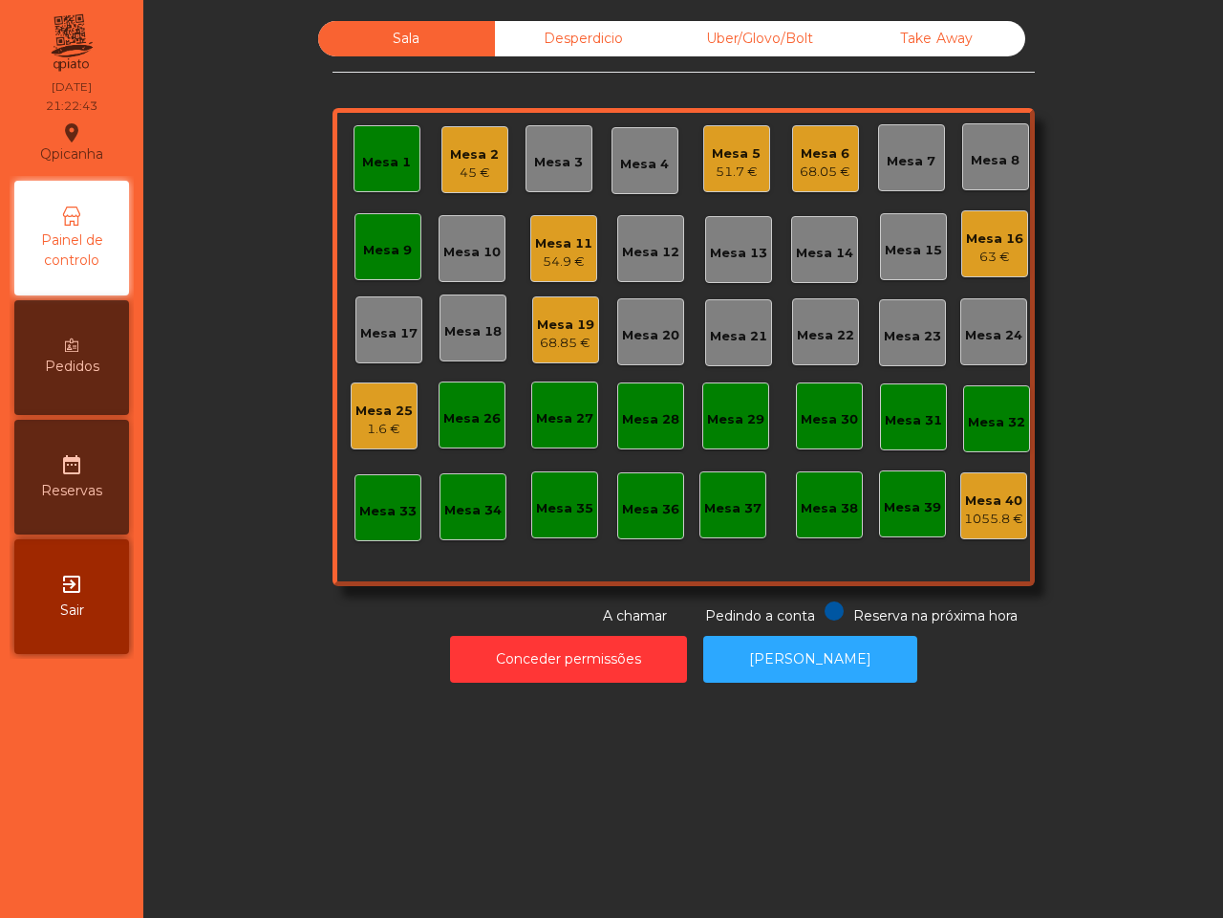
click at [511, 860] on div "Sala Desperdicio Uber/Glovo/Bolt Take Away Mesa 1 Mesa 2 45 € Mesa 3 Mesa 4 Mes…" at bounding box center [683, 459] width 1080 height 918
click at [457, 155] on div "Mesa 2" at bounding box center [474, 154] width 49 height 19
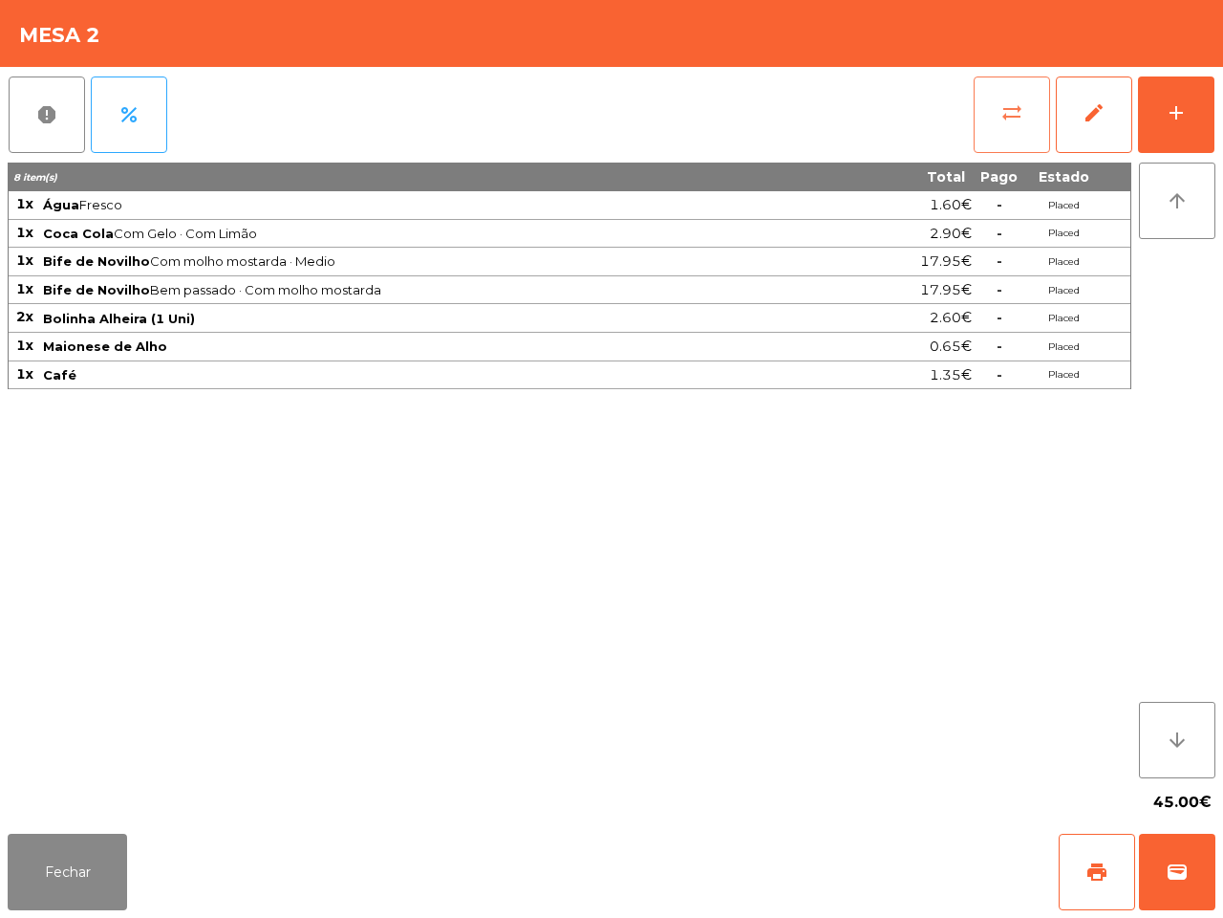
click at [1013, 116] on span "sync_alt" at bounding box center [1012, 112] width 23 height 23
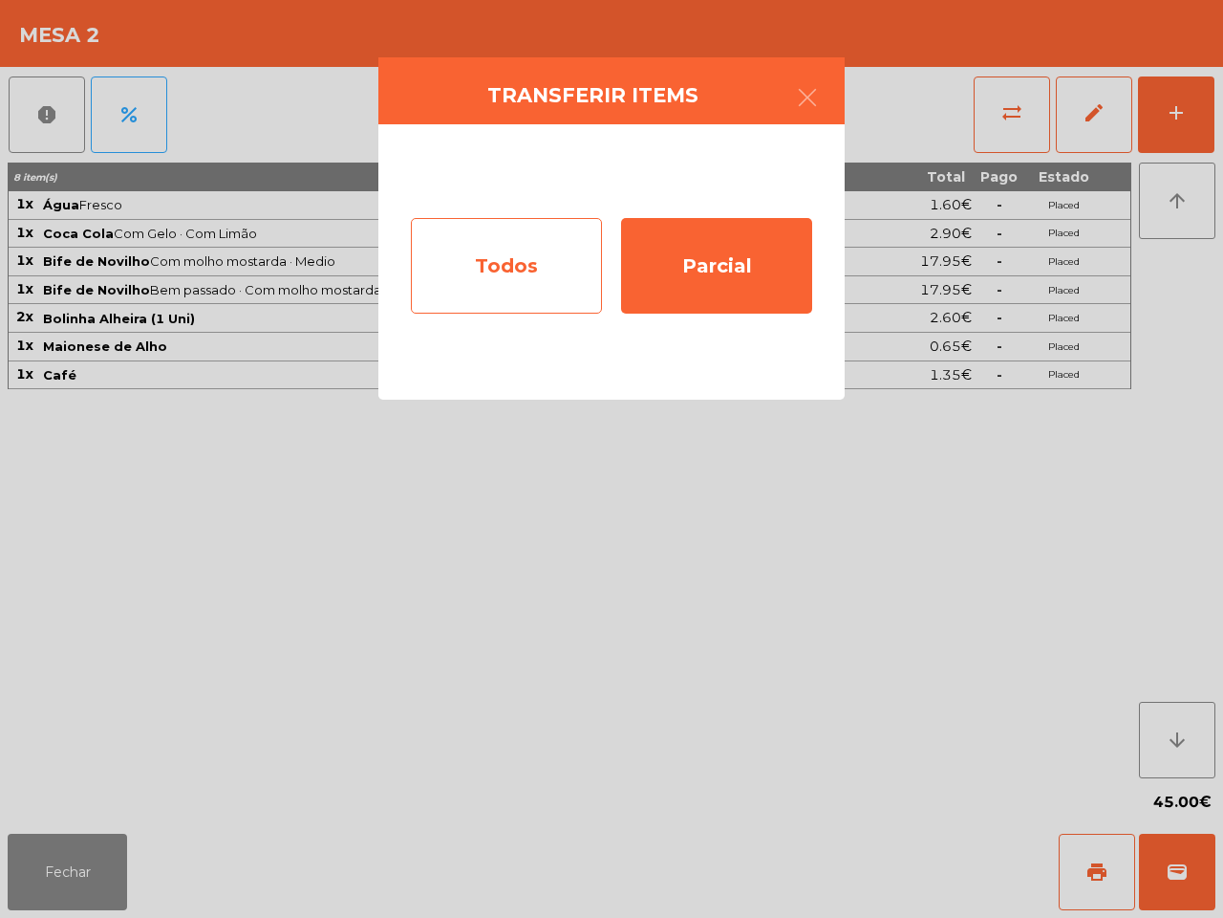
click at [533, 244] on div "Todos" at bounding box center [506, 266] width 191 height 96
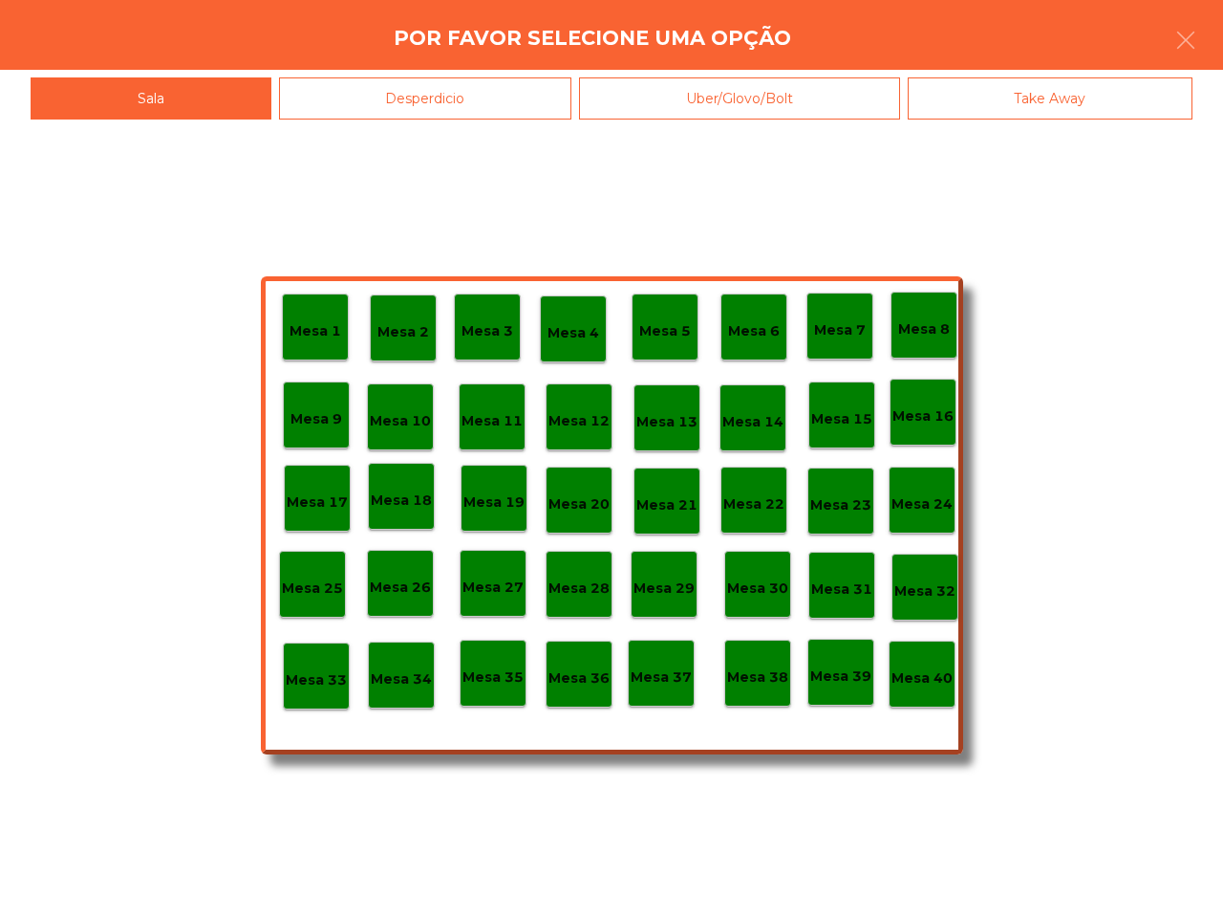
click at [913, 679] on p "Mesa 40" at bounding box center [922, 678] width 61 height 22
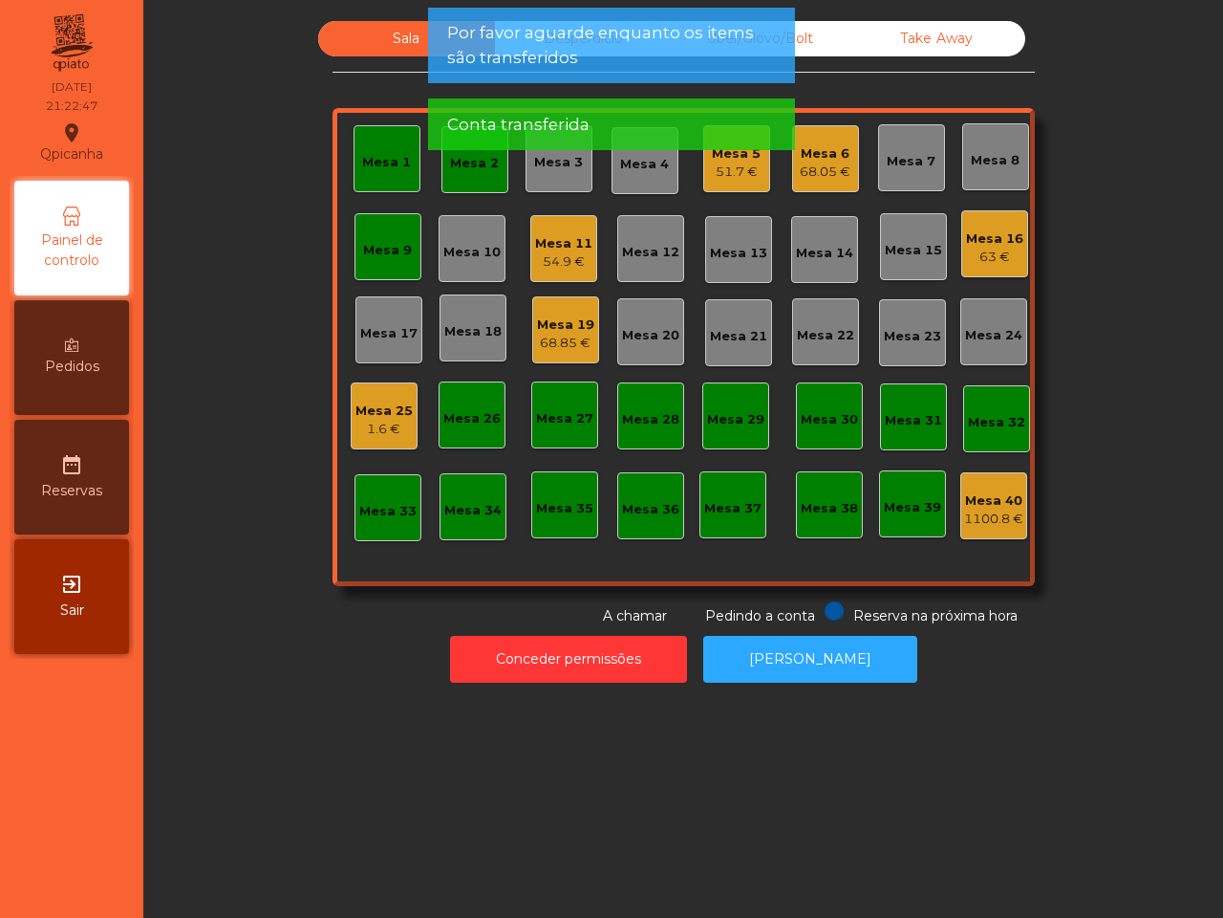
click at [486, 168] on div "Mesa 2" at bounding box center [474, 163] width 49 height 19
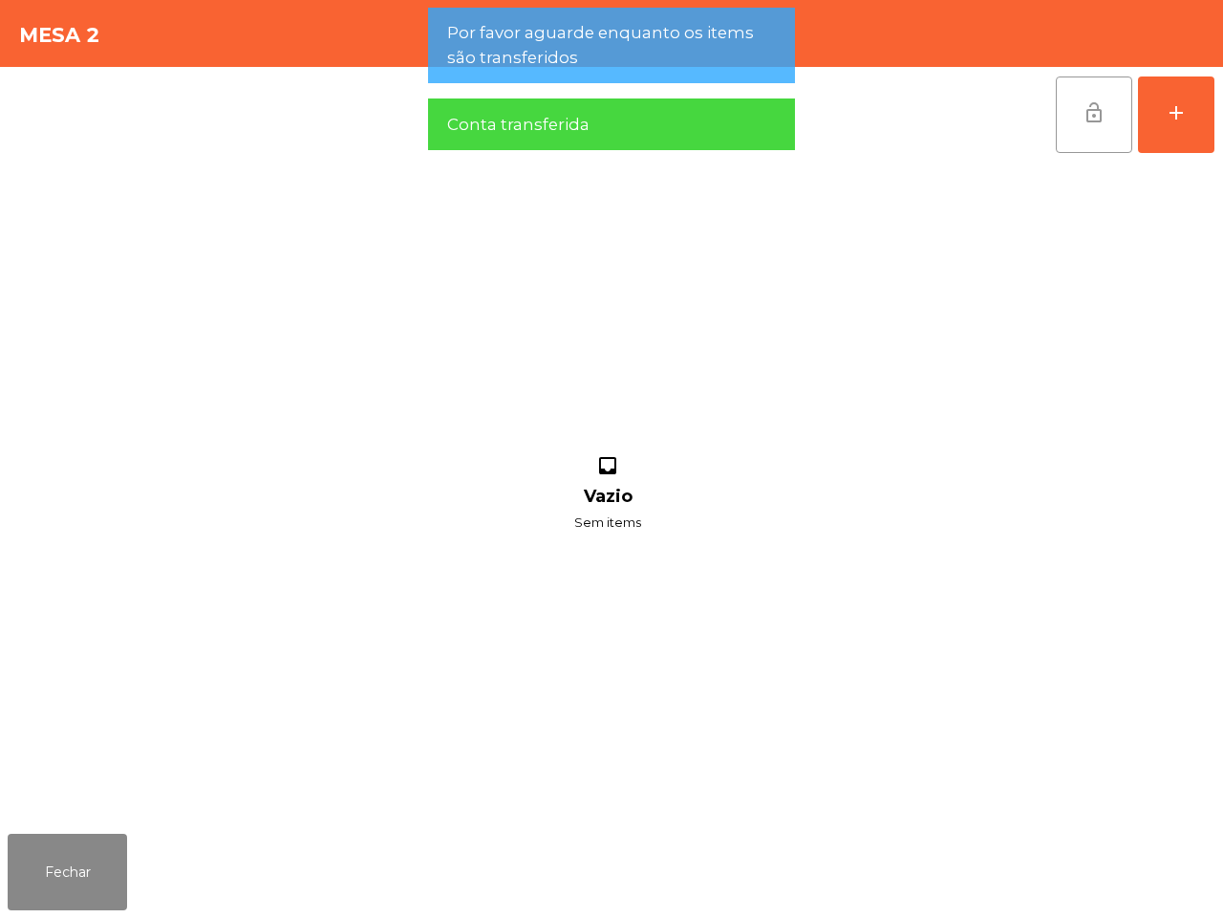
click at [1080, 121] on button "lock_open" at bounding box center [1094, 114] width 76 height 76
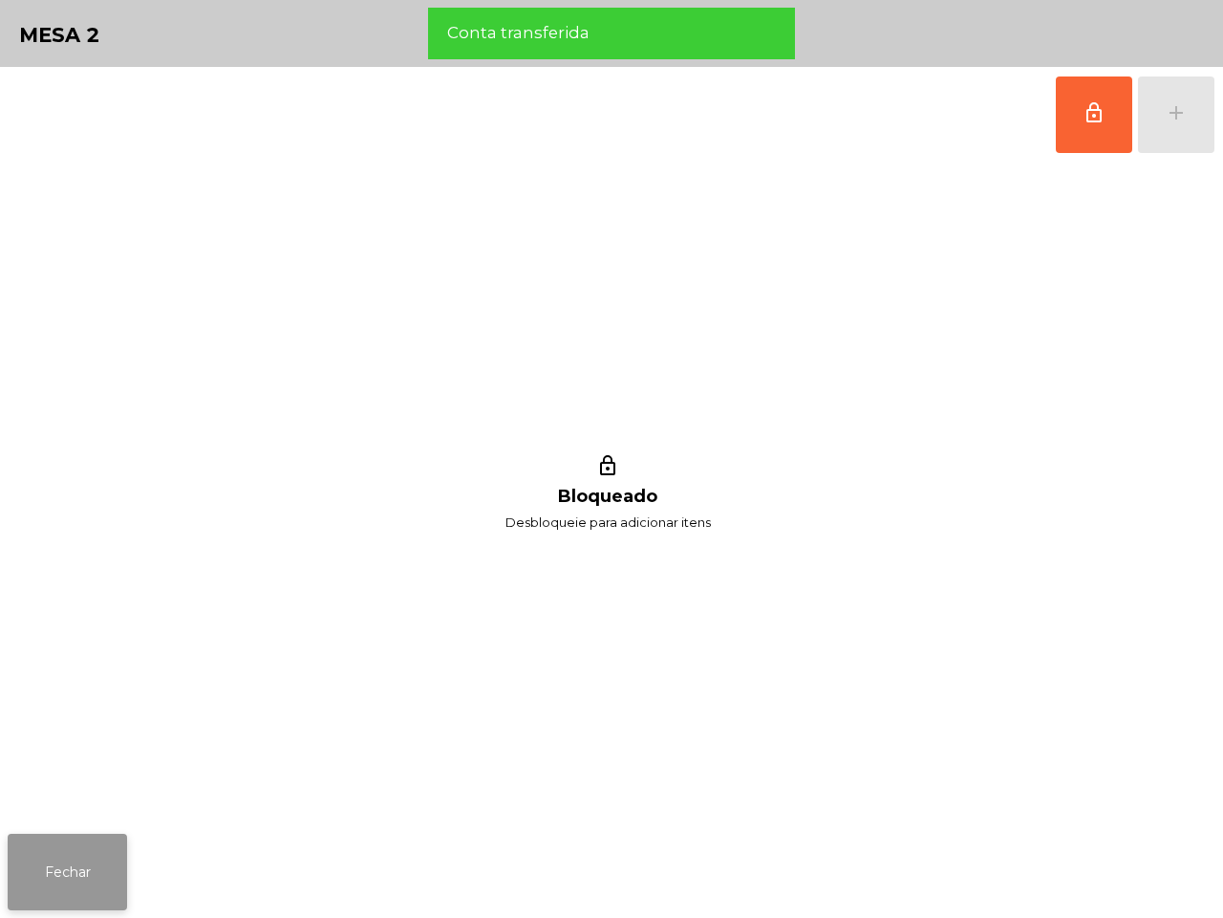
click at [27, 868] on button "Fechar" at bounding box center [67, 872] width 119 height 76
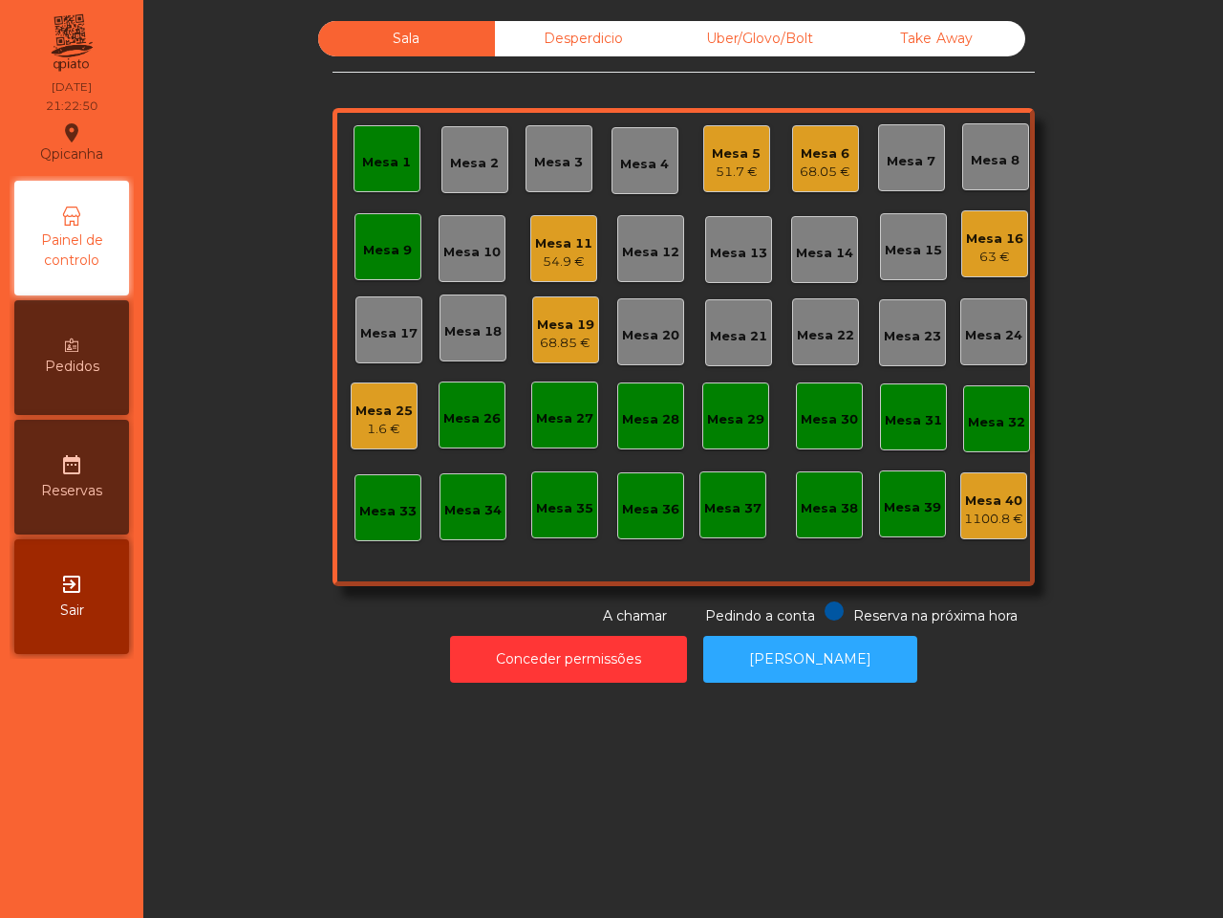
click at [387, 158] on div "Mesa 1" at bounding box center [386, 162] width 49 height 19
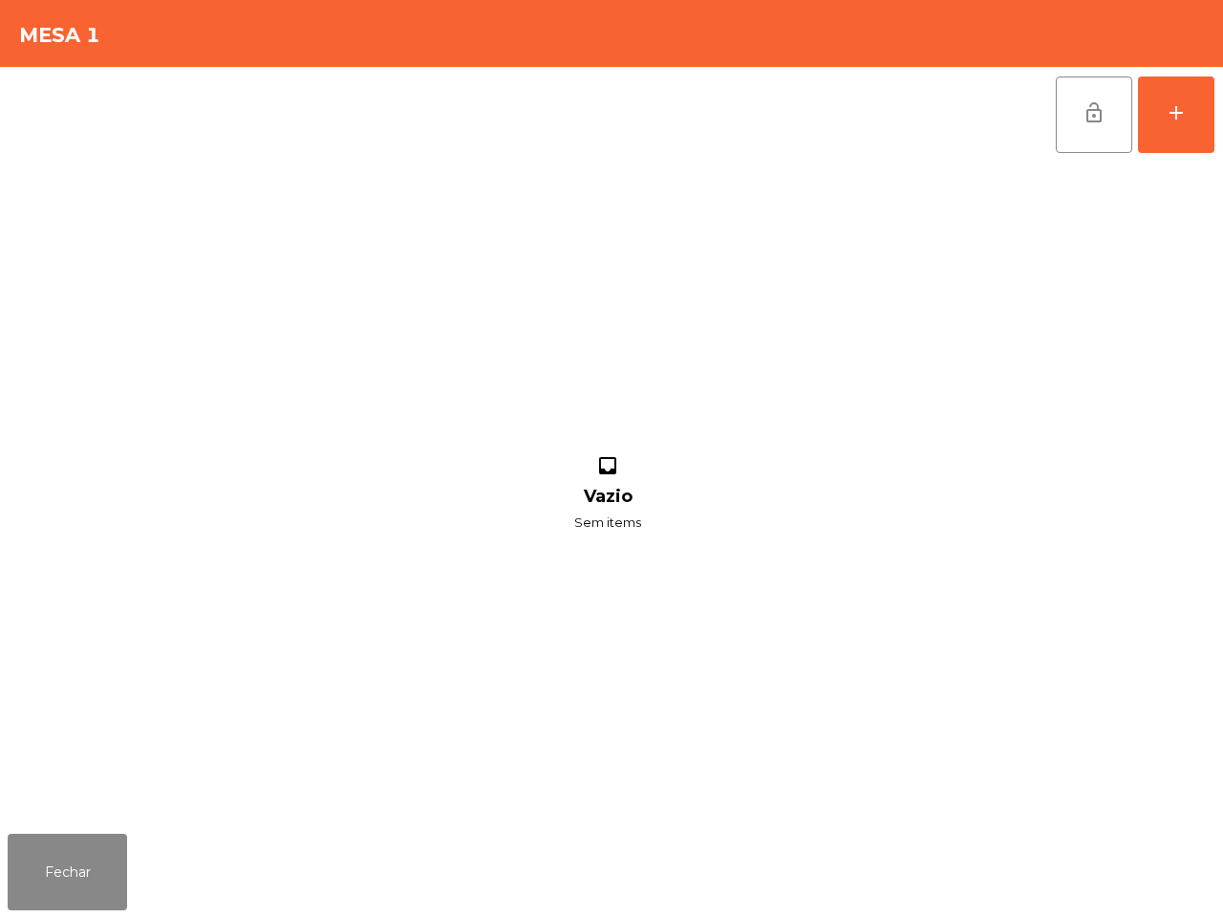
click at [1094, 112] on span "lock_open" at bounding box center [1094, 112] width 23 height 23
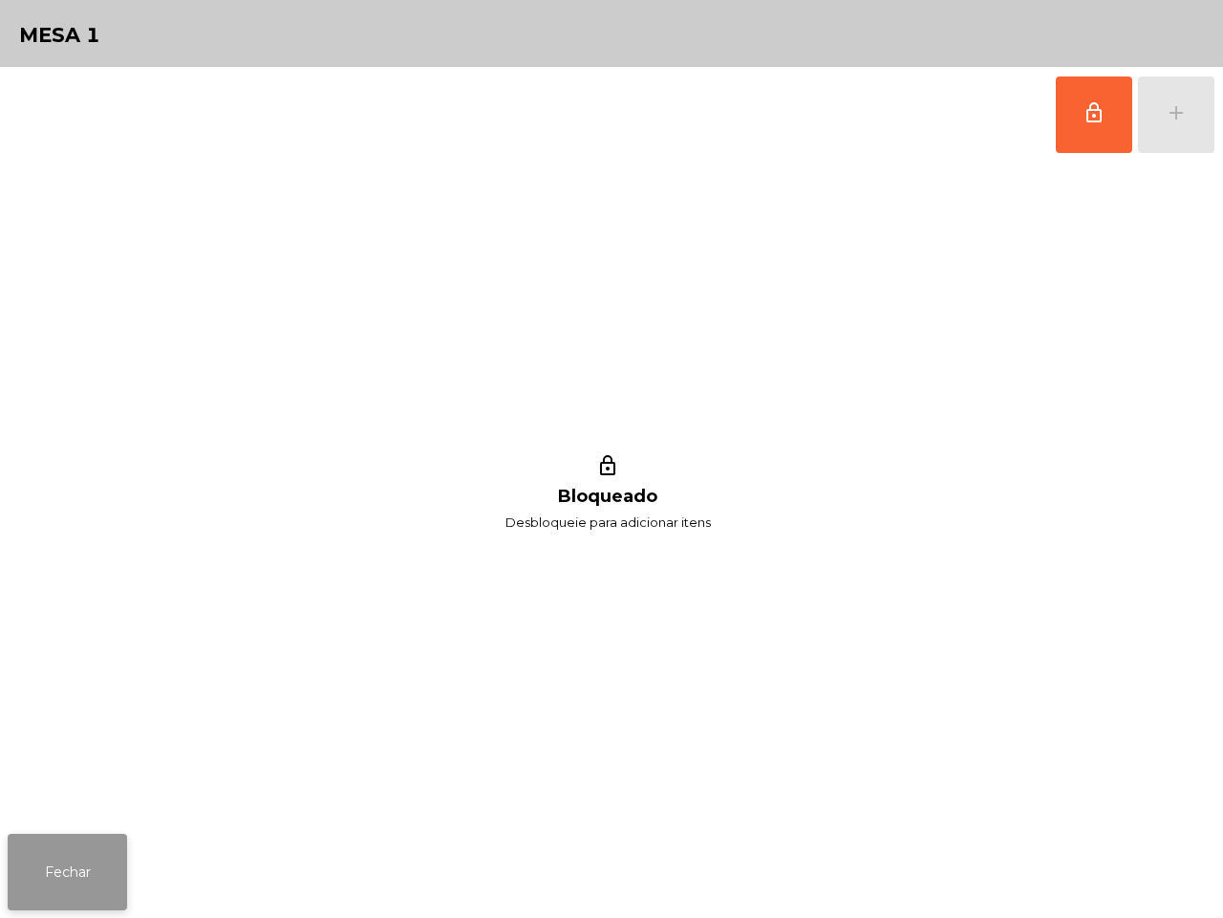
click at [91, 890] on button "Fechar" at bounding box center [67, 872] width 119 height 76
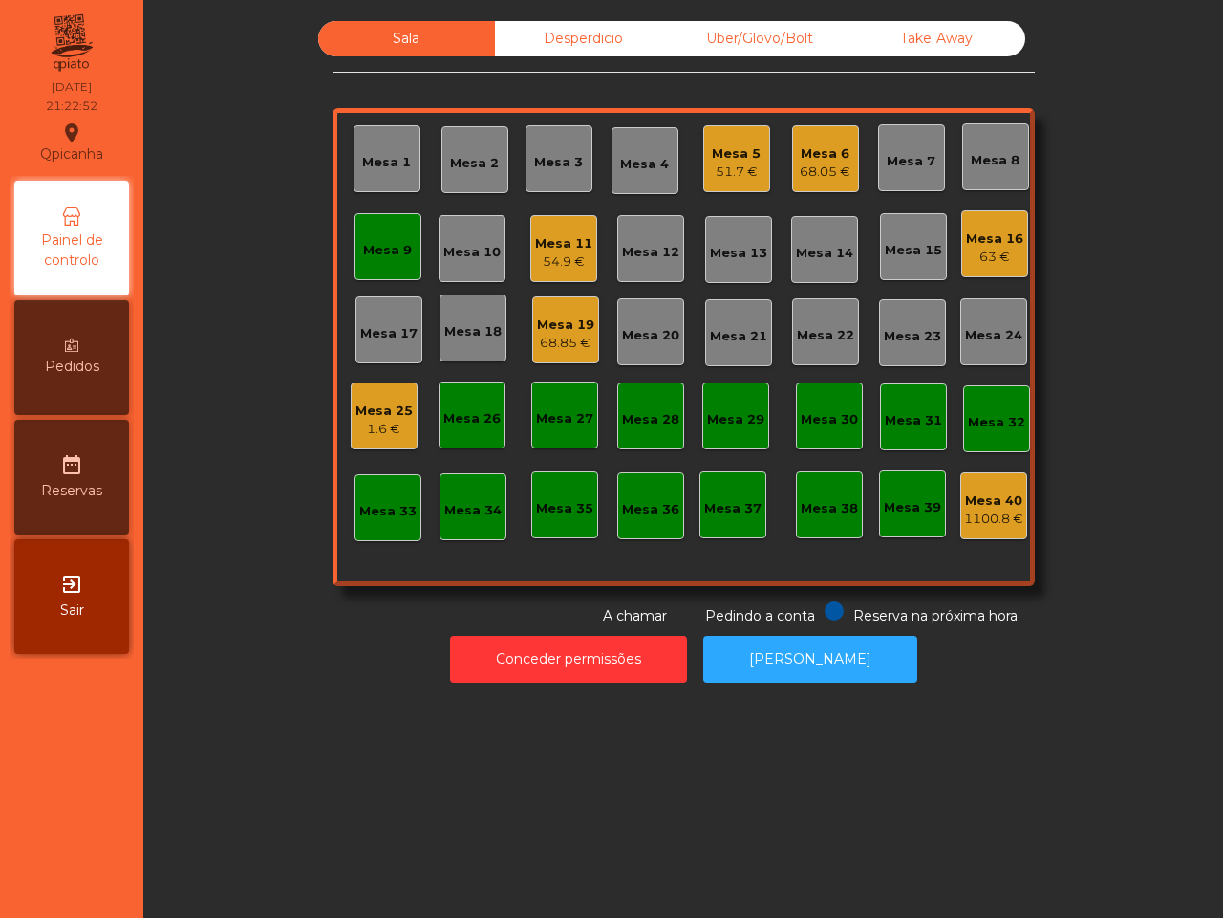
click at [395, 259] on div "Mesa 9" at bounding box center [387, 250] width 49 height 19
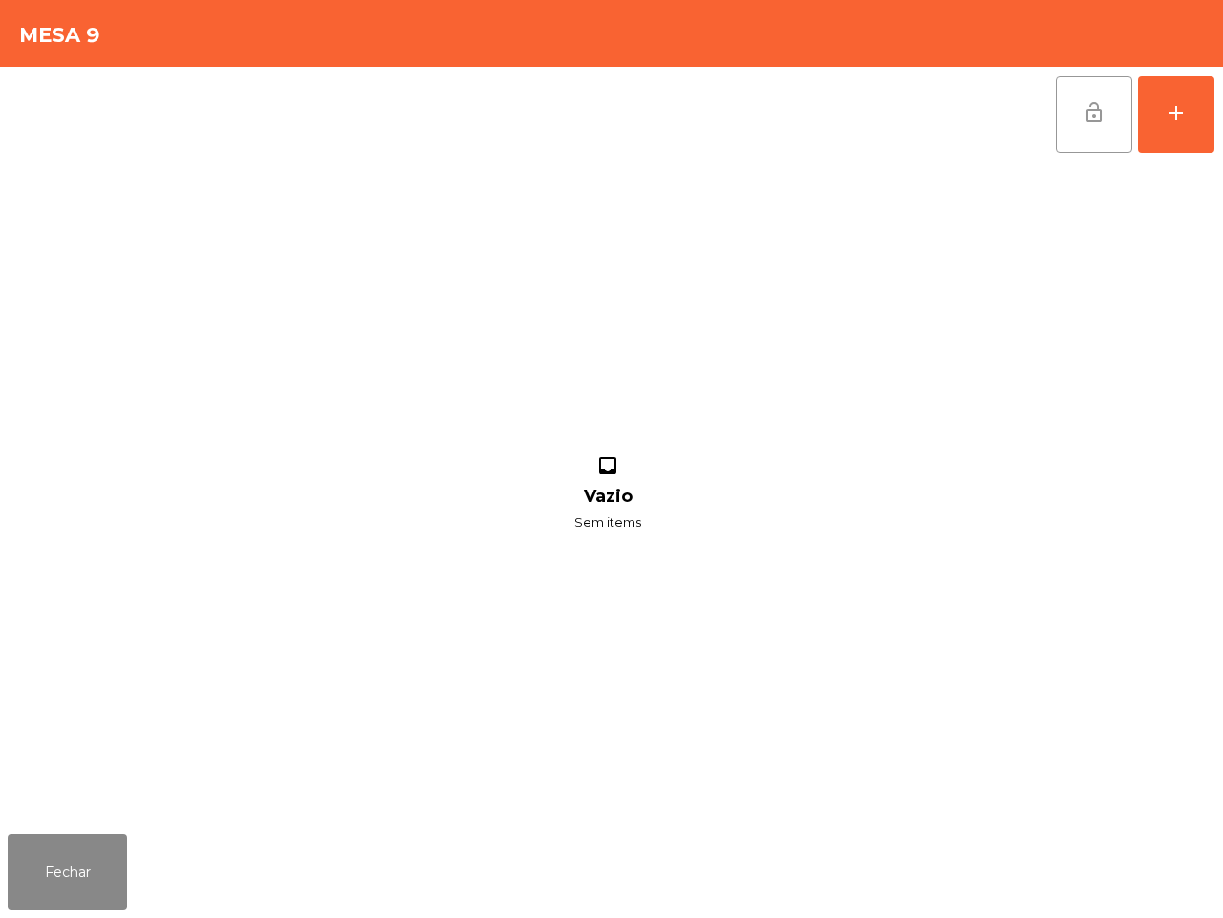
click at [1073, 134] on button "lock_open" at bounding box center [1094, 114] width 76 height 76
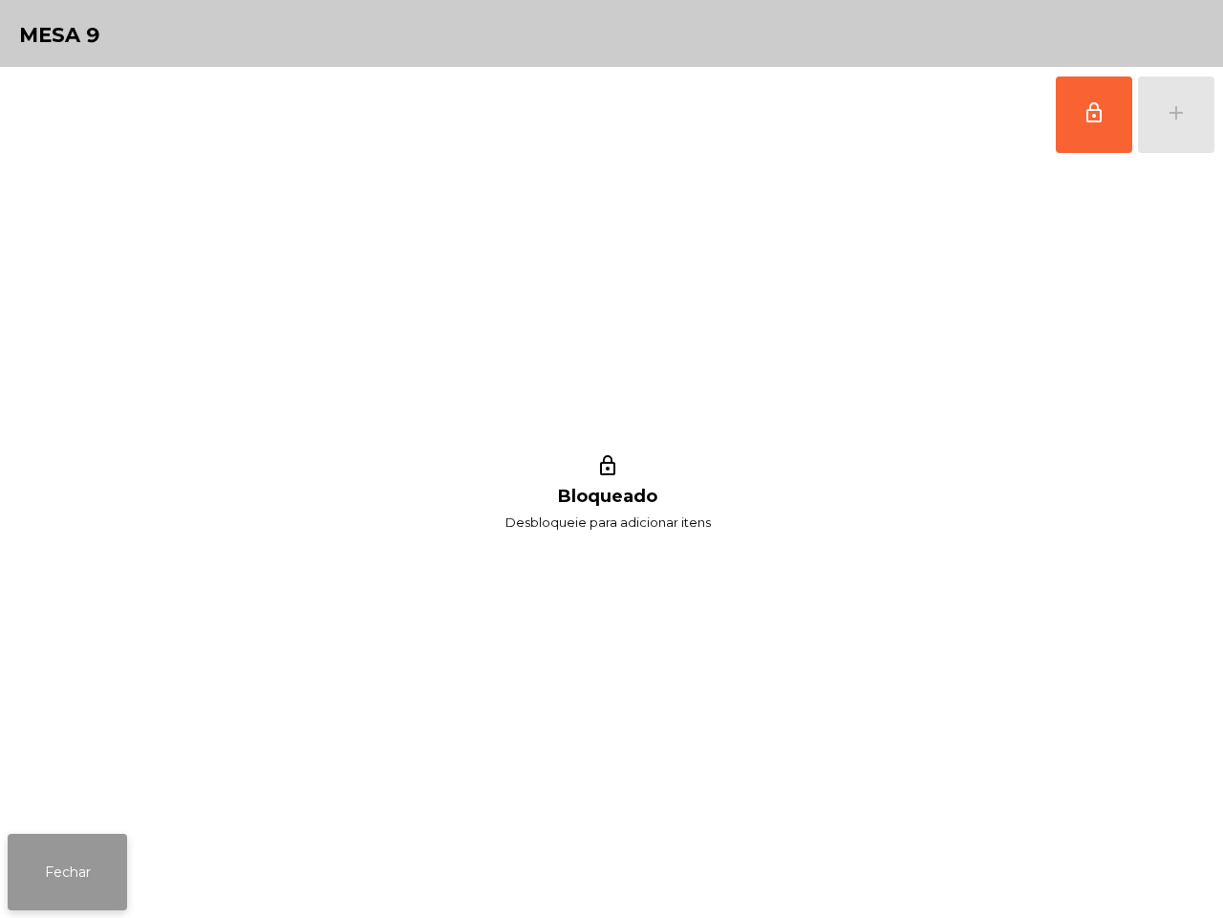
click at [1, 875] on div "Fechar" at bounding box center [611, 872] width 1223 height 92
click at [107, 853] on button "Fechar" at bounding box center [67, 872] width 119 height 76
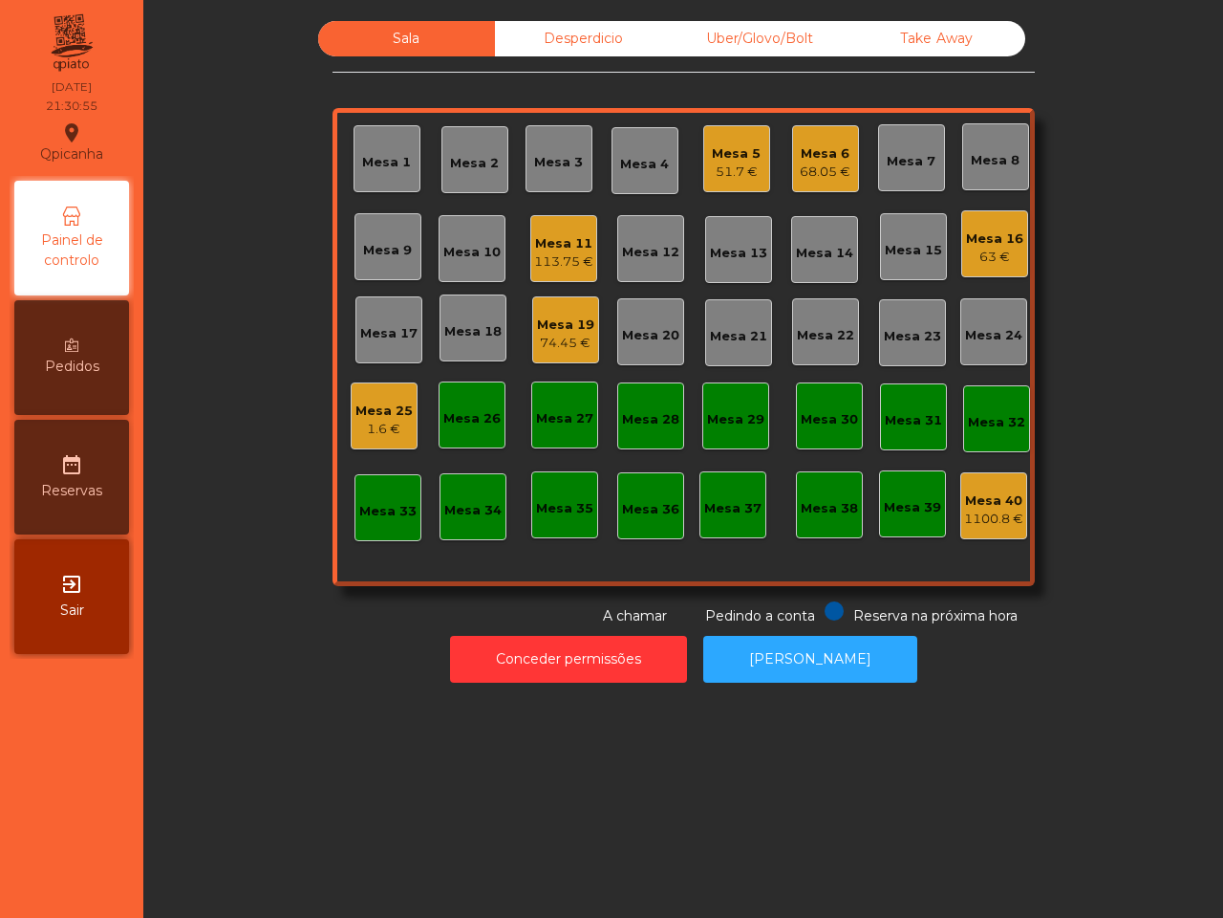
click at [518, 78] on div "Sala Desperdicio Uber/Glovo/Bolt Take Away Mesa 1 Mesa 2 Mesa 3 Mesa 4 Mesa 5 5…" at bounding box center [684, 323] width 703 height 605
click at [991, 241] on div "Mesa 16" at bounding box center [994, 238] width 57 height 19
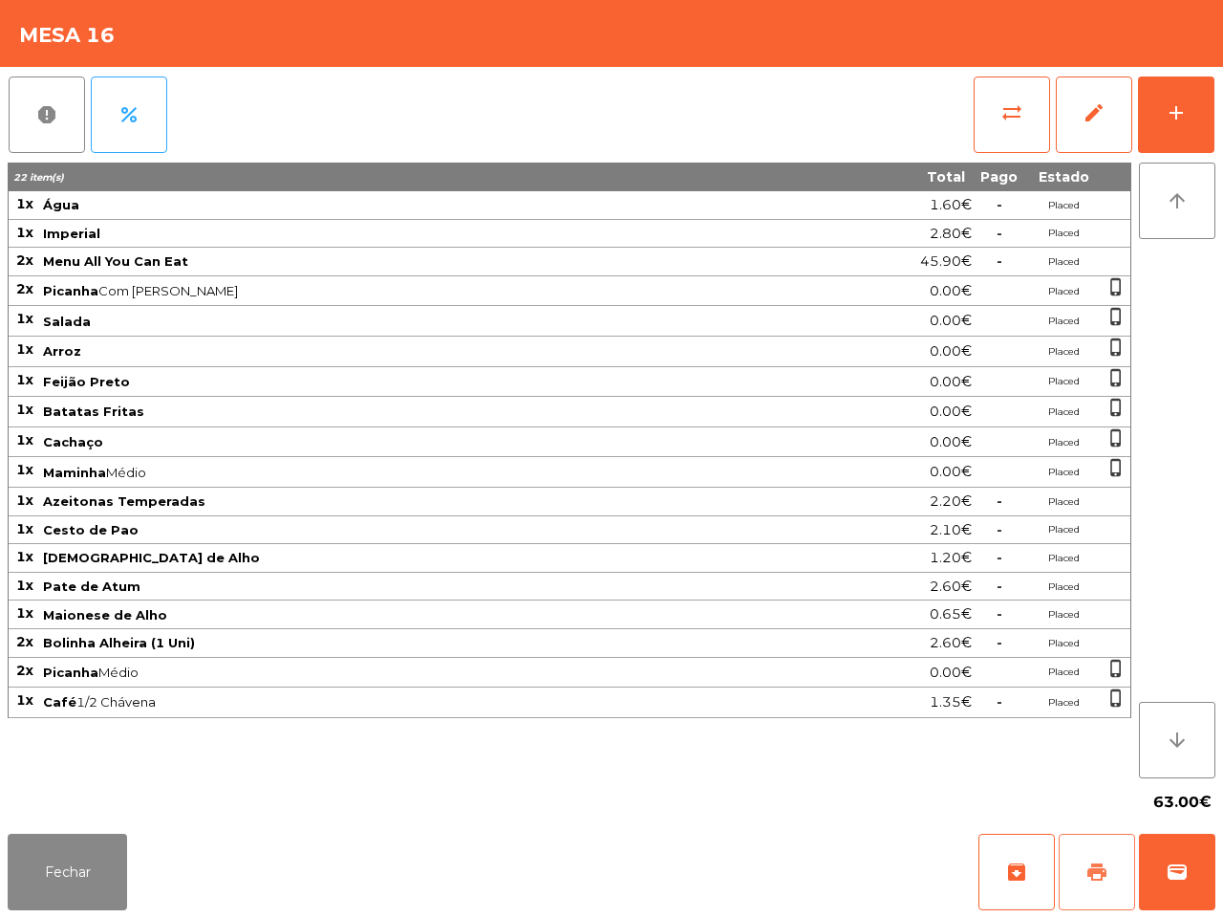
click at [1097, 857] on button "print" at bounding box center [1097, 872] width 76 height 76
click at [84, 887] on button "Fechar" at bounding box center [67, 872] width 119 height 76
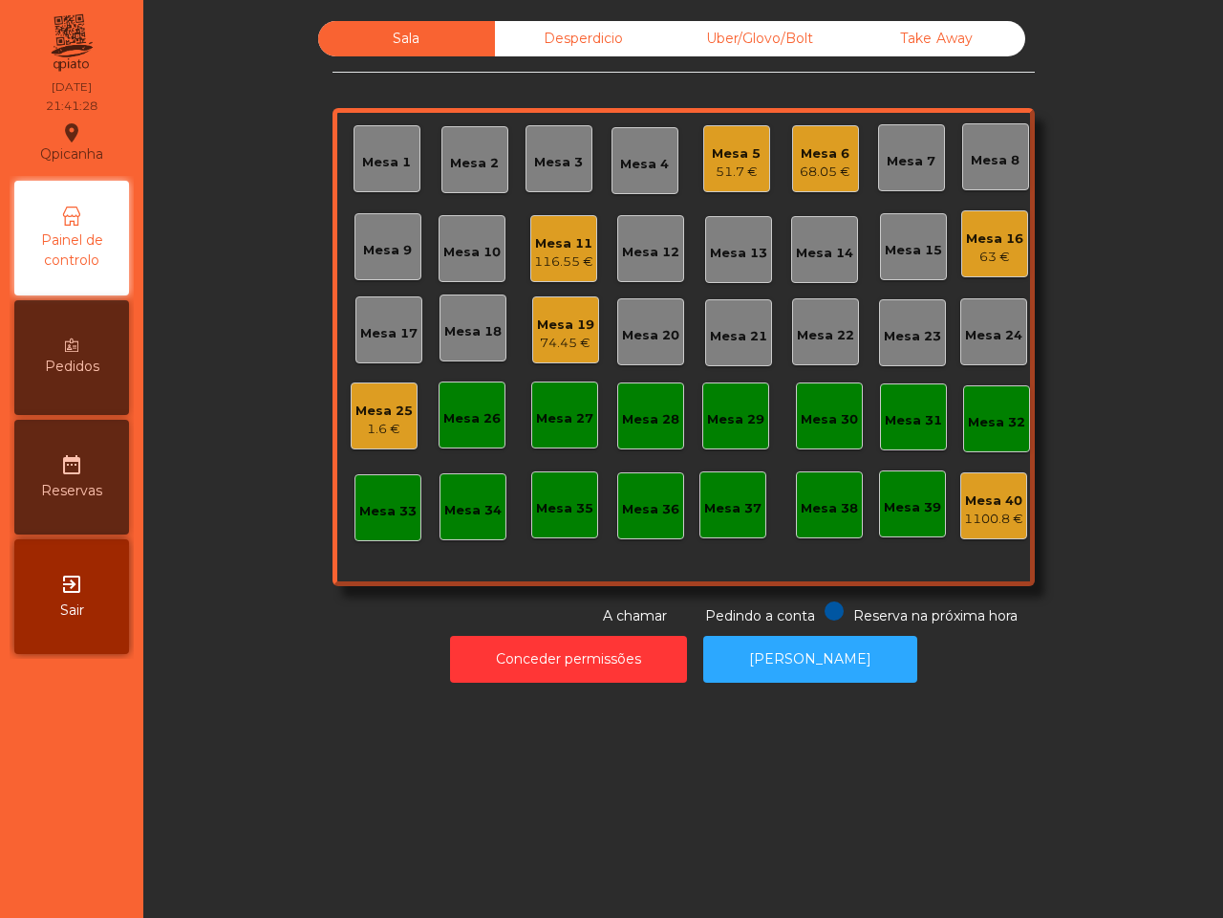
click at [263, 765] on div "Sala Desperdicio Uber/Glovo/Bolt Take Away Mesa 1 Mesa 2 Mesa 3 Mesa 4 Mesa 5 5…" at bounding box center [683, 459] width 1080 height 918
click at [991, 249] on div "63 €" at bounding box center [994, 257] width 57 height 19
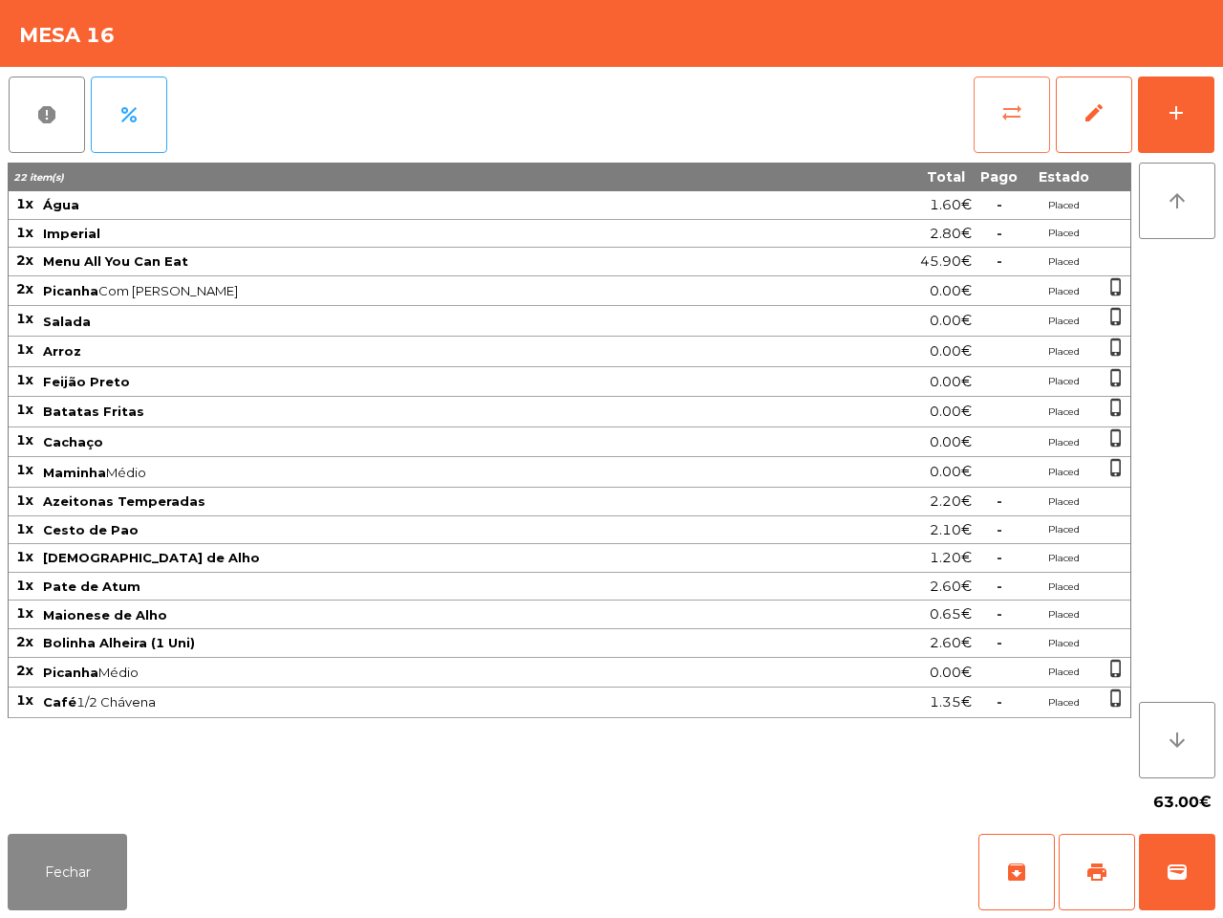
click at [999, 111] on button "sync_alt" at bounding box center [1012, 114] width 76 height 76
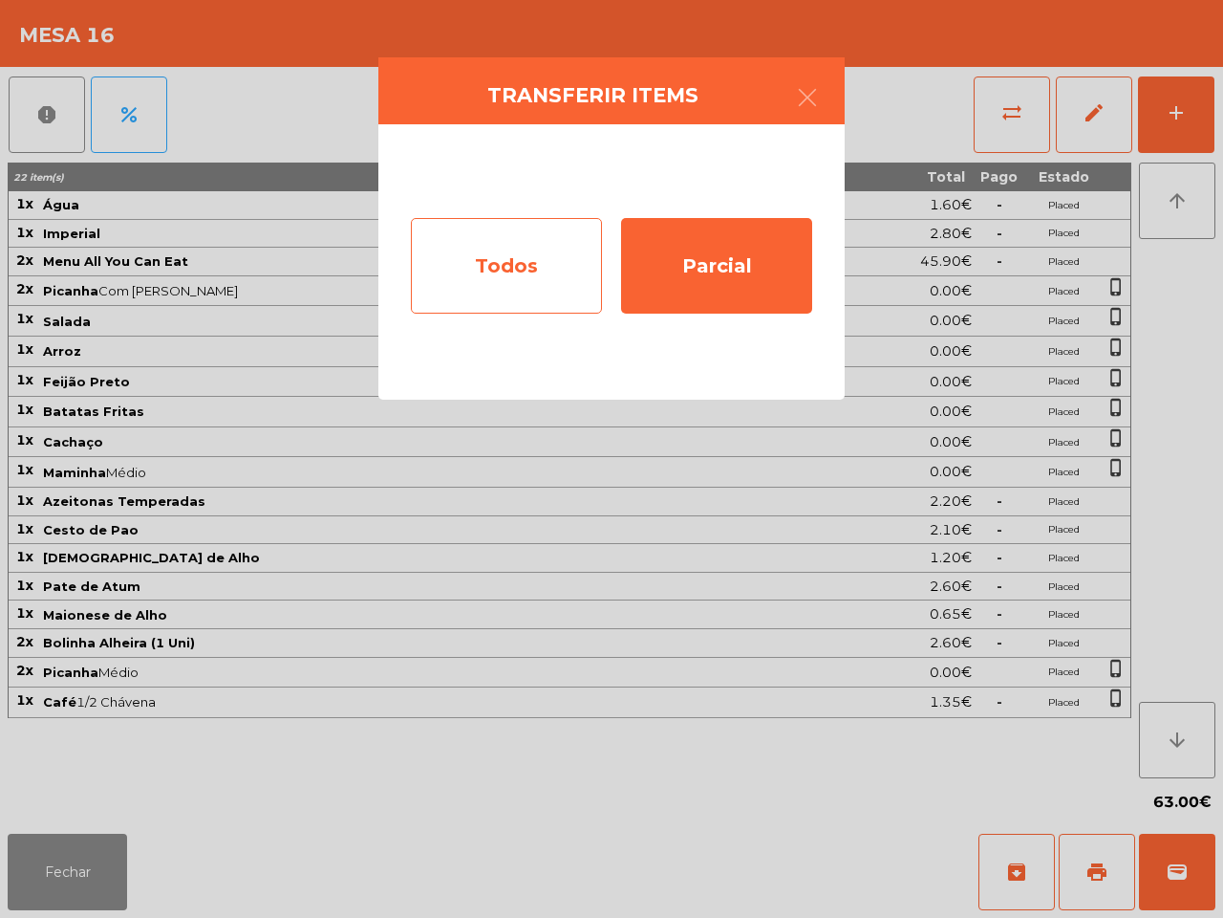
click at [562, 269] on div "Todos" at bounding box center [506, 266] width 191 height 96
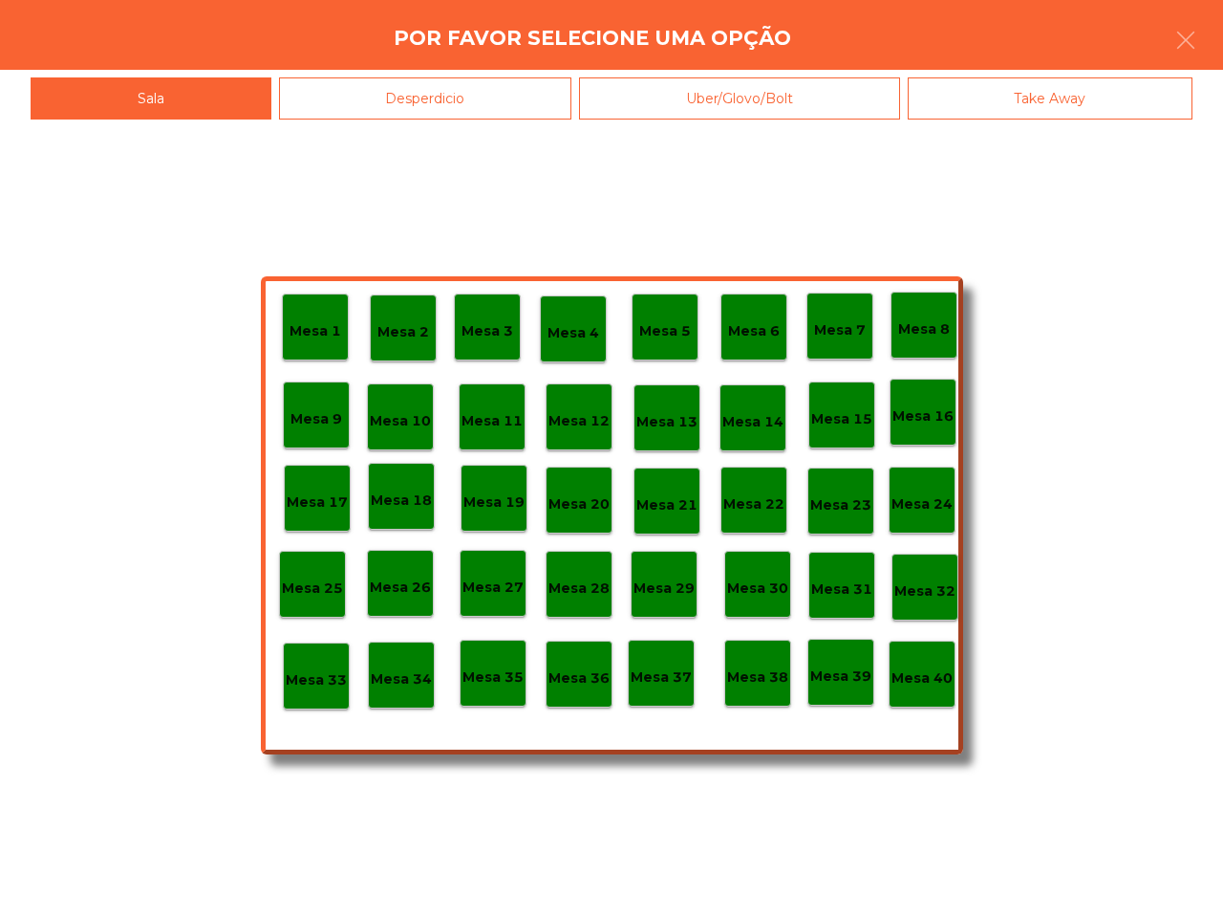
click at [928, 676] on p "Mesa 40" at bounding box center [922, 678] width 61 height 22
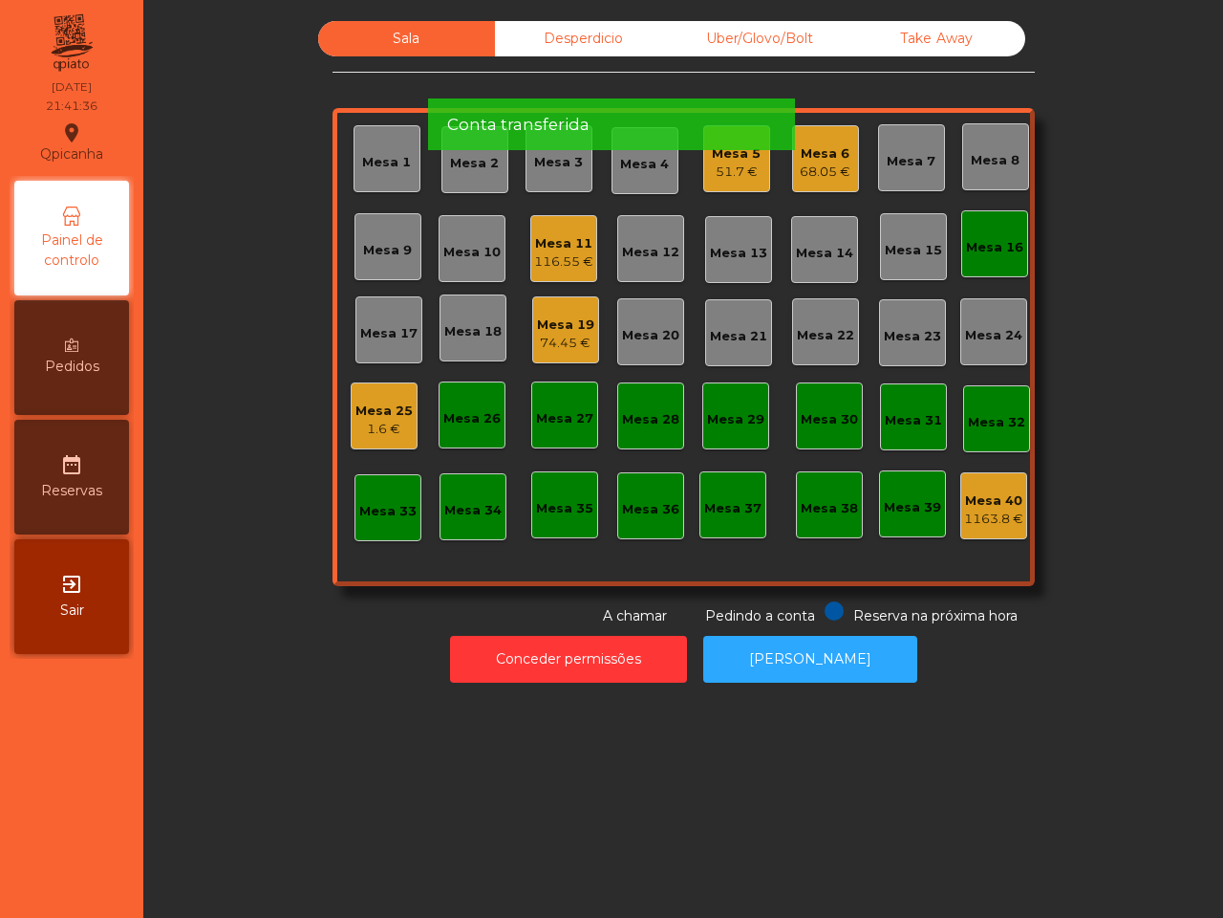
click at [990, 245] on div "Mesa 16" at bounding box center [994, 247] width 57 height 19
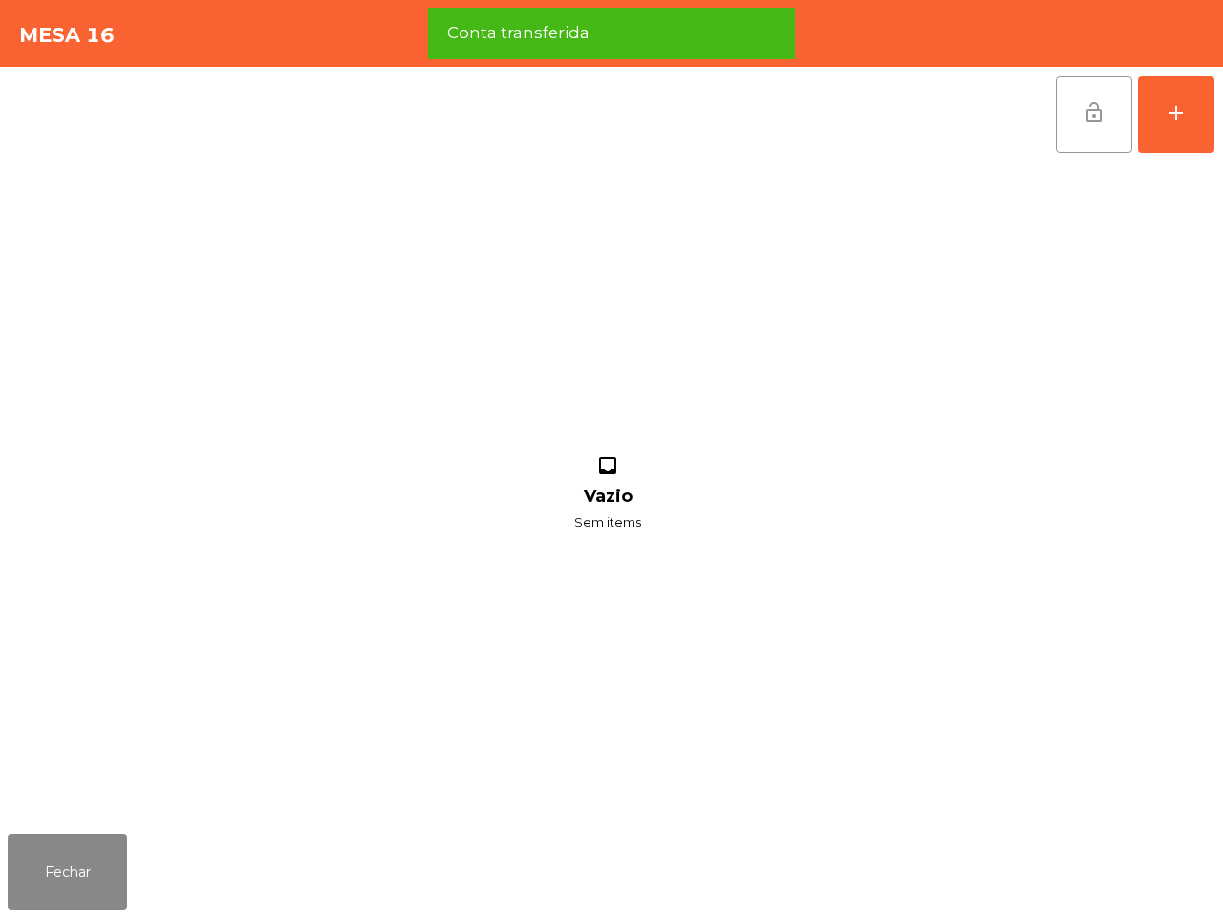
click at [1094, 106] on span "lock_open" at bounding box center [1094, 112] width 23 height 23
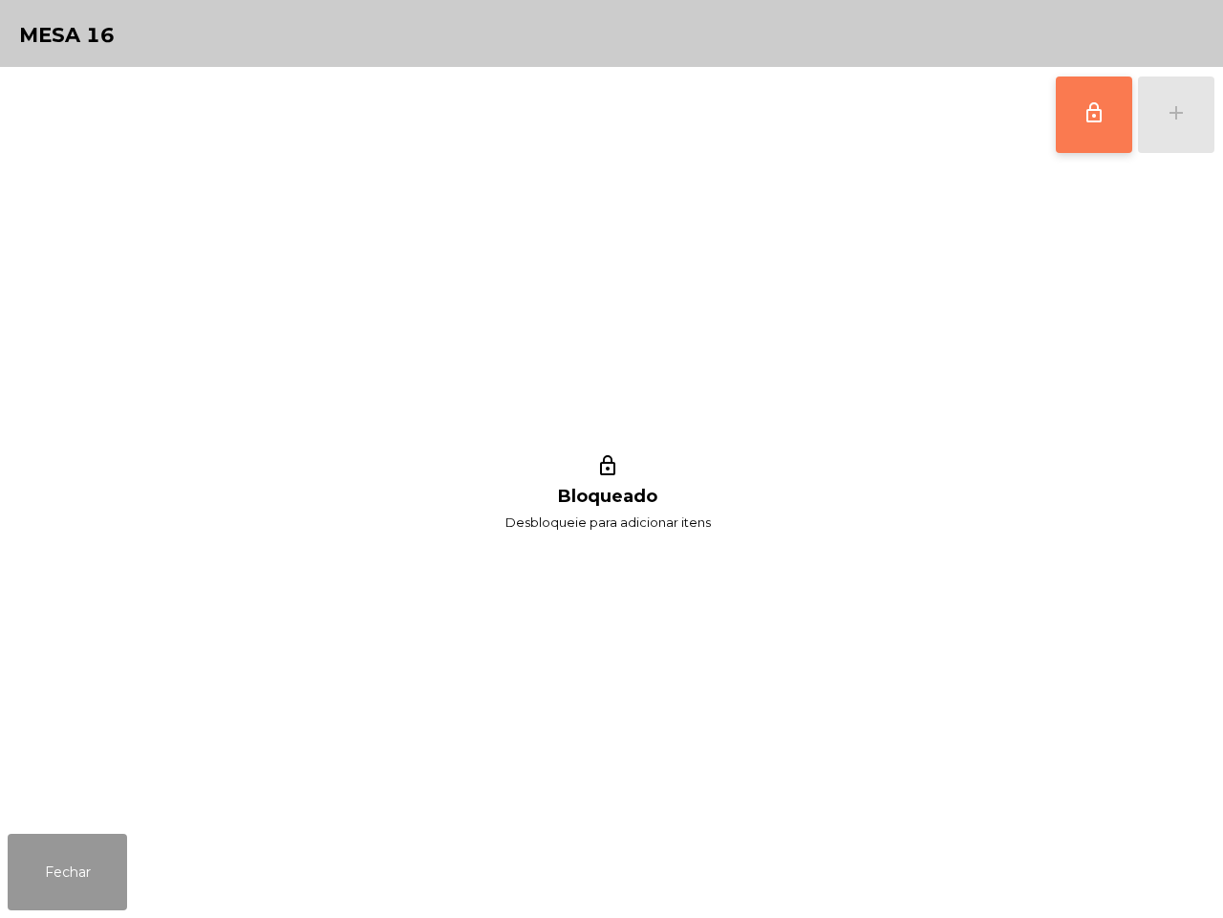
click at [86, 866] on button "Fechar" at bounding box center [67, 872] width 119 height 76
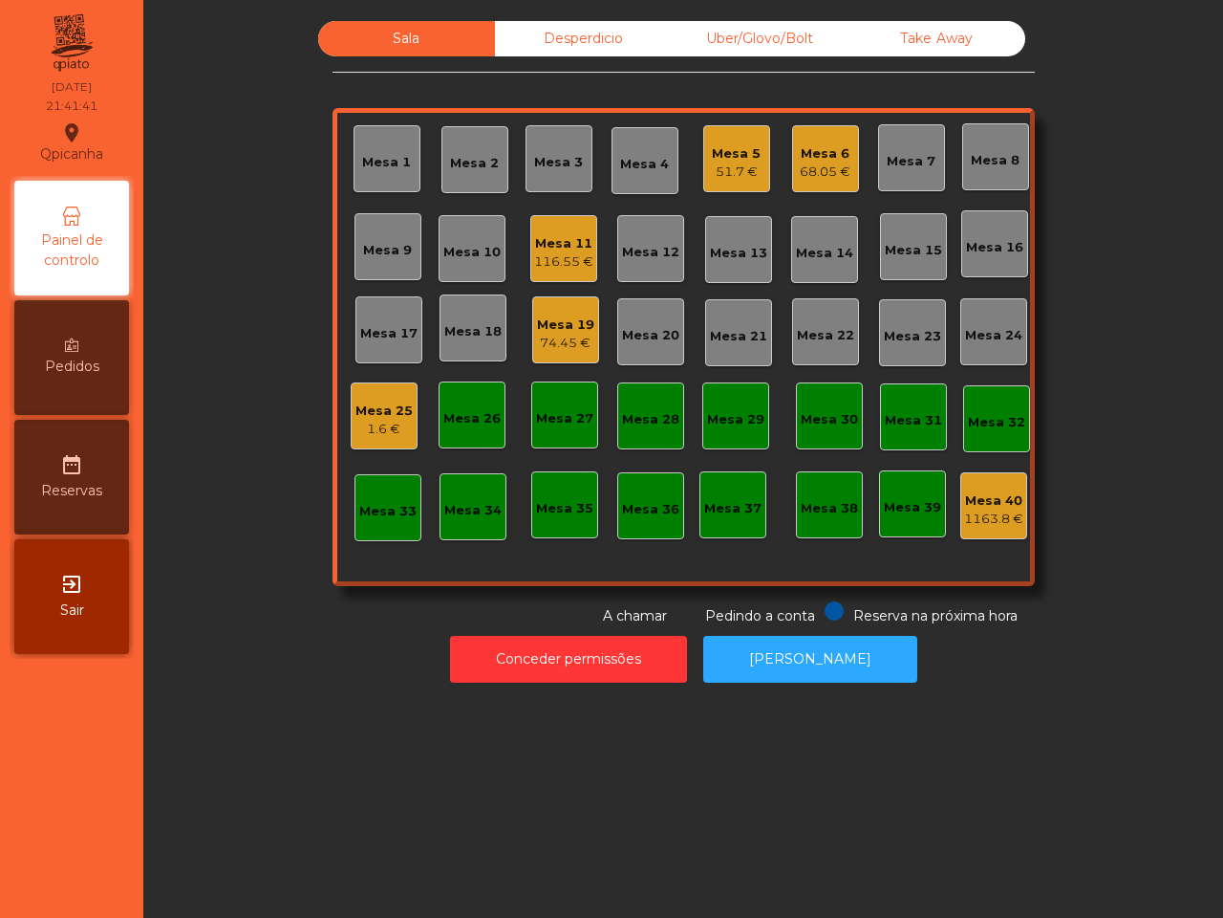
click at [552, 54] on div "Desperdicio" at bounding box center [583, 38] width 177 height 35
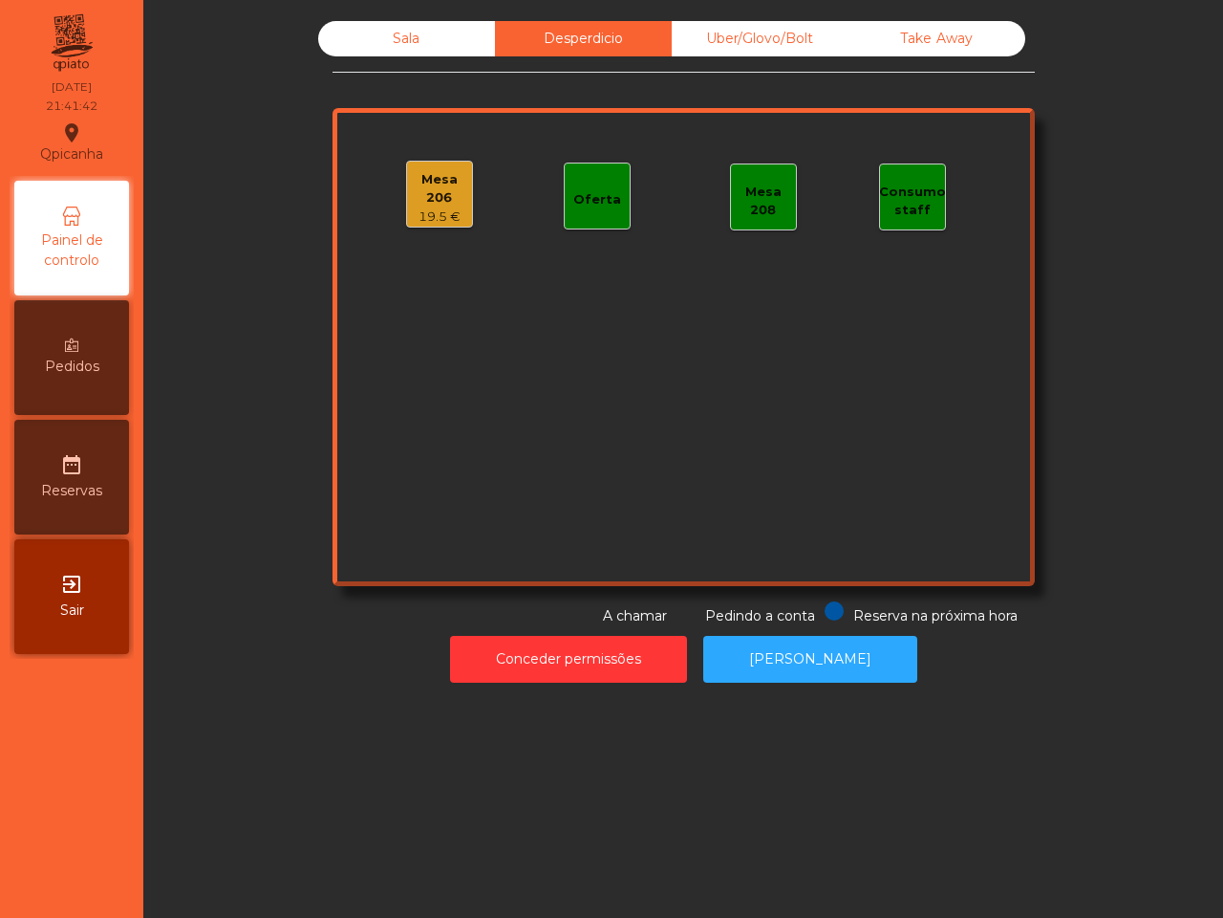
click at [770, 33] on div "Uber/Glovo/Bolt" at bounding box center [760, 38] width 177 height 35
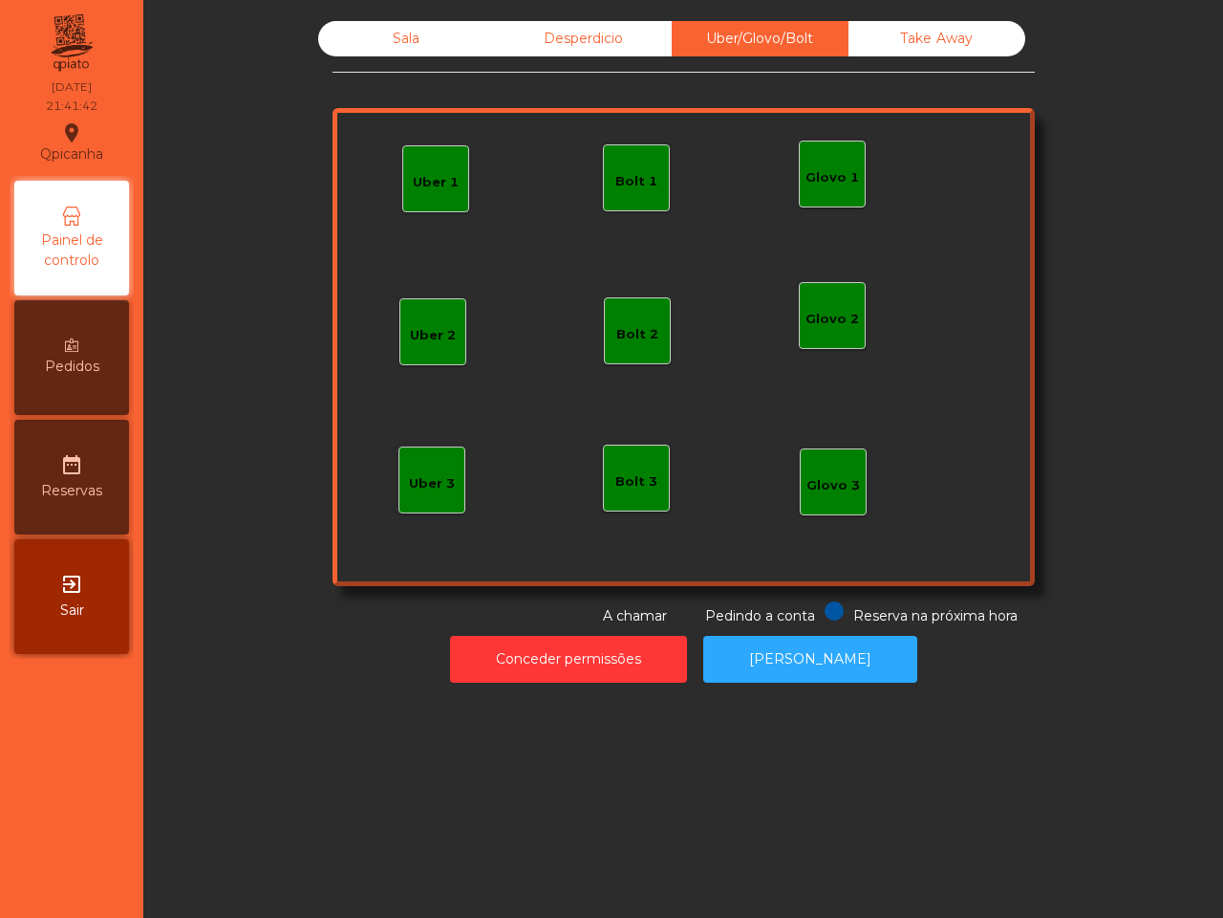
click at [875, 30] on div "Take Away" at bounding box center [937, 38] width 177 height 35
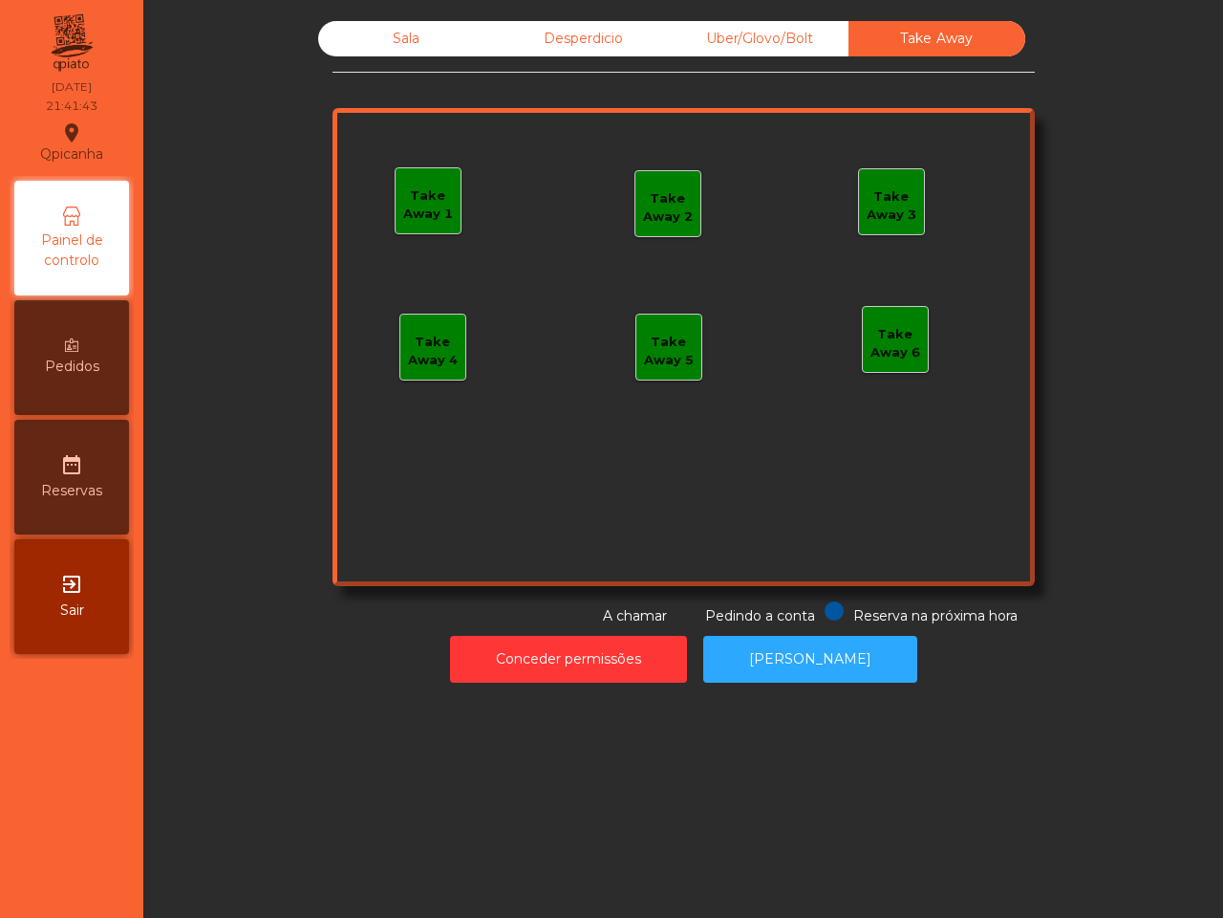
click at [433, 54] on div "Sala" at bounding box center [406, 38] width 177 height 35
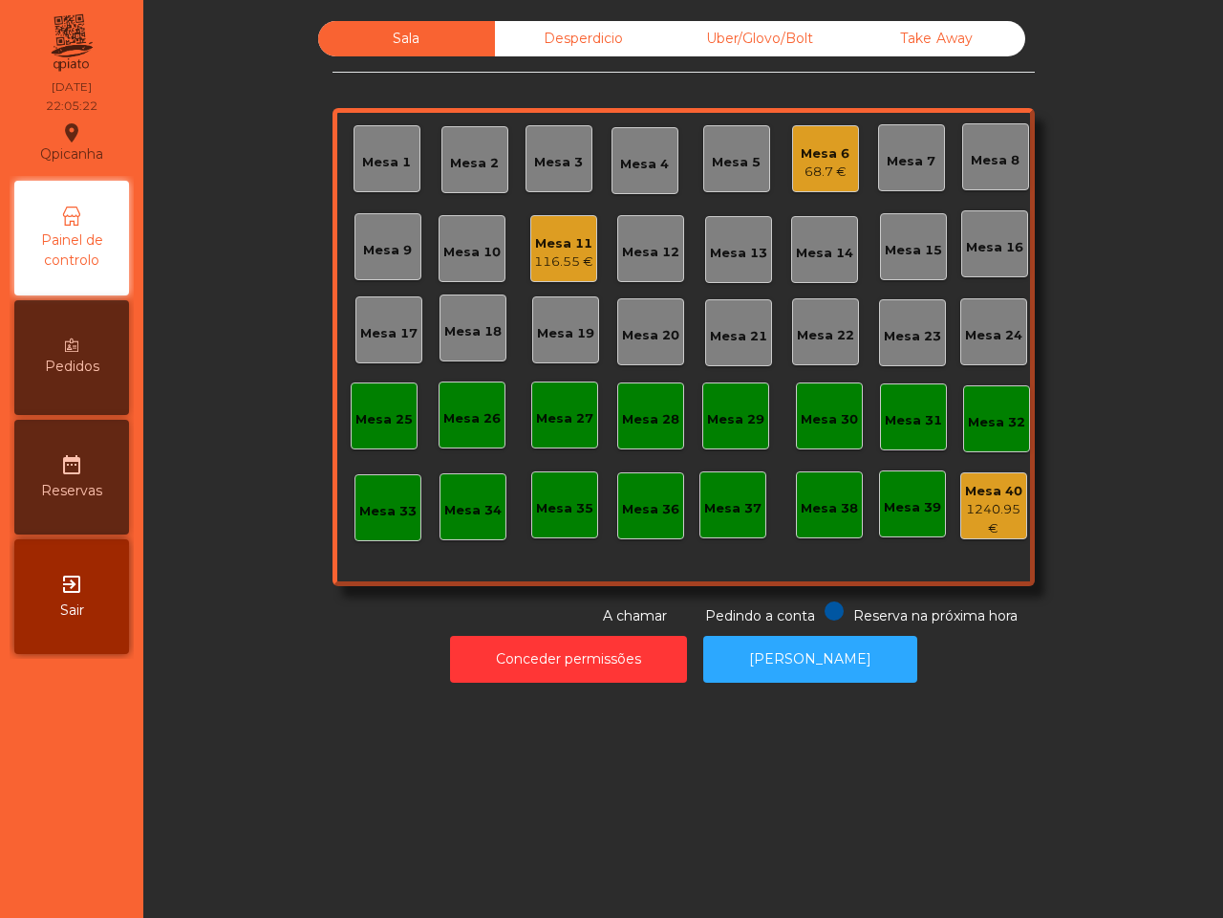
click at [567, 253] on div "116.55 €" at bounding box center [563, 261] width 59 height 19
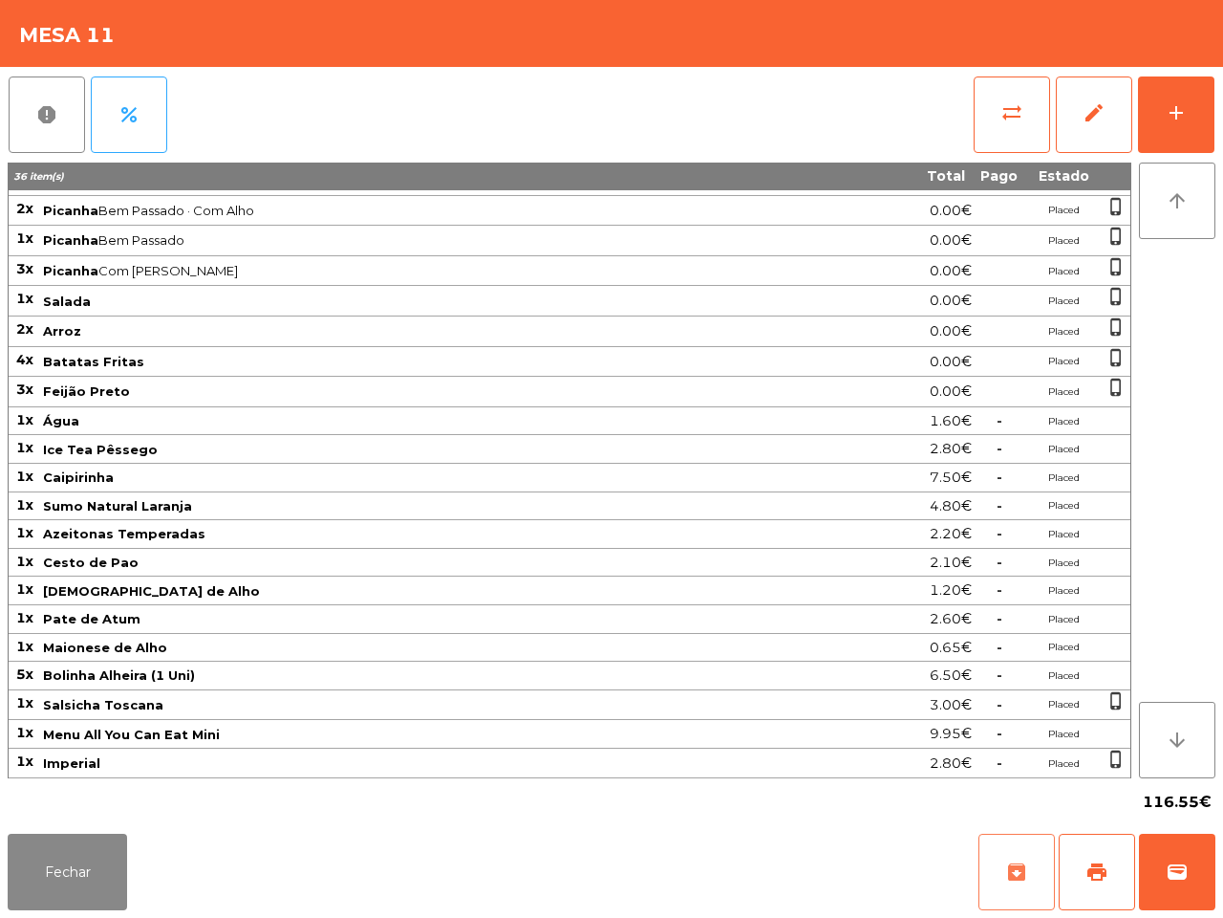
scroll to position [32, 0]
click at [1092, 871] on span "print" at bounding box center [1097, 871] width 23 height 23
click at [77, 844] on button "Fechar" at bounding box center [67, 872] width 119 height 76
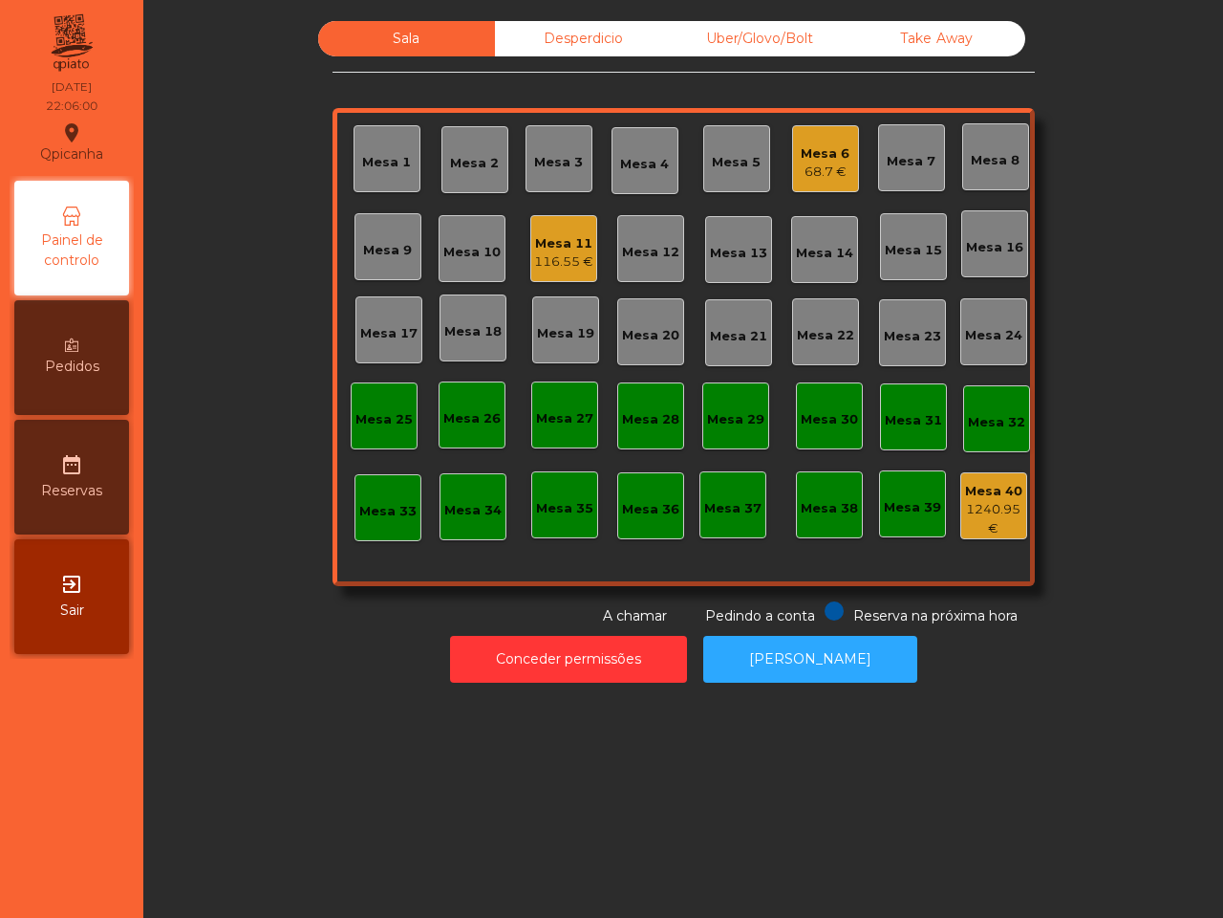
click at [325, 642] on div "Conceder permissões Abrir [PERSON_NAME]" at bounding box center [683, 659] width 1028 height 66
click at [534, 270] on div "116.55 €" at bounding box center [563, 261] width 59 height 19
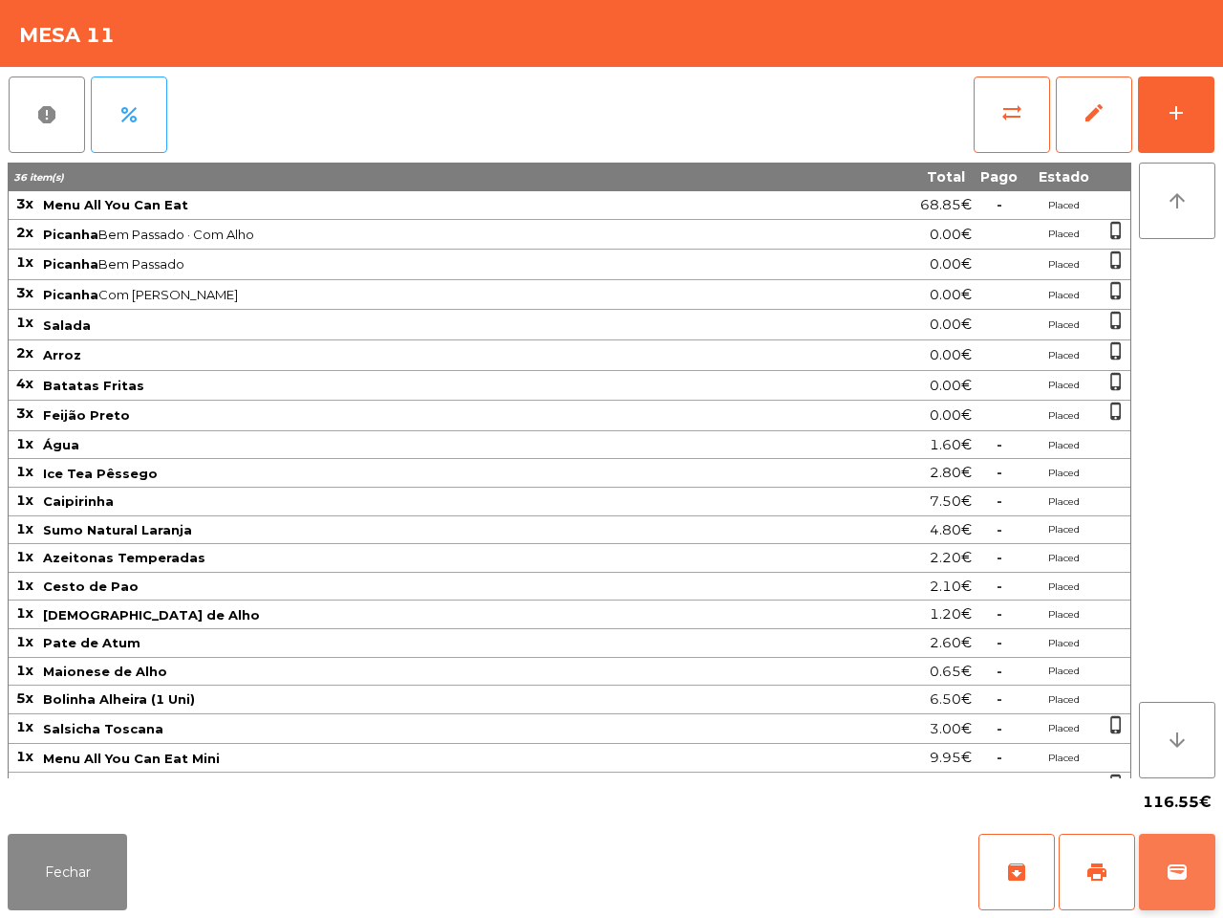
click at [1212, 875] on button "wallet" at bounding box center [1177, 872] width 76 height 76
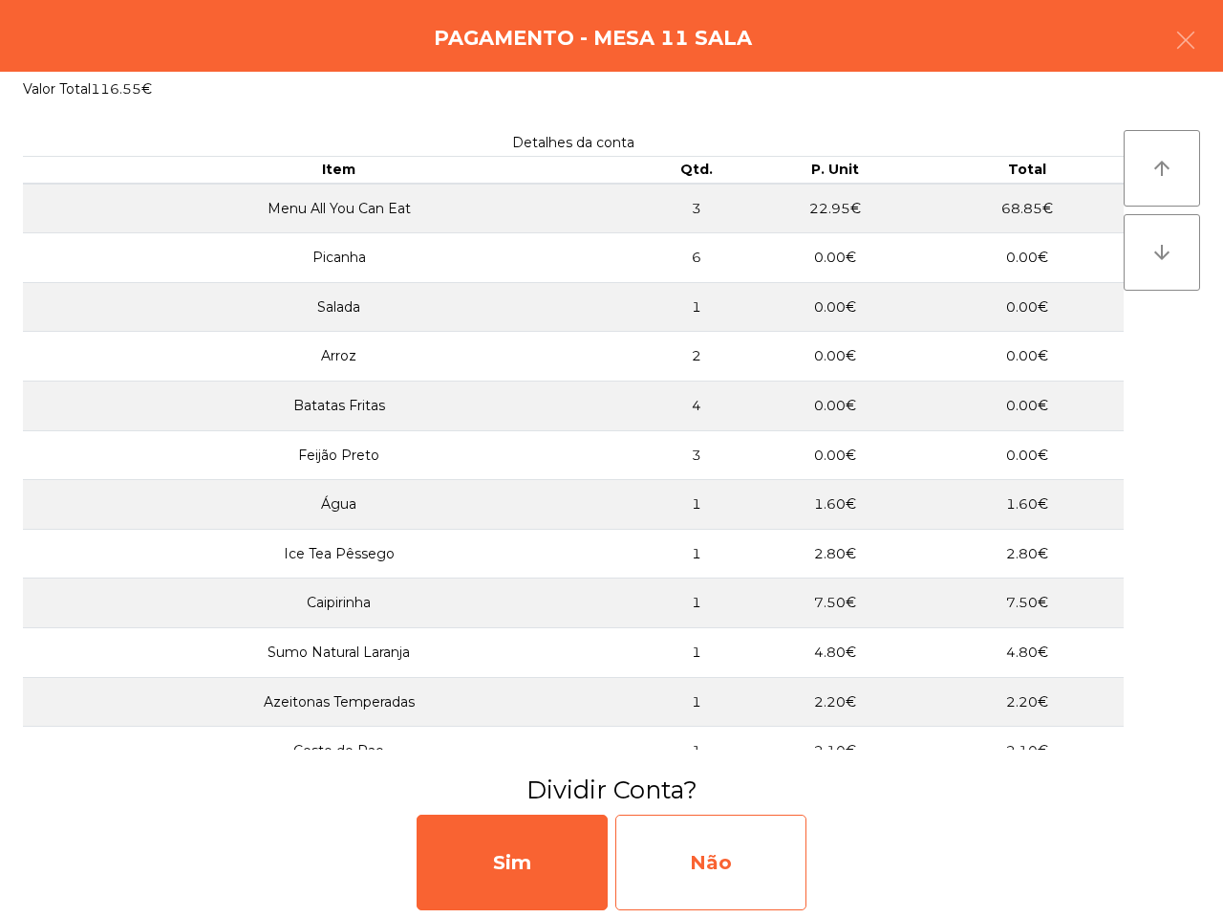
click at [779, 879] on div "Não" at bounding box center [711, 862] width 191 height 96
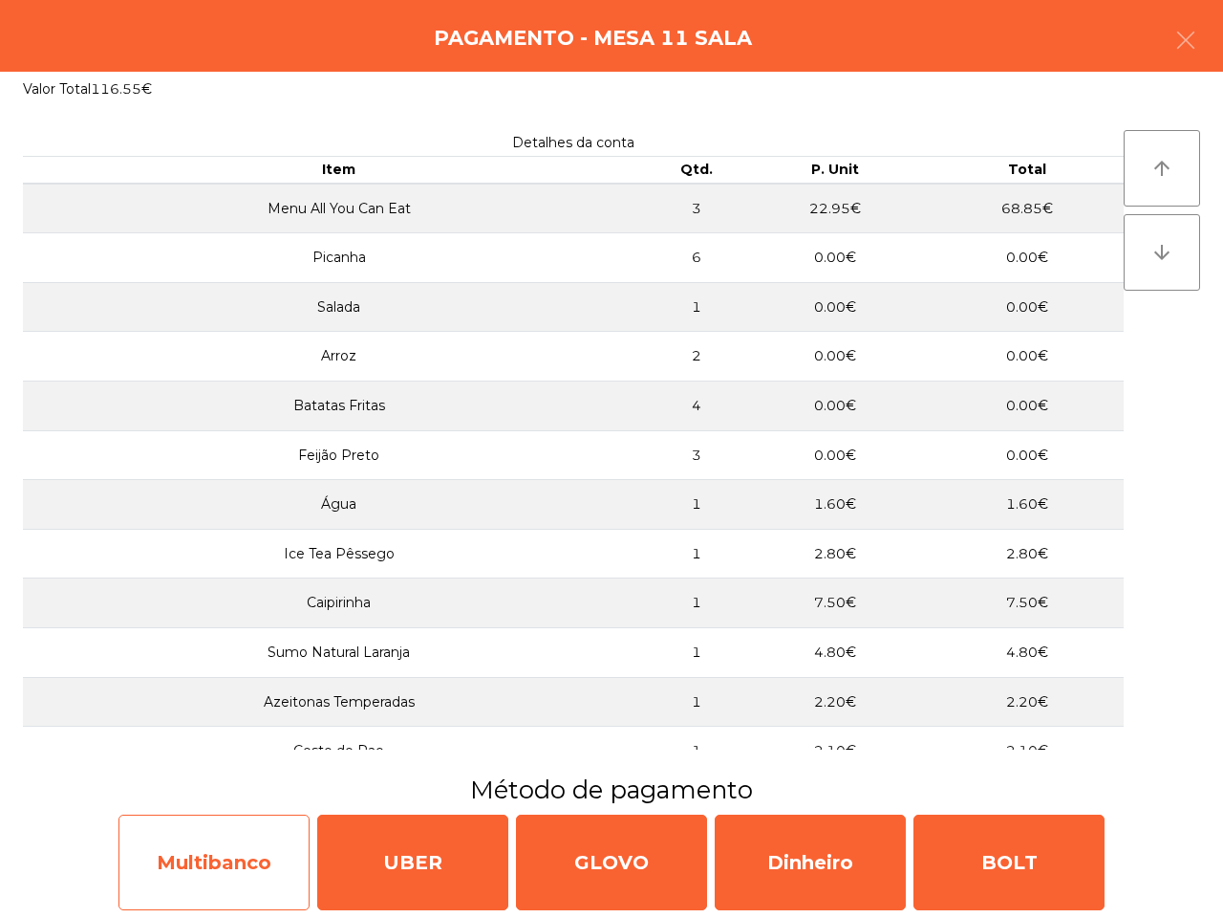
click at [162, 866] on div "Multibanco" at bounding box center [214, 862] width 191 height 96
select select "**"
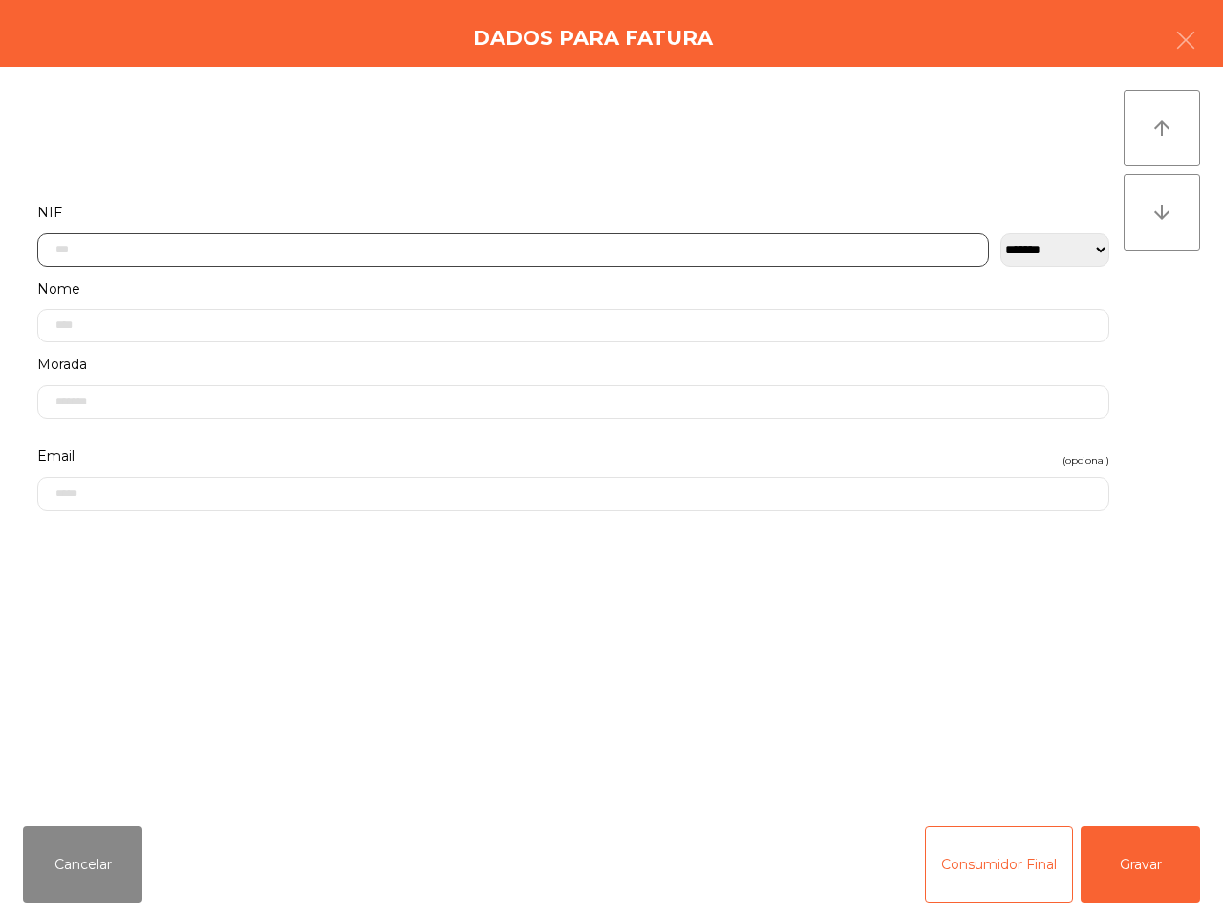
click at [368, 239] on input "text" at bounding box center [513, 249] width 952 height 33
click at [337, 244] on input "text" at bounding box center [513, 249] width 952 height 33
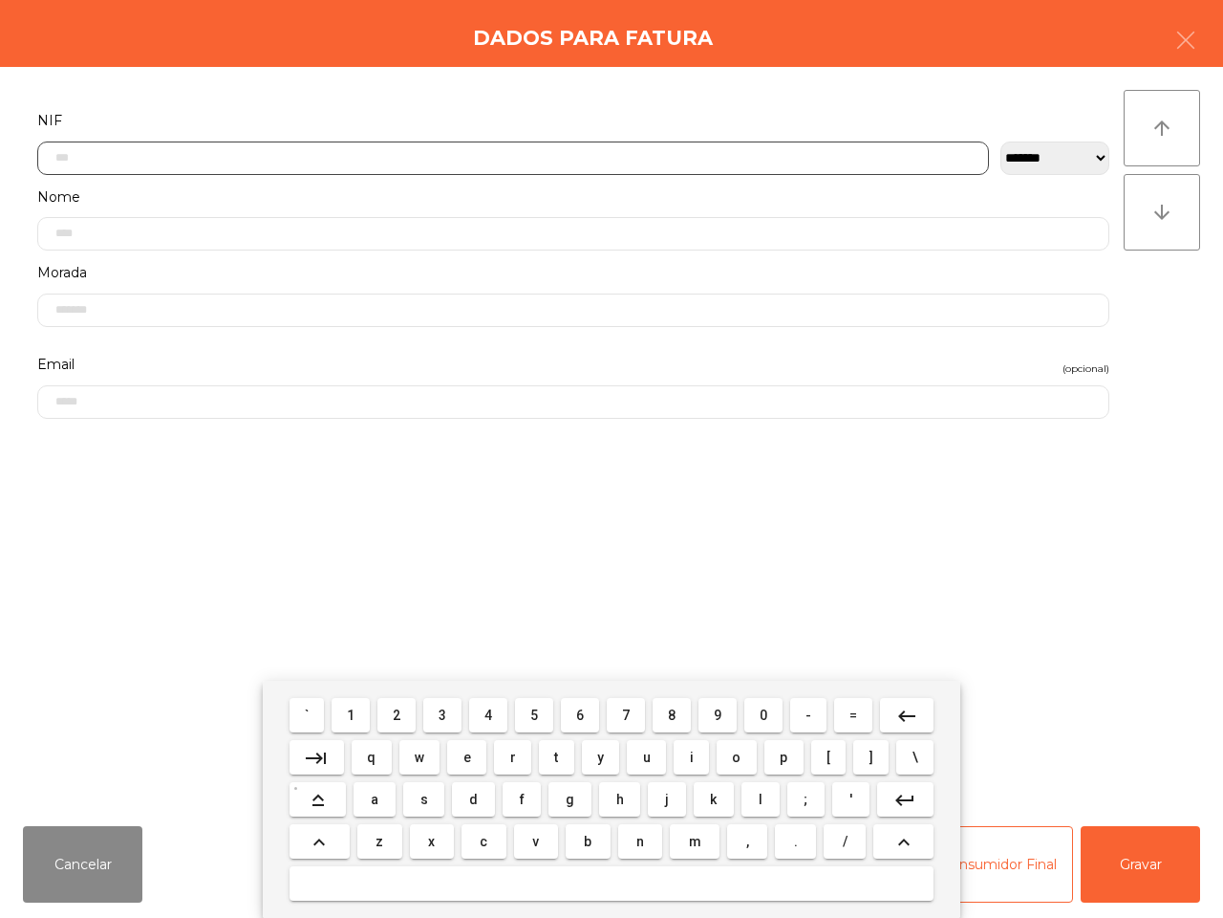
scroll to position [107, 0]
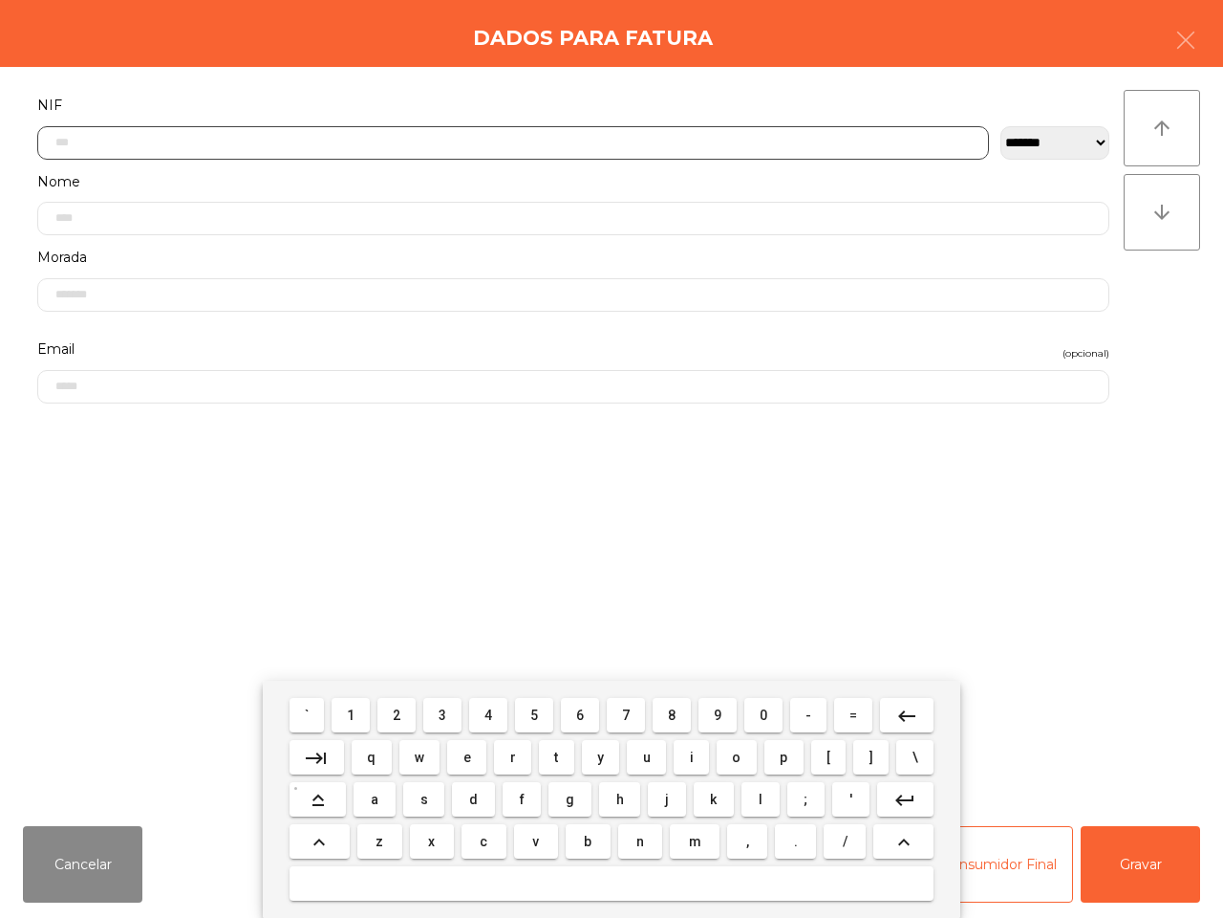
drag, startPoint x: 532, startPoint y: 715, endPoint x: 633, endPoint y: 724, distance: 100.7
click at [533, 715] on span "5" at bounding box center [534, 714] width 8 height 15
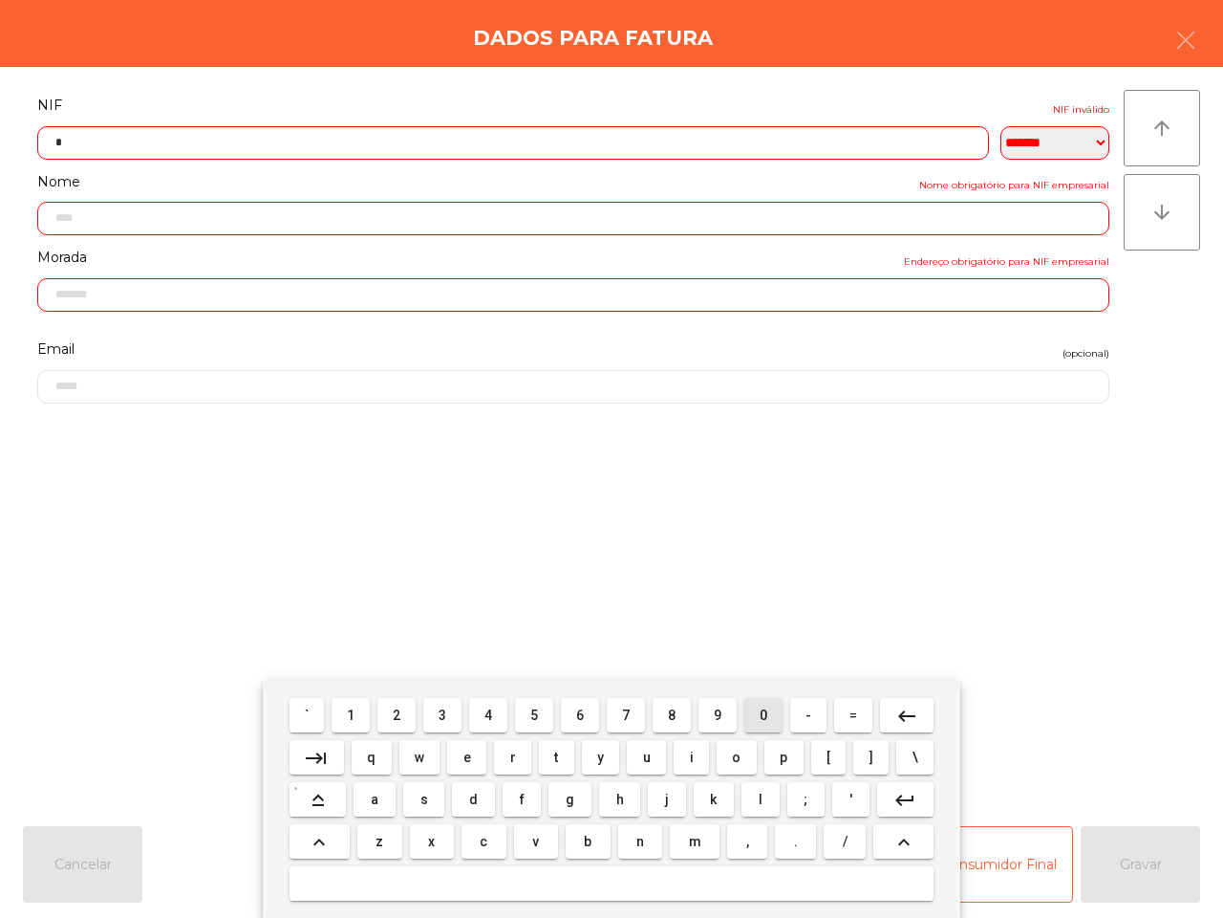
click at [768, 717] on button "0" at bounding box center [764, 715] width 38 height 34
click at [624, 707] on span "7" at bounding box center [626, 714] width 8 height 15
drag, startPoint x: 624, startPoint y: 714, endPoint x: 460, endPoint y: 714, distance: 164.4
click at [626, 714] on span "7" at bounding box center [626, 714] width 8 height 15
click at [403, 712] on button "2" at bounding box center [397, 715] width 38 height 34
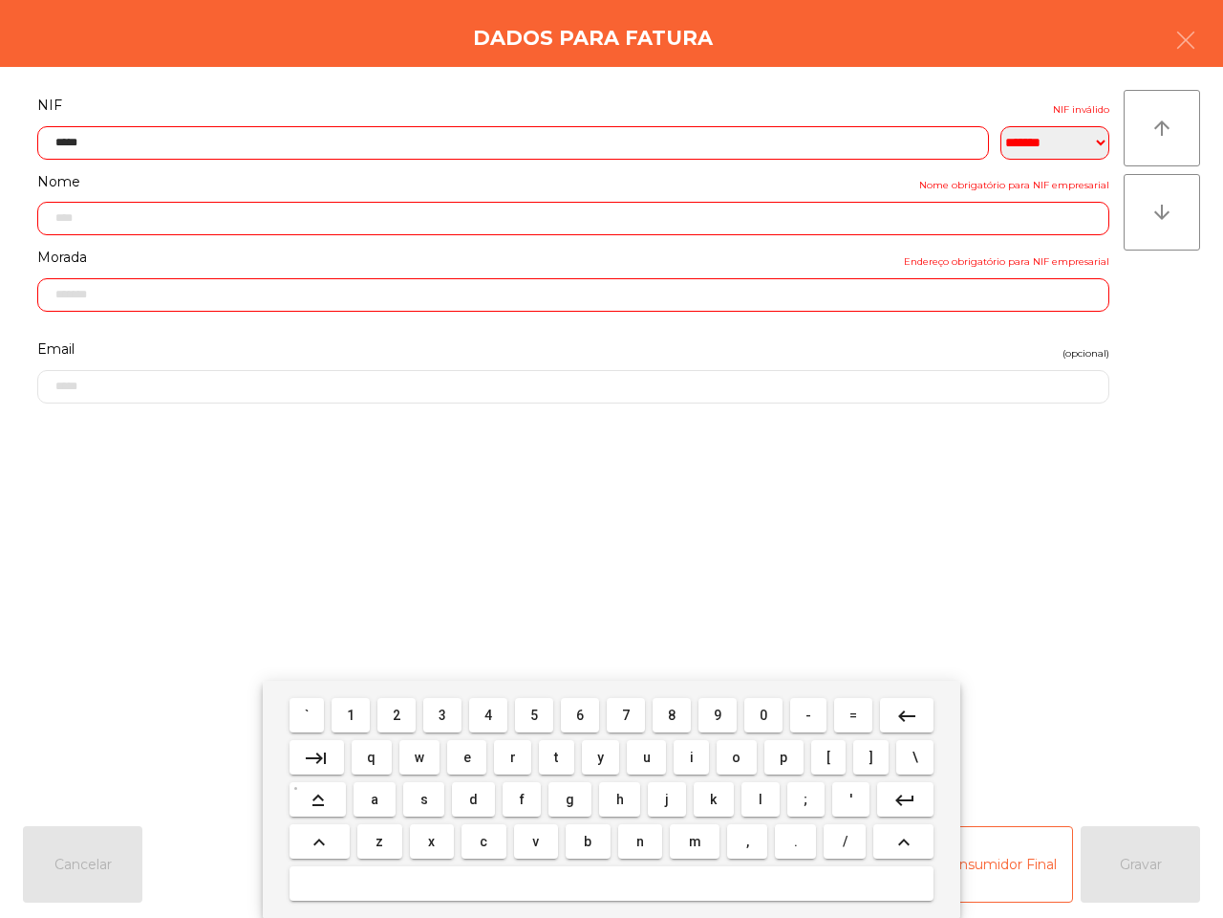
click at [632, 720] on button "7" at bounding box center [626, 715] width 38 height 34
click at [661, 708] on button "8" at bounding box center [672, 715] width 38 height 34
click at [352, 713] on span "1" at bounding box center [351, 714] width 8 height 15
click at [717, 713] on span "9" at bounding box center [718, 714] width 8 height 15
type input "*********"
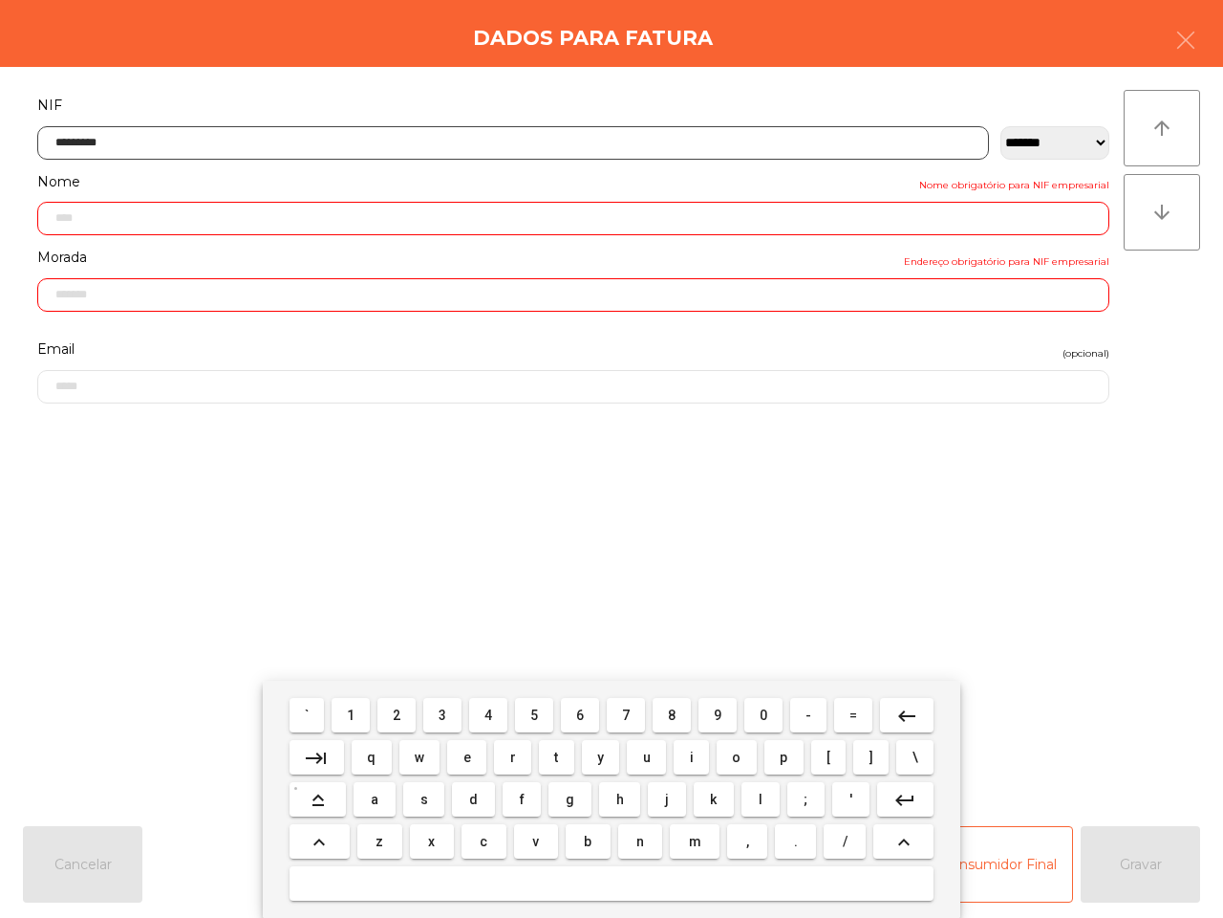
type input "**********"
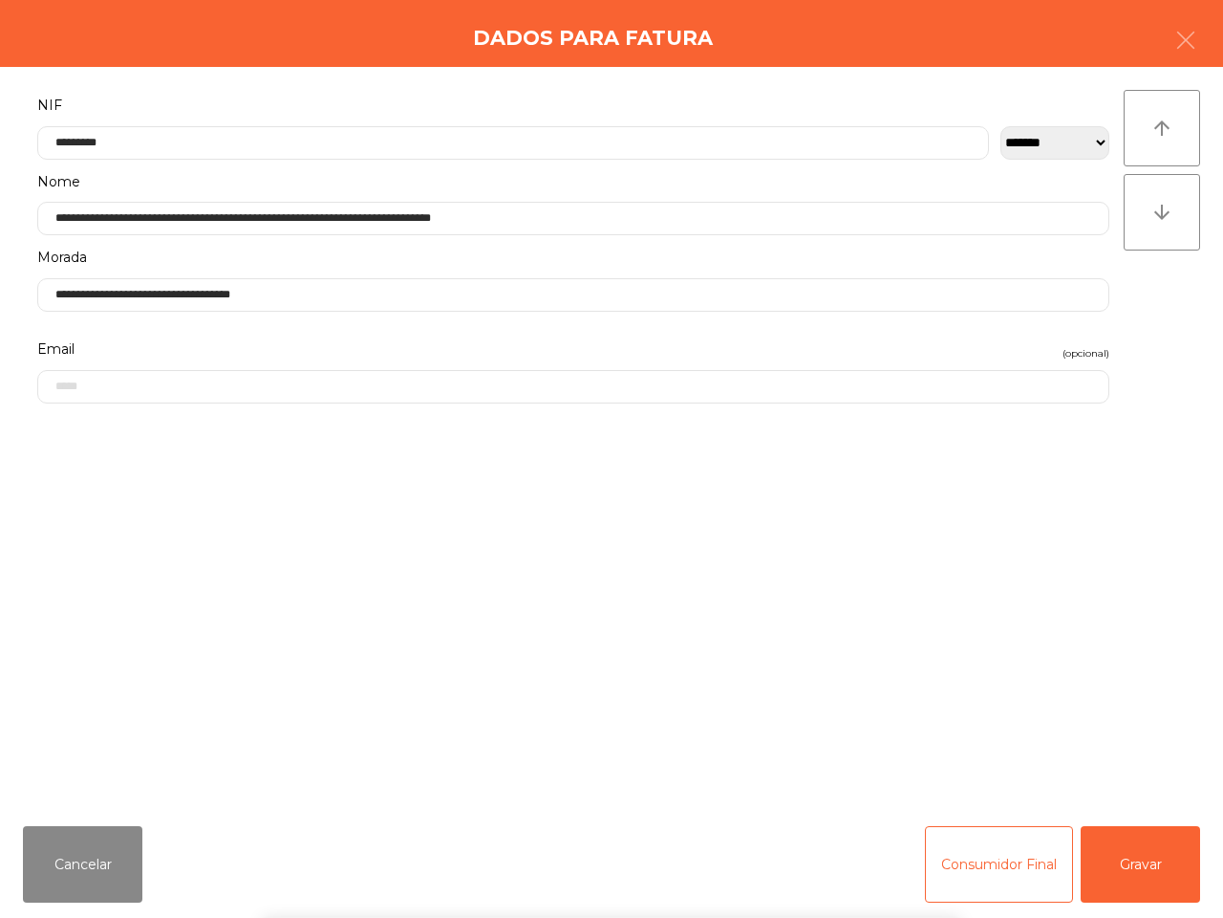
click at [1131, 863] on div "` 1 2 3 4 5 6 7 8 9 0 - = keyboard_backspace keyboard_tab q w e r t y u i o p […" at bounding box center [611, 799] width 1223 height 237
click at [1131, 881] on button "Gravar" at bounding box center [1140, 864] width 119 height 76
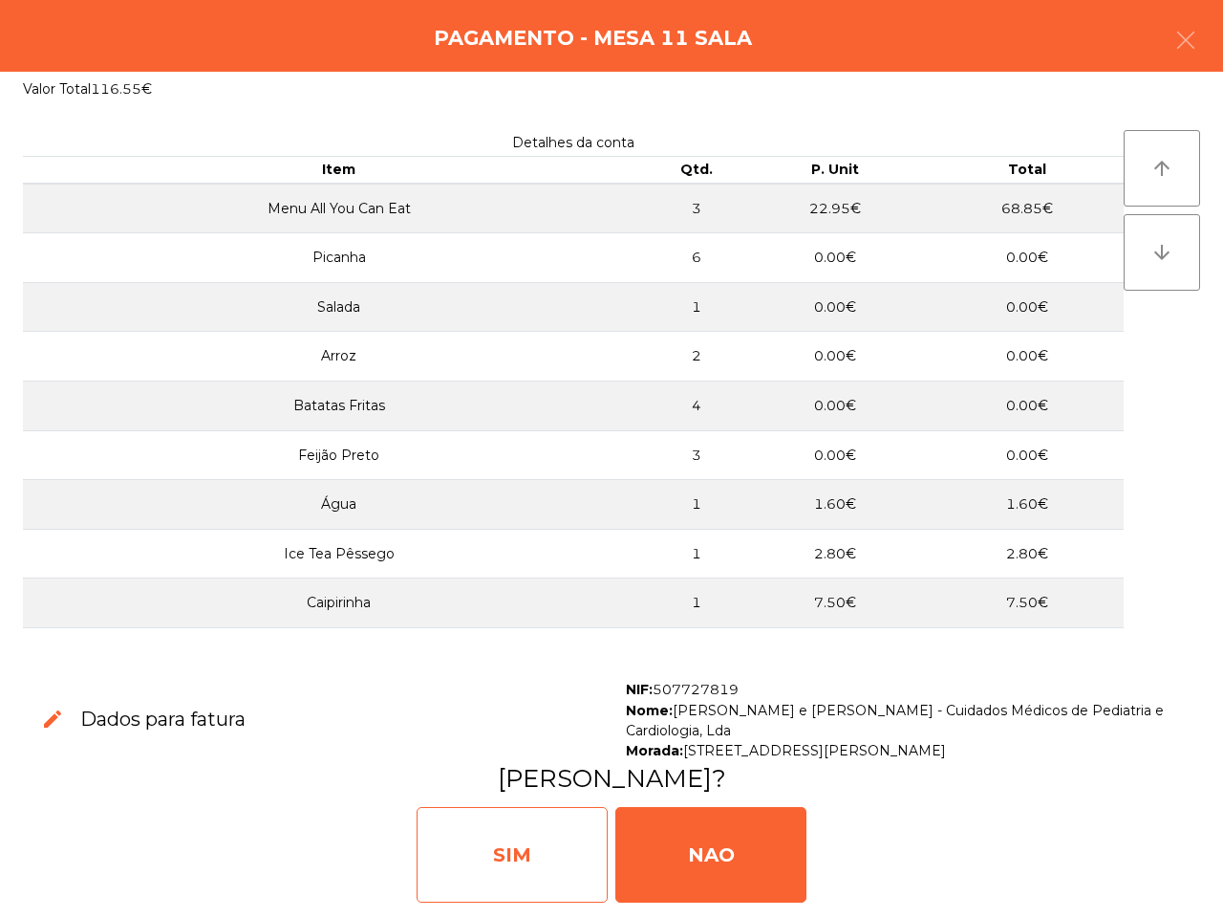
click at [542, 838] on div "SIM" at bounding box center [512, 855] width 191 height 96
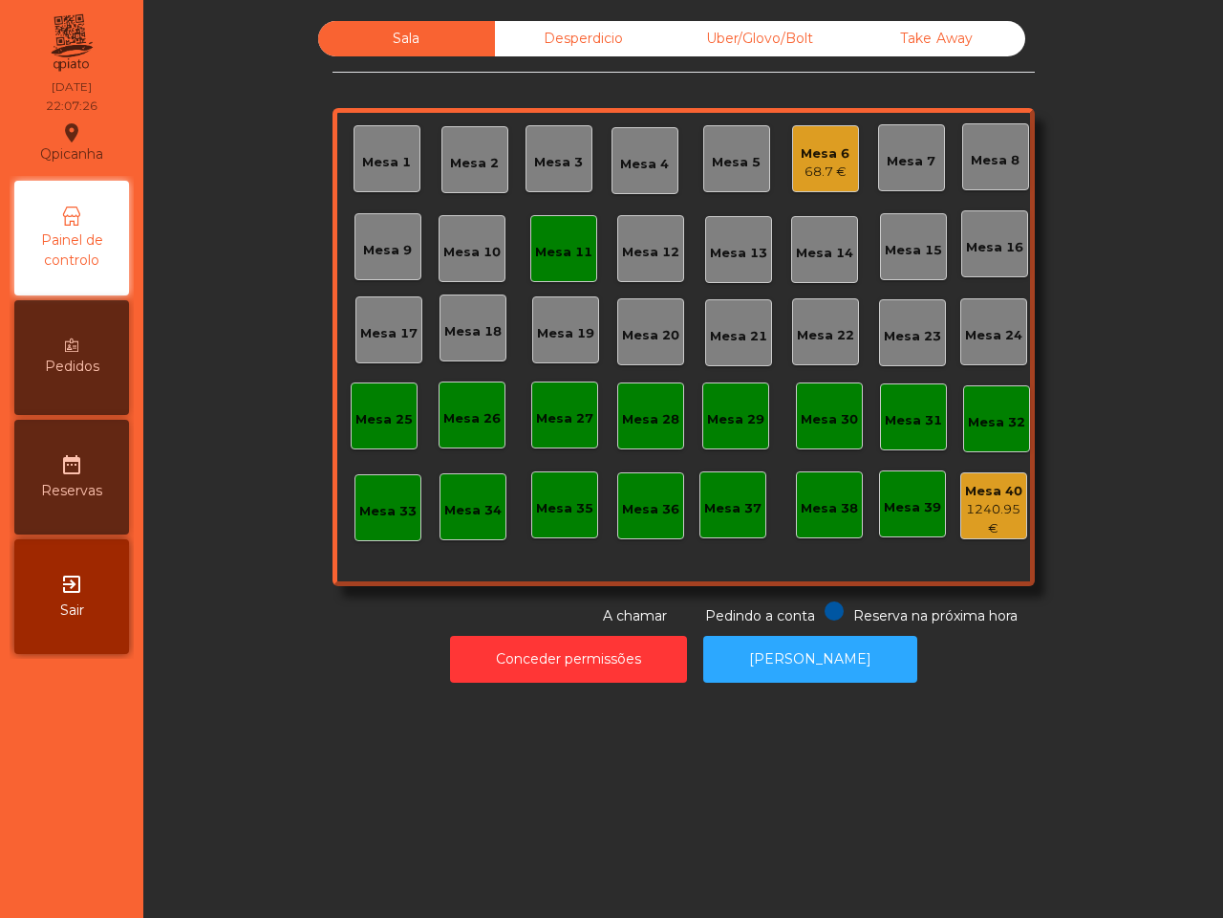
click at [550, 785] on div "Sala Desperdicio Uber/Glovo/Bolt Take Away Mesa 1 Mesa 2 Mesa 3 Mesa 4 Mesa 5 M…" at bounding box center [683, 459] width 1080 height 918
click at [658, 664] on button "Conceder permissões" at bounding box center [568, 659] width 237 height 47
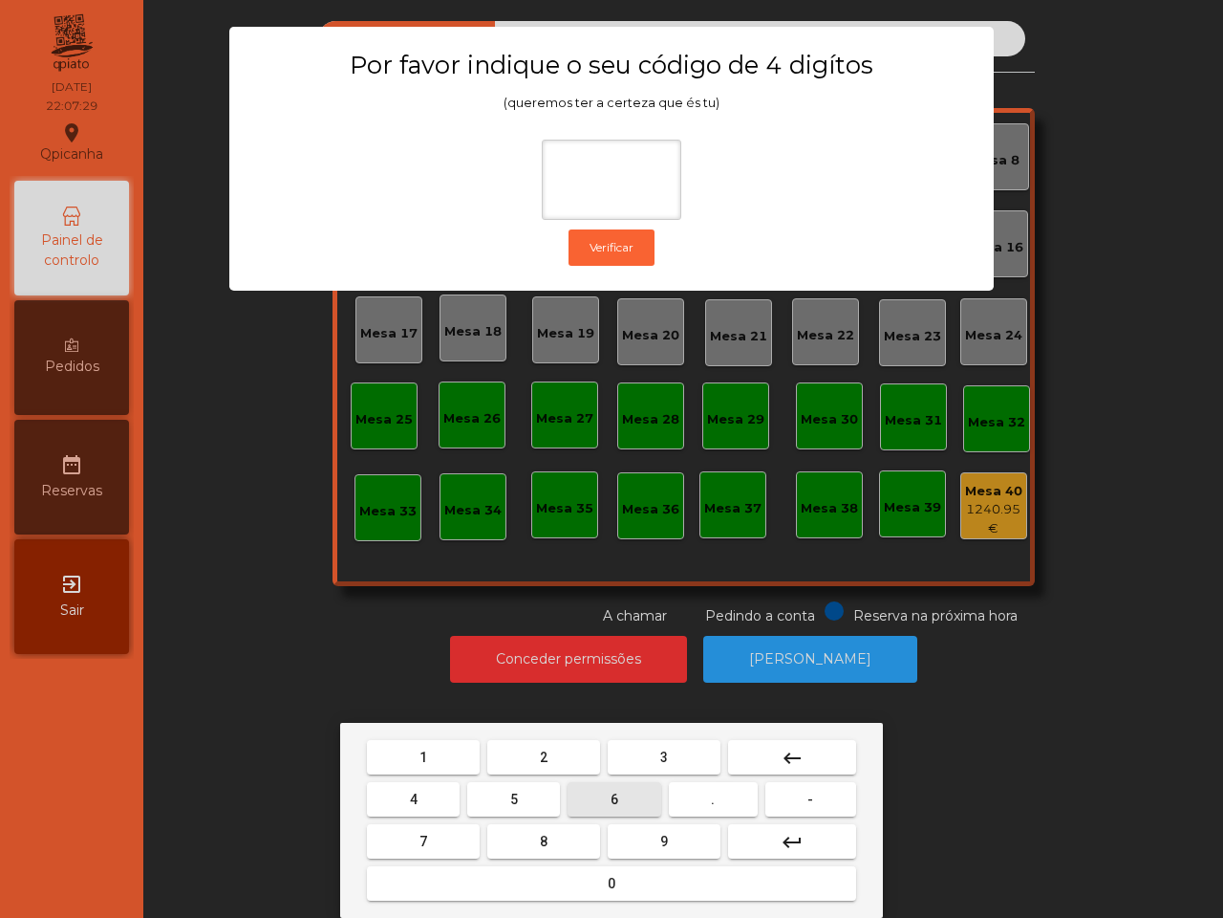
click at [604, 798] on button "6" at bounding box center [614, 799] width 93 height 34
click at [504, 800] on button "5" at bounding box center [513, 799] width 93 height 34
drag, startPoint x: 422, startPoint y: 747, endPoint x: 445, endPoint y: 747, distance: 22.9
click at [423, 747] on button "1" at bounding box center [423, 757] width 113 height 34
click at [589, 746] on button "2" at bounding box center [543, 757] width 113 height 34
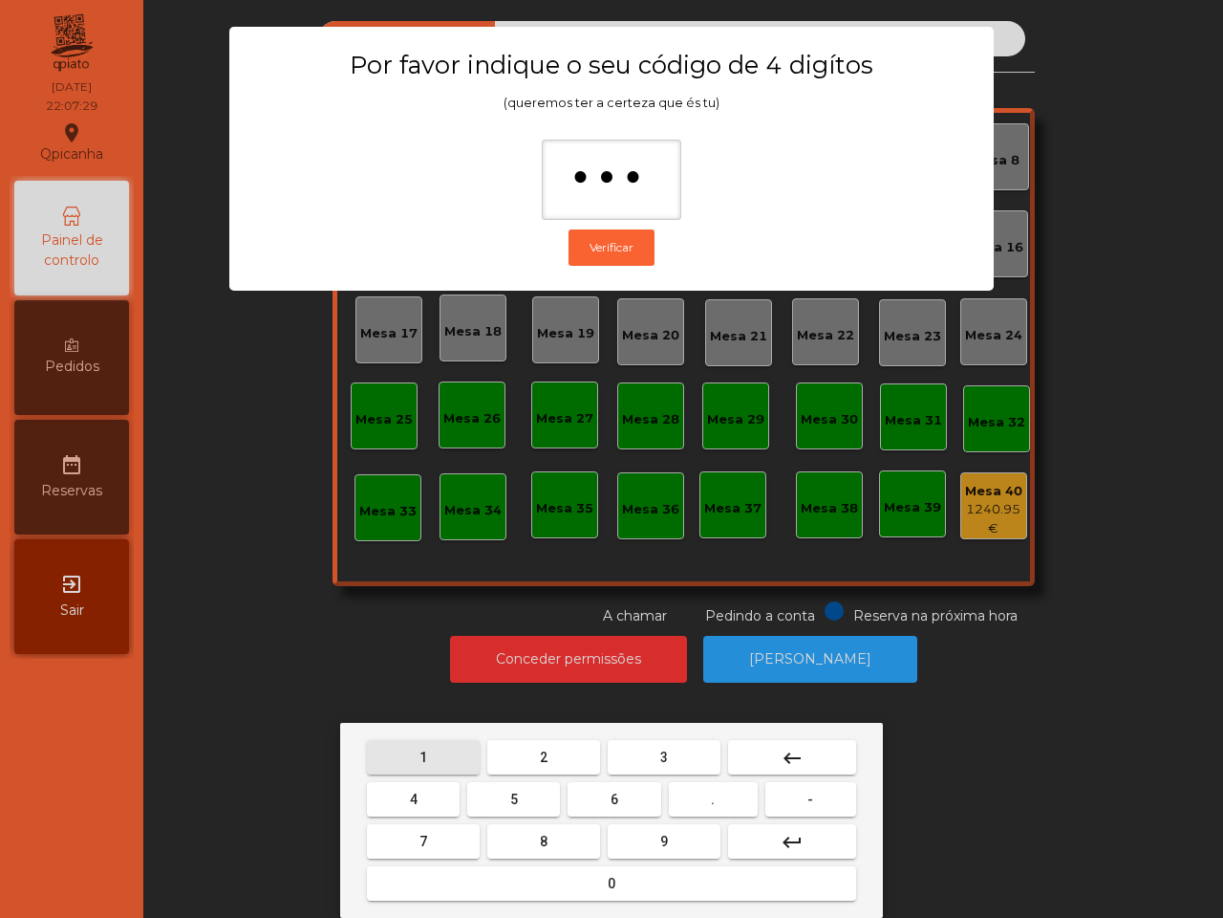
type input "****"
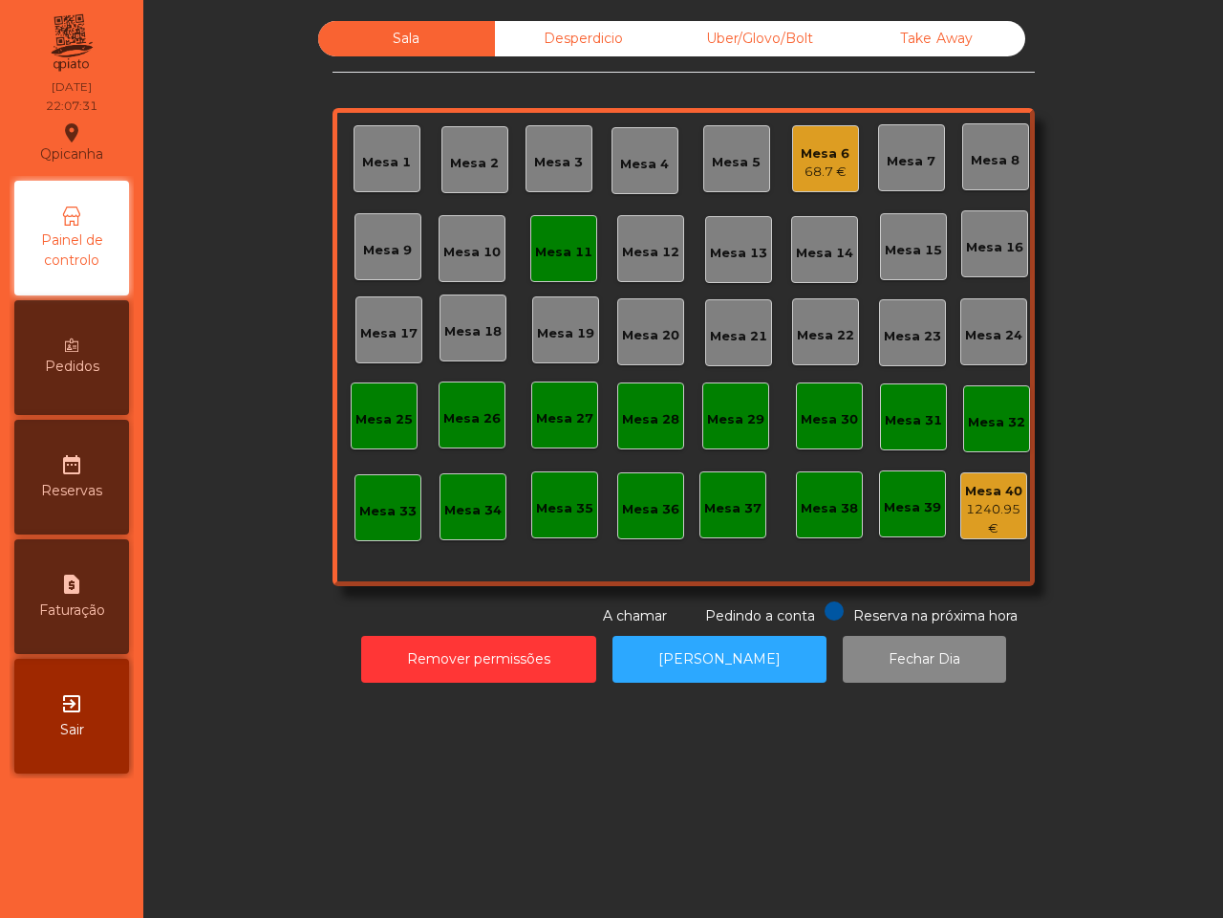
click at [84, 593] on div "request_page Faturação" at bounding box center [71, 596] width 115 height 115
select select "*"
select select "****"
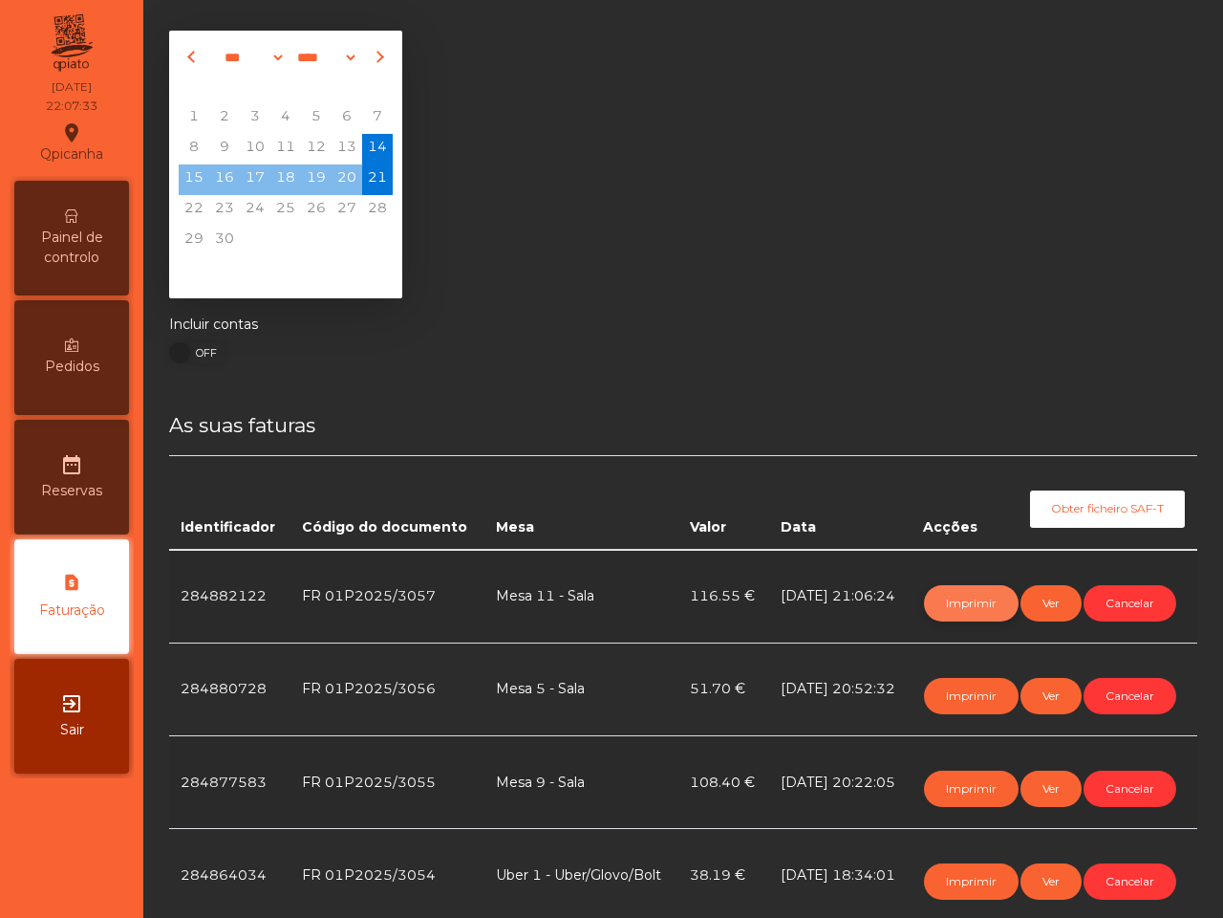
click at [971, 595] on button "Imprimir" at bounding box center [971, 603] width 95 height 36
drag, startPoint x: 91, startPoint y: 215, endPoint x: 112, endPoint y: 222, distance: 22.1
click at [92, 215] on div "Painel de controlo" at bounding box center [71, 238] width 115 height 115
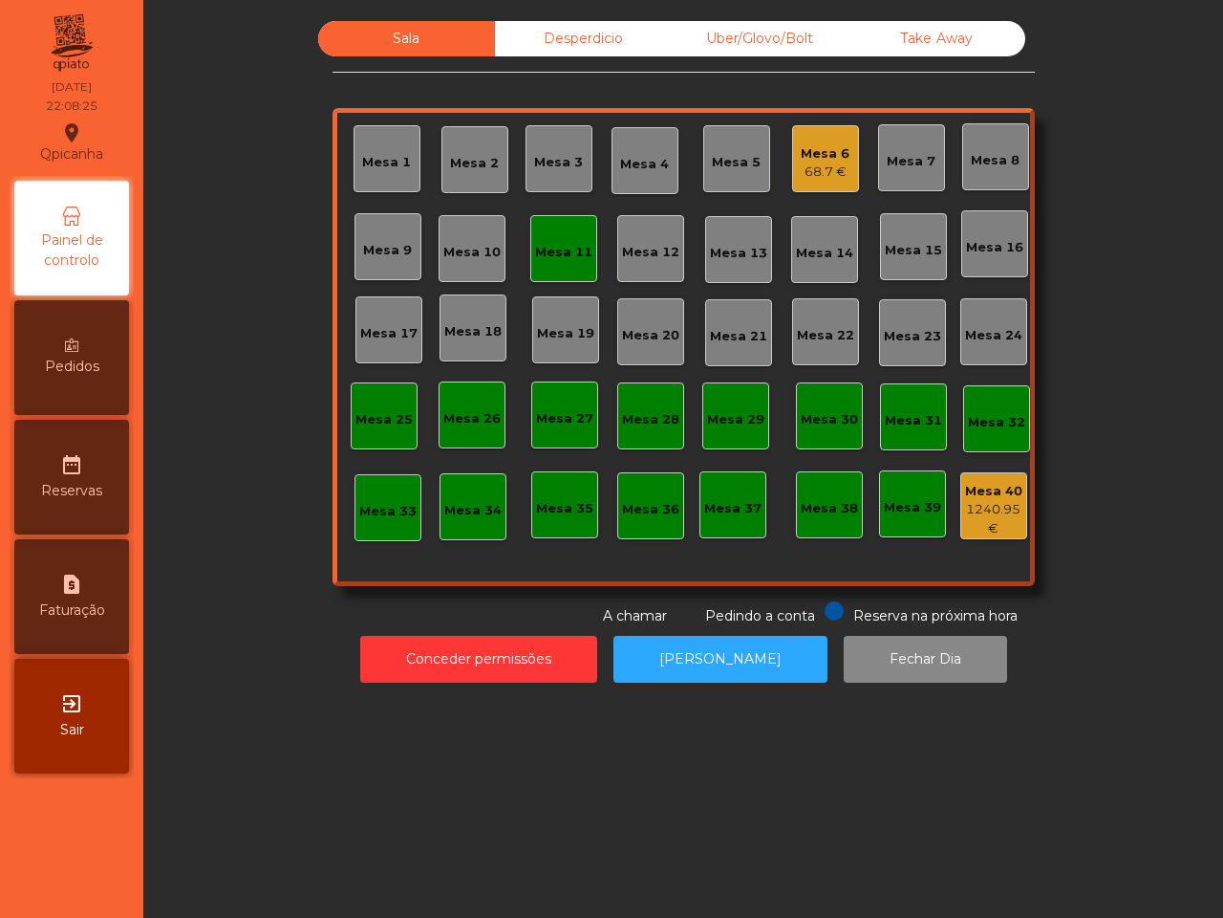
click at [559, 272] on div "Mesa 11" at bounding box center [563, 248] width 67 height 67
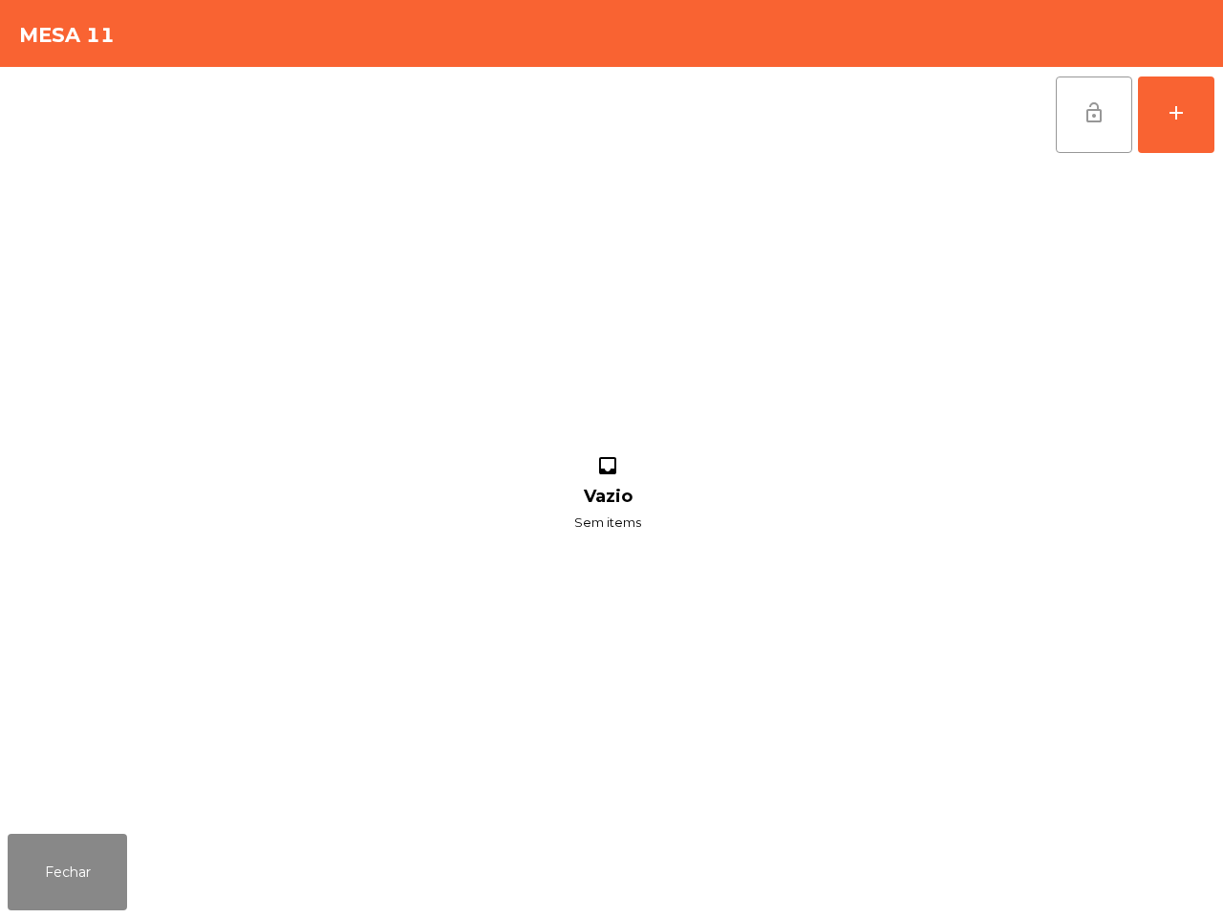
click at [1083, 127] on button "lock_open" at bounding box center [1094, 114] width 76 height 76
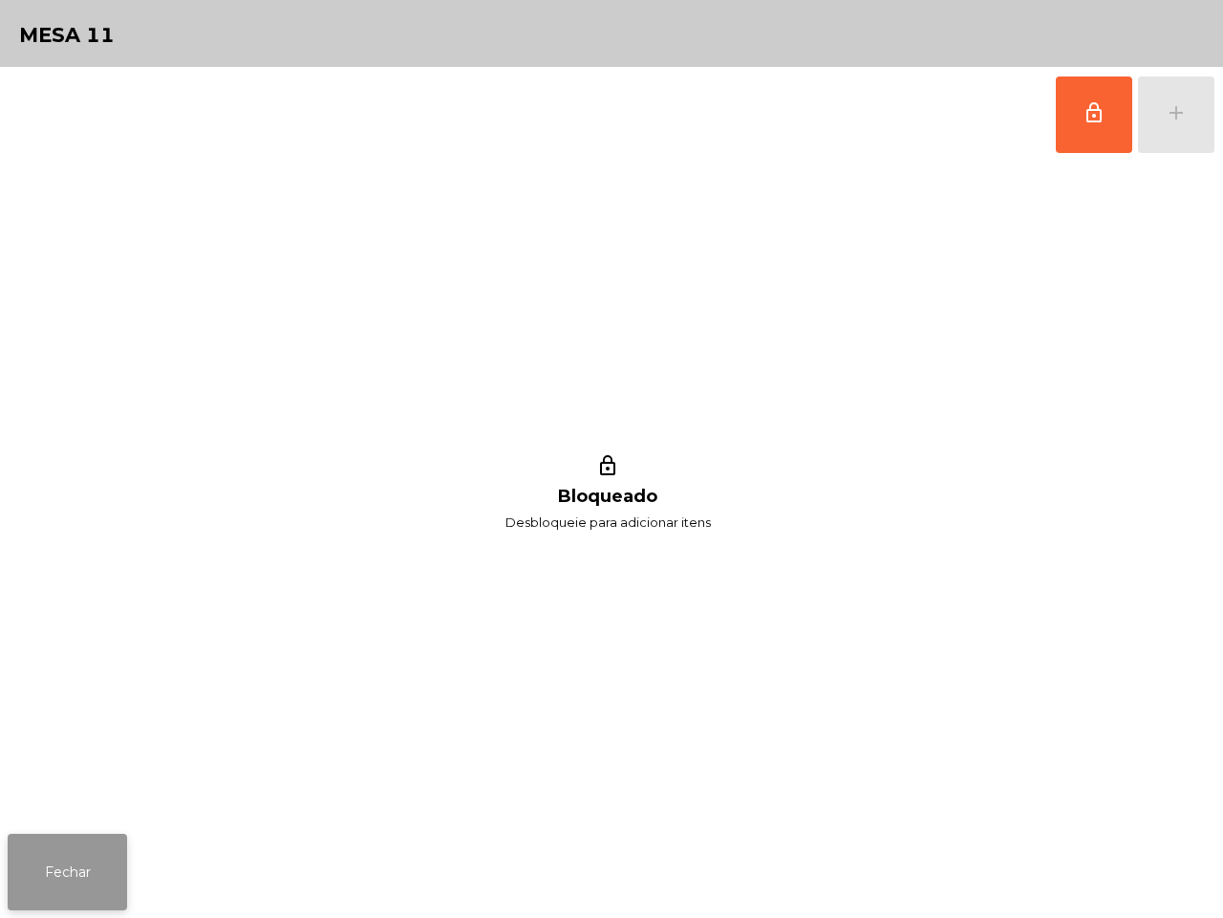
click at [120, 853] on button "Fechar" at bounding box center [67, 872] width 119 height 76
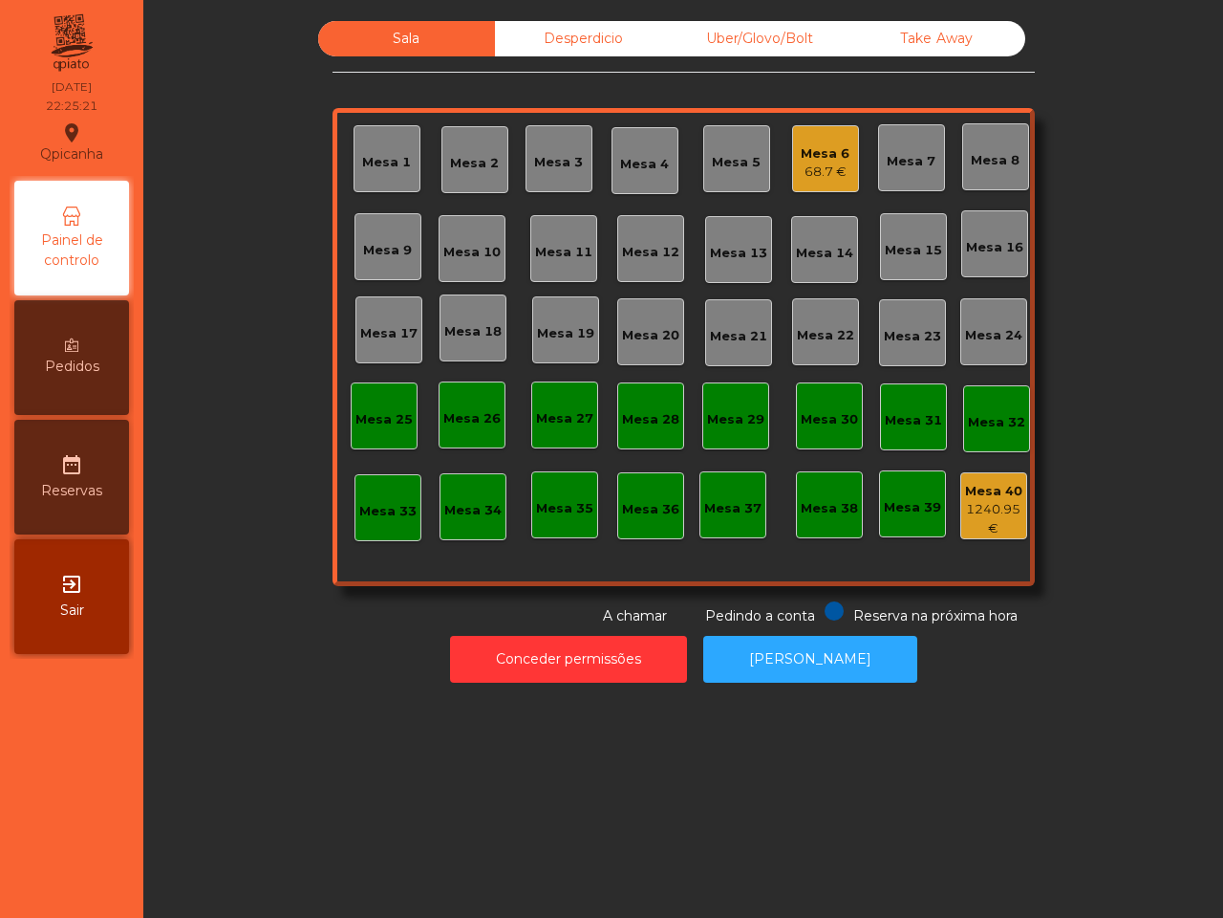
click at [823, 151] on div "Mesa 6" at bounding box center [825, 153] width 49 height 19
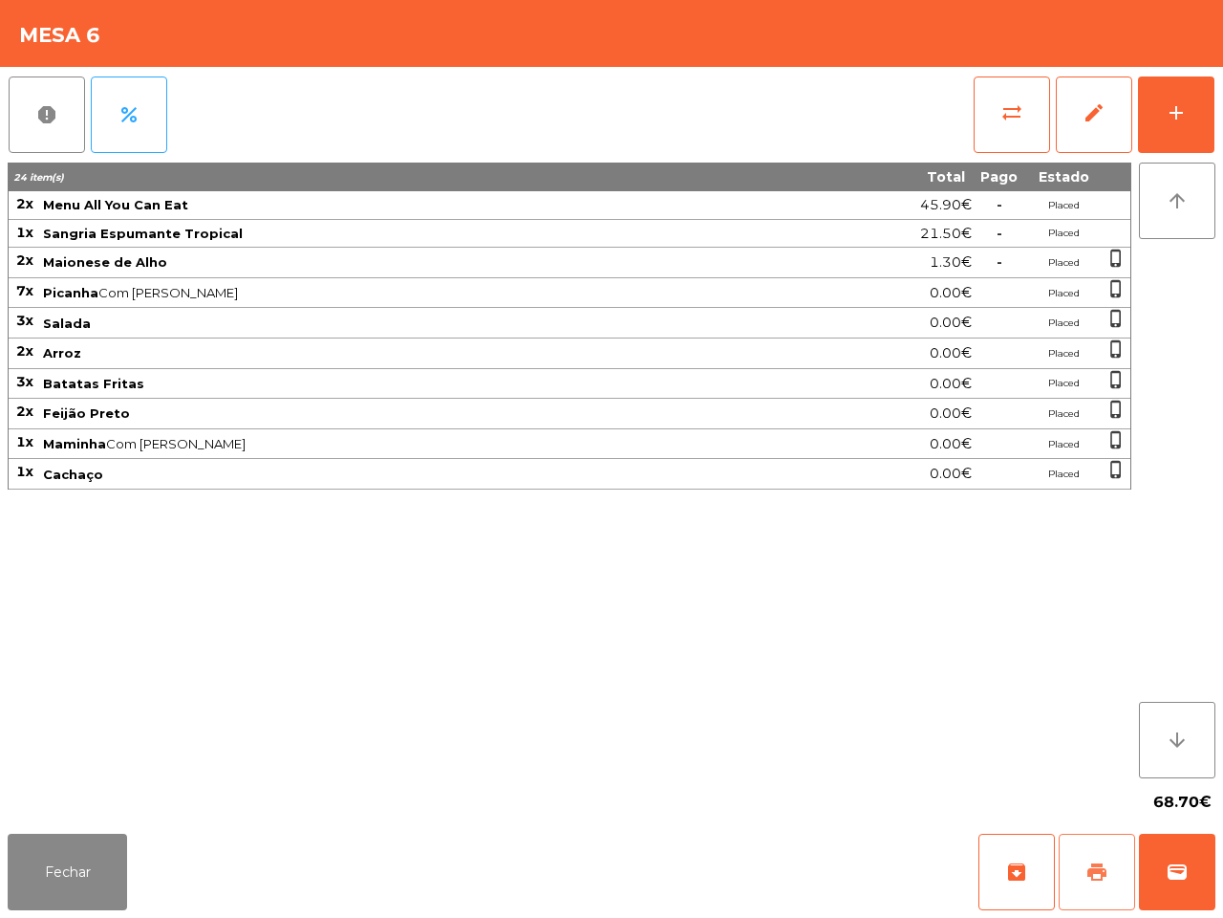
click at [1082, 866] on button "print" at bounding box center [1097, 872] width 76 height 76
click at [43, 879] on button "Fechar" at bounding box center [67, 872] width 119 height 76
